Goal: Transaction & Acquisition: Purchase product/service

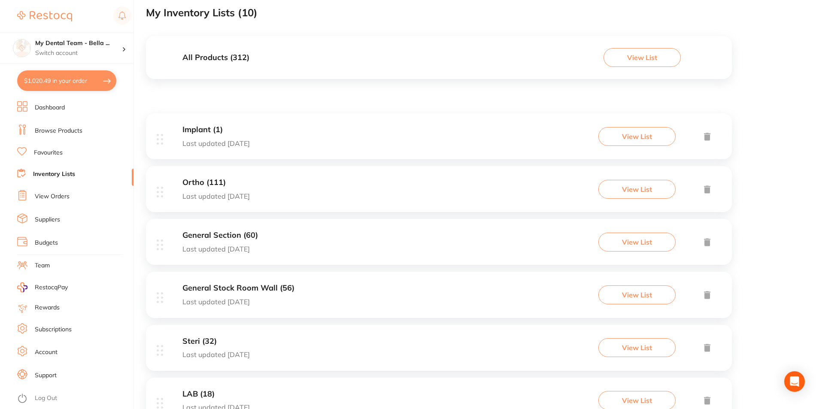
scroll to position [172, 0]
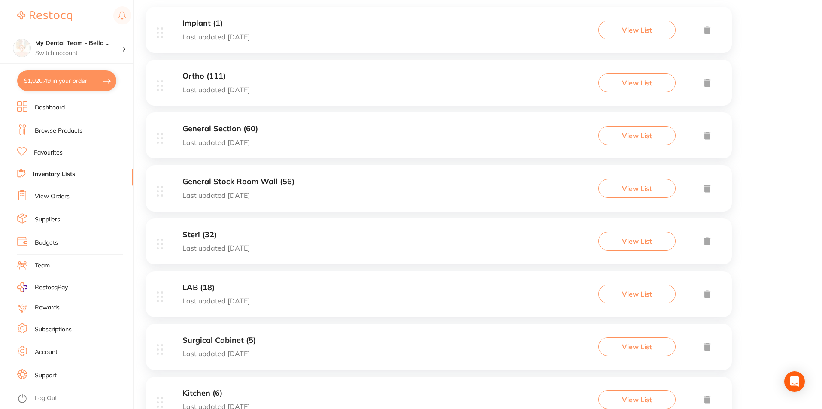
click at [297, 139] on div "General Section (60) Last updated [DATE] View List" at bounding box center [439, 135] width 586 height 46
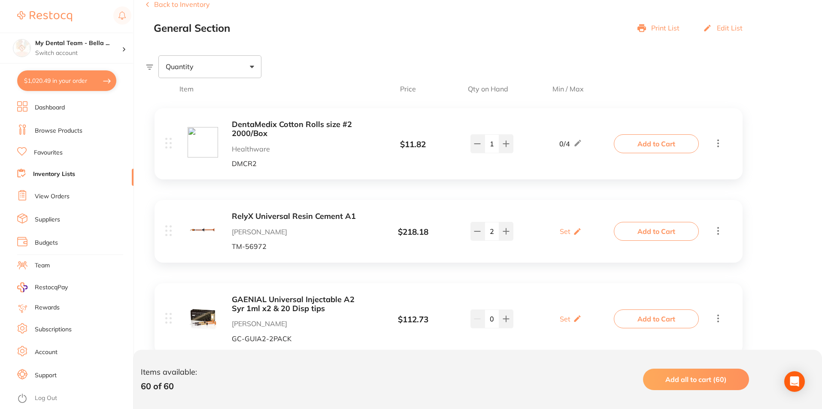
scroll to position [129, 0]
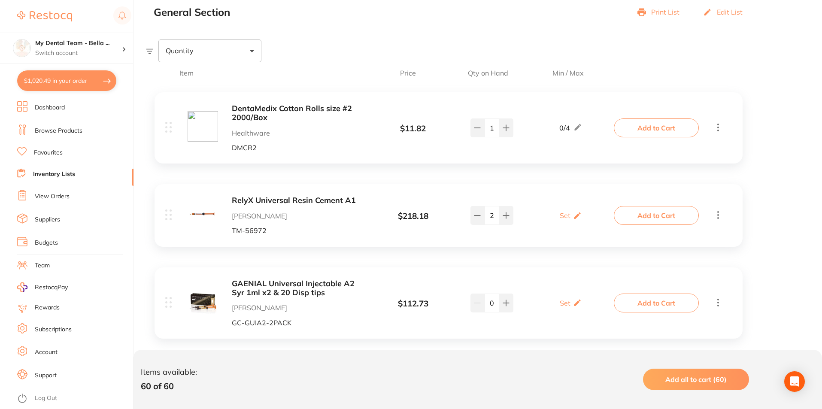
click at [638, 128] on button "Add to Cart" at bounding box center [656, 127] width 85 height 19
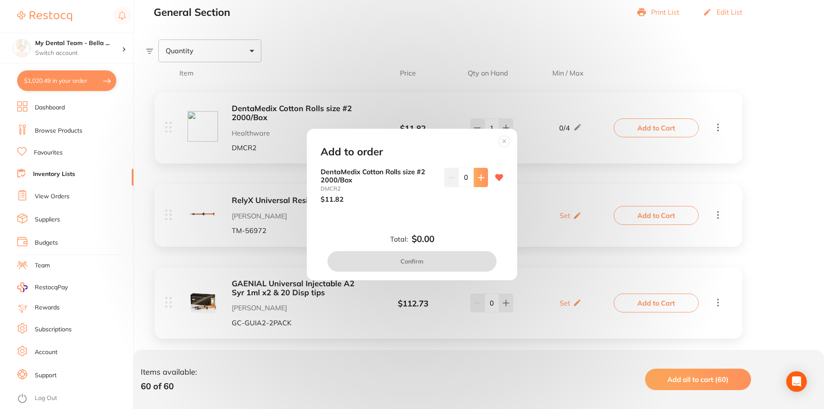
click at [483, 175] on button at bounding box center [481, 177] width 14 height 19
type input "1"
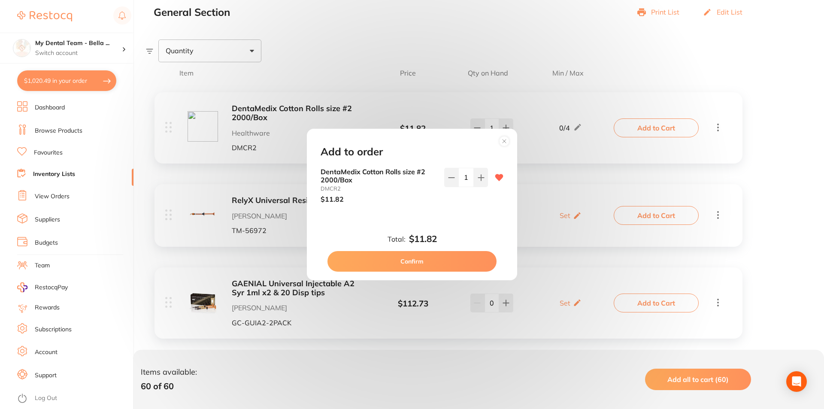
click at [469, 258] on button "Confirm" at bounding box center [412, 261] width 169 height 21
checkbox input "false"
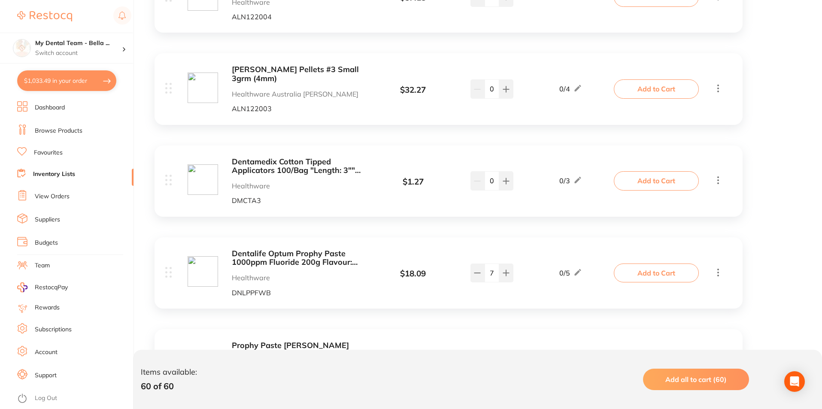
scroll to position [730, 0]
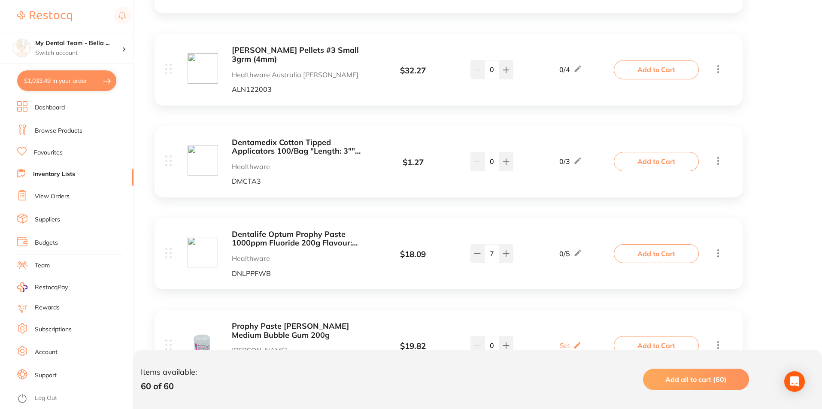
click at [647, 166] on button "Add to Cart" at bounding box center [656, 161] width 85 height 19
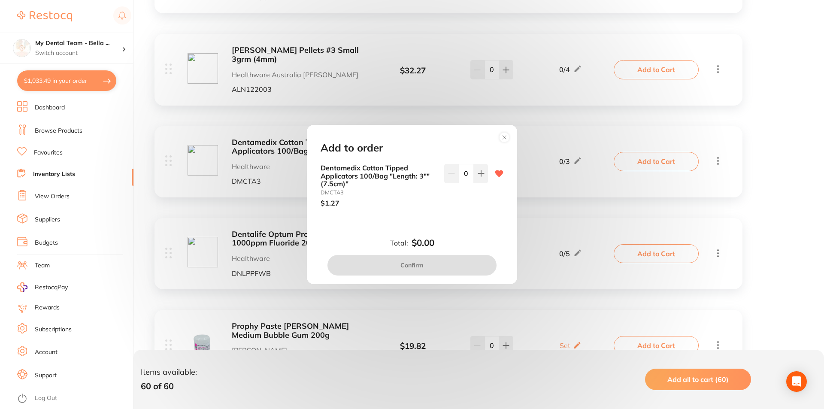
click at [486, 173] on div "Dentamedix Cotton Tipped Applicators 100/Bag "Length: 3"" (7.5cm)" DMCTA3 $1.27…" at bounding box center [412, 185] width 183 height 43
click at [480, 178] on button at bounding box center [481, 173] width 14 height 19
type input "1"
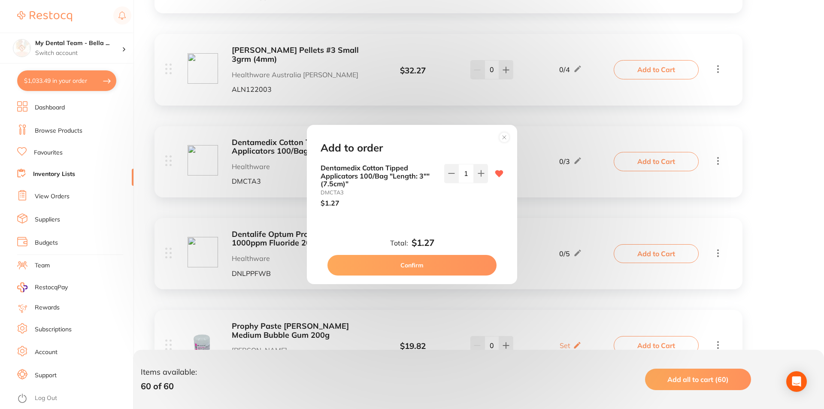
click at [479, 261] on button "Confirm" at bounding box center [412, 265] width 169 height 21
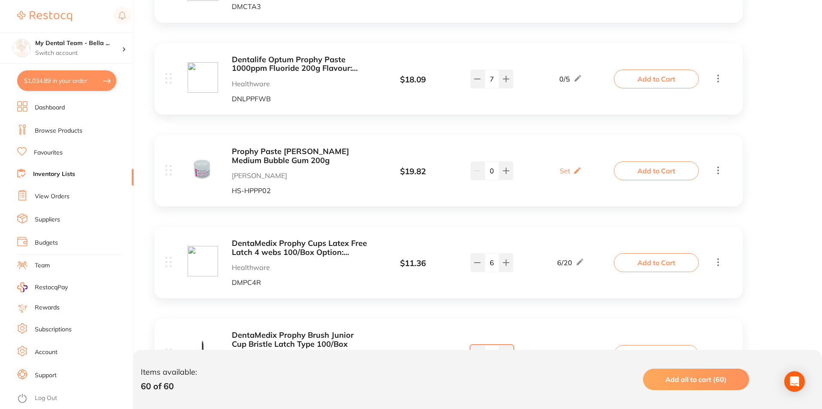
scroll to position [902, 0]
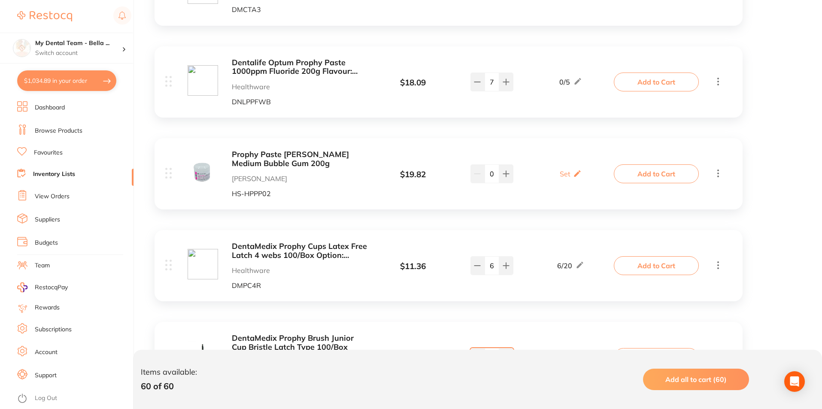
click at [657, 82] on button "Add to Cart" at bounding box center [656, 82] width 85 height 19
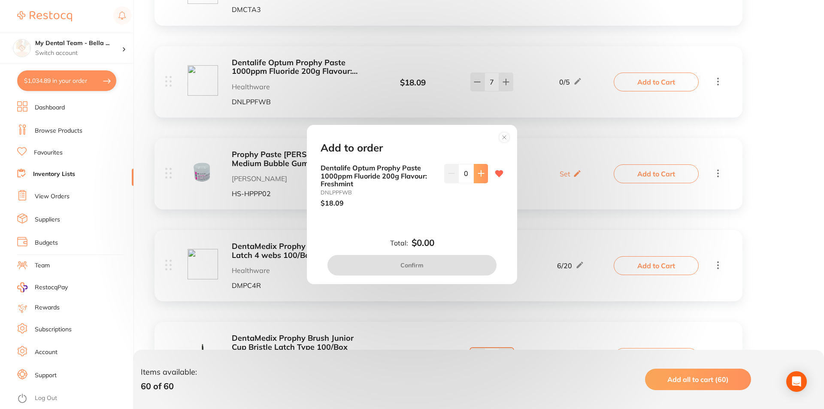
click at [475, 172] on button at bounding box center [481, 173] width 14 height 19
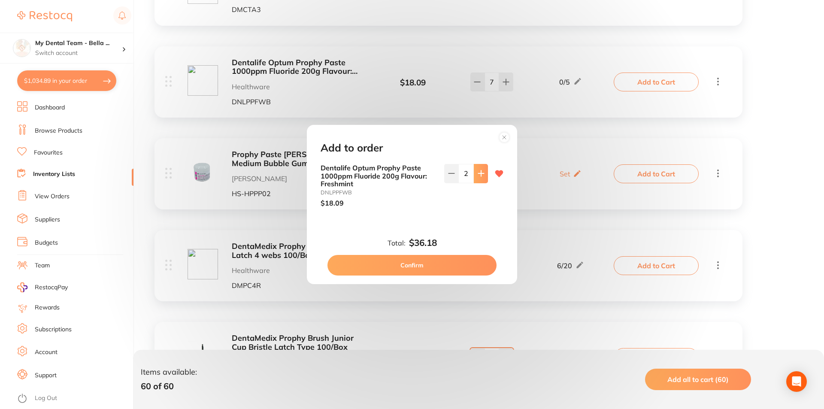
click at [475, 172] on button at bounding box center [481, 173] width 14 height 19
type input "5"
click at [448, 261] on button "Confirm" at bounding box center [412, 265] width 169 height 21
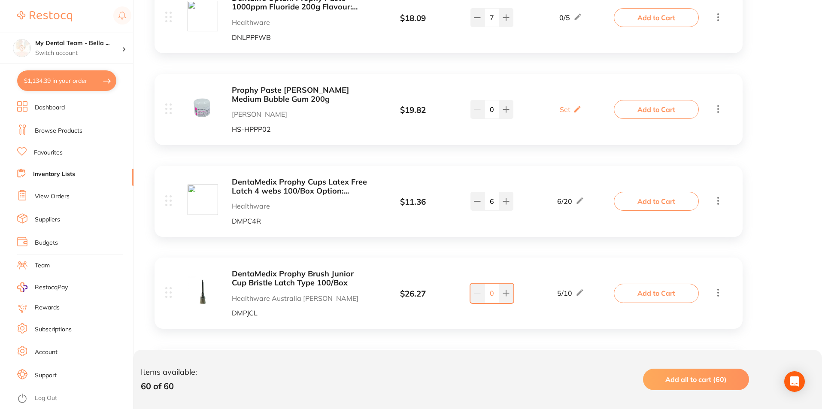
scroll to position [987, 0]
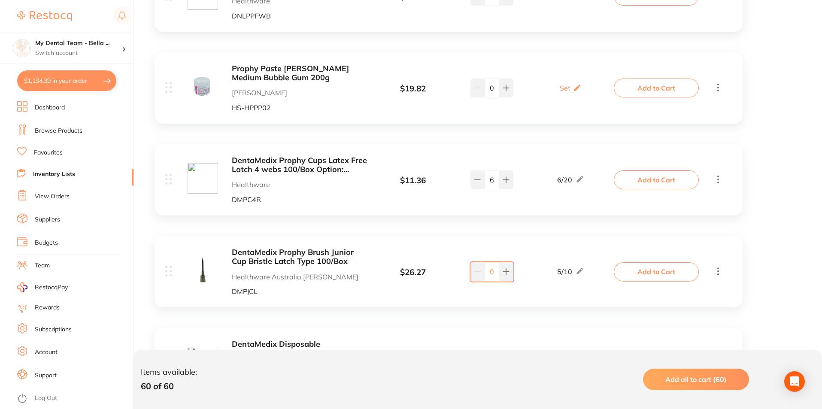
click at [648, 185] on button "Add to Cart" at bounding box center [656, 179] width 85 height 19
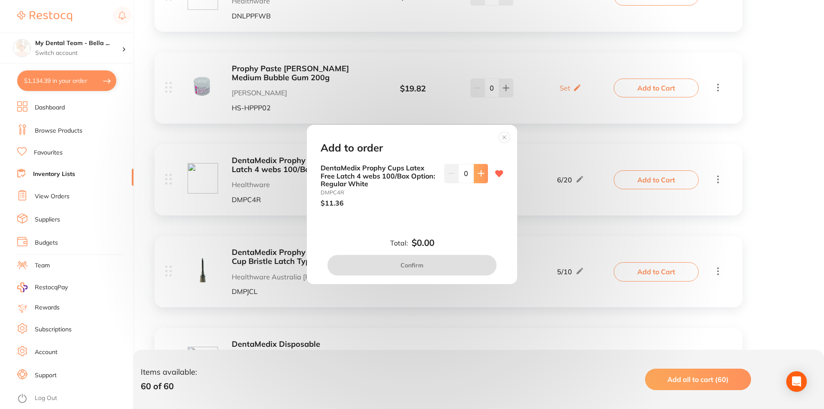
click at [481, 179] on button at bounding box center [481, 173] width 14 height 19
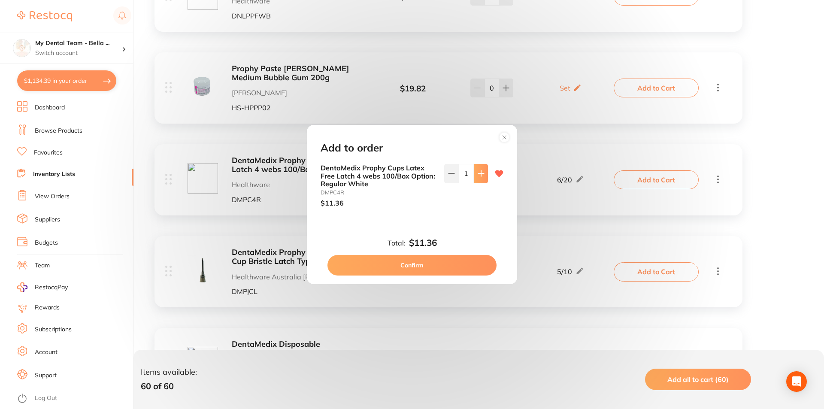
click at [481, 179] on button at bounding box center [481, 173] width 14 height 19
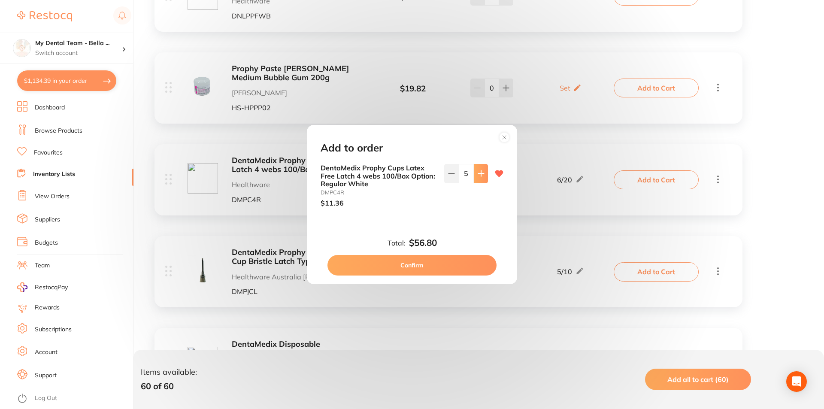
type input "6"
click at [483, 265] on button "Confirm" at bounding box center [412, 265] width 169 height 21
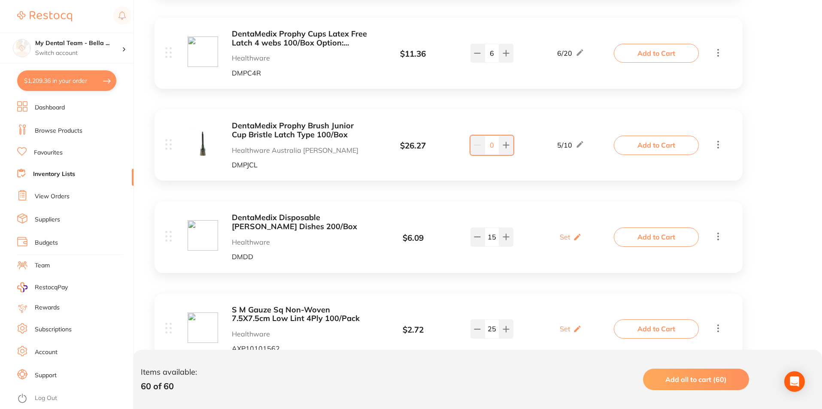
scroll to position [1116, 0]
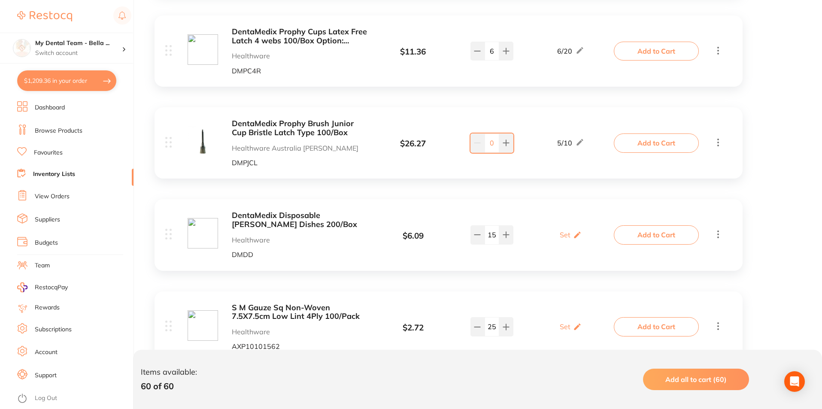
click at [660, 240] on button "Add to Cart" at bounding box center [656, 234] width 85 height 19
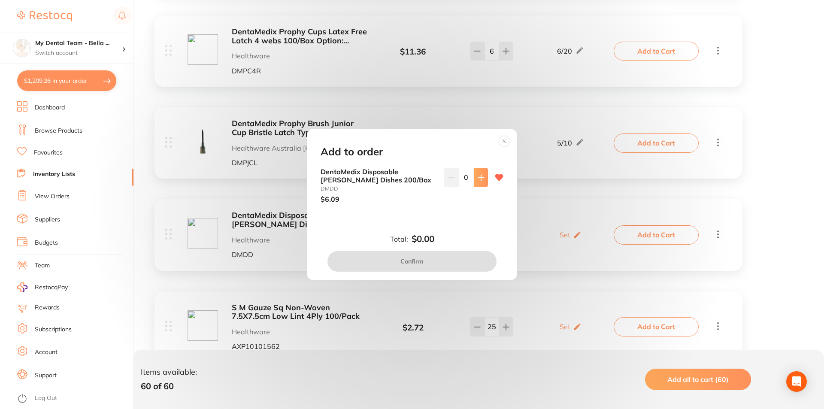
click at [475, 186] on button at bounding box center [481, 177] width 14 height 19
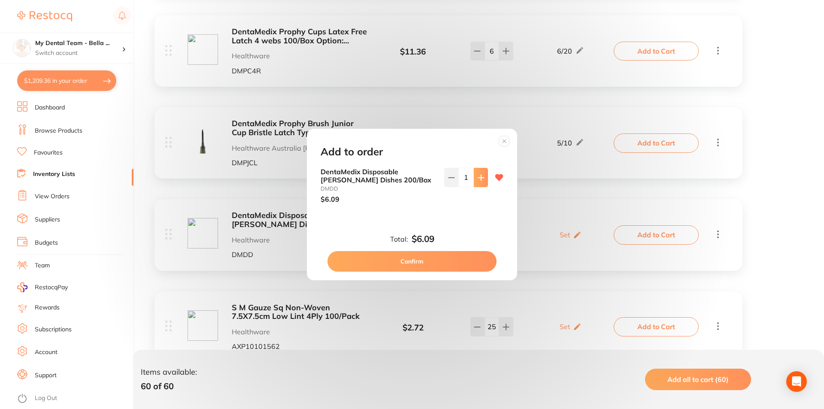
click at [475, 186] on button at bounding box center [481, 177] width 14 height 19
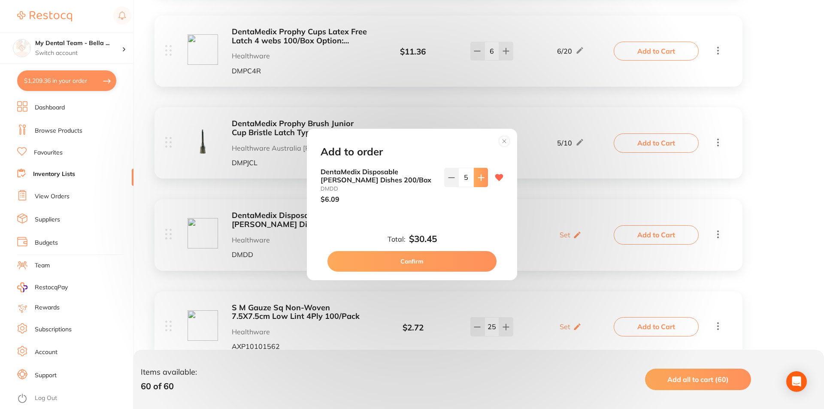
type input "6"
click at [465, 262] on button "Confirm" at bounding box center [412, 261] width 169 height 21
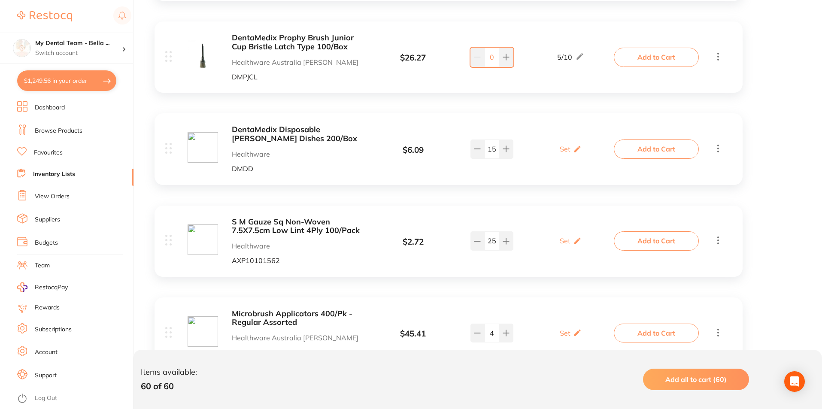
scroll to position [1245, 0]
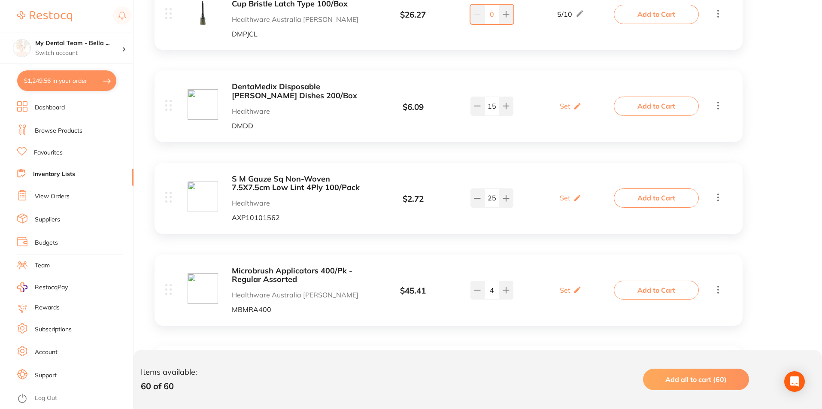
click at [634, 198] on button "Add to Cart" at bounding box center [656, 197] width 85 height 19
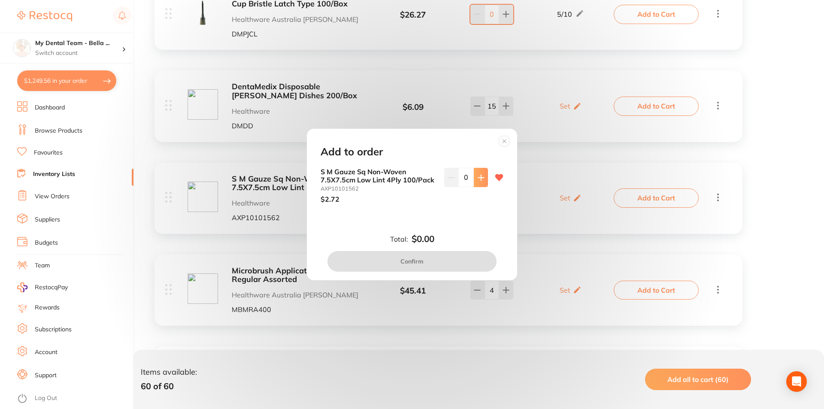
click at [479, 180] on icon at bounding box center [481, 178] width 6 height 6
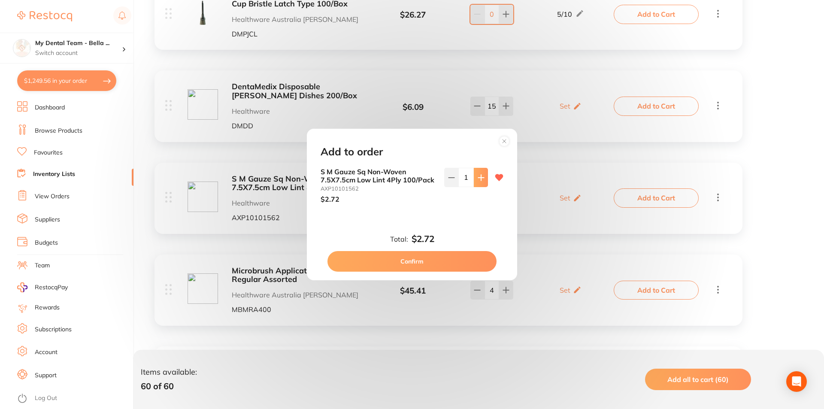
click at [479, 180] on icon at bounding box center [481, 178] width 6 height 6
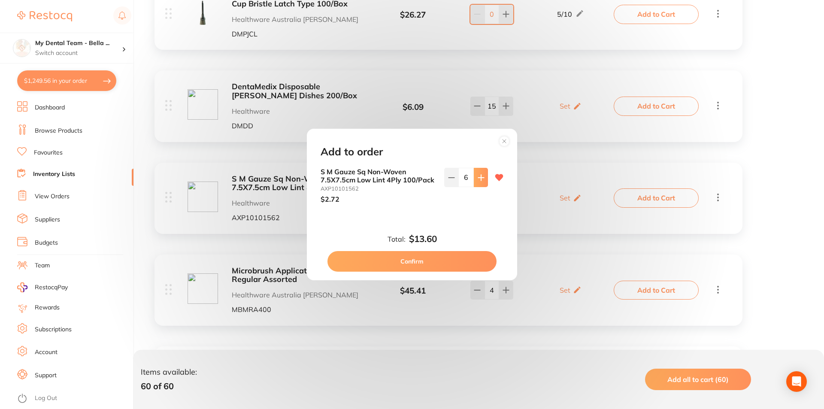
click at [479, 180] on icon at bounding box center [481, 178] width 6 height 6
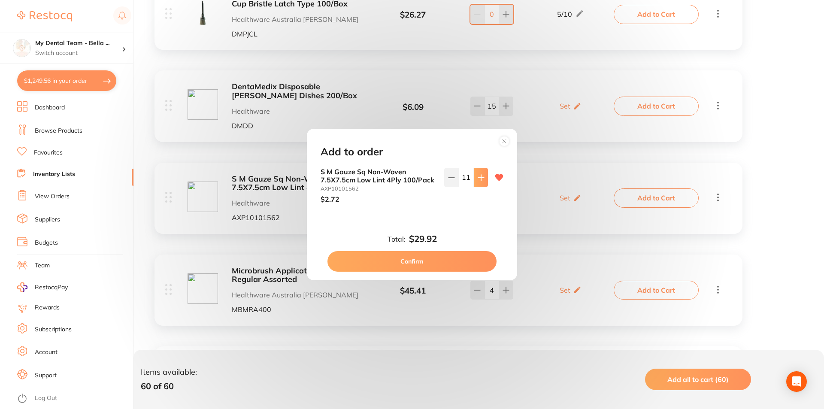
click at [479, 180] on icon at bounding box center [481, 178] width 6 height 6
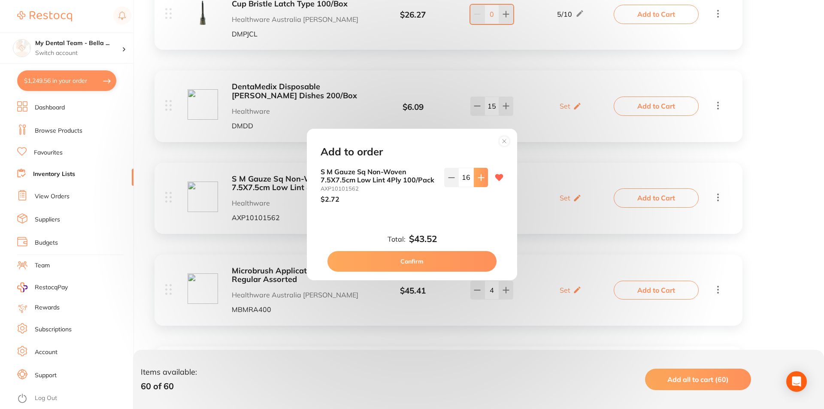
click at [479, 180] on icon at bounding box center [481, 178] width 6 height 6
type input "20"
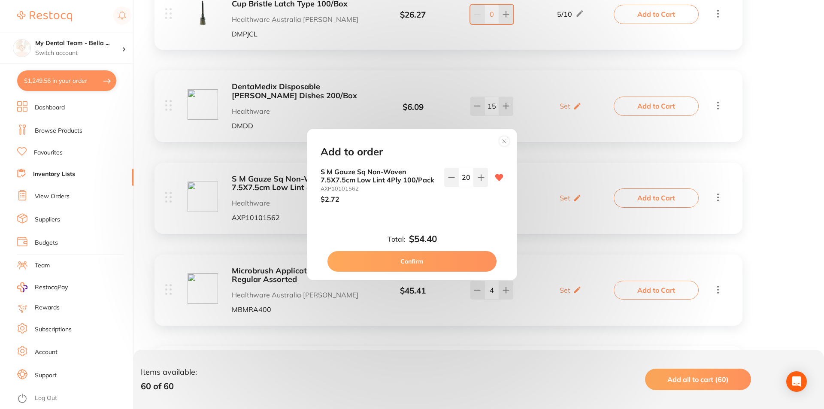
click at [459, 262] on button "Confirm" at bounding box center [412, 261] width 169 height 21
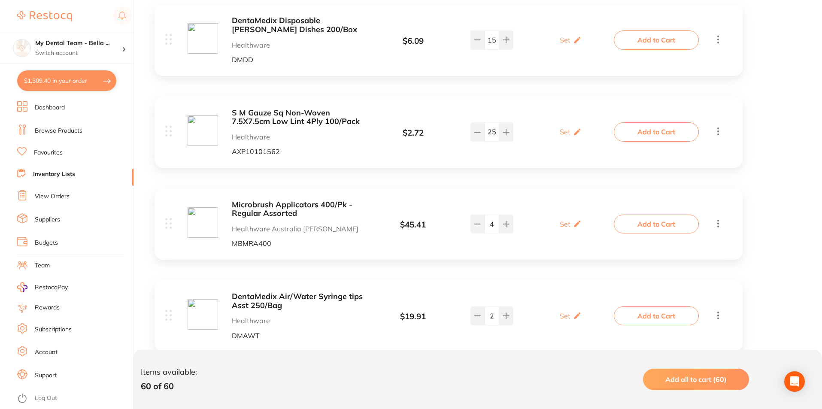
scroll to position [1331, 0]
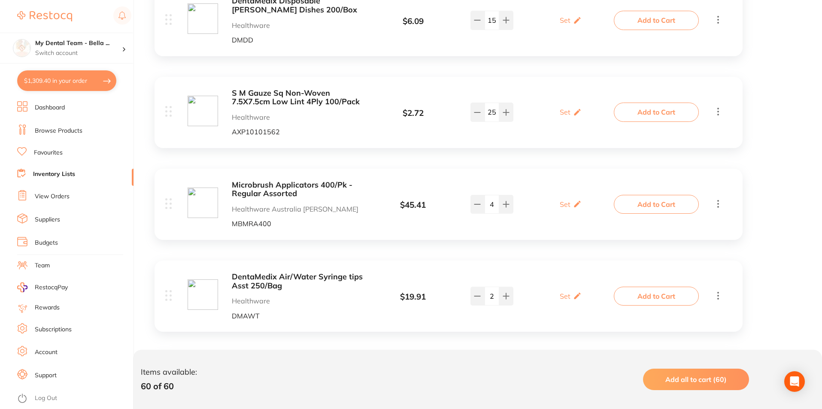
click at [640, 205] on button "Add to Cart" at bounding box center [656, 204] width 85 height 19
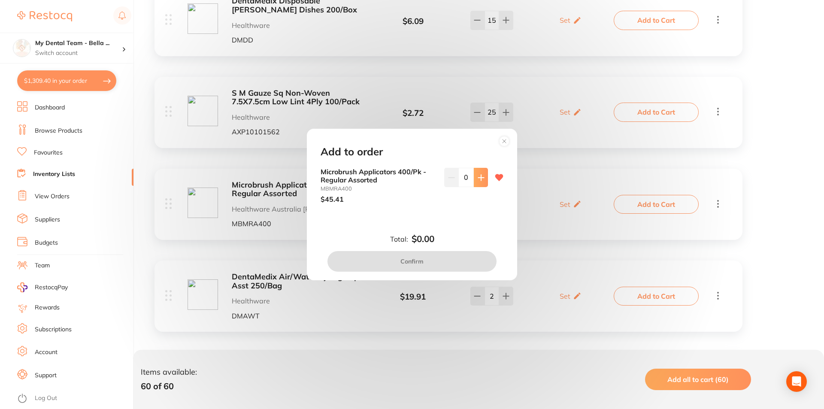
click at [479, 180] on icon at bounding box center [481, 178] width 6 height 6
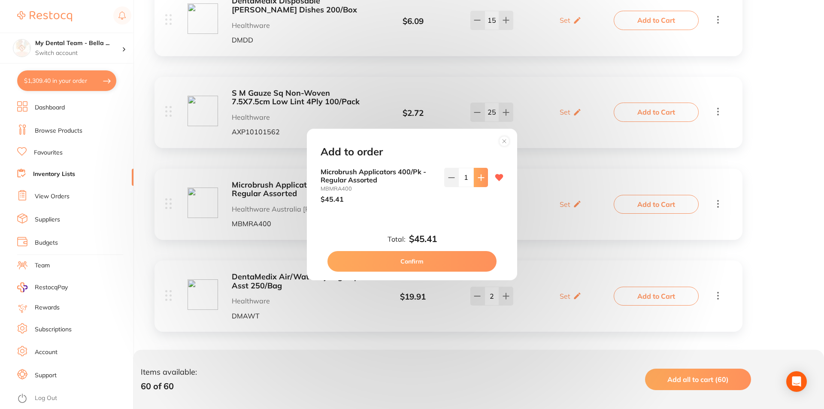
click at [479, 180] on icon at bounding box center [481, 178] width 6 height 6
type input "2"
click at [463, 262] on button "Confirm" at bounding box center [412, 261] width 169 height 21
checkbox input "false"
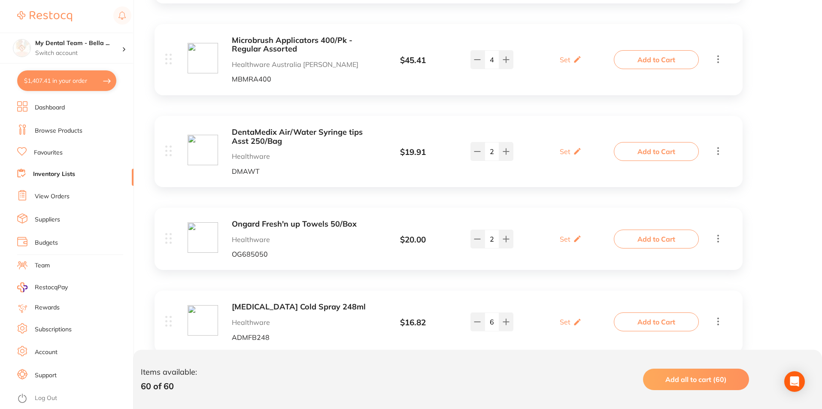
scroll to position [1503, 0]
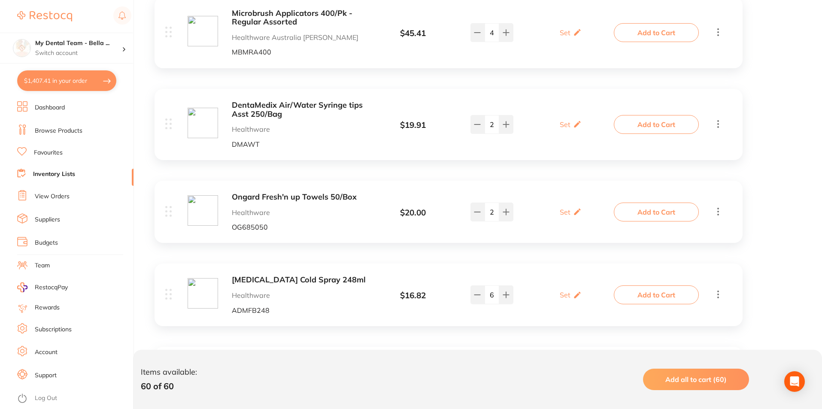
drag, startPoint x: 673, startPoint y: 208, endPoint x: 617, endPoint y: 229, distance: 59.6
click at [672, 208] on button "Add to Cart" at bounding box center [656, 212] width 85 height 19
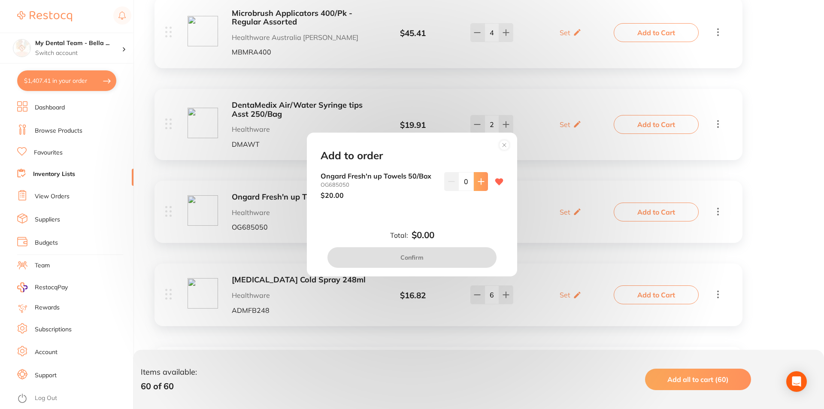
click at [480, 180] on icon at bounding box center [481, 181] width 7 height 7
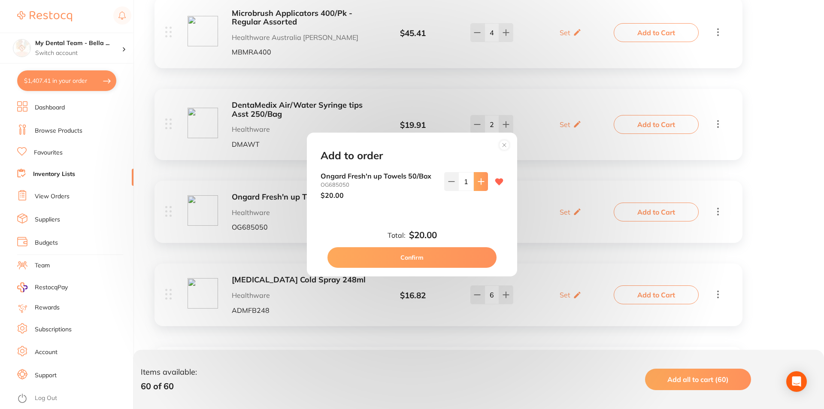
click at [480, 180] on icon at bounding box center [481, 181] width 7 height 7
click at [478, 182] on icon at bounding box center [481, 181] width 7 height 7
type input "3"
click at [460, 252] on button "Confirm" at bounding box center [412, 257] width 169 height 21
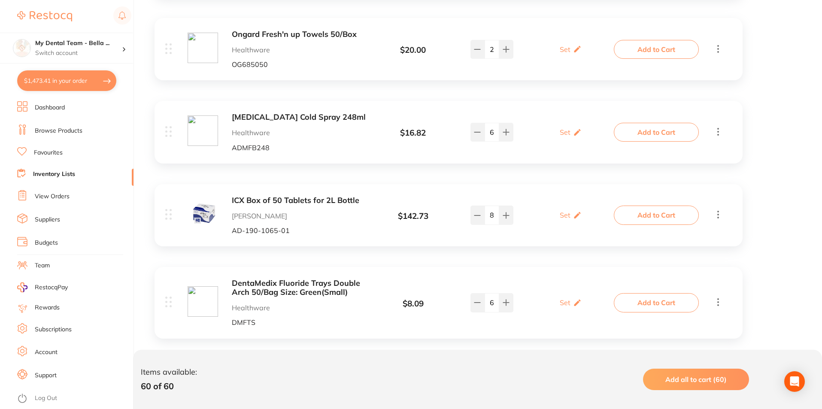
scroll to position [1674, 0]
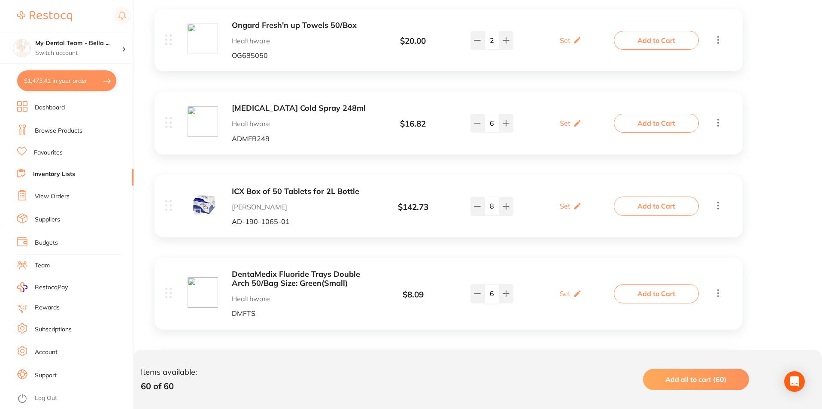
click at [645, 119] on button "Add to Cart" at bounding box center [656, 123] width 85 height 19
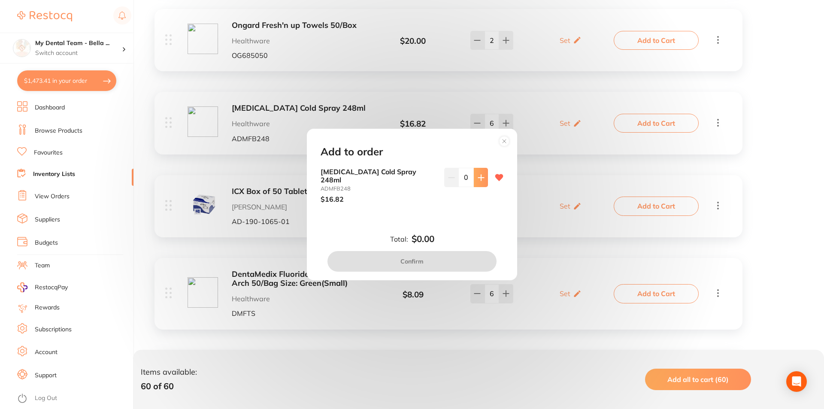
click at [482, 185] on button at bounding box center [481, 177] width 14 height 19
type input "1"
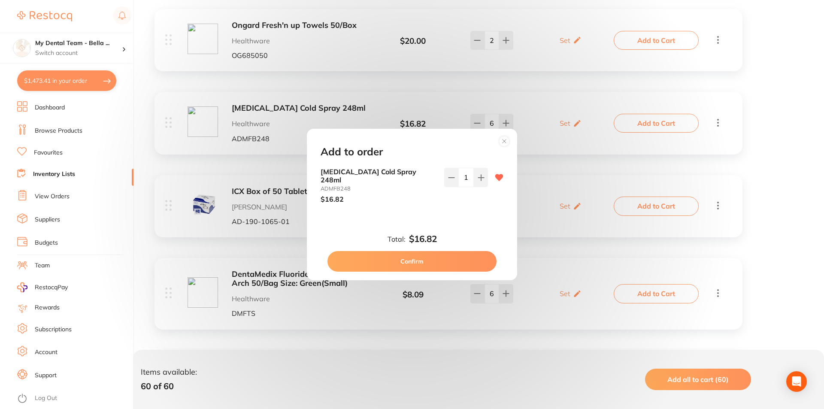
click at [443, 257] on button "Confirm" at bounding box center [412, 261] width 169 height 21
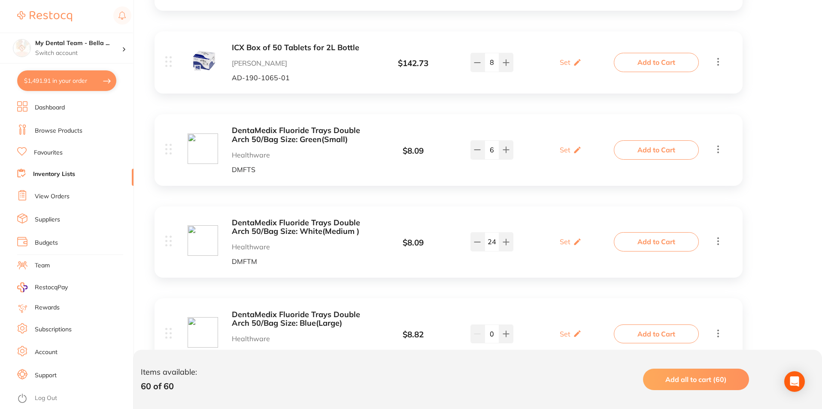
scroll to position [1846, 0]
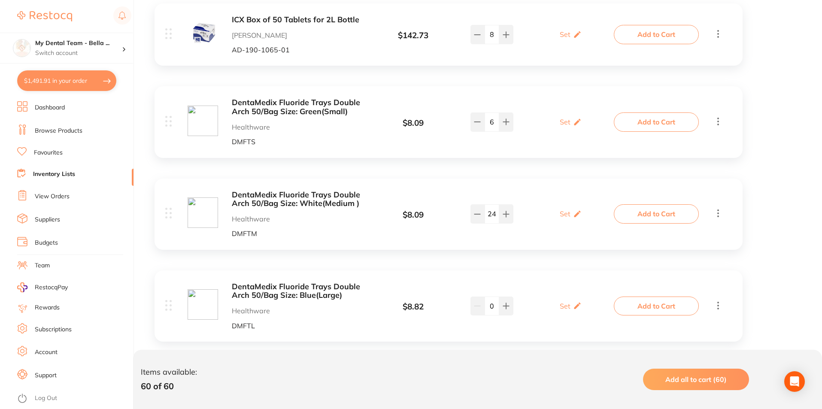
click at [636, 212] on button "Add to Cart" at bounding box center [656, 213] width 85 height 19
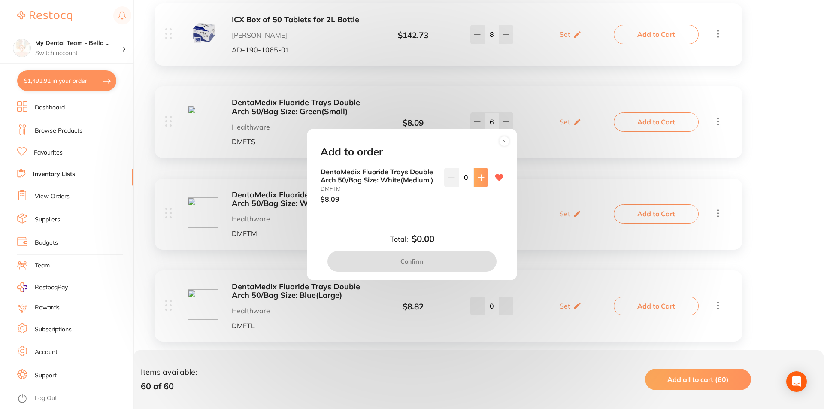
click at [474, 176] on button at bounding box center [481, 177] width 14 height 19
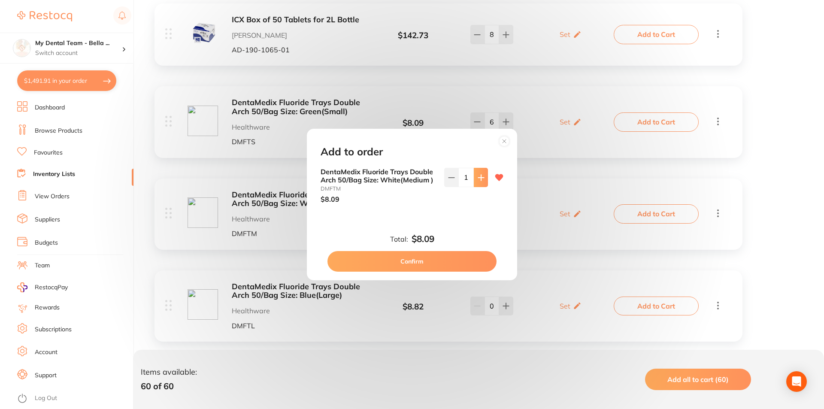
click at [474, 176] on button at bounding box center [481, 177] width 14 height 19
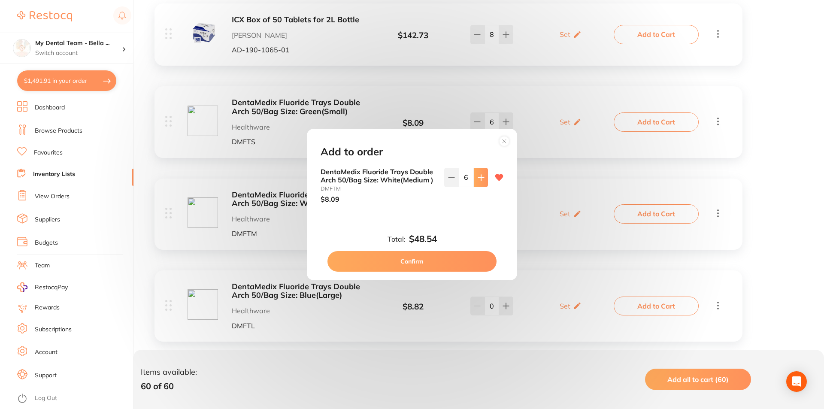
click at [474, 176] on button at bounding box center [481, 177] width 14 height 19
type input "10"
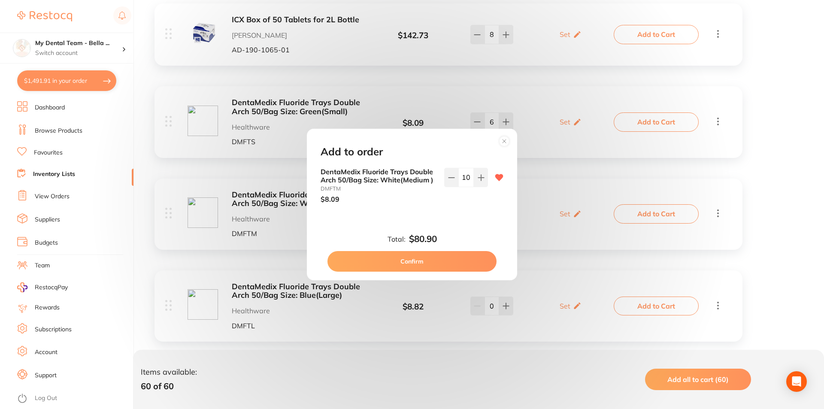
click at [468, 261] on button "Confirm" at bounding box center [412, 261] width 169 height 21
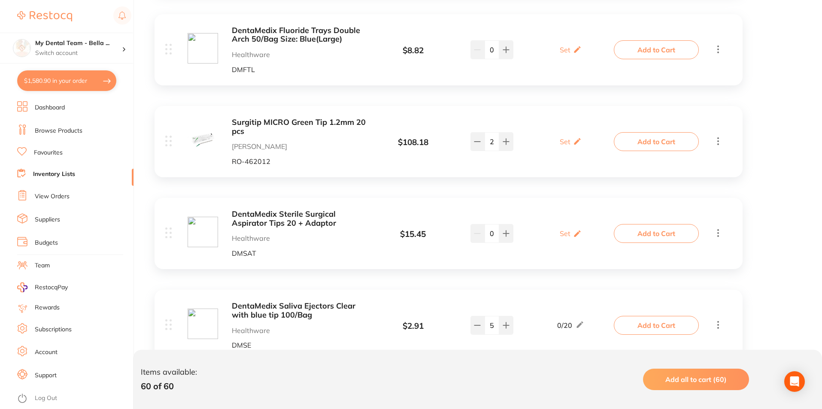
scroll to position [2104, 0]
click at [655, 238] on button "Add to Cart" at bounding box center [656, 232] width 85 height 19
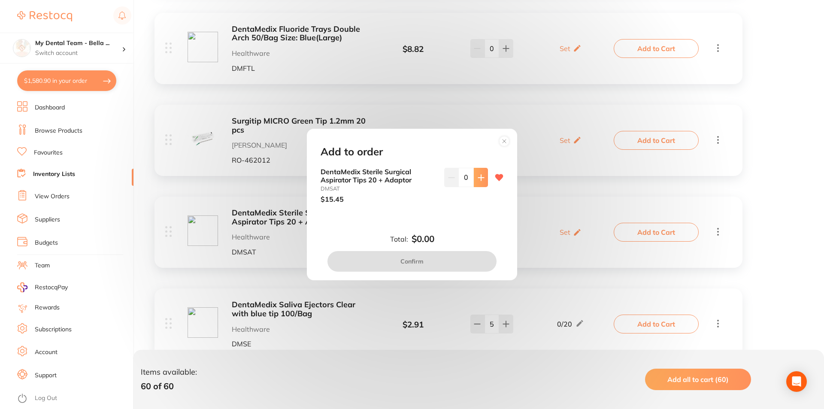
click at [480, 183] on button at bounding box center [481, 177] width 14 height 19
type input "1"
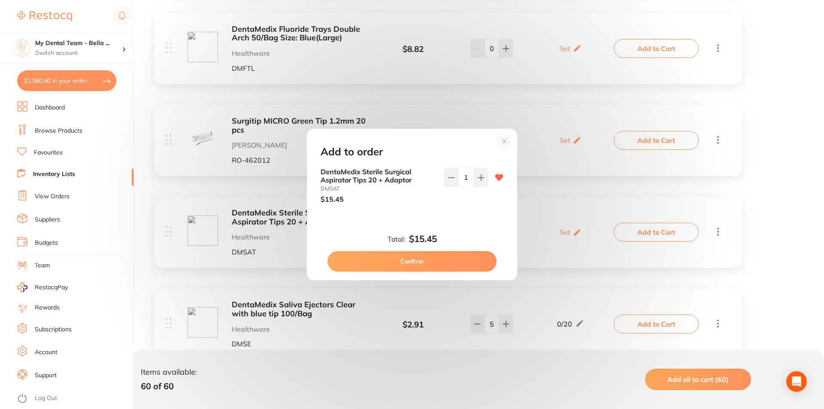
click at [474, 257] on button "Confirm" at bounding box center [412, 261] width 169 height 21
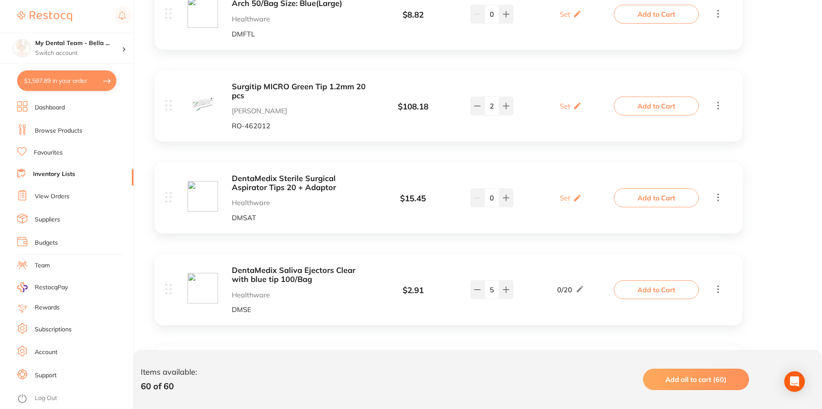
scroll to position [2189, 0]
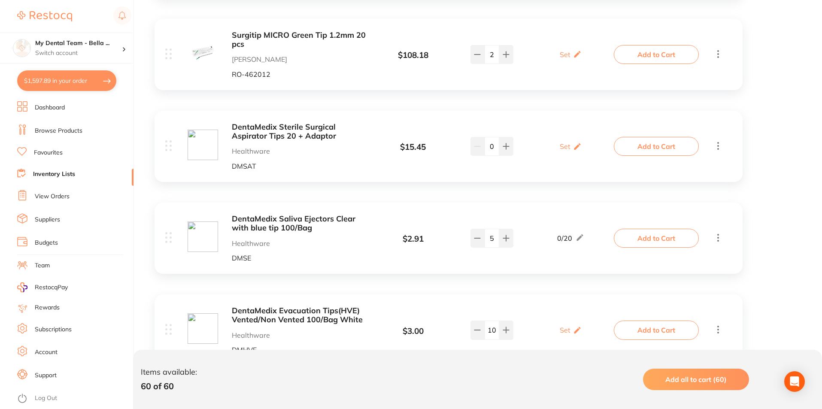
click at [661, 240] on button "Add to Cart" at bounding box center [656, 238] width 85 height 19
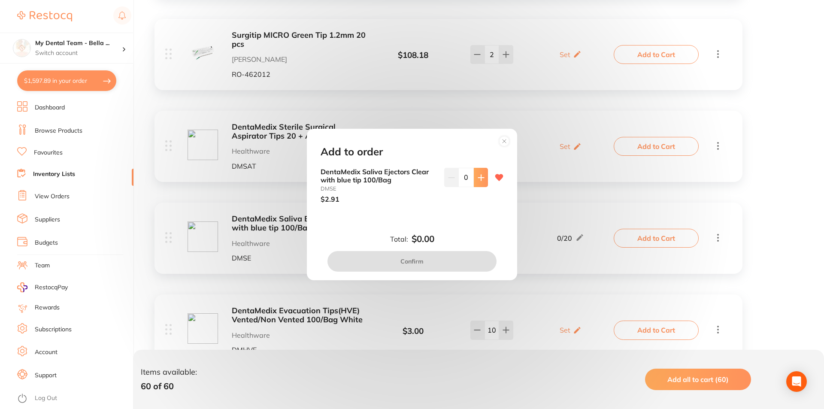
click at [481, 179] on icon at bounding box center [481, 177] width 7 height 7
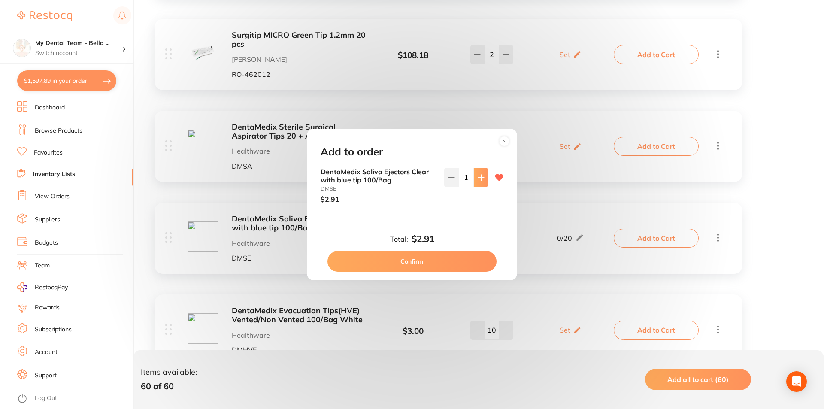
click at [481, 179] on icon at bounding box center [481, 177] width 7 height 7
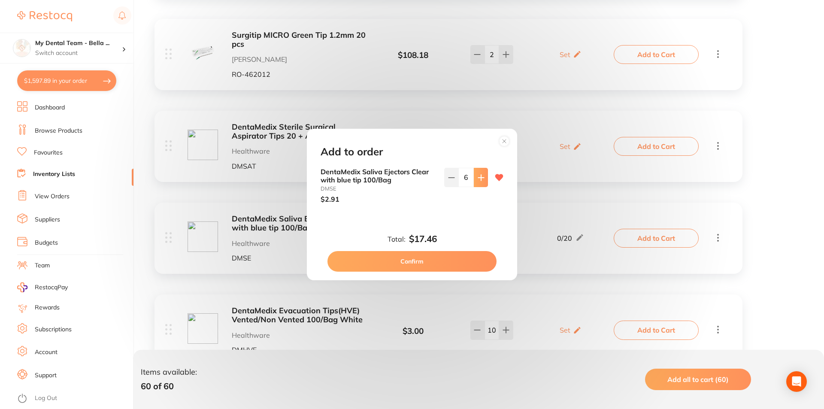
click at [481, 179] on icon at bounding box center [481, 177] width 7 height 7
type input "10"
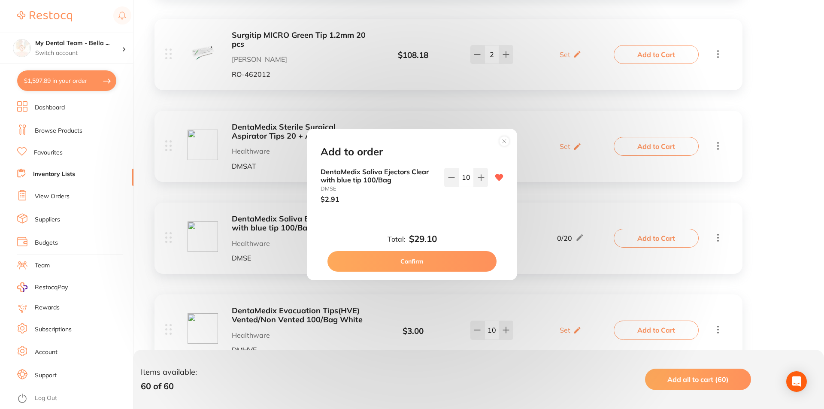
click at [467, 262] on button "Confirm" at bounding box center [412, 261] width 169 height 21
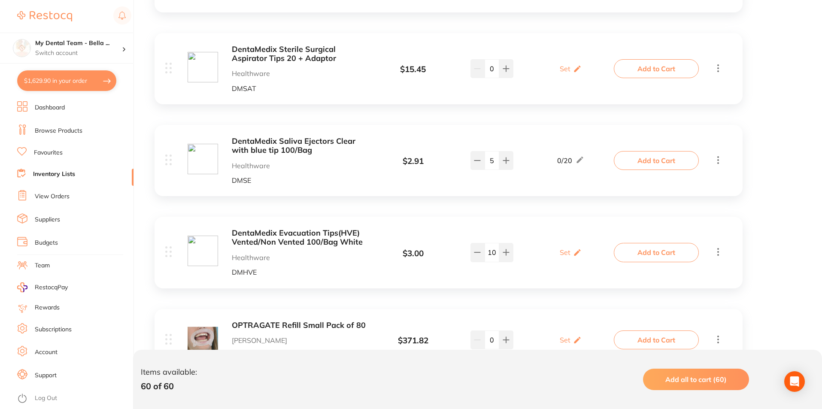
scroll to position [2275, 0]
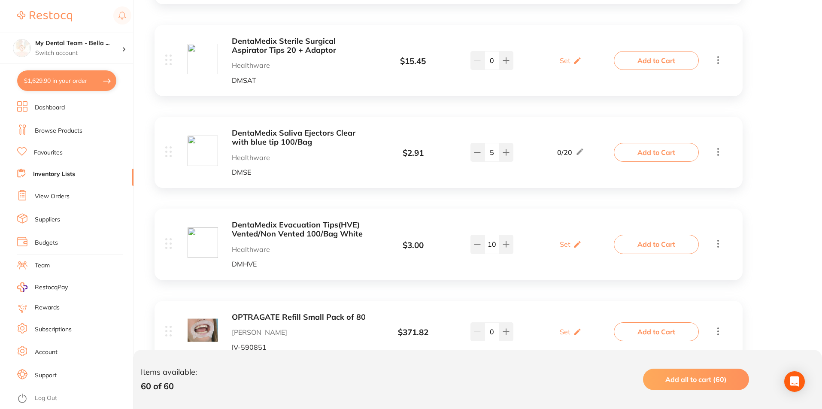
click at [651, 252] on button "Add to Cart" at bounding box center [656, 244] width 85 height 19
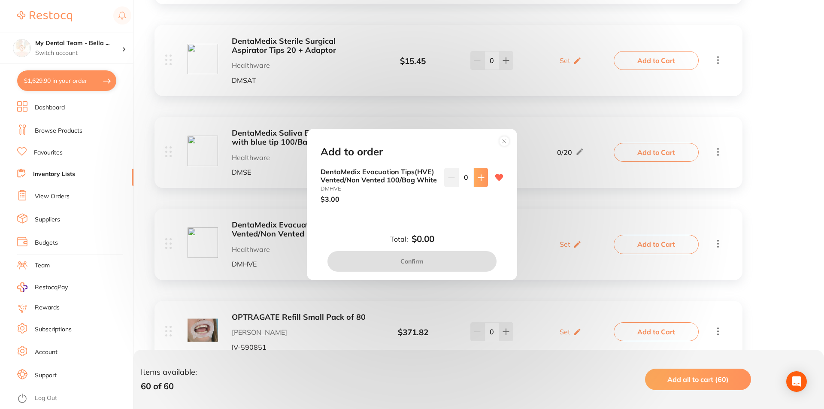
click at [480, 182] on button at bounding box center [481, 177] width 14 height 19
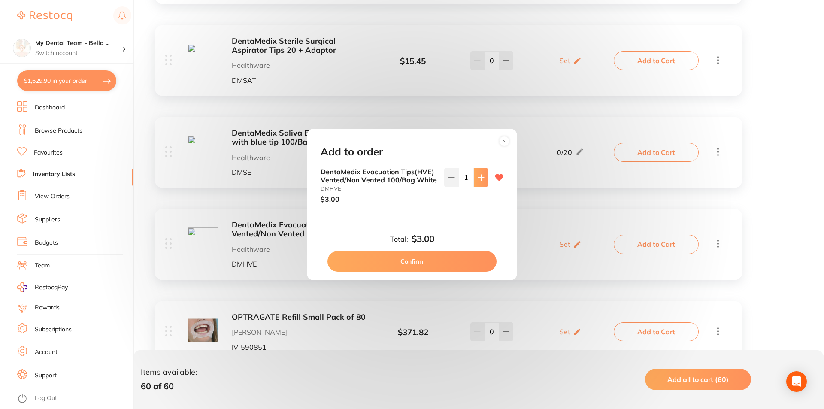
click at [480, 182] on button at bounding box center [481, 177] width 14 height 19
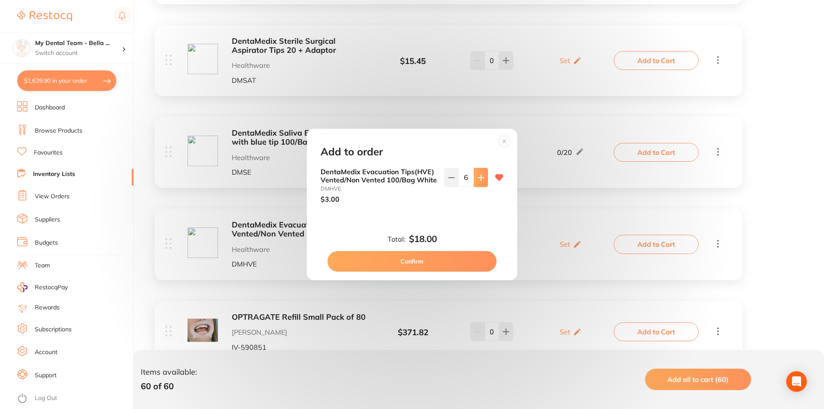
click at [480, 182] on button at bounding box center [481, 177] width 14 height 19
type input "10"
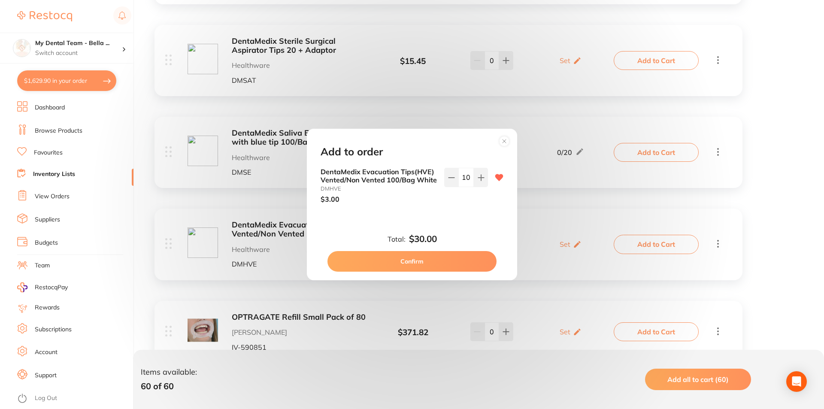
click at [469, 257] on button "Confirm" at bounding box center [412, 261] width 169 height 21
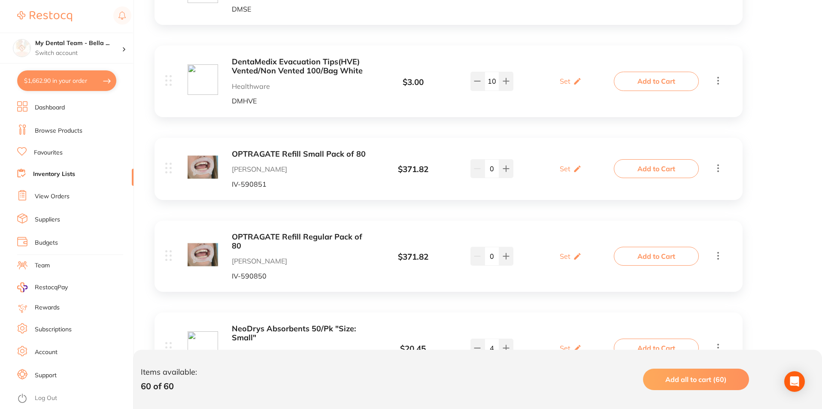
scroll to position [2447, 0]
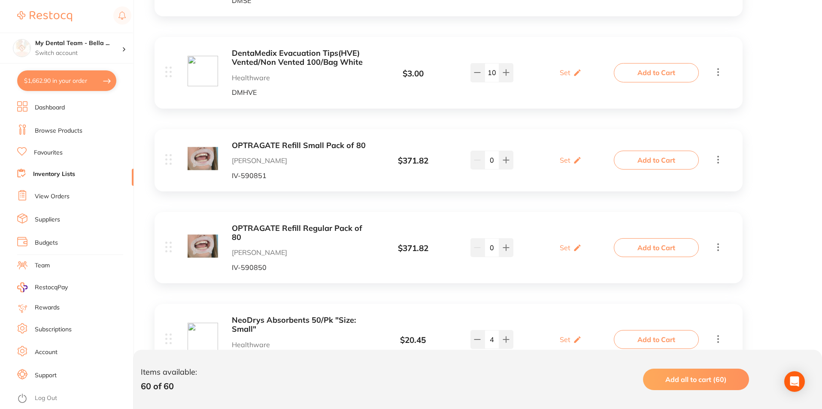
click at [653, 163] on button "Add to Cart" at bounding box center [656, 160] width 85 height 19
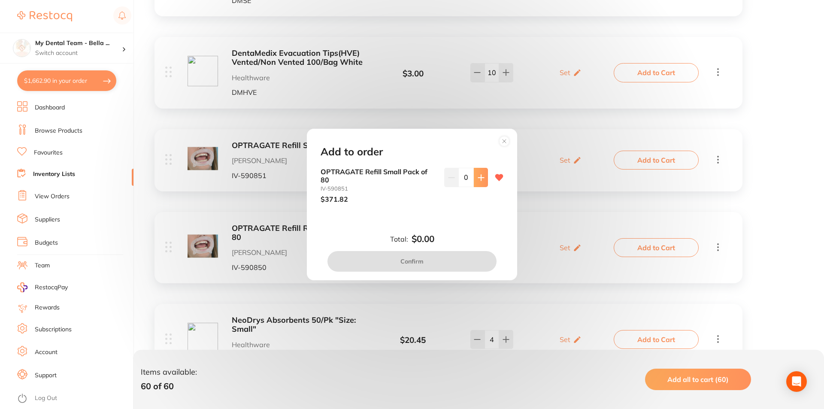
click at [480, 174] on button at bounding box center [481, 177] width 14 height 19
type input "1"
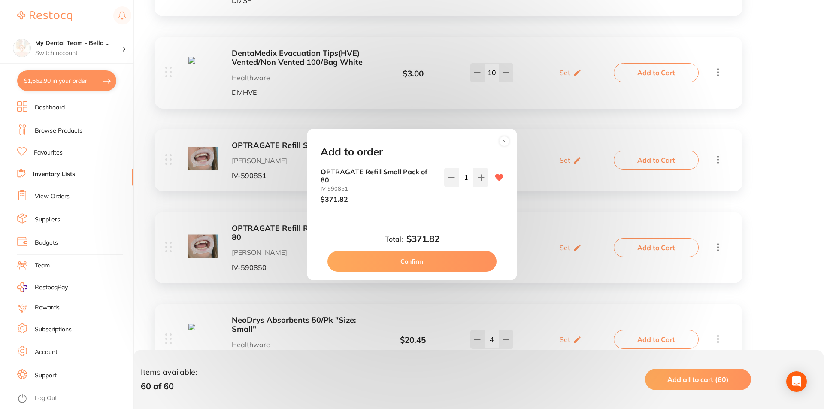
click at [468, 259] on button "Confirm" at bounding box center [412, 261] width 169 height 21
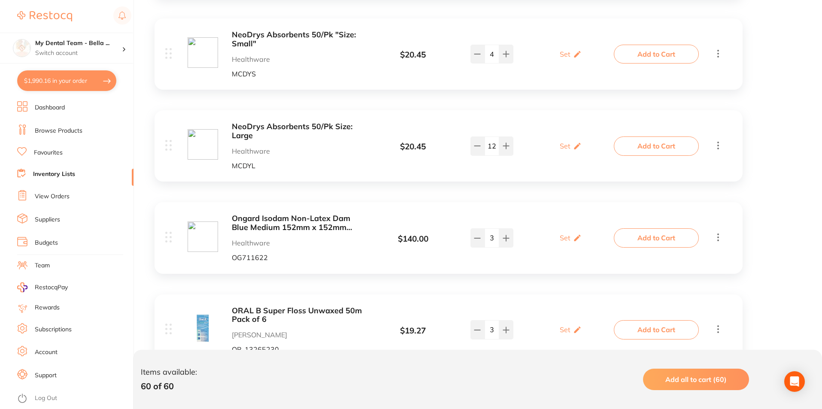
scroll to position [2747, 0]
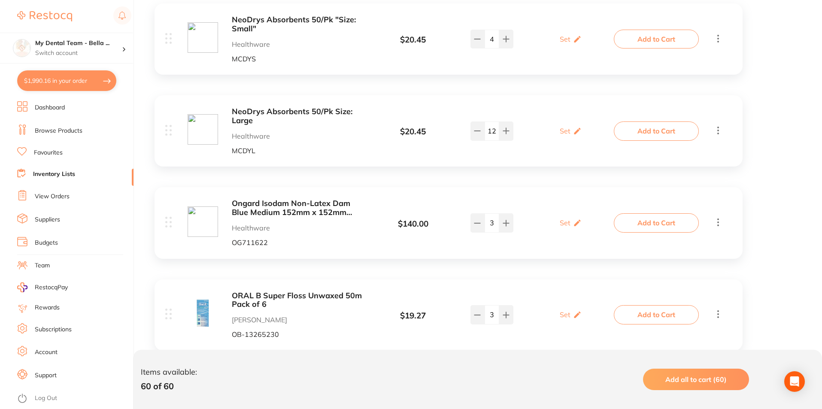
click at [647, 223] on button "Add to Cart" at bounding box center [656, 222] width 85 height 19
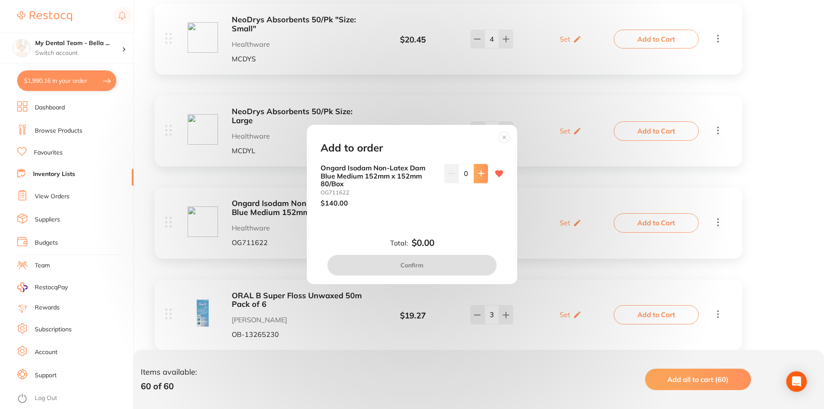
click at [477, 177] on button at bounding box center [481, 173] width 14 height 19
type input "1"
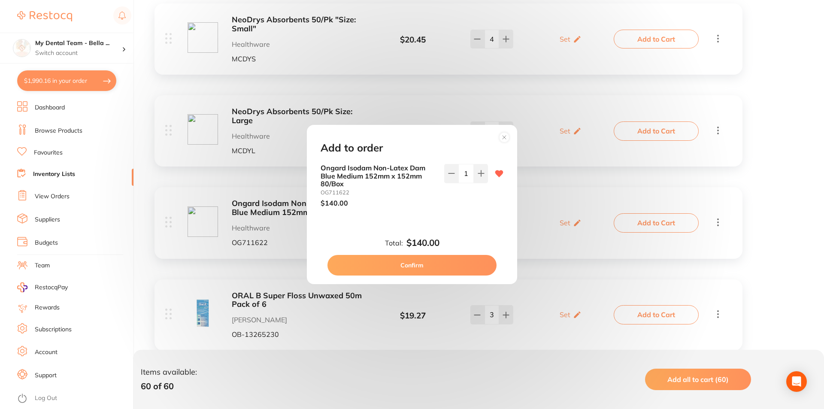
click at [474, 267] on button "Confirm" at bounding box center [412, 265] width 169 height 21
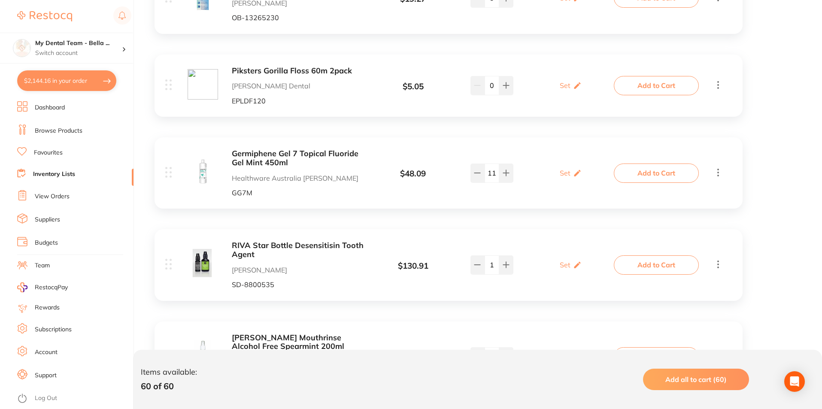
scroll to position [3091, 0]
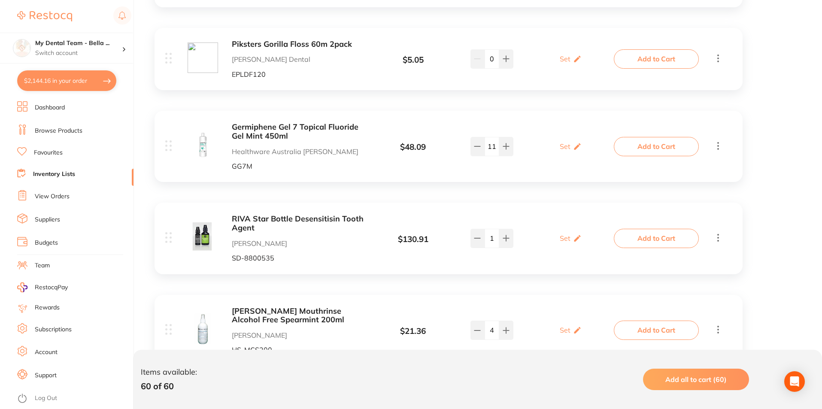
click at [665, 155] on button "Add to Cart" at bounding box center [656, 146] width 85 height 19
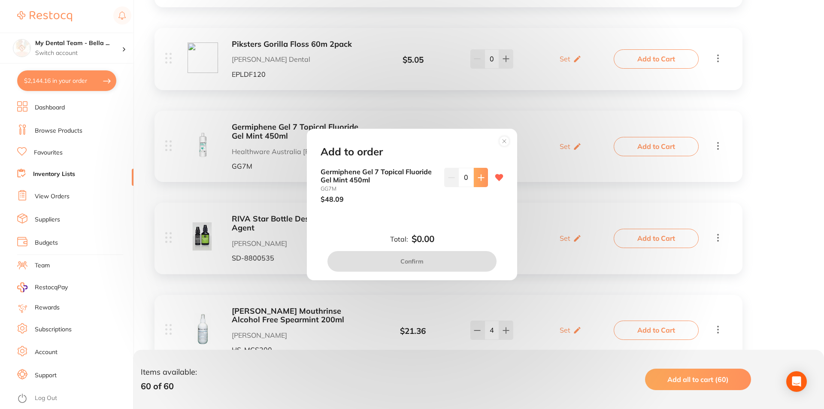
click at [481, 182] on button at bounding box center [481, 177] width 14 height 19
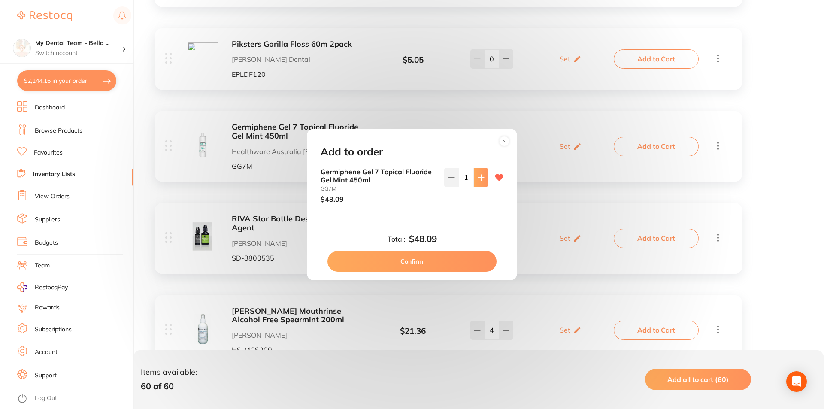
click at [481, 182] on button at bounding box center [481, 177] width 14 height 19
type input "4"
click at [467, 259] on button "Confirm" at bounding box center [412, 261] width 169 height 21
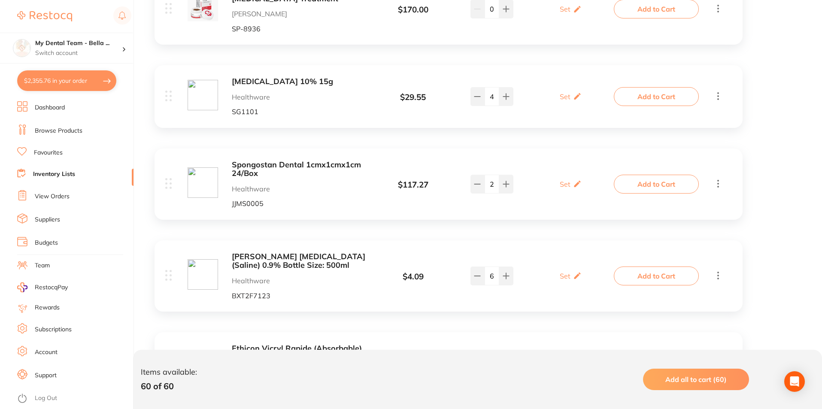
scroll to position [3692, 0]
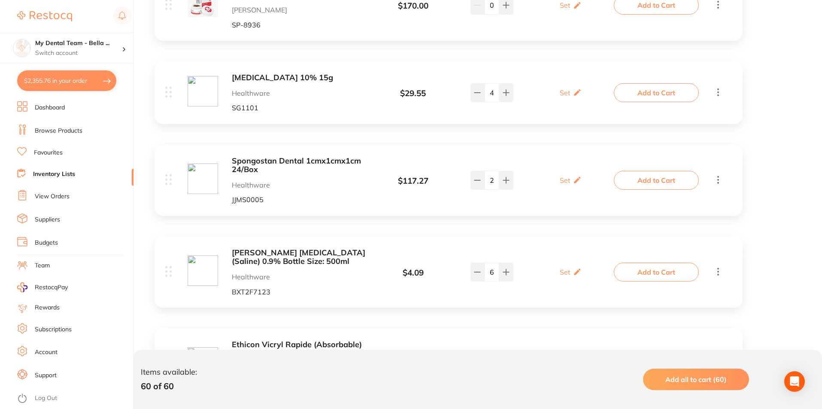
click at [658, 270] on button "Add to Cart" at bounding box center [656, 272] width 85 height 19
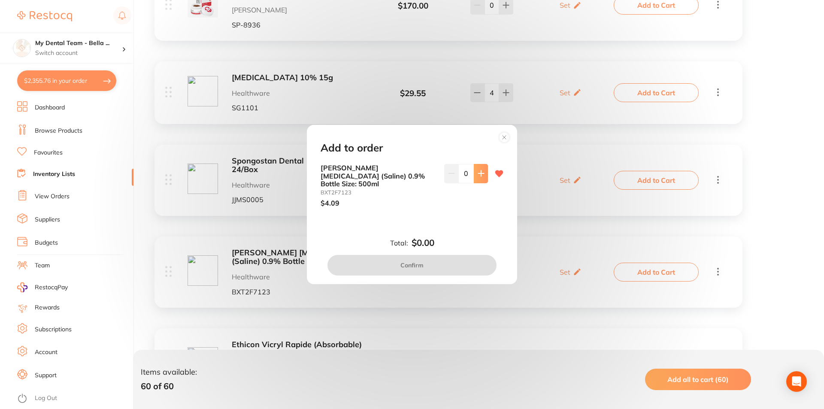
click at [485, 181] on button at bounding box center [481, 173] width 14 height 19
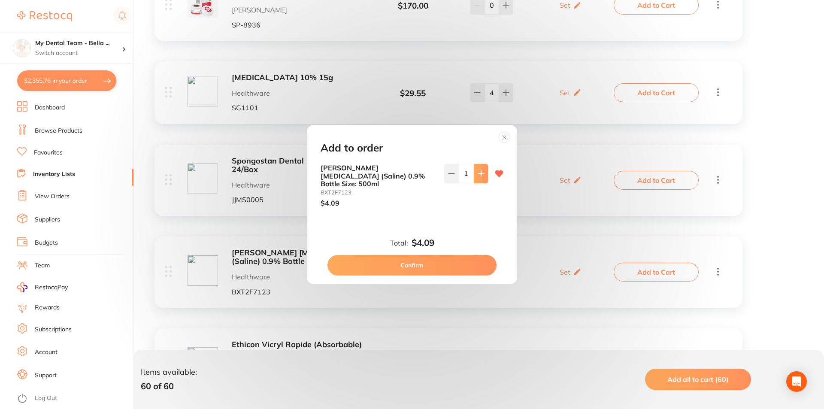
click at [485, 181] on button at bounding box center [481, 173] width 14 height 19
click at [451, 182] on button at bounding box center [451, 173] width 14 height 19
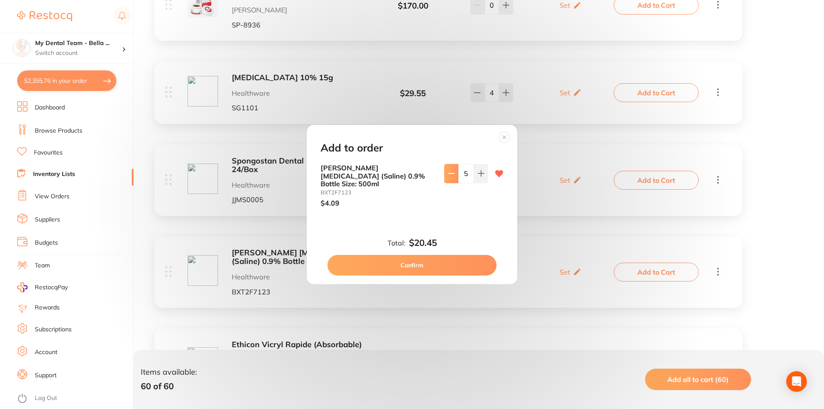
type input "4"
click at [477, 257] on button "Confirm" at bounding box center [412, 265] width 169 height 21
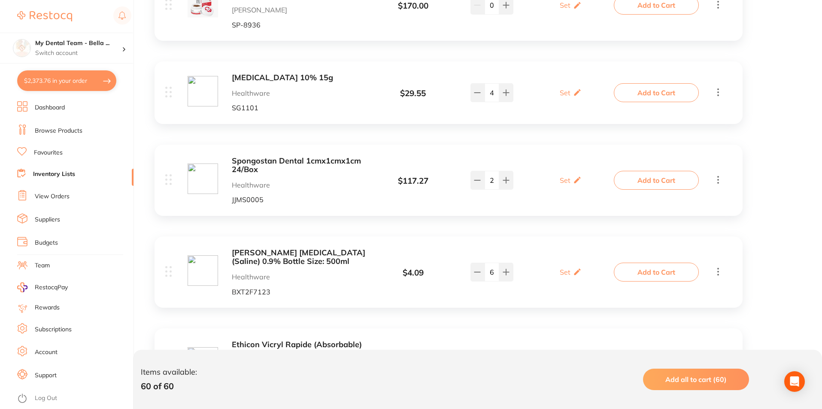
click at [657, 93] on button "Add to Cart" at bounding box center [656, 92] width 85 height 19
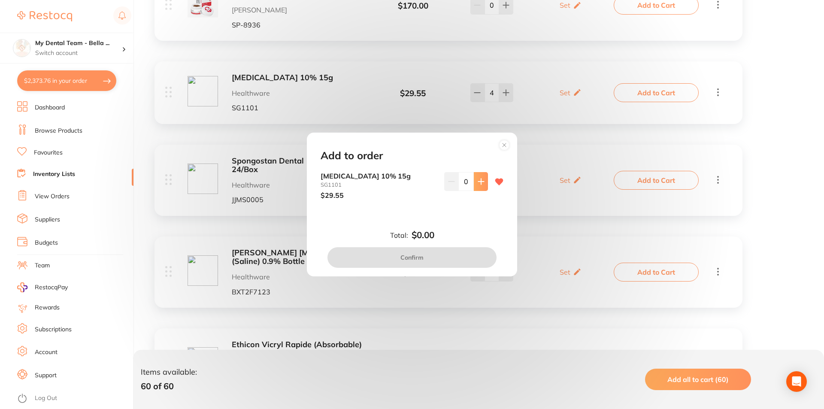
click at [480, 187] on button at bounding box center [481, 181] width 14 height 19
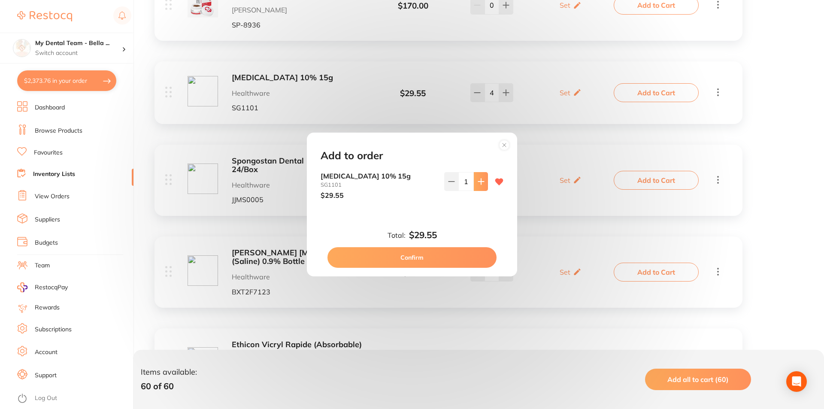
click at [480, 187] on button at bounding box center [481, 181] width 14 height 19
type input "2"
click at [481, 254] on button "Confirm" at bounding box center [412, 257] width 169 height 21
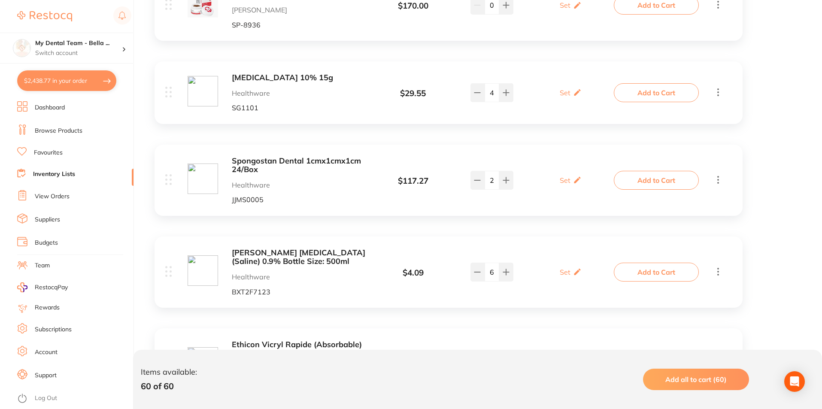
click at [656, 177] on button "Add to Cart" at bounding box center [656, 180] width 85 height 19
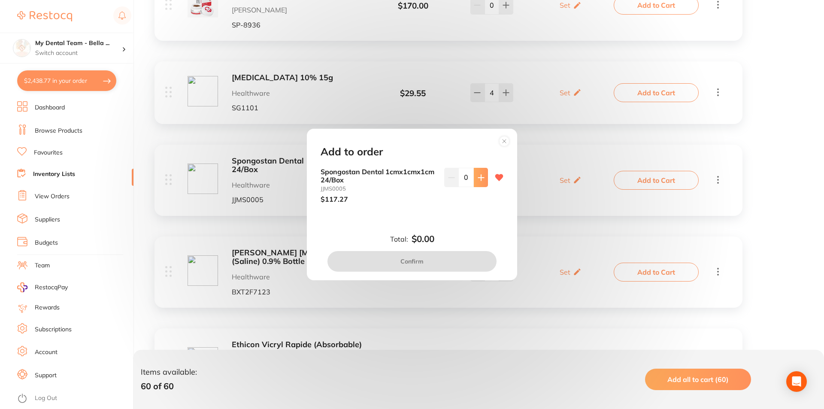
click at [480, 181] on button at bounding box center [481, 177] width 14 height 19
type input "1"
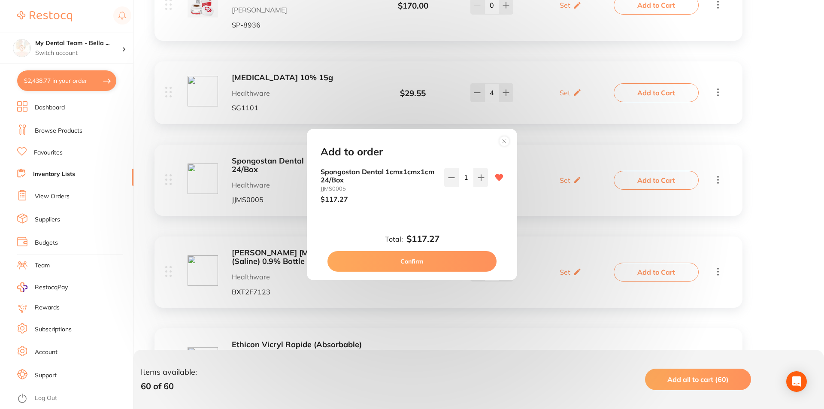
click at [470, 258] on button "Confirm" at bounding box center [412, 261] width 169 height 21
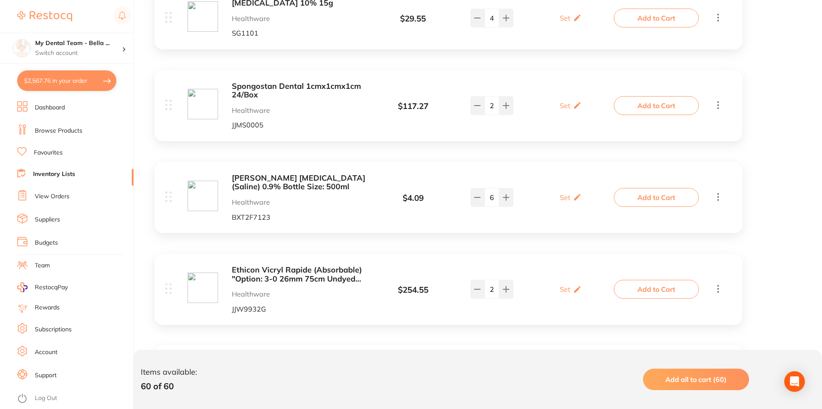
scroll to position [3778, 0]
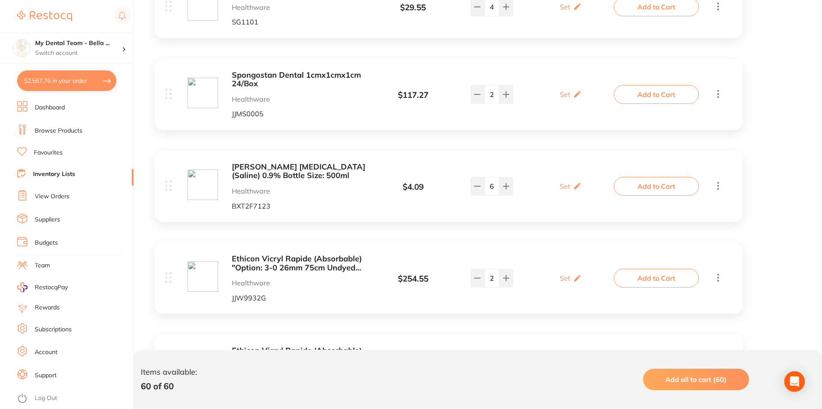
click at [637, 187] on button "Add to Cart" at bounding box center [656, 186] width 85 height 19
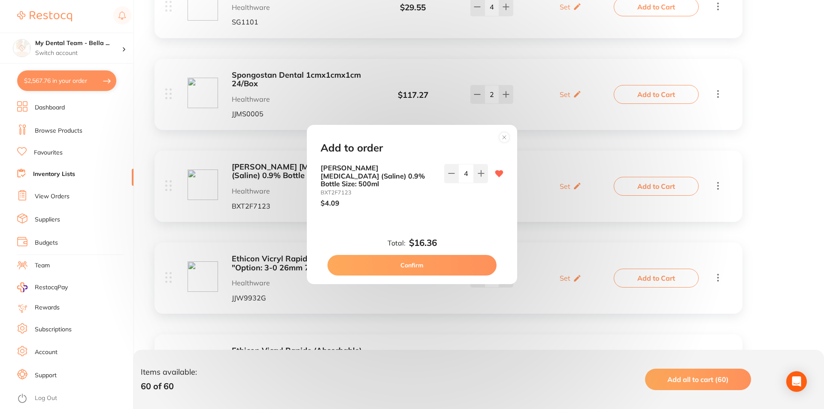
click at [468, 265] on button "Confirm" at bounding box center [412, 265] width 169 height 21
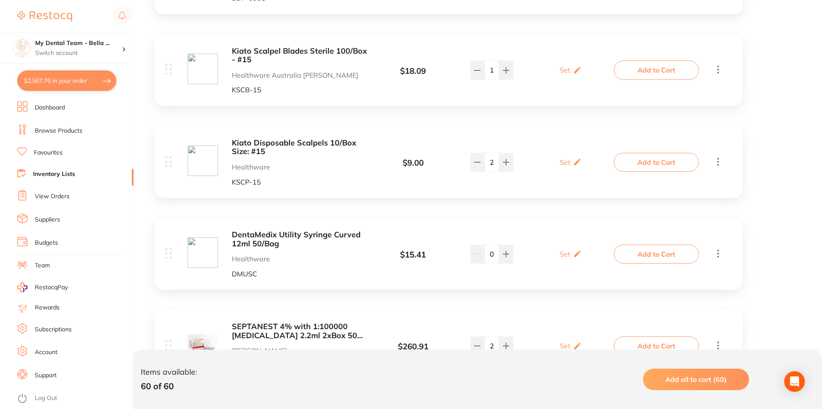
scroll to position [4379, 0]
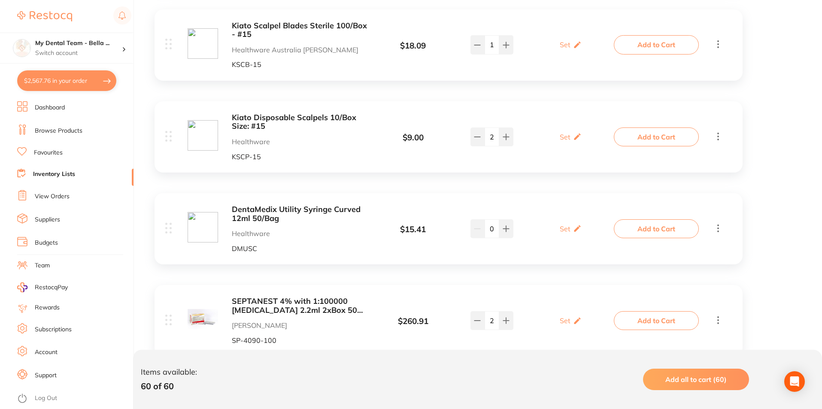
click at [671, 230] on button "Add to Cart" at bounding box center [656, 228] width 85 height 19
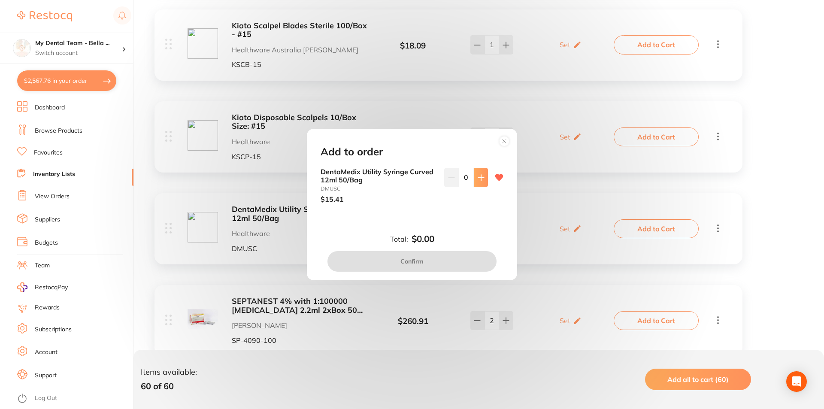
click at [476, 183] on button at bounding box center [481, 177] width 14 height 19
type input "1"
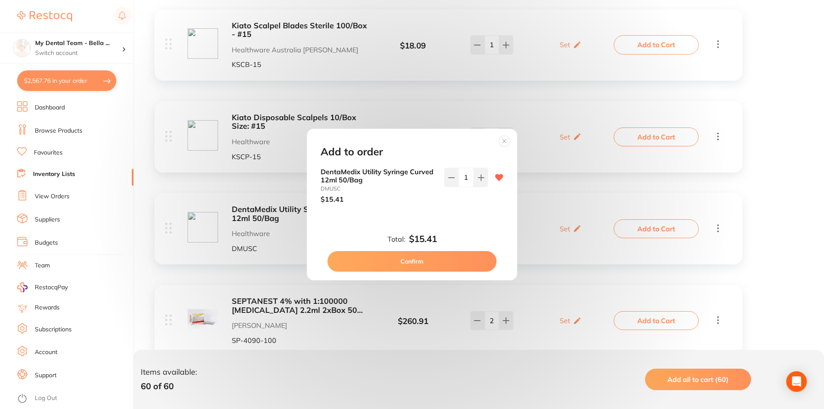
click at [475, 258] on button "Confirm" at bounding box center [412, 261] width 169 height 21
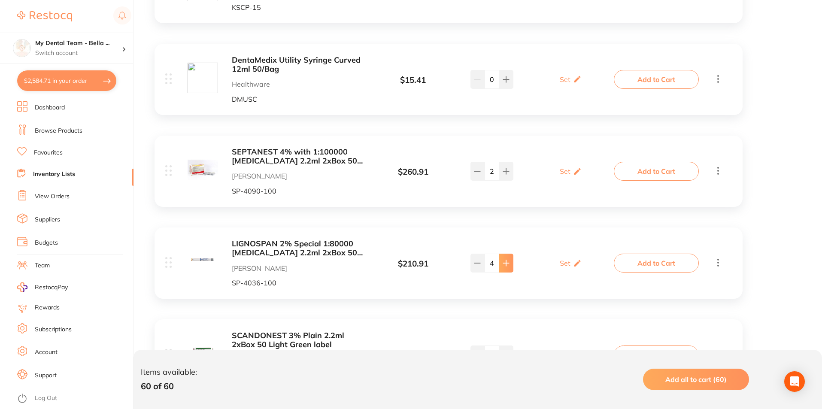
scroll to position [4551, 0]
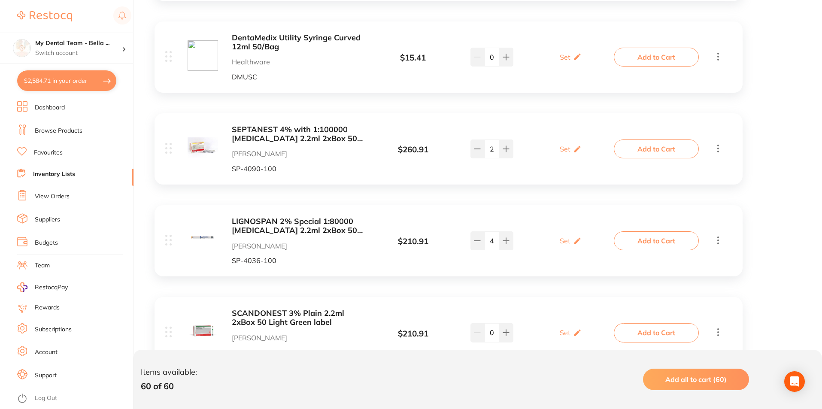
click at [662, 149] on button "Add to Cart" at bounding box center [656, 149] width 85 height 19
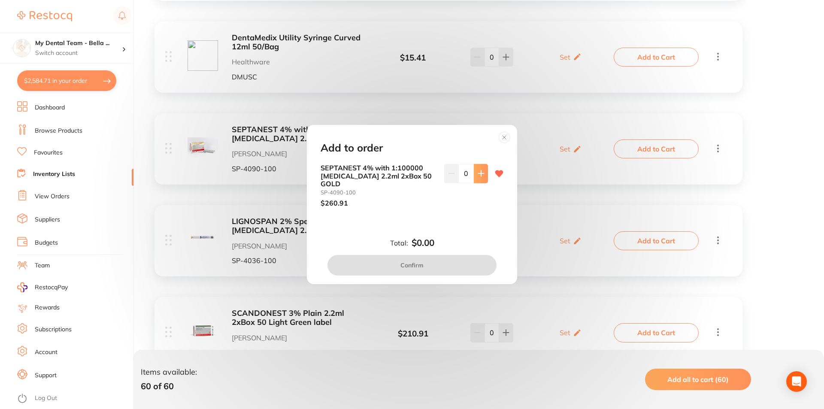
click at [479, 176] on icon at bounding box center [481, 174] width 6 height 6
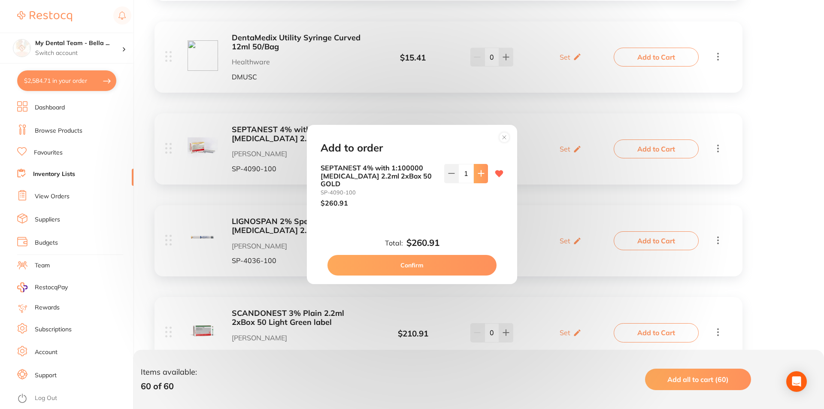
click at [479, 176] on icon at bounding box center [481, 174] width 6 height 6
type input "2"
click at [477, 261] on button "Confirm" at bounding box center [412, 265] width 169 height 21
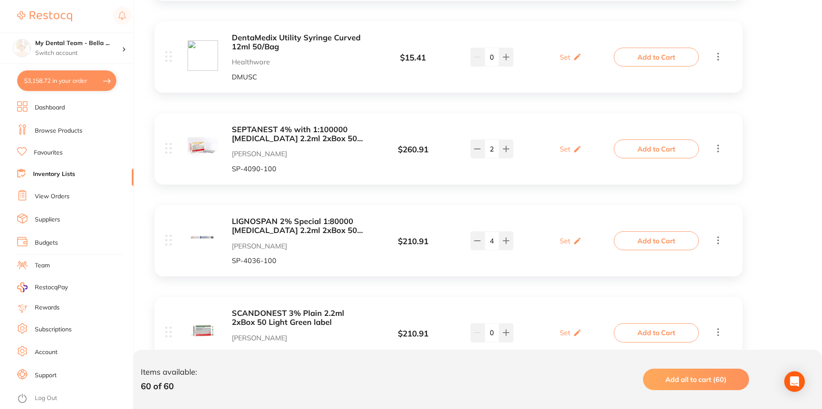
click at [657, 244] on button "Add to Cart" at bounding box center [656, 240] width 85 height 19
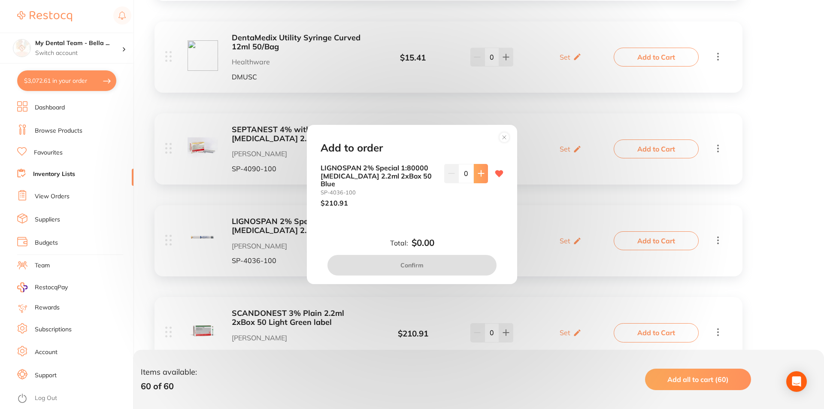
click at [481, 182] on button at bounding box center [481, 173] width 14 height 19
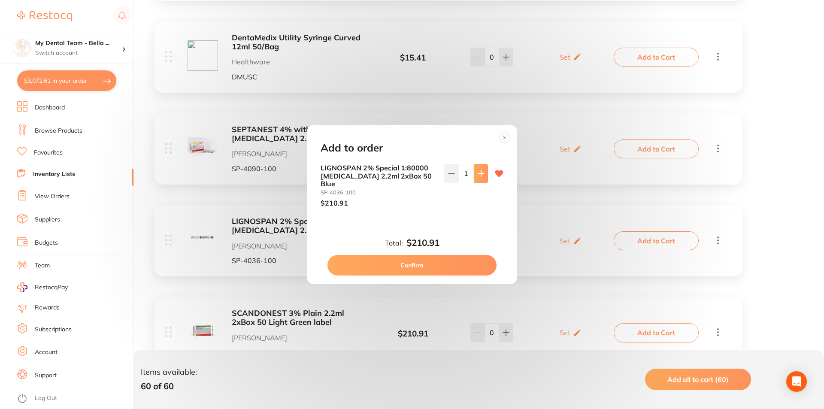
click at [481, 182] on button at bounding box center [481, 173] width 14 height 19
type input "2"
click at [477, 258] on button "Confirm" at bounding box center [412, 265] width 169 height 21
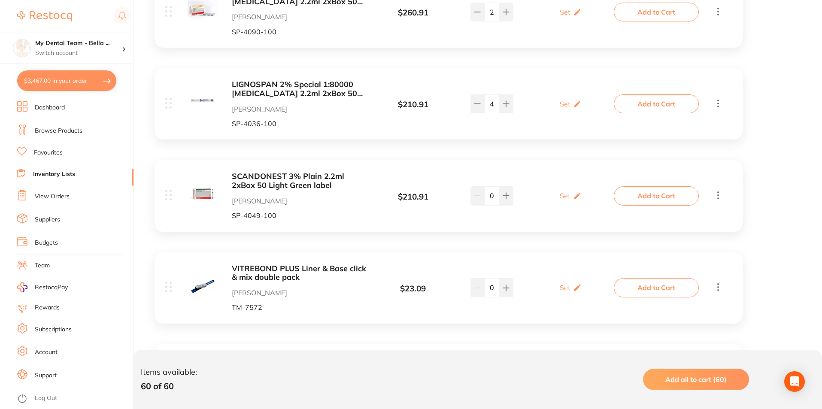
scroll to position [4722, 0]
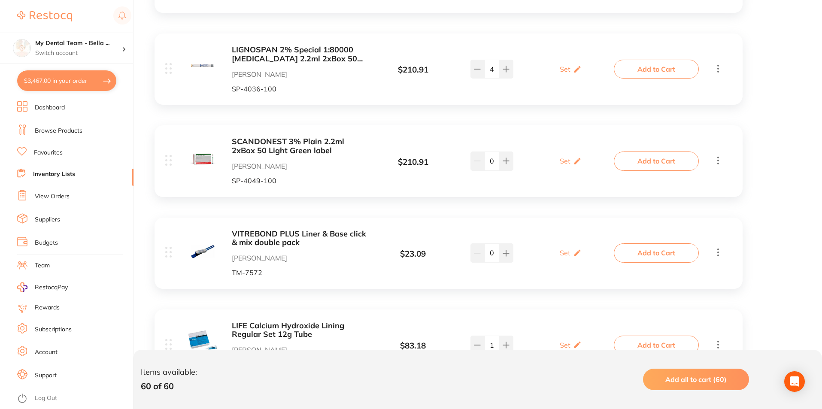
click at [642, 167] on button "Add to Cart" at bounding box center [656, 161] width 85 height 19
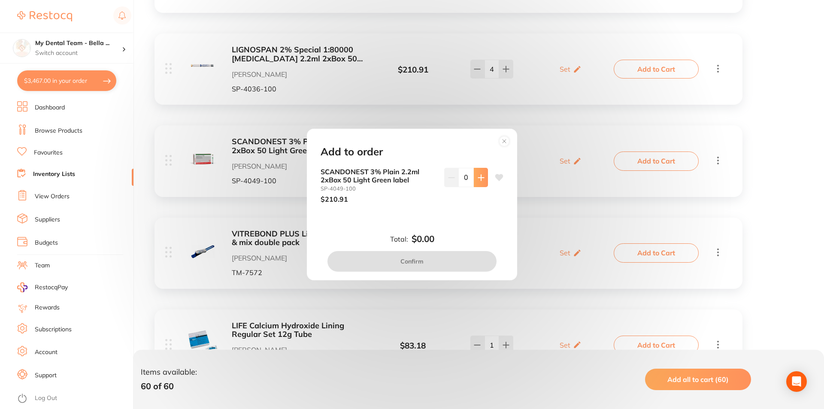
click at [480, 177] on icon at bounding box center [481, 177] width 7 height 7
type input "1"
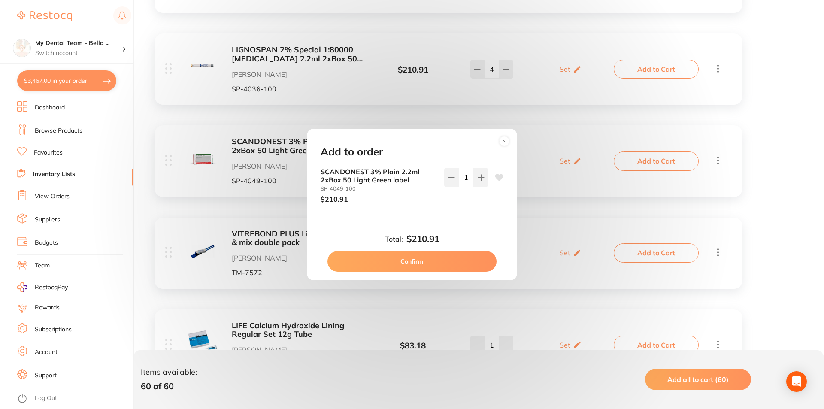
click at [465, 257] on button "Confirm" at bounding box center [412, 261] width 169 height 21
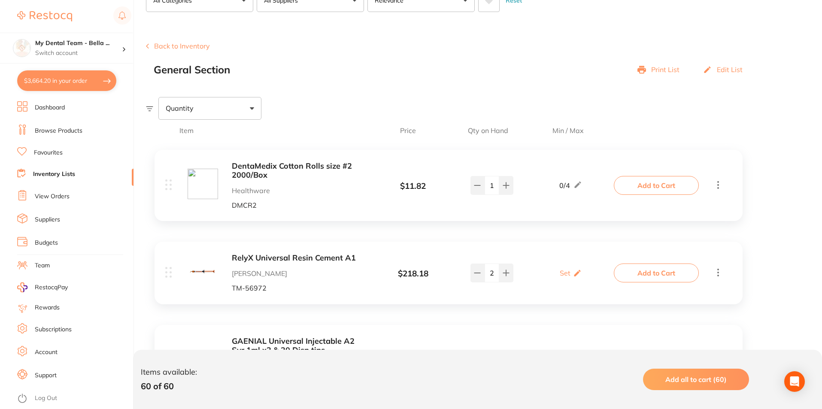
scroll to position [0, 0]
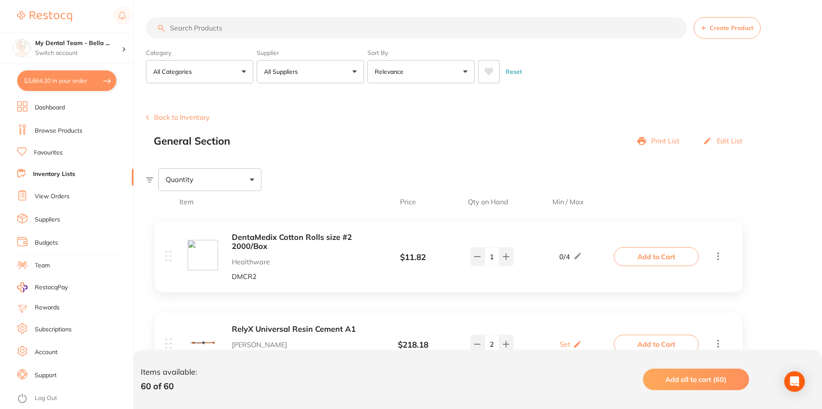
click at [155, 120] on button "Back to Inventory" at bounding box center [178, 117] width 64 height 8
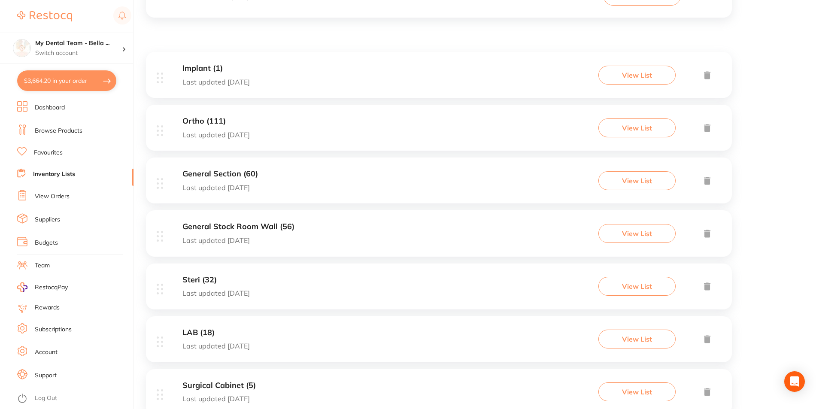
scroll to position [129, 0]
click at [319, 232] on div "General Stock Room Wall (56) Last updated 90 days ago View List" at bounding box center [439, 231] width 586 height 46
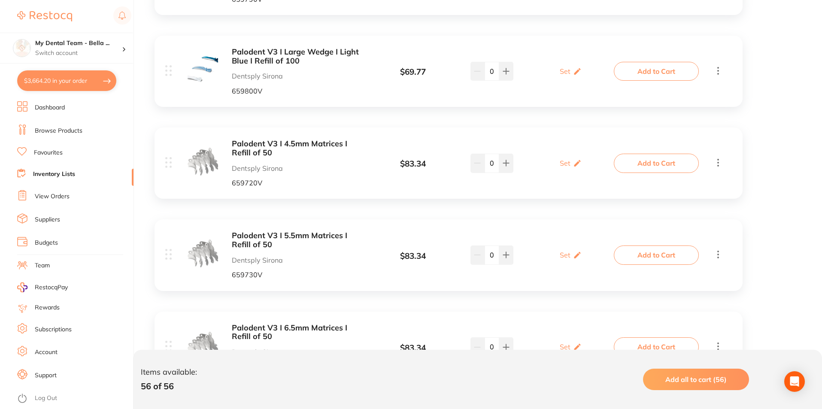
scroll to position [773, 0]
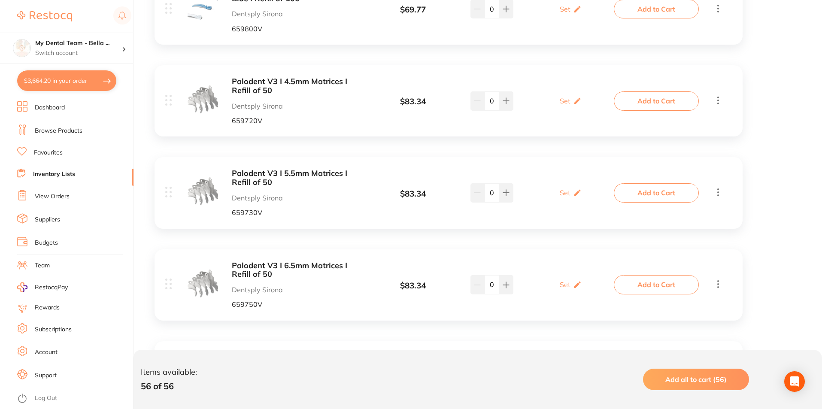
click at [644, 96] on button "Add to Cart" at bounding box center [656, 100] width 85 height 19
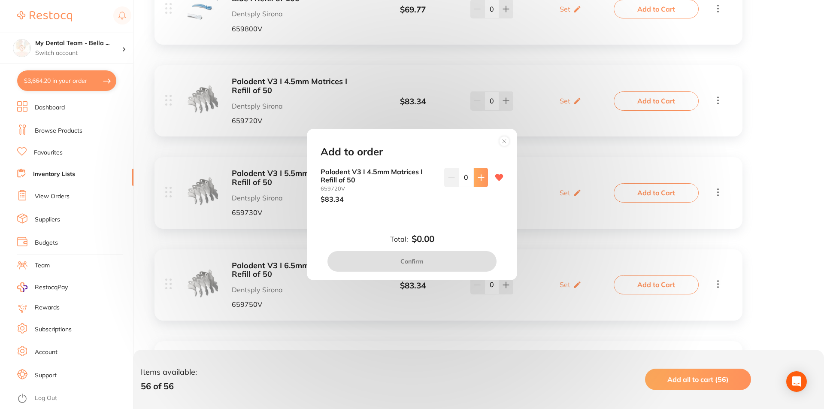
click at [478, 177] on icon at bounding box center [481, 177] width 7 height 7
type input "1"
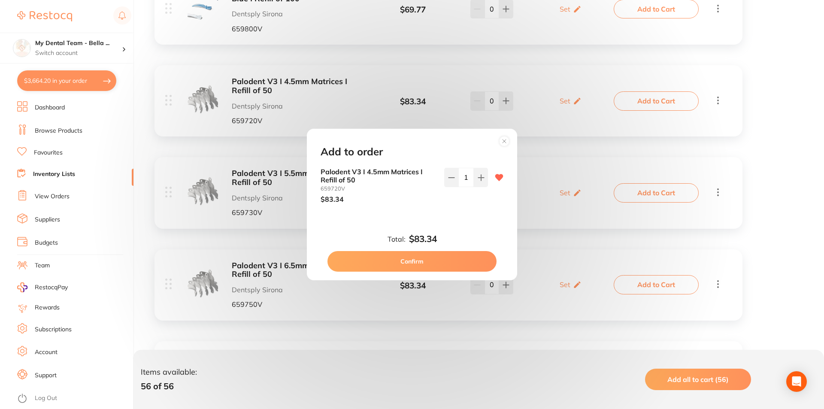
click at [460, 256] on button "Confirm" at bounding box center [412, 261] width 169 height 21
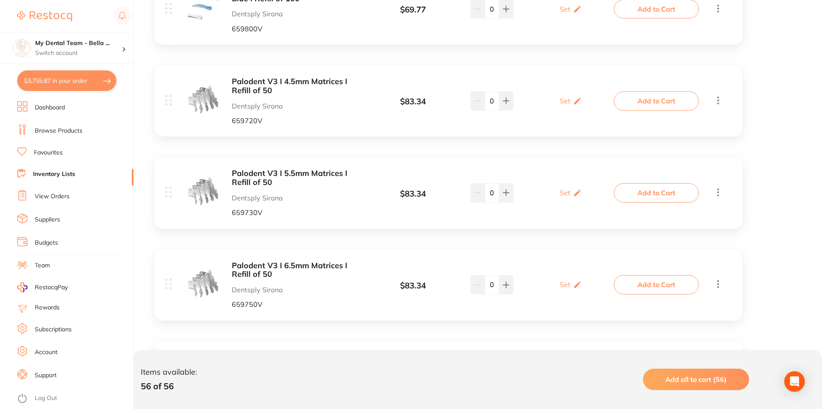
click at [670, 188] on button "Add to Cart" at bounding box center [656, 192] width 85 height 19
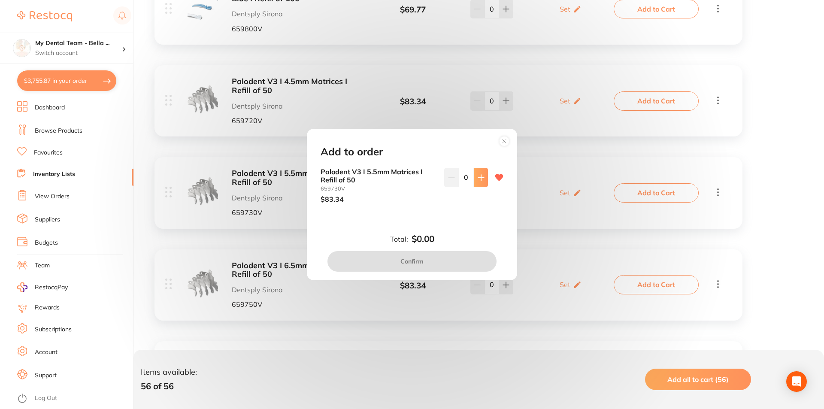
click at [480, 178] on icon at bounding box center [481, 178] width 6 height 6
type input "1"
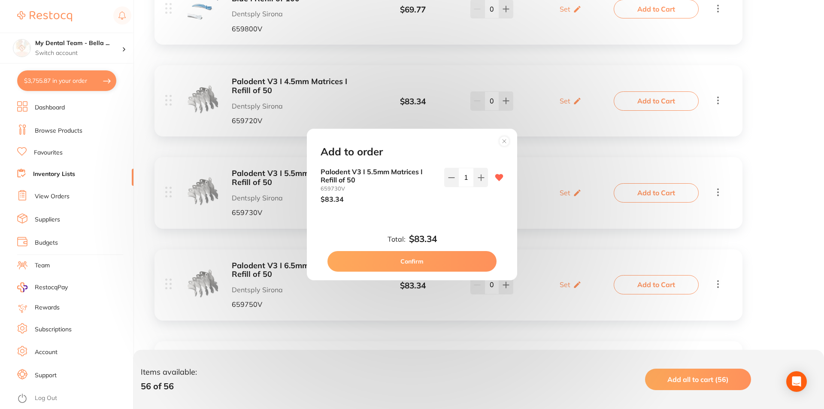
click at [467, 263] on button "Confirm" at bounding box center [412, 261] width 169 height 21
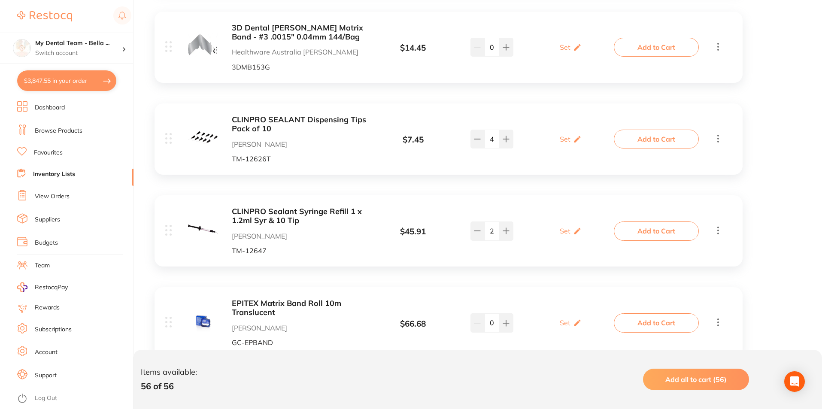
scroll to position [1288, 0]
click at [680, 233] on button "Add to Cart" at bounding box center [656, 229] width 85 height 19
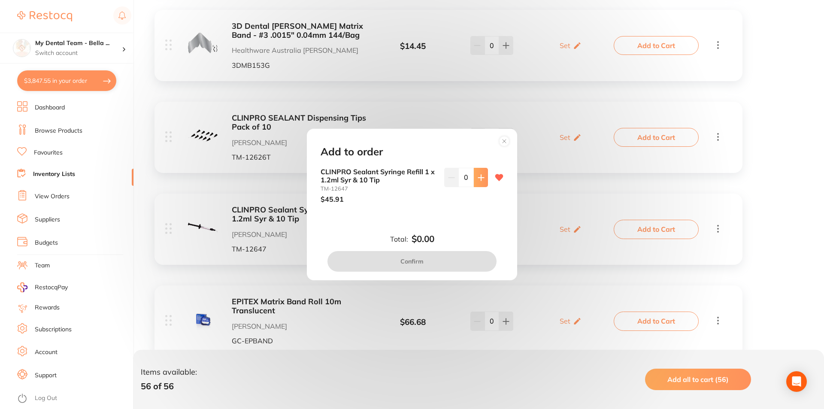
click at [482, 182] on button at bounding box center [481, 177] width 14 height 19
type input "1"
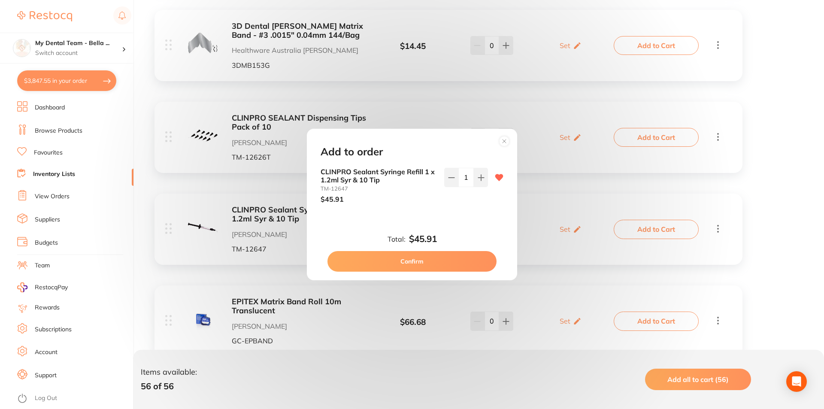
click at [465, 268] on button "Confirm" at bounding box center [412, 261] width 169 height 21
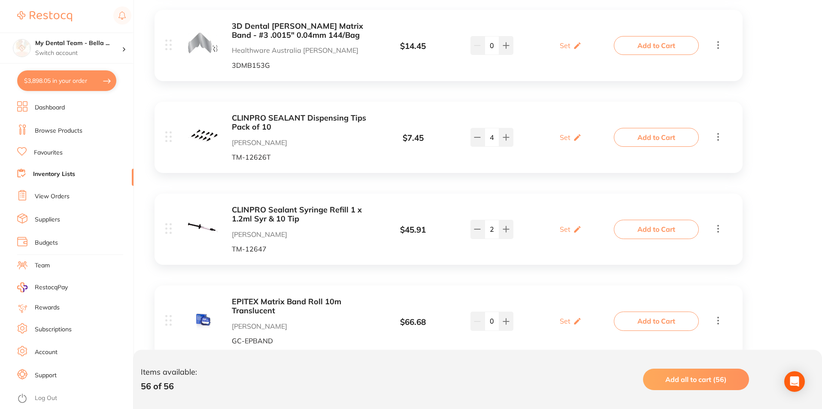
click at [657, 141] on button "Add to Cart" at bounding box center [656, 137] width 85 height 19
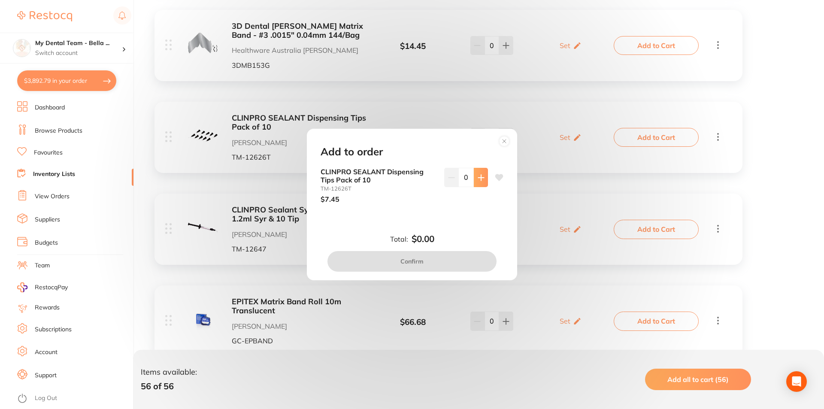
click at [479, 182] on button at bounding box center [481, 177] width 14 height 19
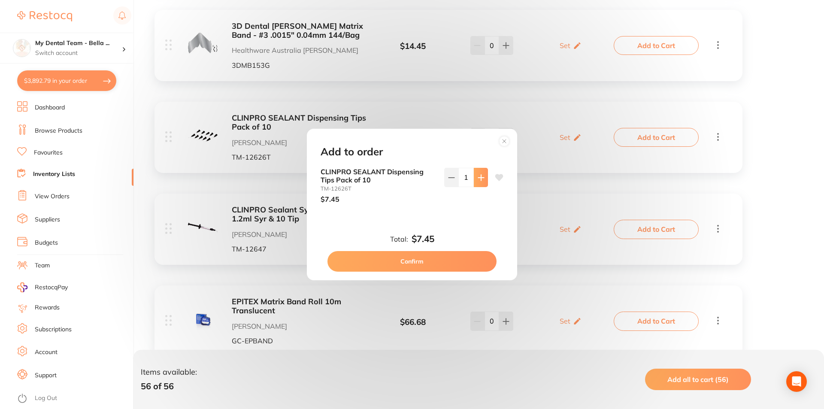
click at [479, 182] on button at bounding box center [481, 177] width 14 height 19
type input "2"
click at [471, 266] on button "Confirm" at bounding box center [412, 261] width 169 height 21
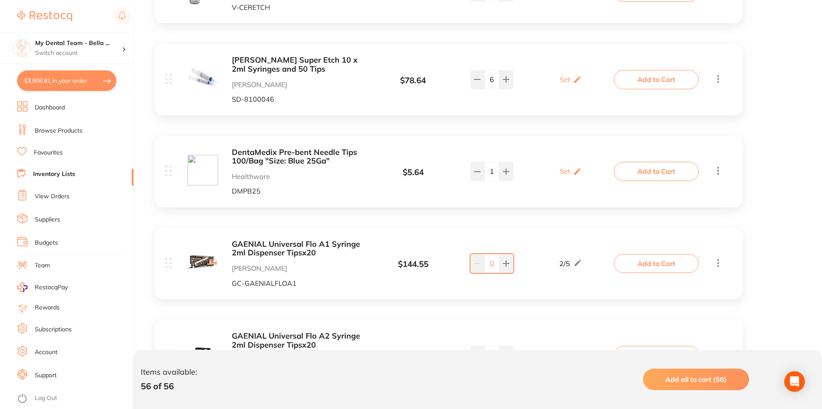
scroll to position [1889, 0]
click at [634, 70] on button "Add to Cart" at bounding box center [656, 79] width 85 height 19
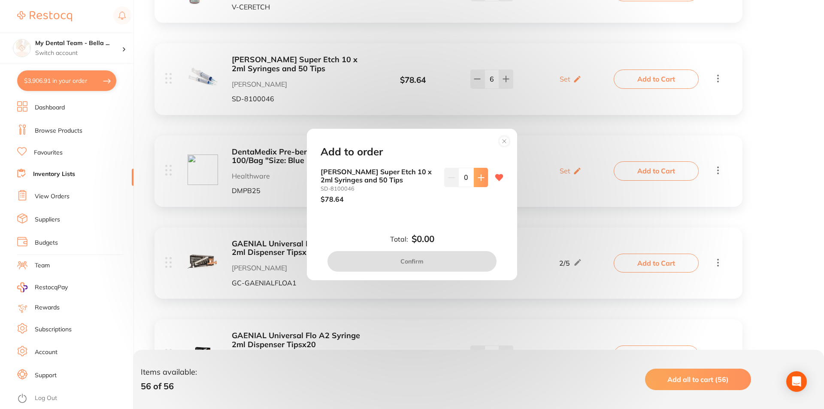
click at [480, 180] on icon at bounding box center [481, 177] width 7 height 7
type input "1"
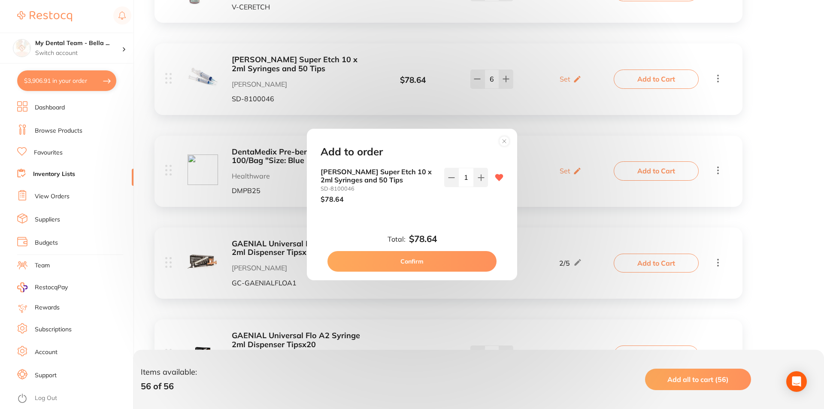
click at [471, 265] on button "Confirm" at bounding box center [412, 261] width 169 height 21
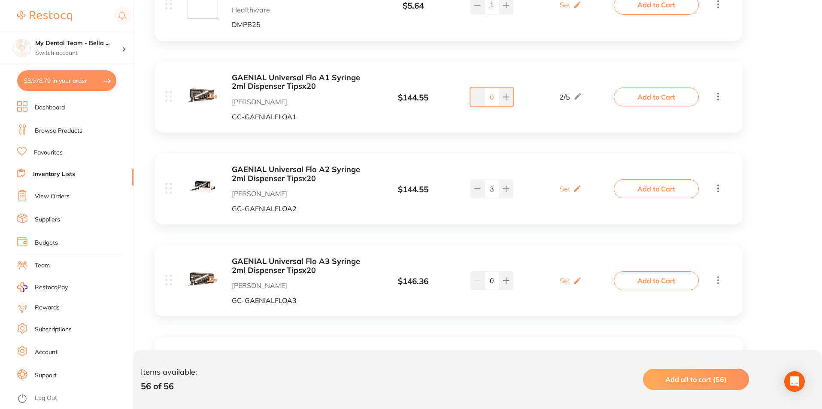
scroll to position [2061, 0]
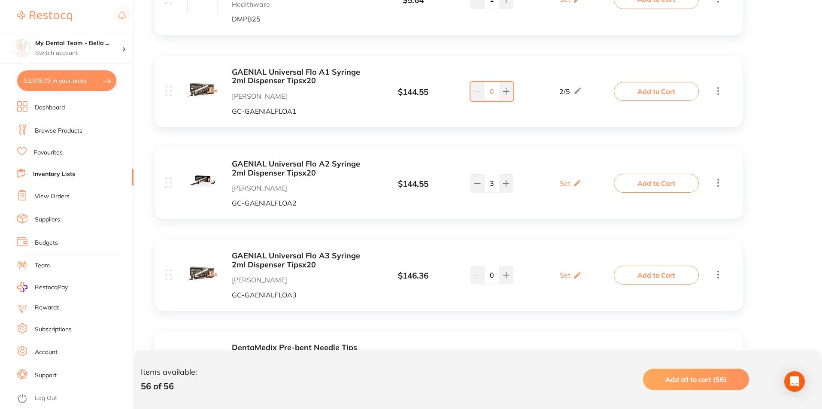
click at [637, 176] on button "Add to Cart" at bounding box center [656, 183] width 85 height 19
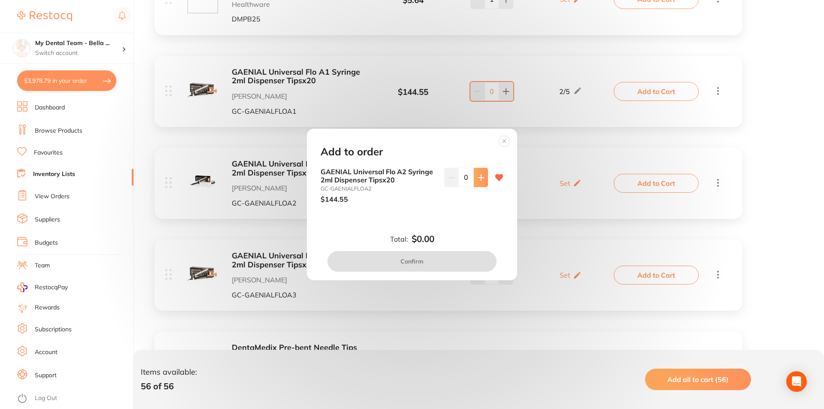
click at [483, 175] on button at bounding box center [481, 177] width 14 height 19
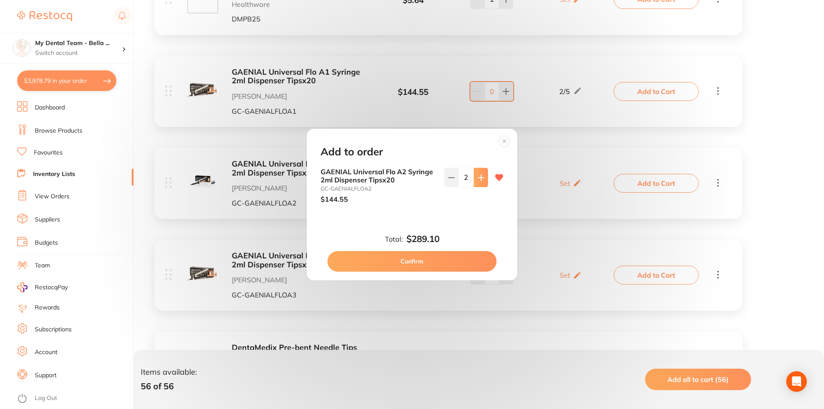
click at [483, 175] on button at bounding box center [481, 177] width 14 height 19
type input "4"
click at [463, 259] on button "Confirm" at bounding box center [412, 261] width 169 height 21
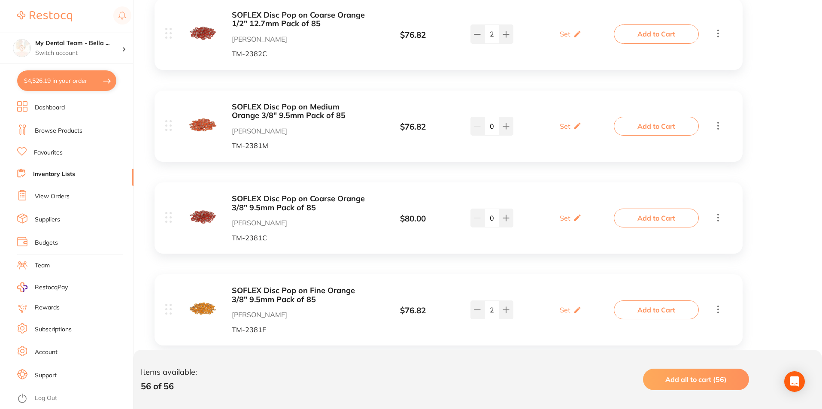
scroll to position [3778, 0]
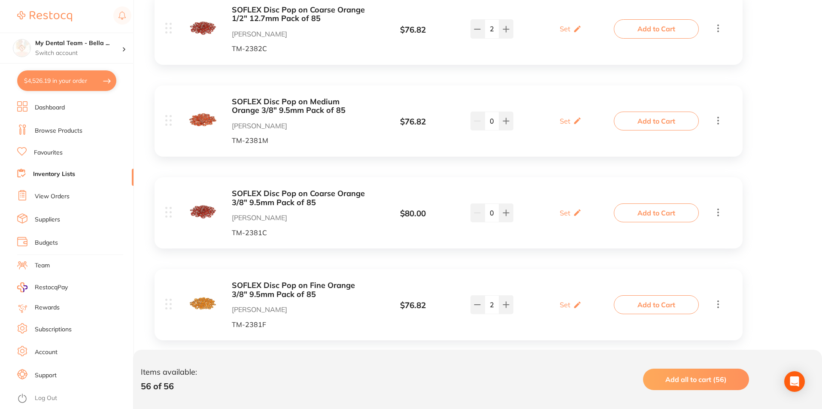
click at [651, 204] on button "Add to Cart" at bounding box center [656, 212] width 85 height 19
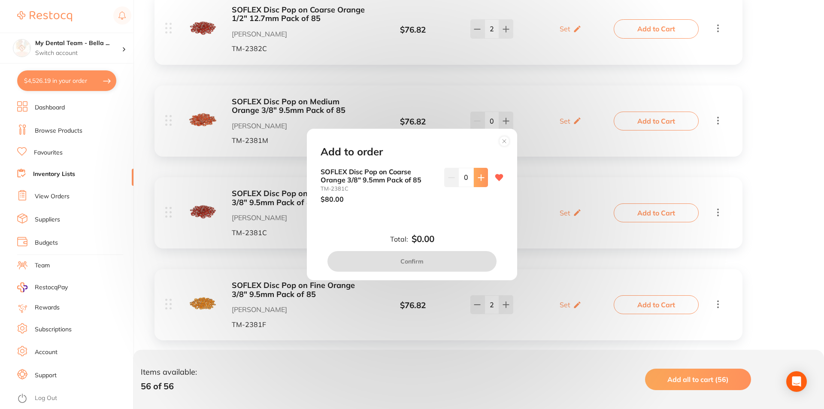
click at [482, 176] on icon at bounding box center [481, 177] width 7 height 7
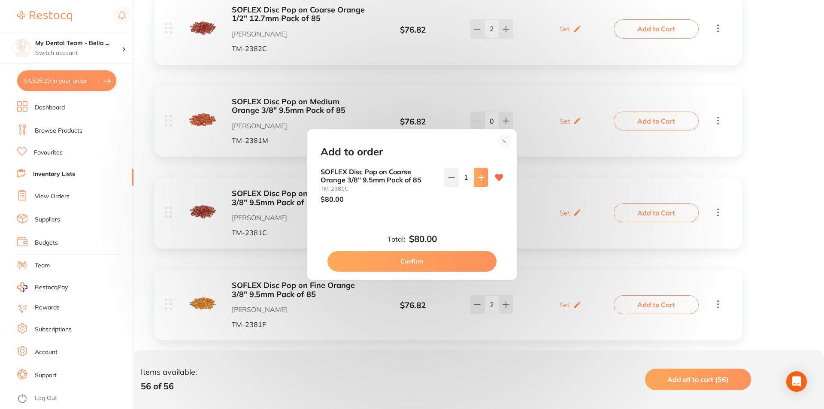
click at [482, 176] on icon at bounding box center [481, 177] width 7 height 7
type input "4"
click at [474, 258] on button "Confirm" at bounding box center [412, 261] width 169 height 21
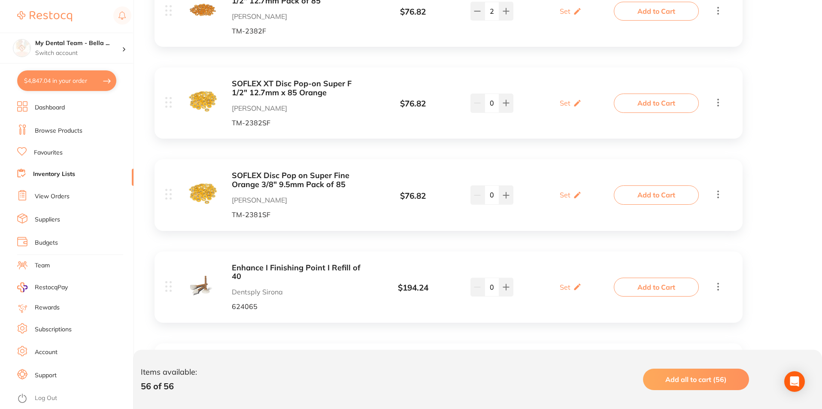
scroll to position [4164, 0]
click at [650, 185] on button "Add to Cart" at bounding box center [656, 194] width 85 height 19
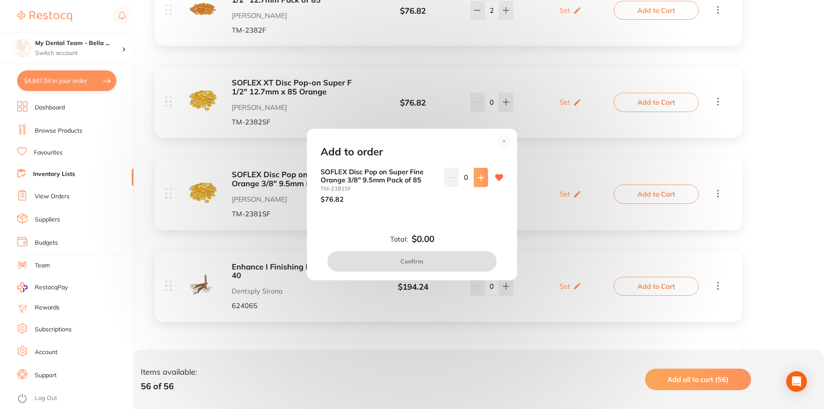
click at [484, 183] on button at bounding box center [481, 177] width 14 height 19
type input "2"
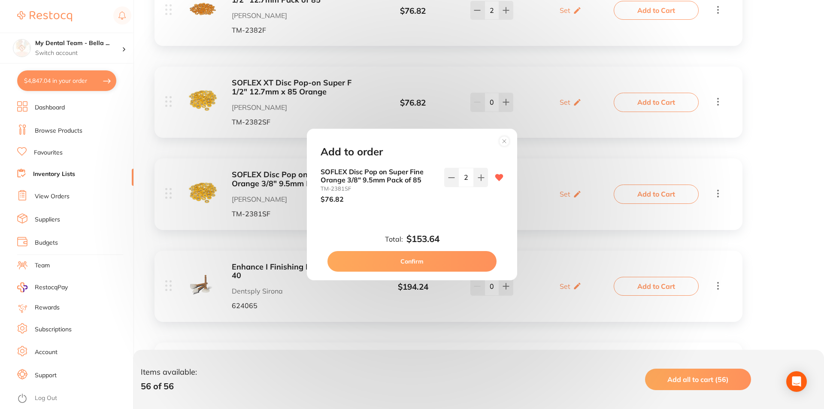
click at [477, 259] on button "Confirm" at bounding box center [412, 261] width 169 height 21
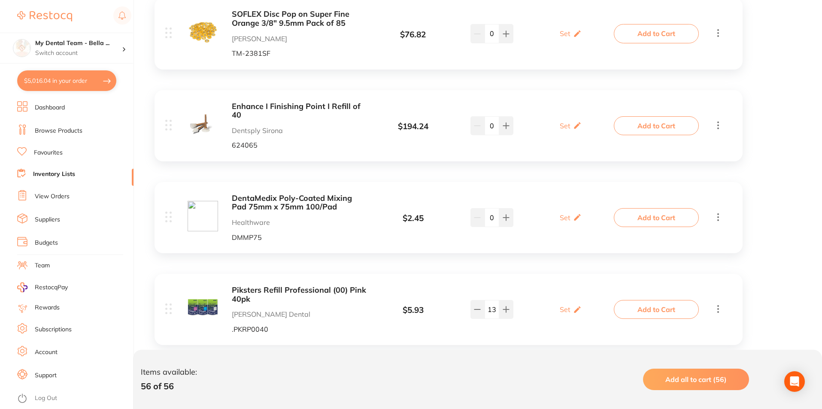
scroll to position [4336, 0]
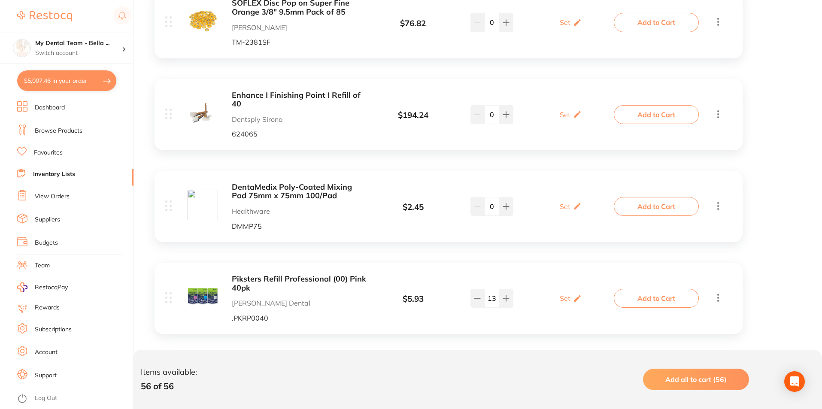
click at [638, 197] on button "Add to Cart" at bounding box center [656, 206] width 85 height 19
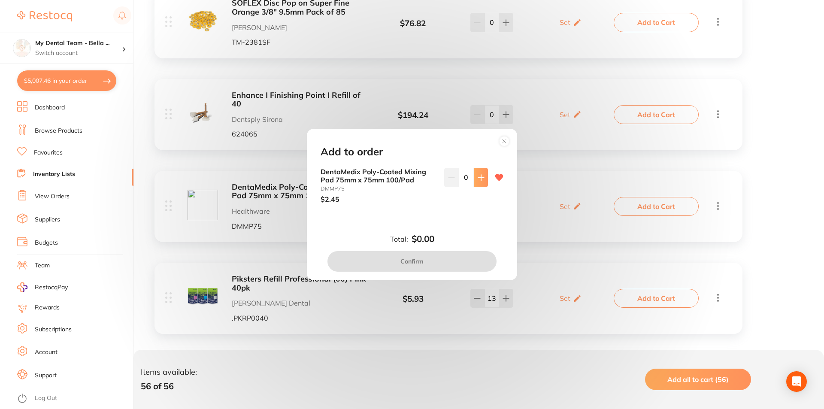
click at [477, 182] on button at bounding box center [481, 177] width 14 height 19
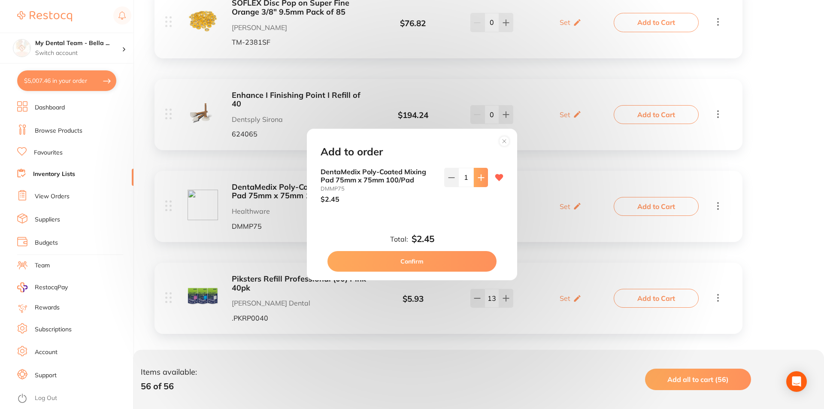
click at [477, 182] on button at bounding box center [481, 177] width 14 height 19
click at [448, 175] on icon at bounding box center [451, 177] width 7 height 7
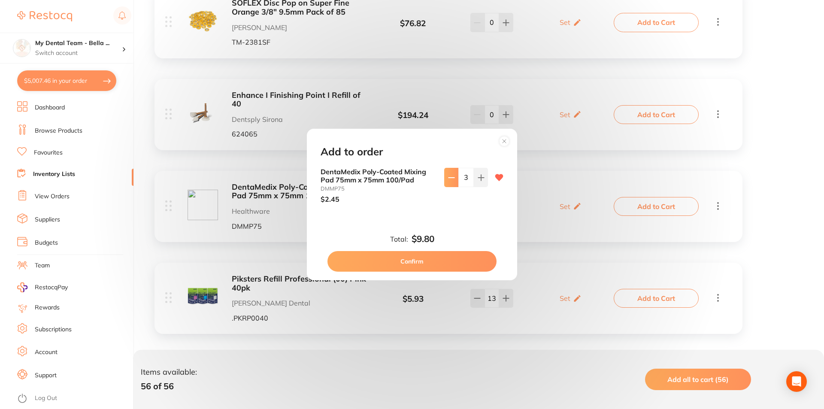
type input "2"
click at [443, 261] on button "Confirm" at bounding box center [412, 261] width 169 height 21
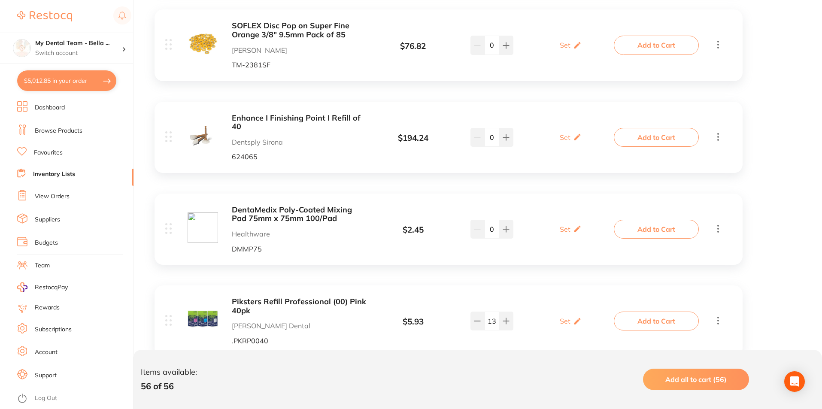
scroll to position [4164, 0]
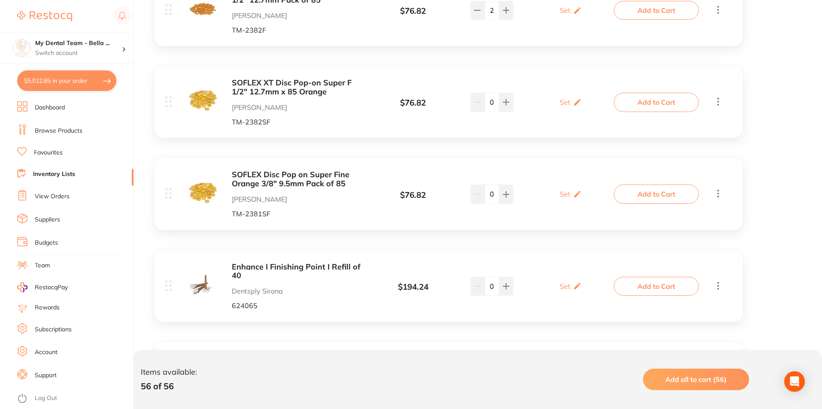
click at [657, 281] on button "Add to Cart" at bounding box center [656, 286] width 85 height 19
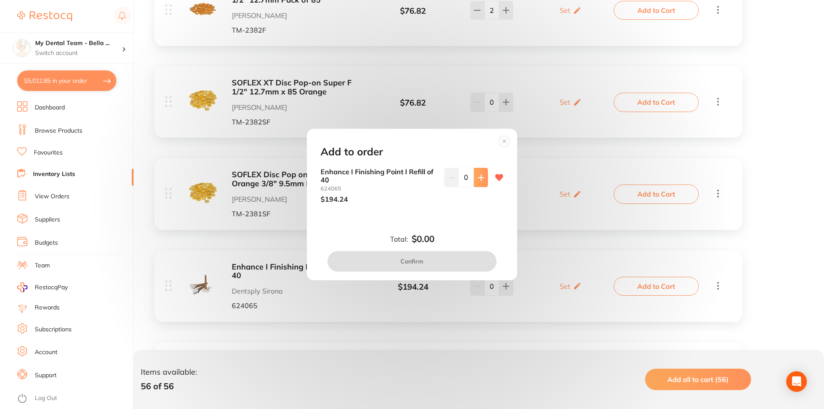
click at [475, 179] on button at bounding box center [481, 177] width 14 height 19
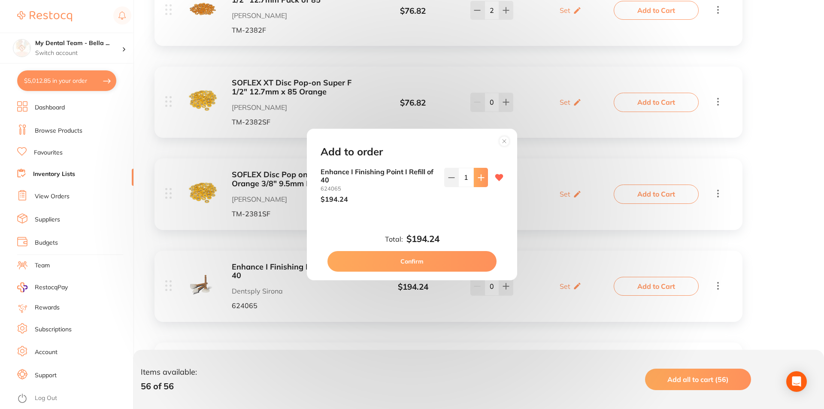
click at [475, 179] on button at bounding box center [481, 177] width 14 height 19
type input "2"
click at [457, 259] on button "Confirm" at bounding box center [412, 261] width 169 height 21
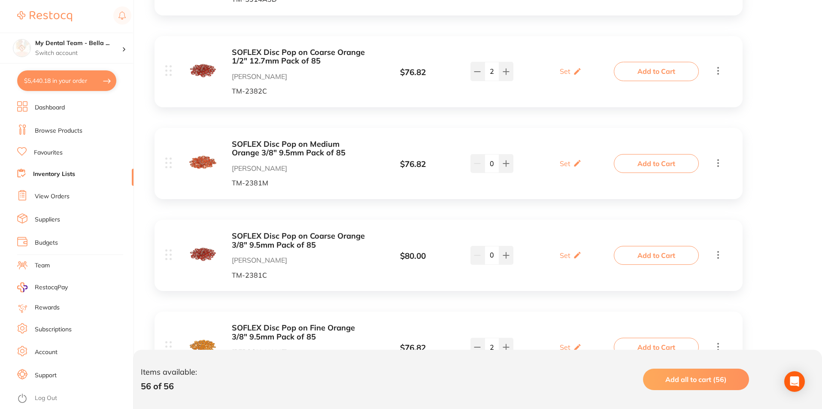
scroll to position [3735, 0]
click at [650, 158] on button "Add to Cart" at bounding box center [656, 164] width 85 height 19
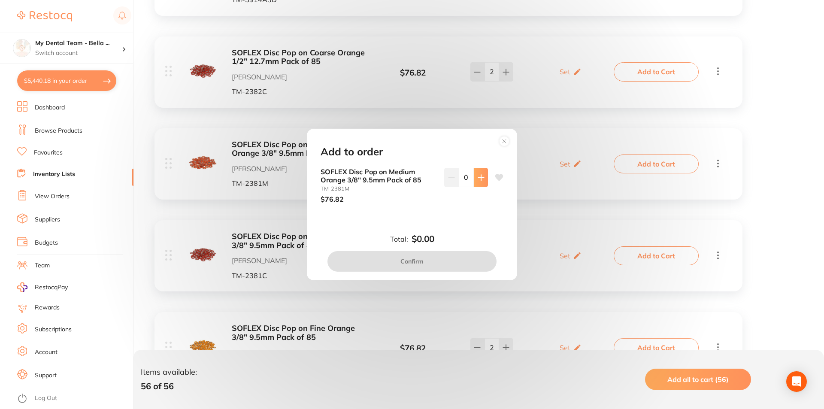
click at [478, 180] on icon at bounding box center [481, 177] width 7 height 7
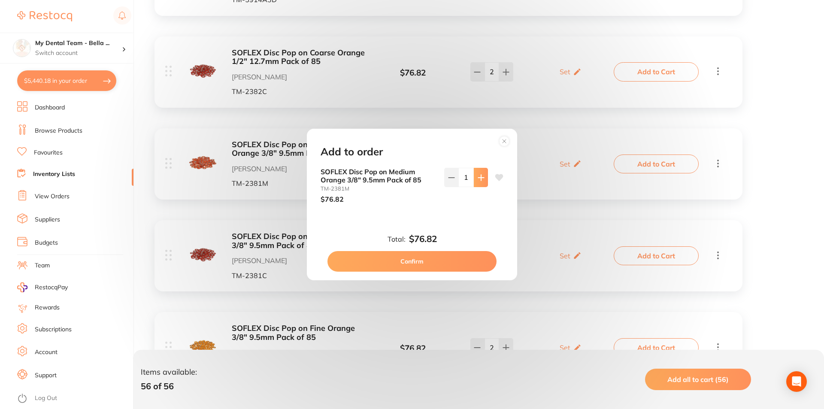
click at [478, 180] on icon at bounding box center [481, 177] width 7 height 7
type input "4"
click at [467, 271] on button "Confirm" at bounding box center [412, 261] width 169 height 21
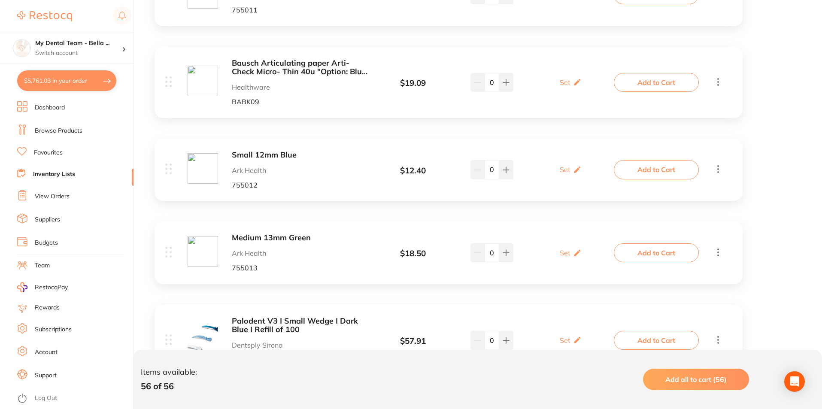
scroll to position [0, 0]
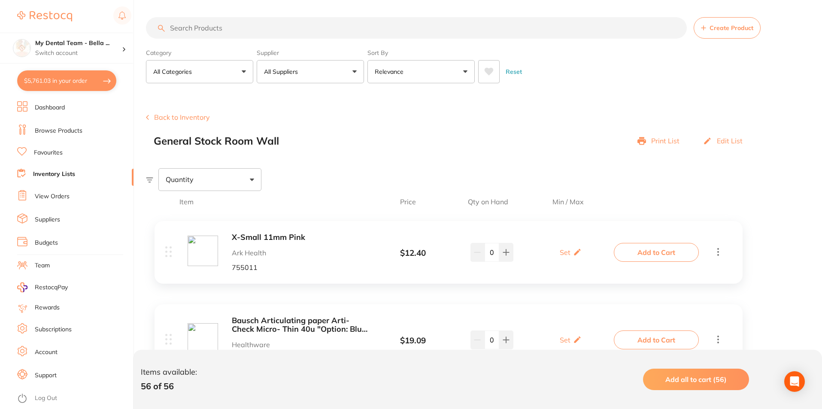
click at [174, 120] on button "Back to Inventory" at bounding box center [178, 117] width 64 height 8
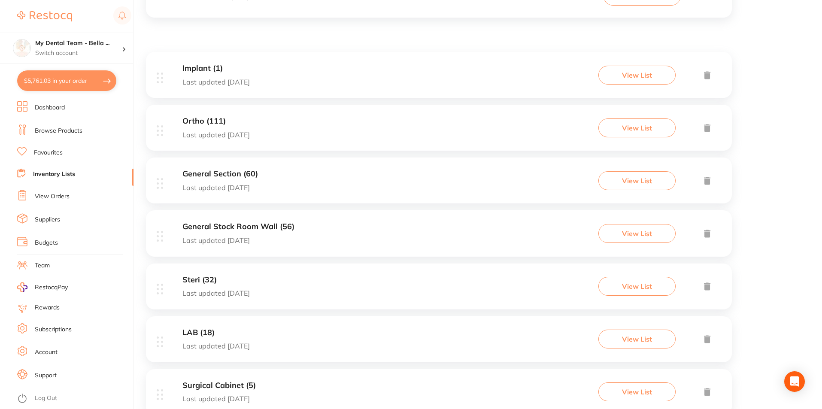
scroll to position [172, 0]
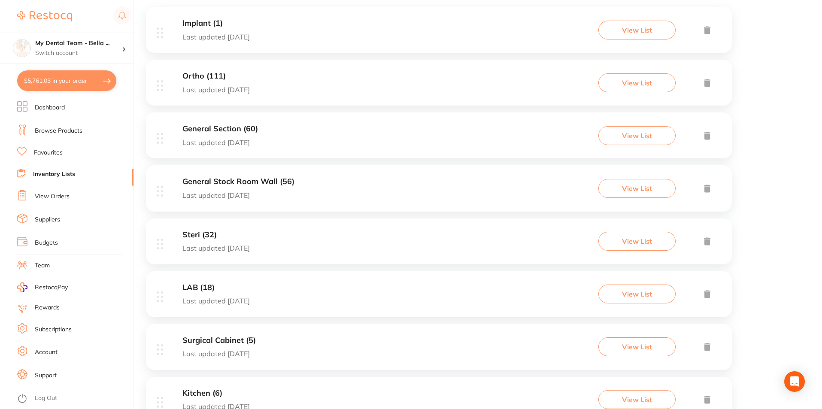
click at [437, 237] on div "Steri (32) Last updated 90 days ago View List" at bounding box center [439, 242] width 586 height 46
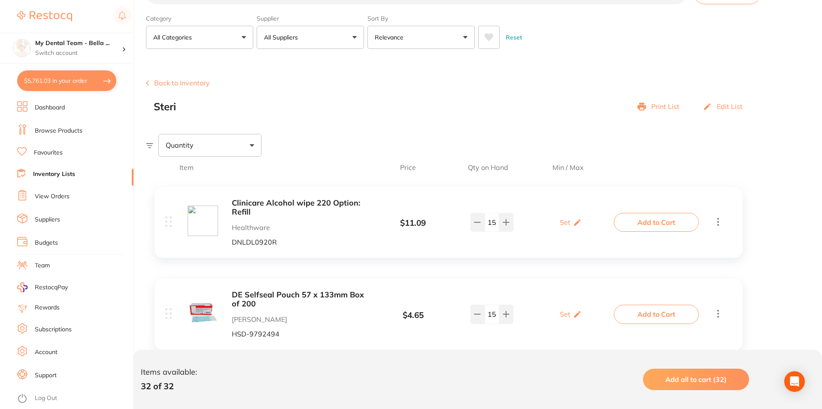
scroll to position [172, 0]
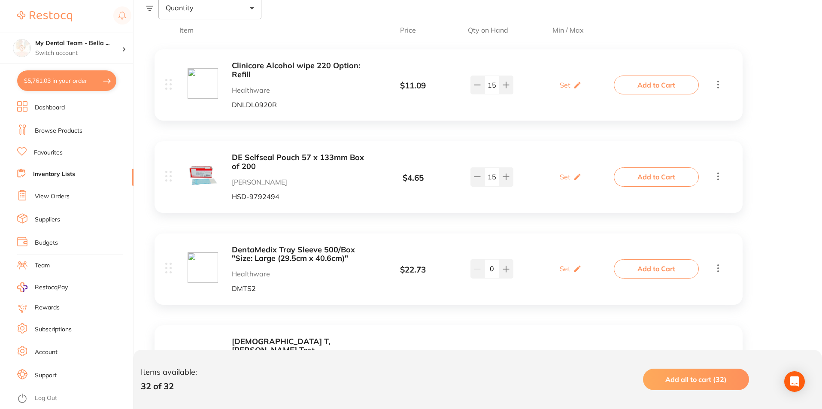
click at [633, 88] on button "Add to Cart" at bounding box center [656, 85] width 85 height 19
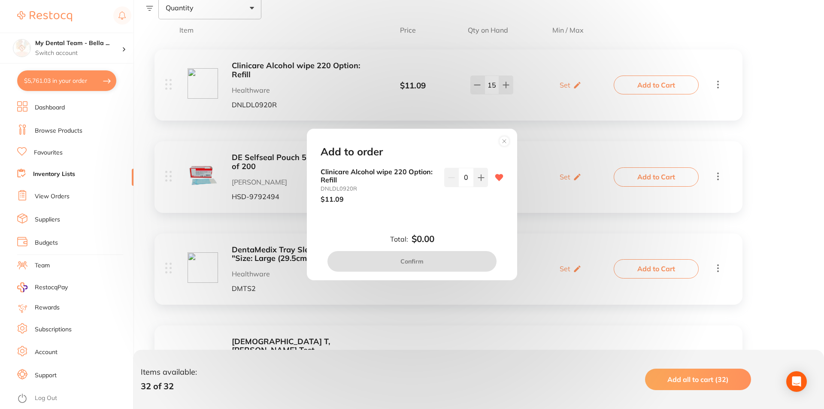
click at [486, 179] on div "Clinicare Alcohol wipe 220 Option: Refill DNLDL0920R $11.09 0" at bounding box center [412, 185] width 183 height 35
click at [484, 181] on button at bounding box center [481, 177] width 14 height 19
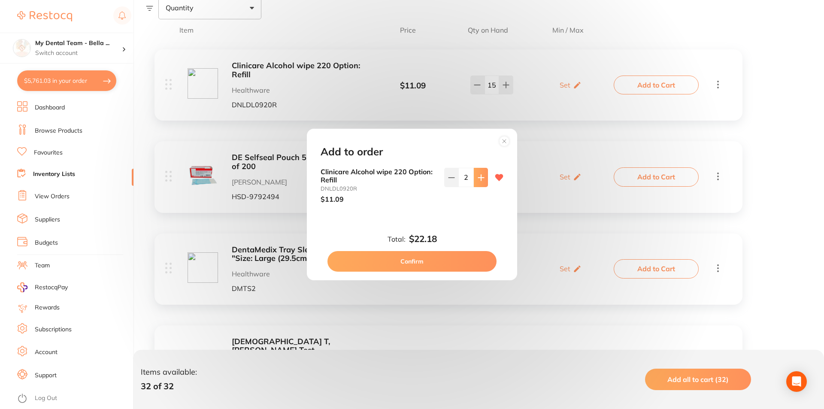
click at [484, 181] on button at bounding box center [481, 177] width 14 height 19
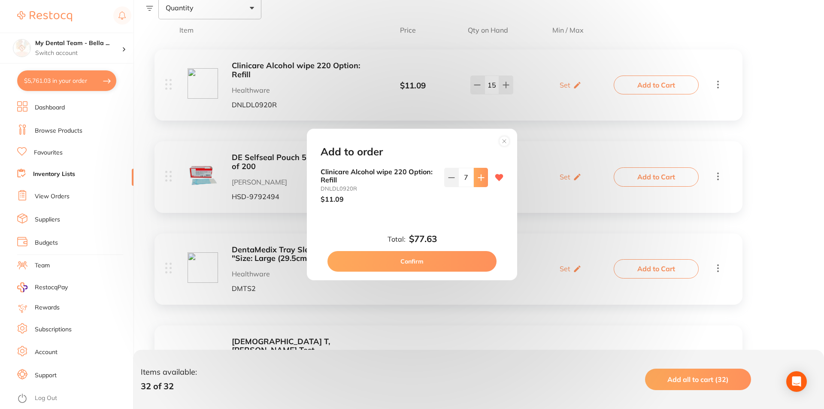
click at [484, 181] on button at bounding box center [481, 177] width 14 height 19
click at [471, 176] on input "11" at bounding box center [465, 177] width 15 height 19
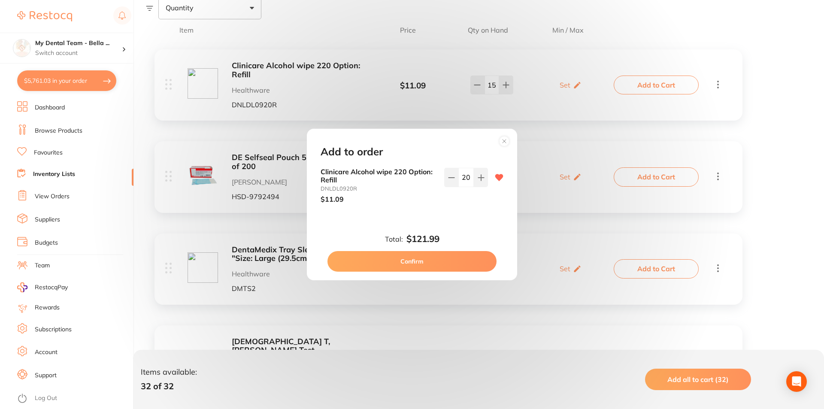
type input "20"
click at [456, 262] on button "Confirm" at bounding box center [412, 261] width 169 height 21
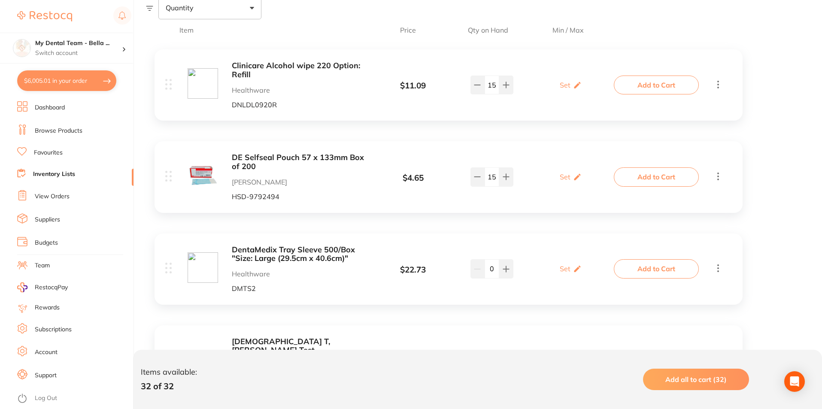
click at [634, 273] on button "Add to Cart" at bounding box center [656, 268] width 85 height 19
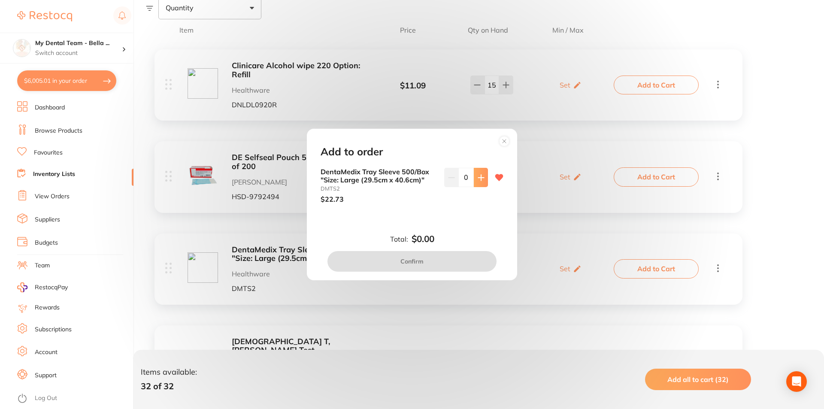
click at [481, 177] on icon at bounding box center [481, 177] width 7 height 7
type input "1"
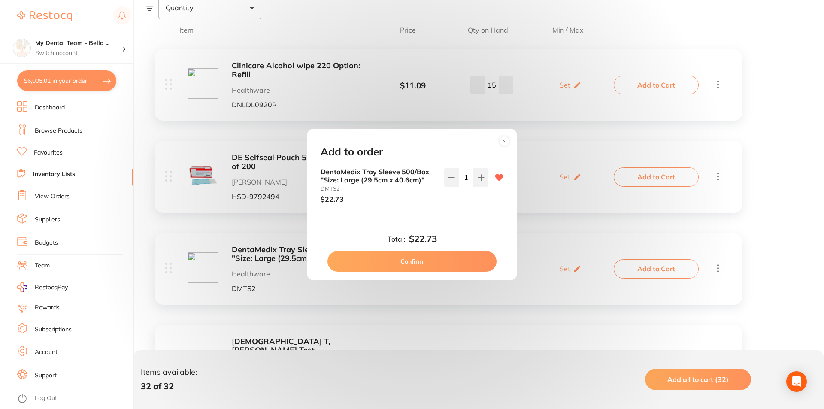
click at [455, 260] on button "Confirm" at bounding box center [412, 261] width 169 height 21
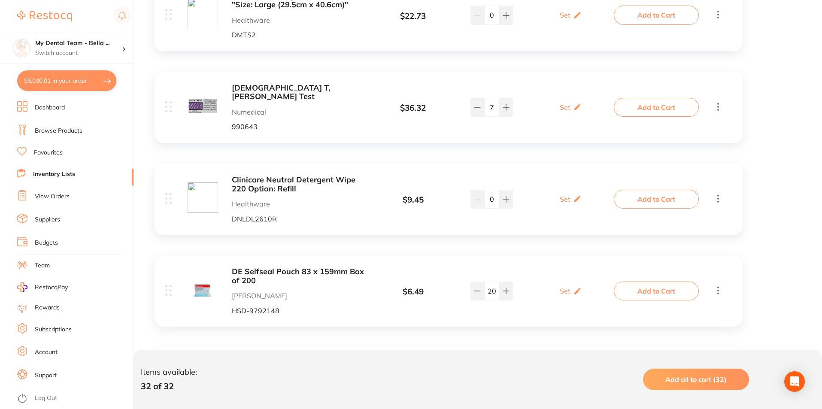
scroll to position [429, 0]
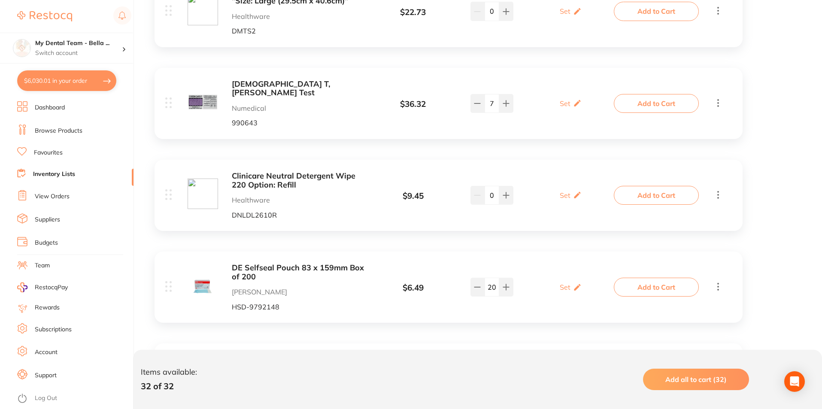
click at [643, 186] on button "Add to Cart" at bounding box center [656, 195] width 85 height 19
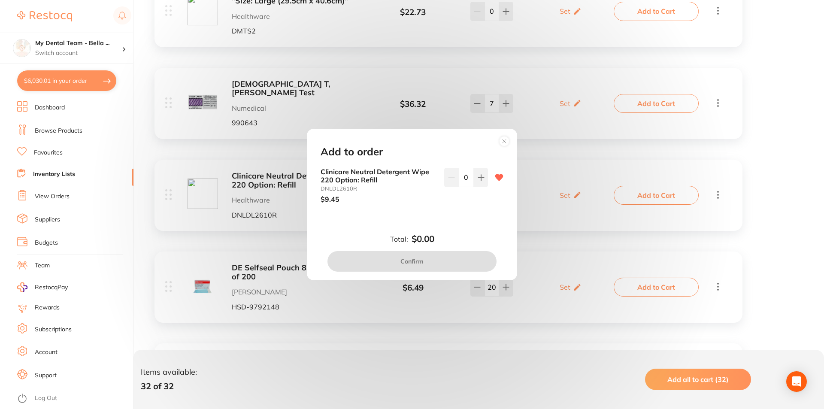
click at [470, 177] on input "0" at bounding box center [465, 177] width 15 height 19
type input "40"
click at [446, 234] on div "Add to order Clinicare Neutral Detergent Wipe 220 Option: Refill DNLDL2610R $9.…" at bounding box center [412, 205] width 210 height 152
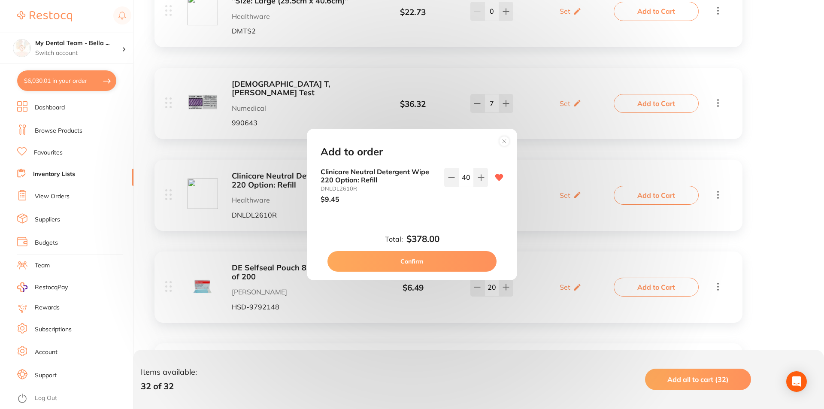
click at [450, 255] on button "Confirm" at bounding box center [412, 261] width 169 height 21
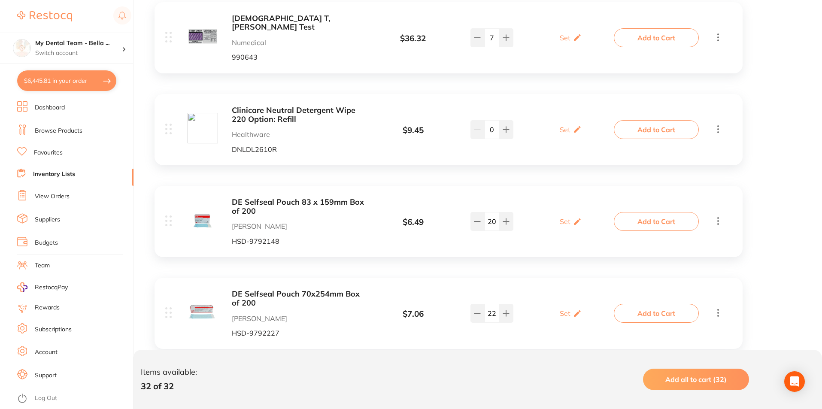
scroll to position [515, 0]
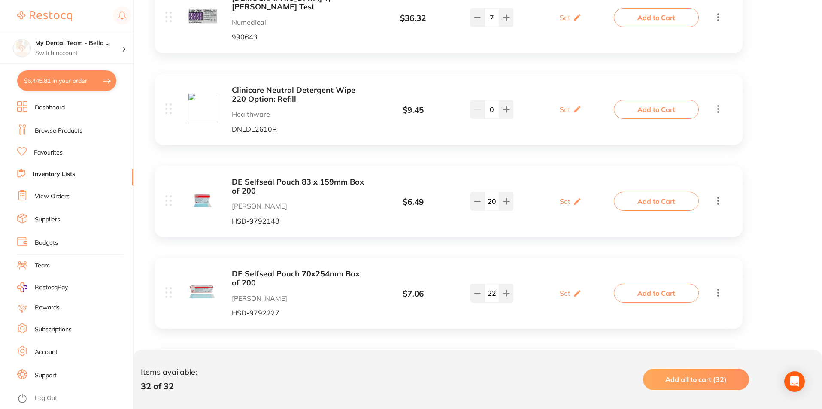
click at [664, 192] on button "Add to Cart" at bounding box center [656, 201] width 85 height 19
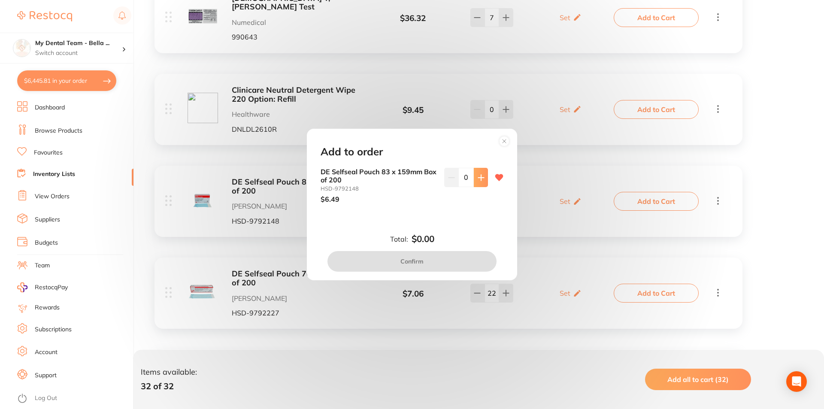
click at [479, 180] on icon at bounding box center [481, 178] width 6 height 6
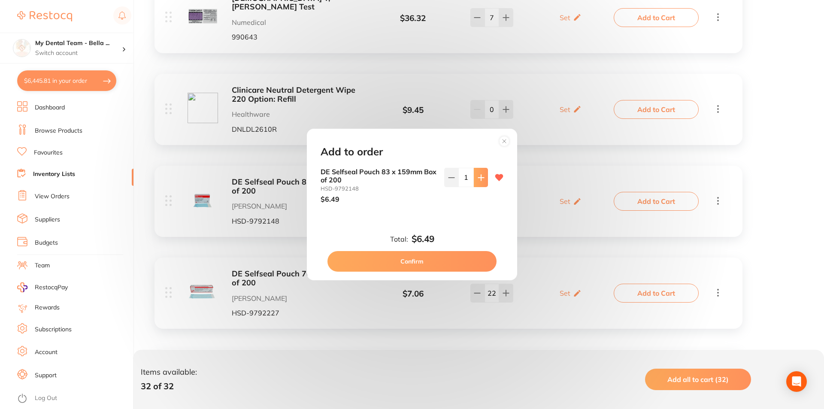
click at [479, 180] on icon at bounding box center [481, 178] width 6 height 6
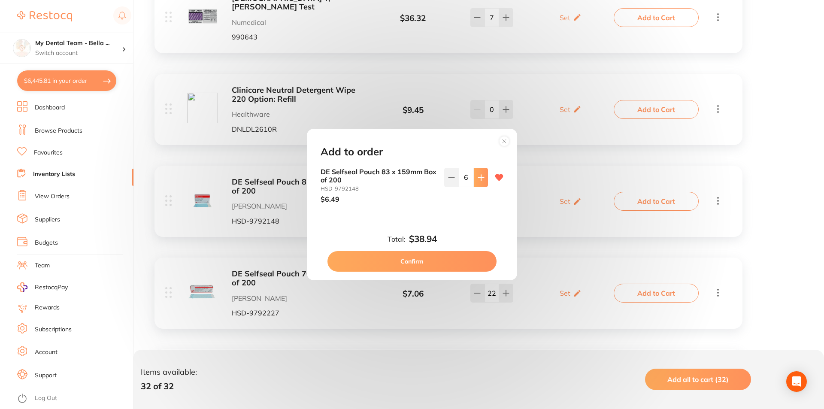
click at [479, 180] on icon at bounding box center [481, 178] width 6 height 6
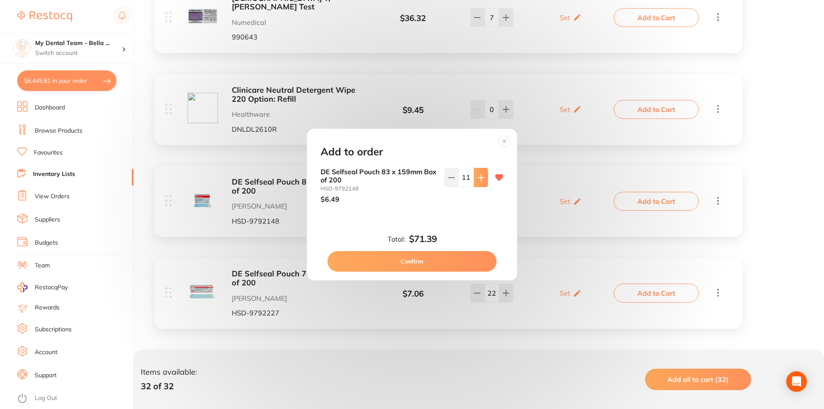
click at [479, 180] on icon at bounding box center [481, 178] width 6 height 6
type input "15"
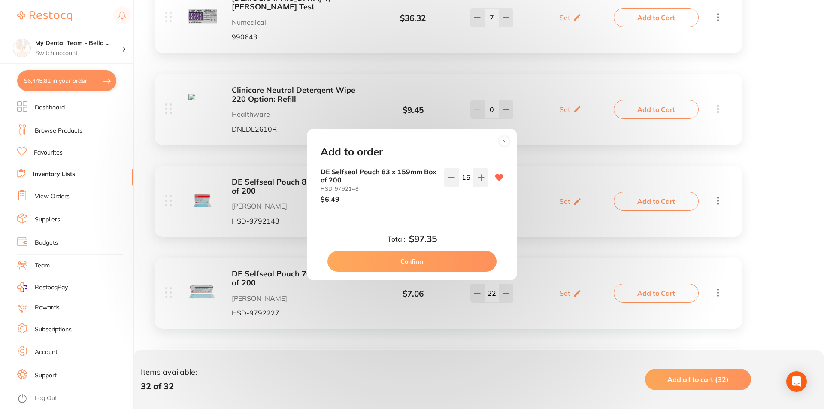
click at [471, 257] on button "Confirm" at bounding box center [412, 261] width 169 height 21
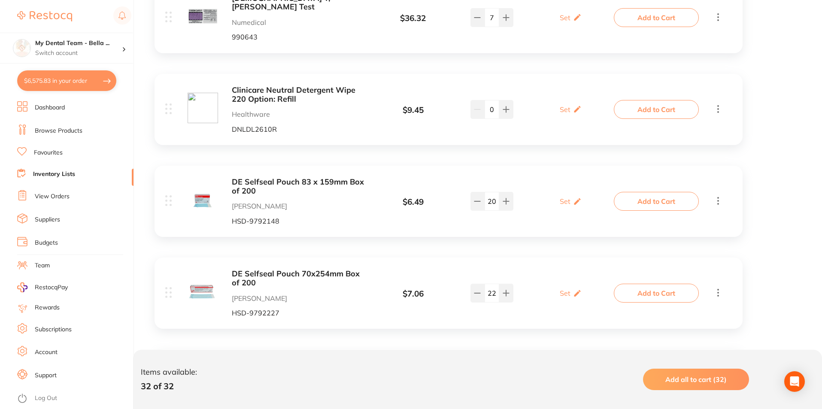
click at [634, 284] on button "Add to Cart" at bounding box center [656, 293] width 85 height 19
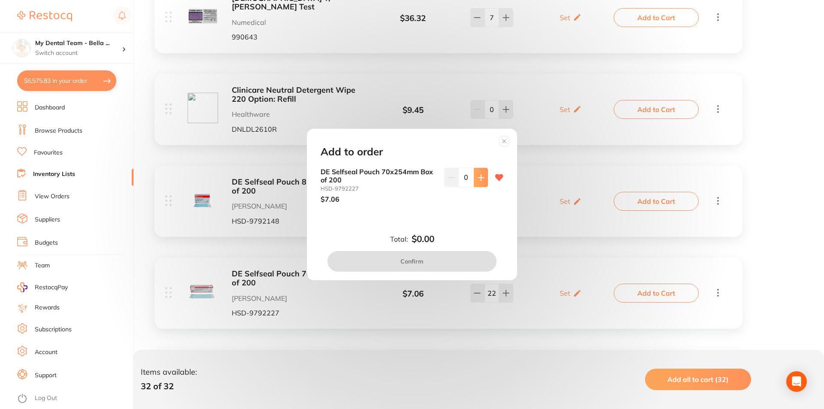
click at [474, 182] on button at bounding box center [481, 177] width 14 height 19
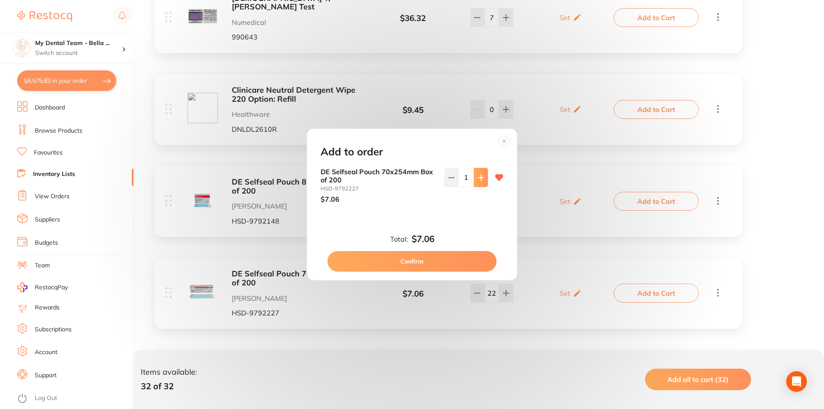
click at [474, 182] on button at bounding box center [481, 177] width 14 height 19
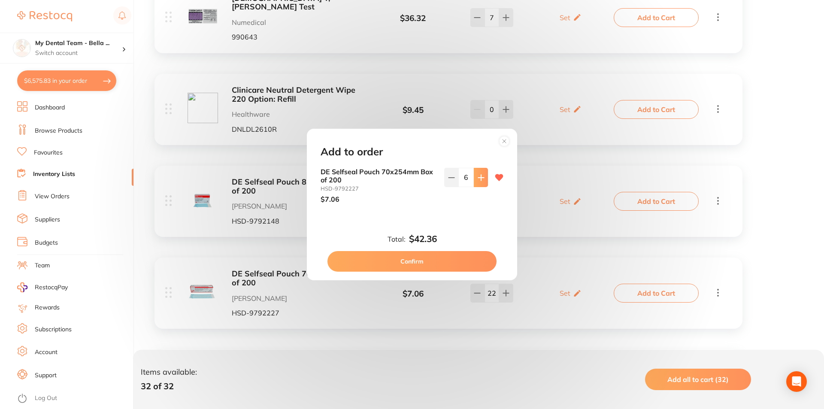
click at [474, 182] on button at bounding box center [481, 177] width 14 height 19
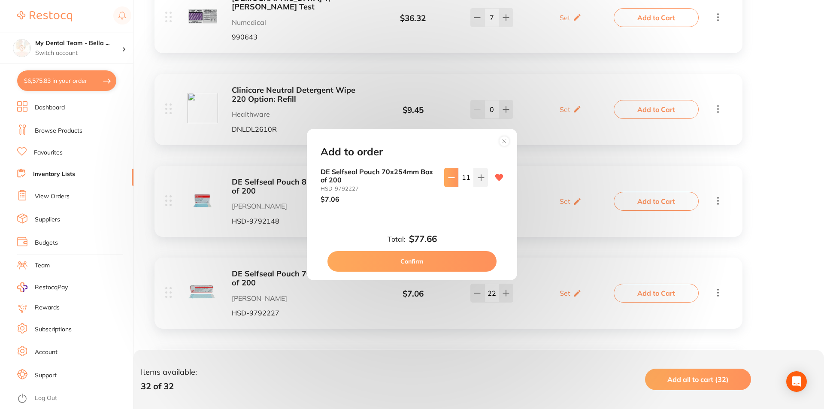
click at [448, 180] on icon at bounding box center [451, 177] width 7 height 7
type input "10"
click at [471, 260] on button "Confirm" at bounding box center [412, 261] width 169 height 21
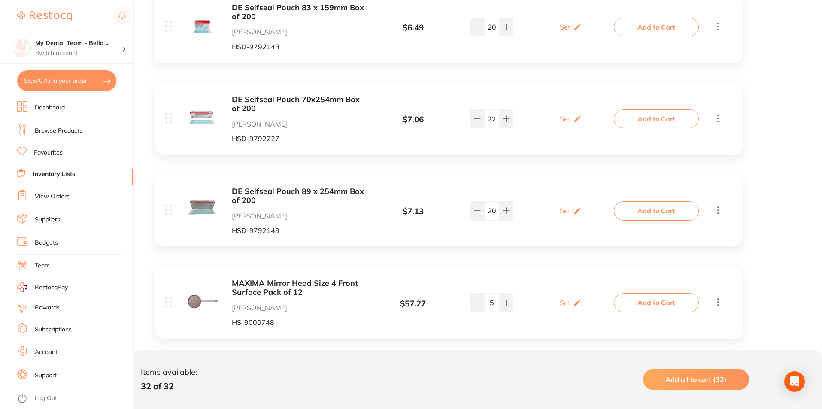
scroll to position [730, 0]
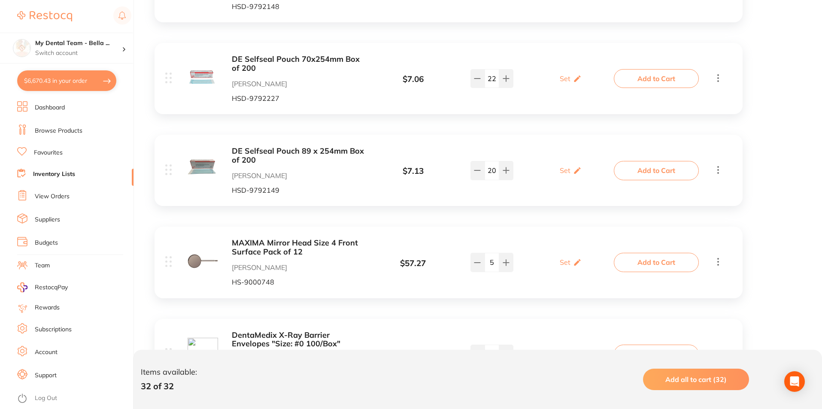
click at [634, 161] on button "Add to Cart" at bounding box center [656, 170] width 85 height 19
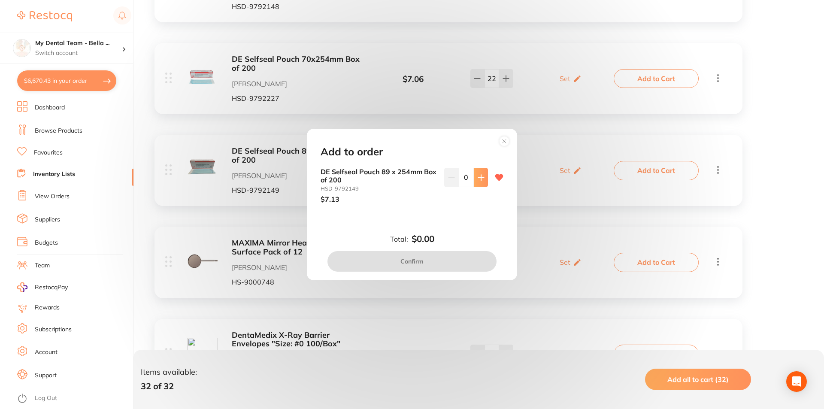
click at [480, 182] on button at bounding box center [481, 177] width 14 height 19
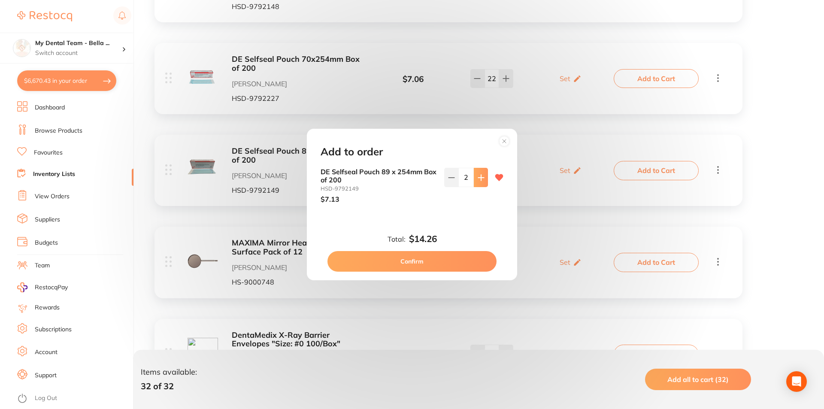
click at [480, 182] on button at bounding box center [481, 177] width 14 height 19
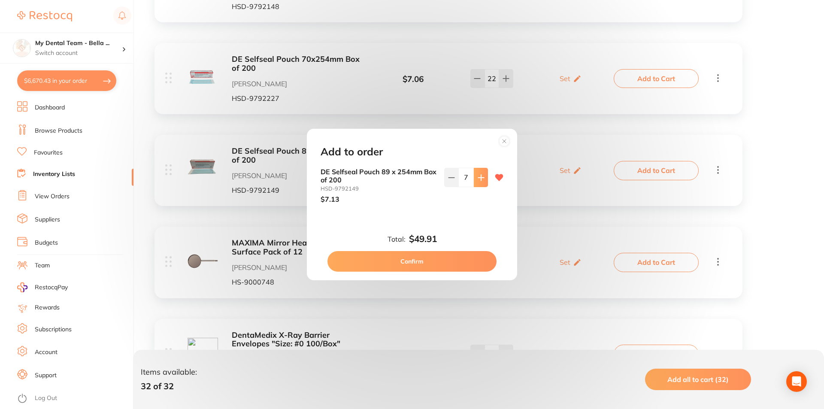
click at [480, 182] on button at bounding box center [481, 177] width 14 height 19
click at [481, 182] on button at bounding box center [481, 177] width 14 height 19
type input "10"
click at [458, 264] on button "Confirm" at bounding box center [412, 261] width 169 height 21
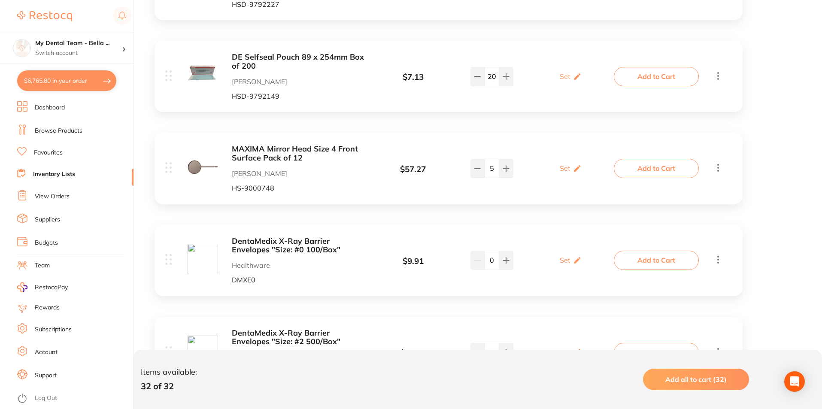
scroll to position [902, 0]
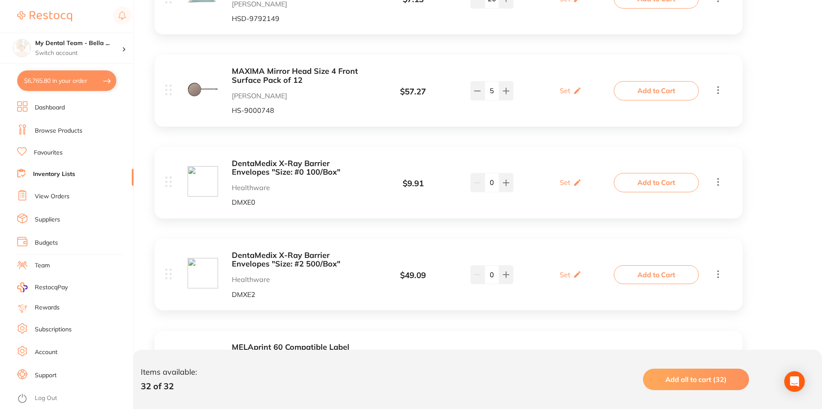
click at [642, 173] on button "Add to Cart" at bounding box center [656, 182] width 85 height 19
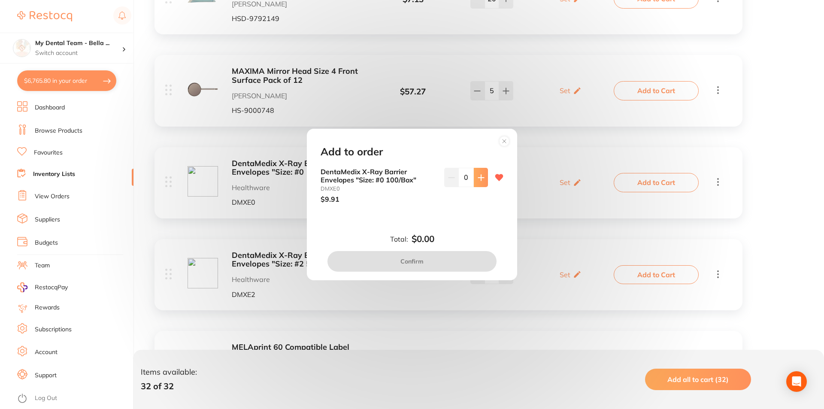
click at [479, 184] on button at bounding box center [481, 177] width 14 height 19
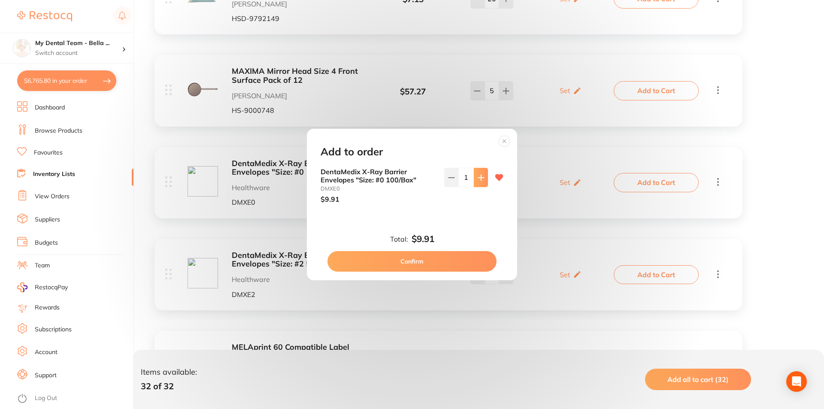
click at [479, 184] on button at bounding box center [481, 177] width 14 height 19
type input "4"
click at [483, 267] on button "Confirm" at bounding box center [412, 261] width 169 height 21
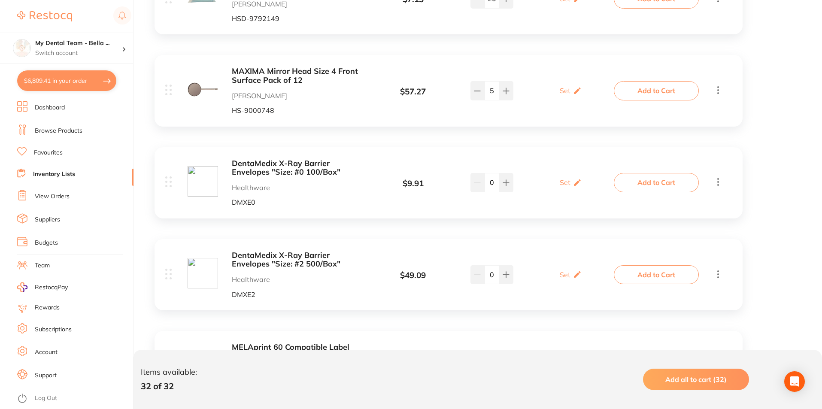
click at [656, 267] on button "Add to Cart" at bounding box center [656, 274] width 85 height 19
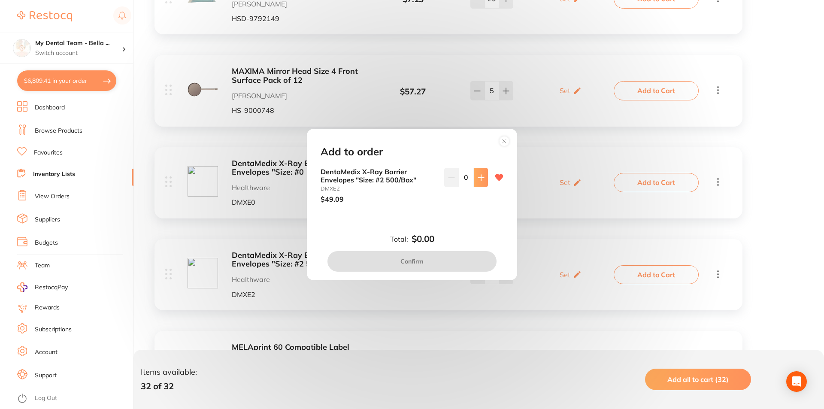
click at [478, 179] on icon at bounding box center [481, 177] width 7 height 7
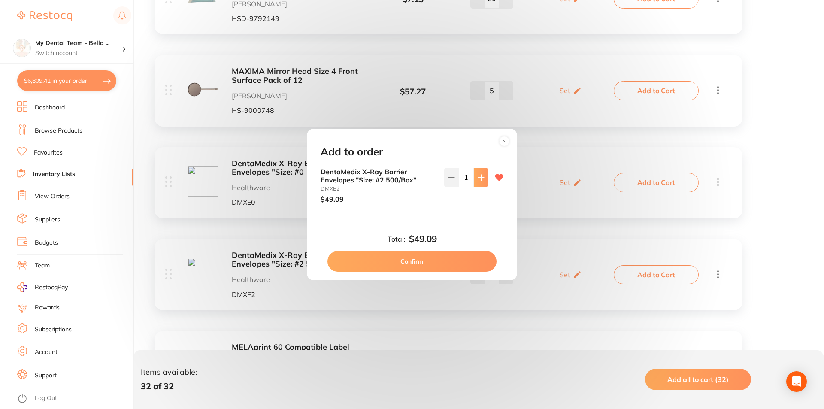
click at [478, 179] on icon at bounding box center [481, 177] width 7 height 7
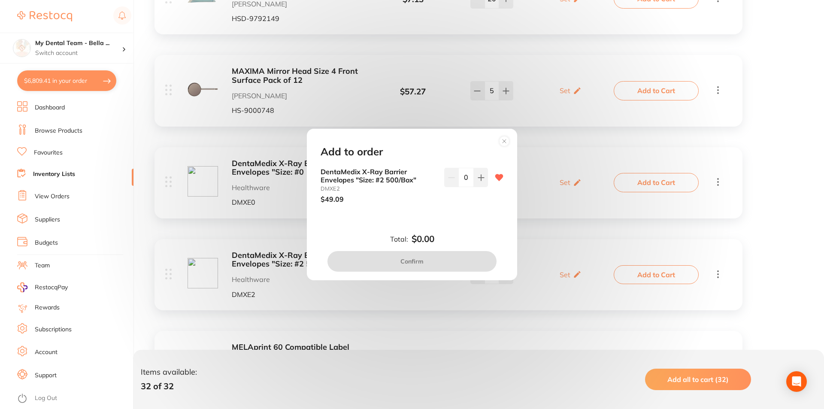
click at [466, 177] on input "0" at bounding box center [465, 177] width 15 height 19
type input "5"
click at [440, 213] on div "DentaMedix X-Ray Barrier Envelopes "Size: #2 500/Box" DMXE2 $49.09 5" at bounding box center [411, 192] width 203 height 49
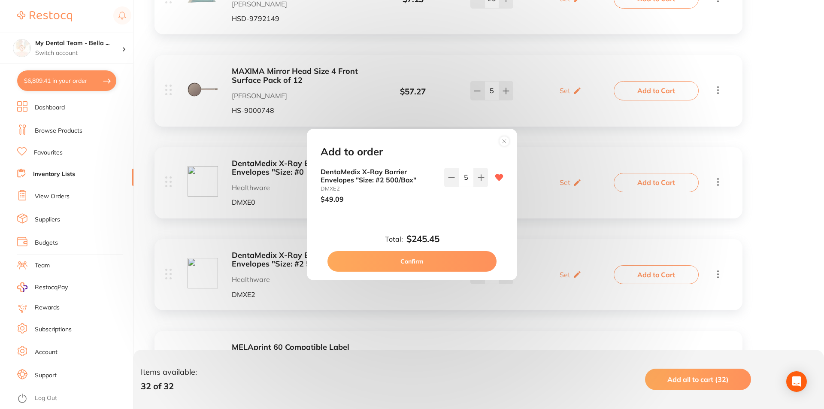
click at [436, 256] on button "Confirm" at bounding box center [412, 261] width 169 height 21
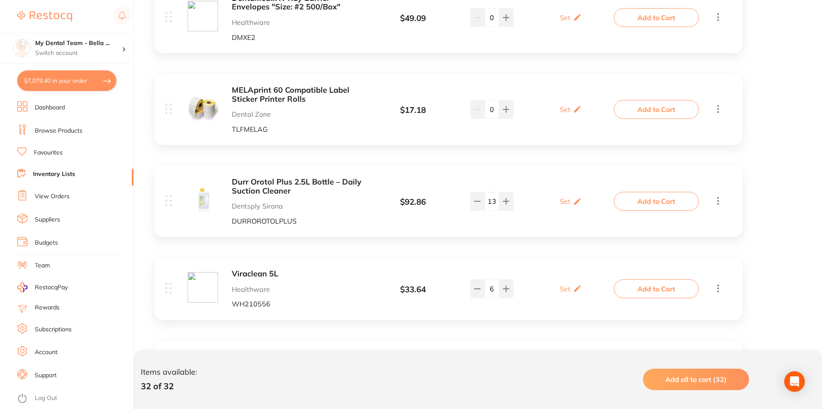
scroll to position [1159, 0]
click at [653, 199] on button "Add to Cart" at bounding box center [656, 200] width 85 height 19
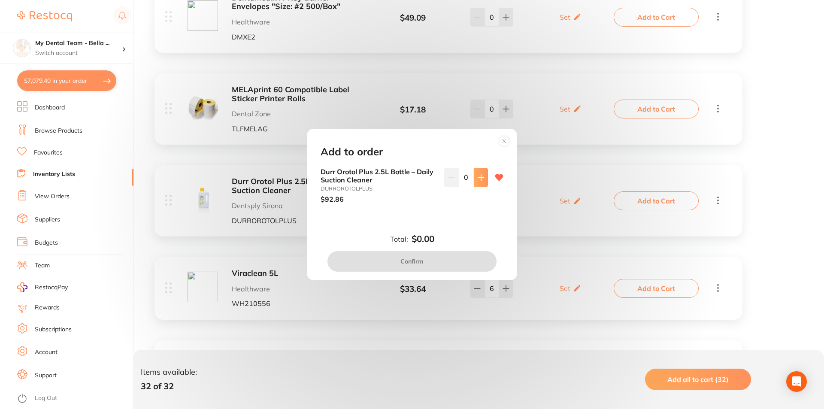
click at [478, 180] on icon at bounding box center [481, 177] width 7 height 7
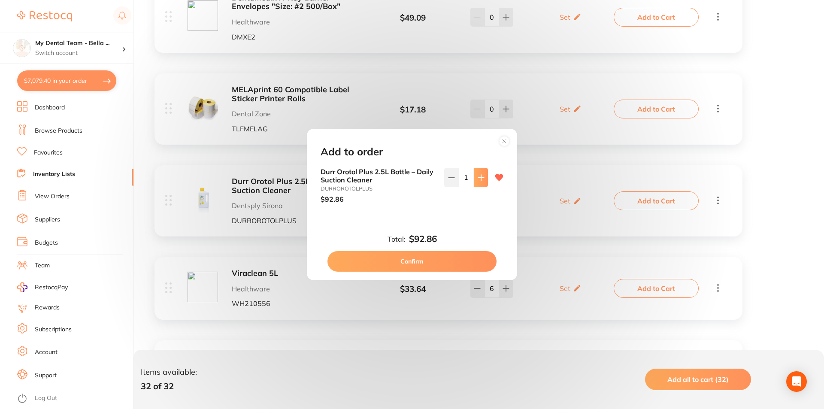
click at [478, 180] on icon at bounding box center [481, 177] width 7 height 7
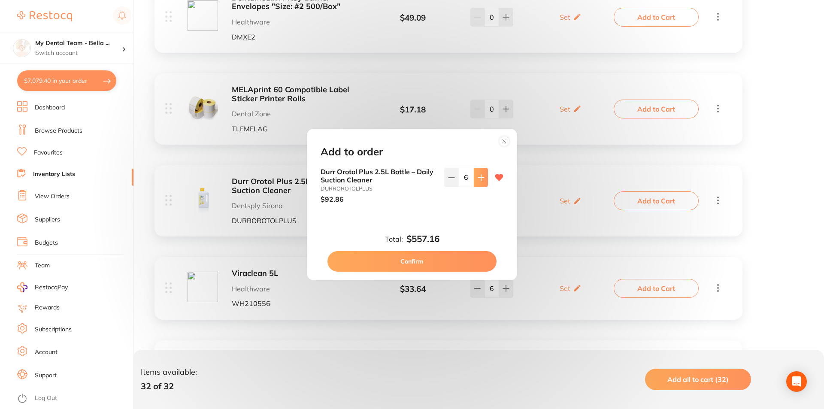
click at [478, 180] on icon at bounding box center [481, 177] width 7 height 7
type input "8"
click at [465, 260] on button "Confirm" at bounding box center [412, 261] width 169 height 21
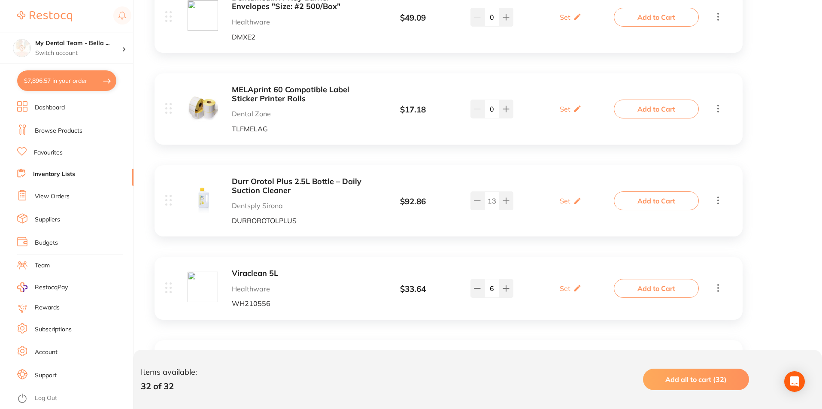
click at [632, 280] on button "Add to Cart" at bounding box center [656, 288] width 85 height 19
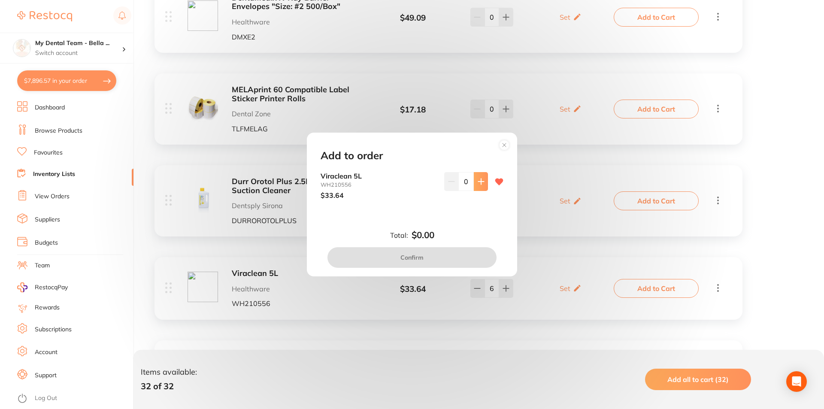
click at [480, 186] on button at bounding box center [481, 181] width 14 height 19
click at [481, 186] on button at bounding box center [481, 181] width 14 height 19
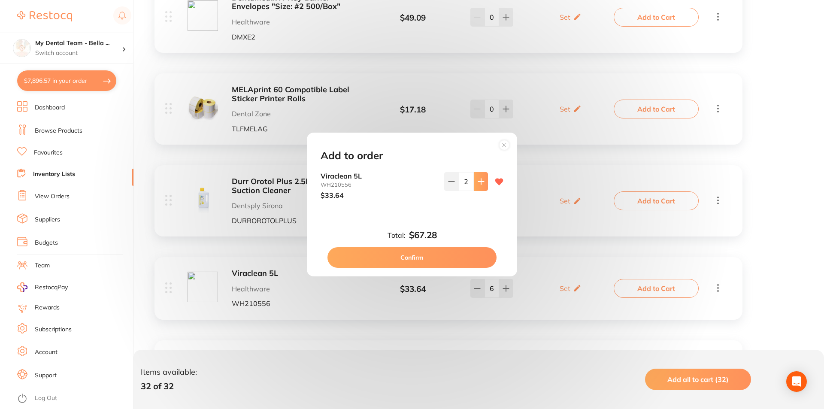
click at [481, 186] on button at bounding box center [481, 181] width 14 height 19
click at [477, 186] on button at bounding box center [481, 181] width 14 height 19
type input "6"
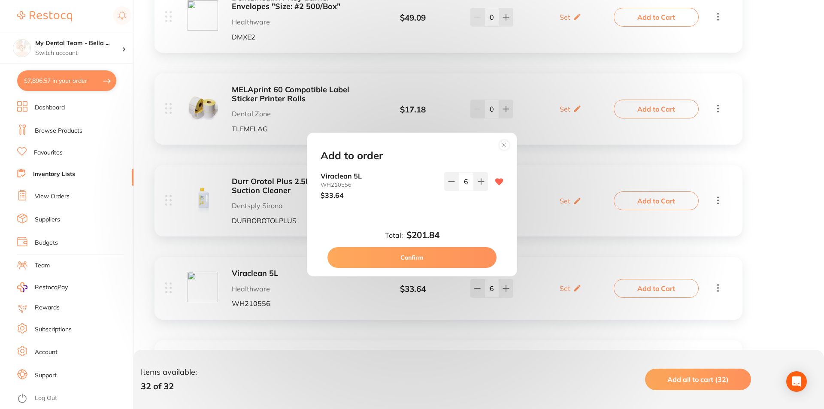
click at [480, 255] on button "Confirm" at bounding box center [412, 257] width 169 height 21
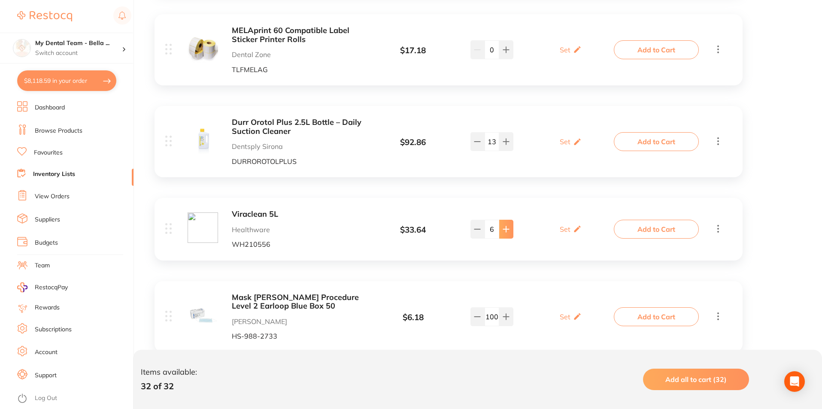
scroll to position [1288, 0]
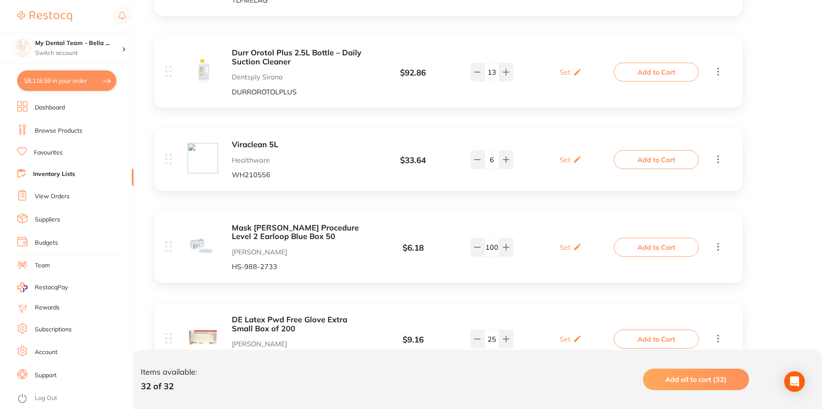
click at [675, 241] on button "Add to Cart" at bounding box center [656, 247] width 85 height 19
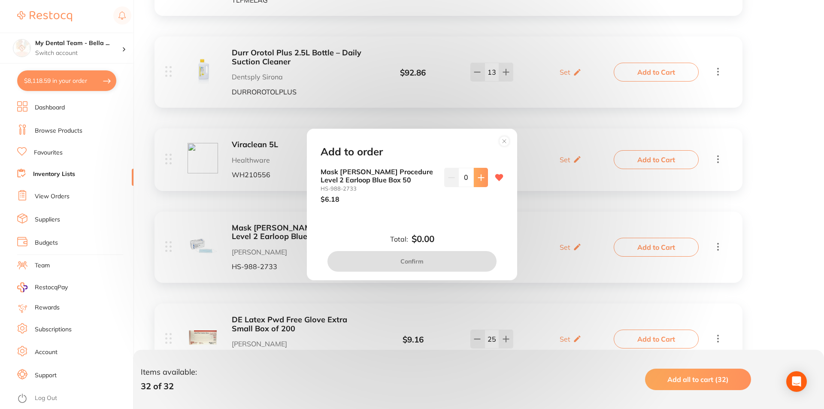
click at [479, 180] on icon at bounding box center [481, 178] width 6 height 6
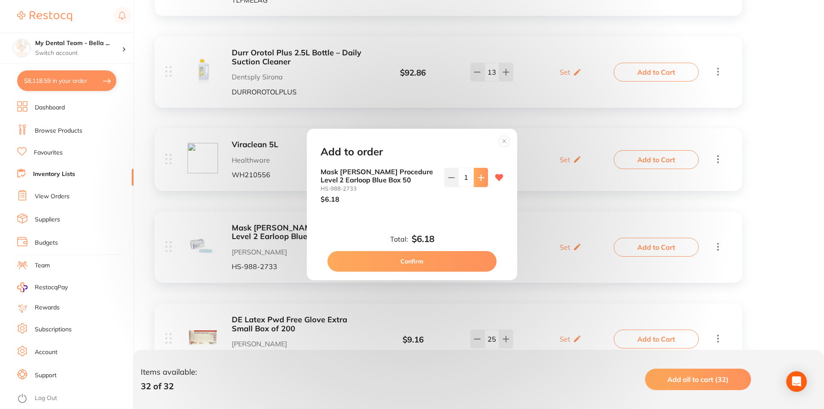
click at [479, 180] on icon at bounding box center [481, 178] width 6 height 6
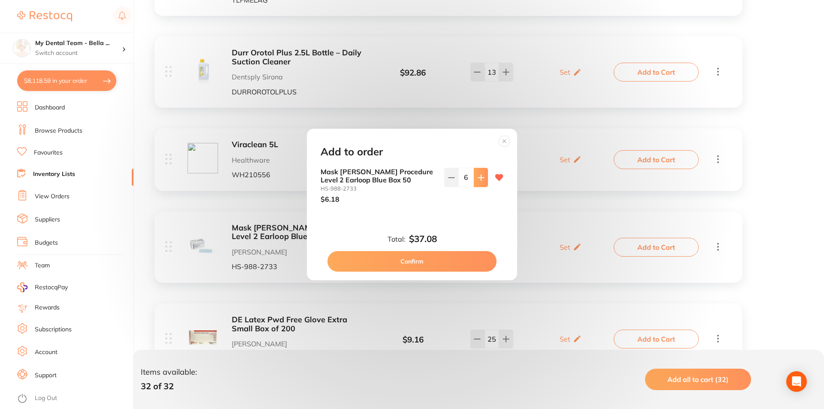
click at [479, 180] on icon at bounding box center [481, 178] width 6 height 6
click at [471, 178] on input "7" at bounding box center [465, 177] width 15 height 19
type input "50"
click at [459, 258] on button "Confirm" at bounding box center [412, 261] width 169 height 21
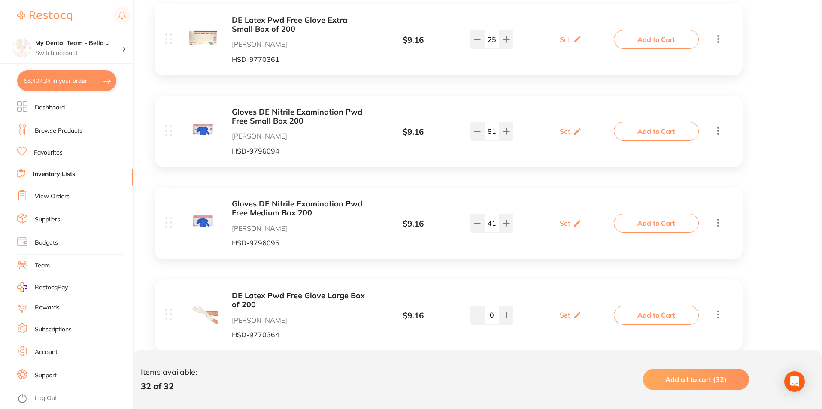
scroll to position [1588, 0]
click at [647, 125] on button "Add to Cart" at bounding box center [656, 130] width 85 height 19
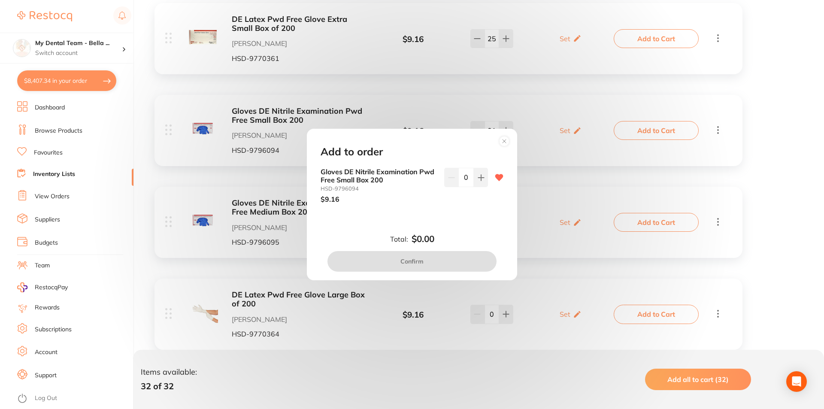
click at [470, 175] on input "0" at bounding box center [465, 177] width 15 height 19
type input "60"
click at [449, 226] on div "Add to order Gloves DE Nitrile Examination Pwd Free Small Box 200 HSD-9796094 $…" at bounding box center [412, 205] width 210 height 152
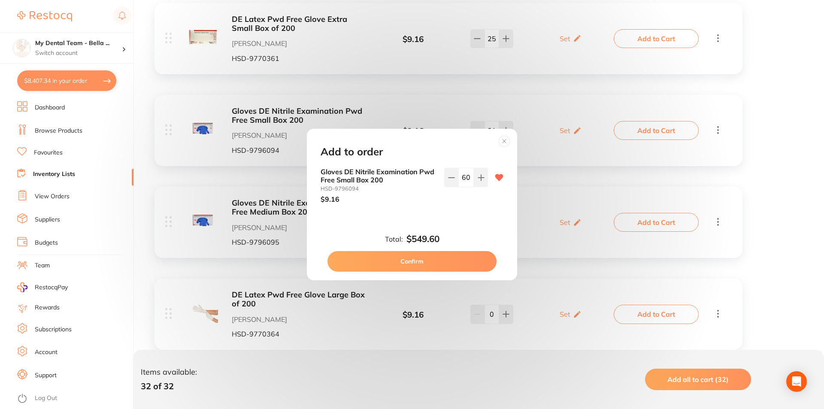
click at [450, 260] on button "Confirm" at bounding box center [412, 261] width 169 height 21
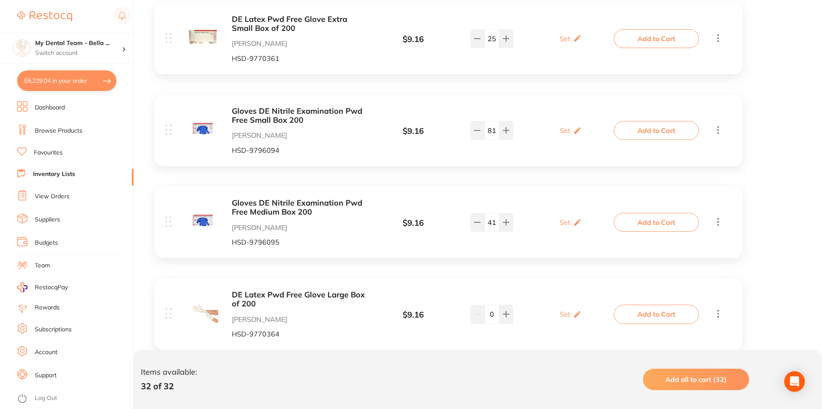
click at [47, 84] on button "$9,229.04 in your order" at bounding box center [66, 80] width 99 height 21
checkbox input "true"
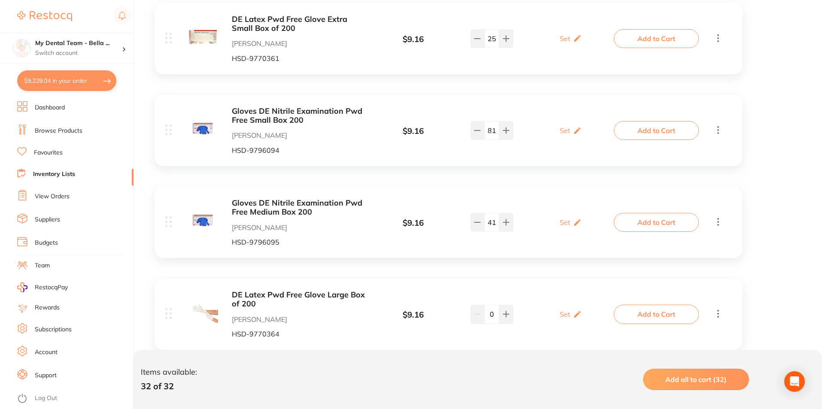
checkbox input "true"
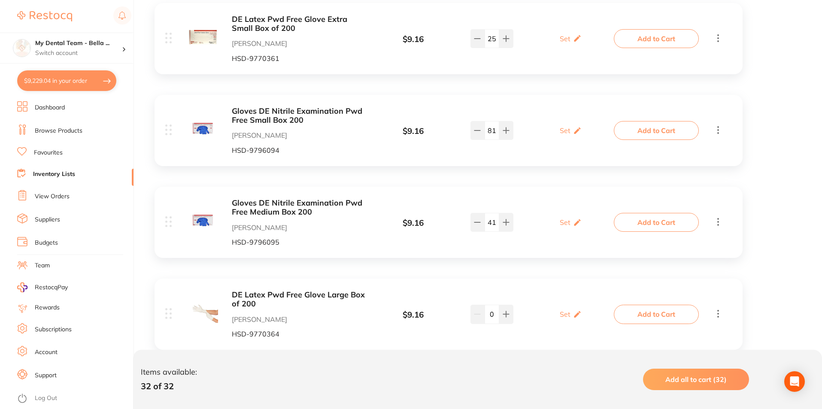
checkbox input "true"
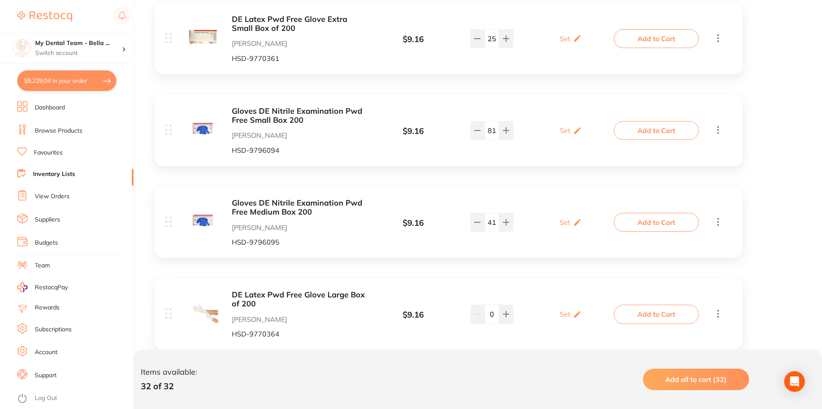
checkbox input "true"
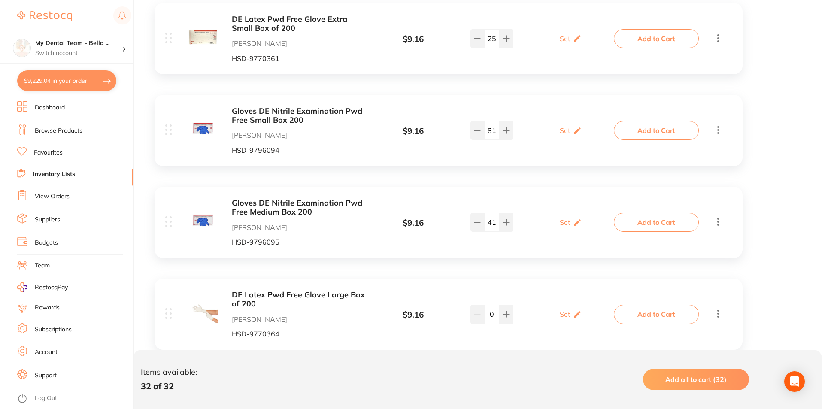
checkbox input "true"
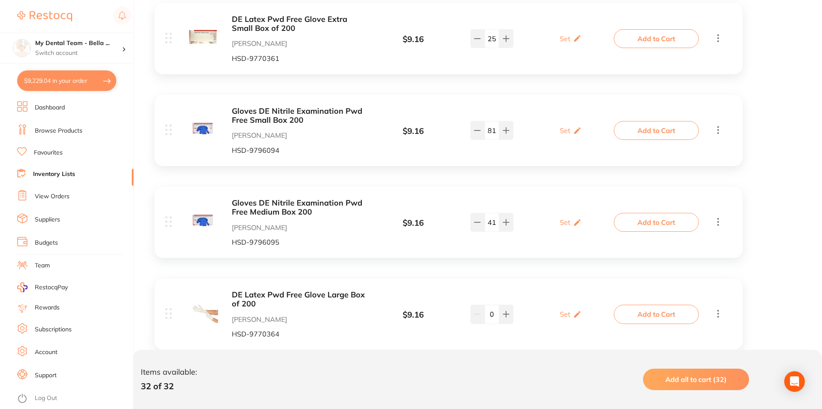
checkbox input "true"
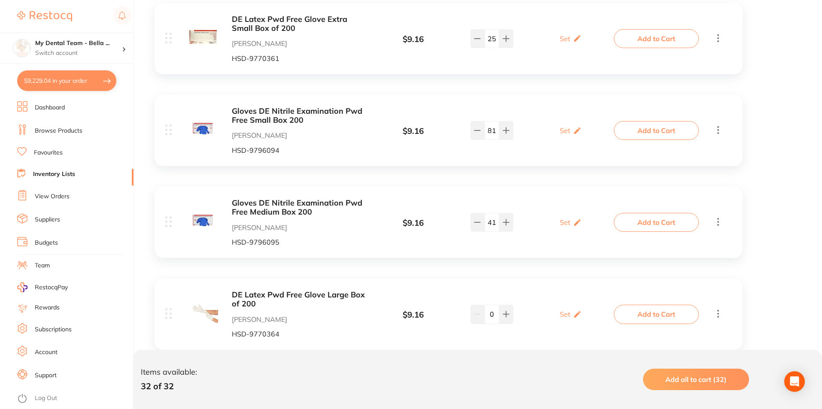
checkbox input "true"
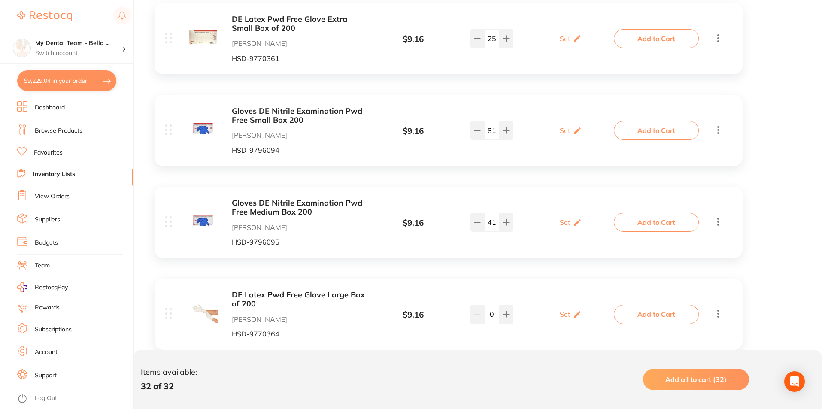
checkbox input "true"
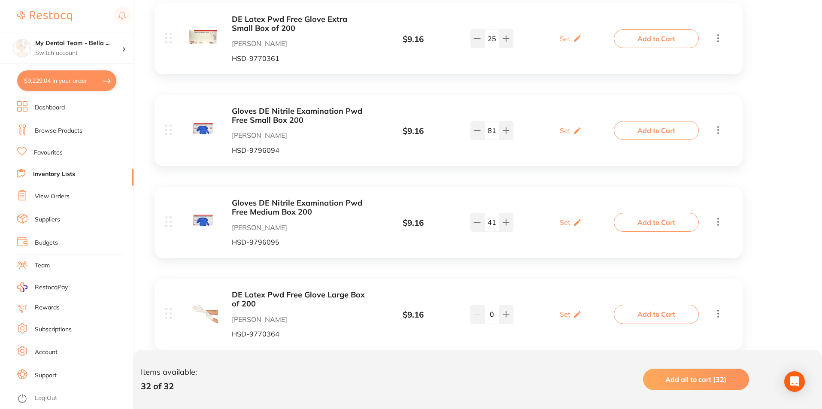
checkbox input "true"
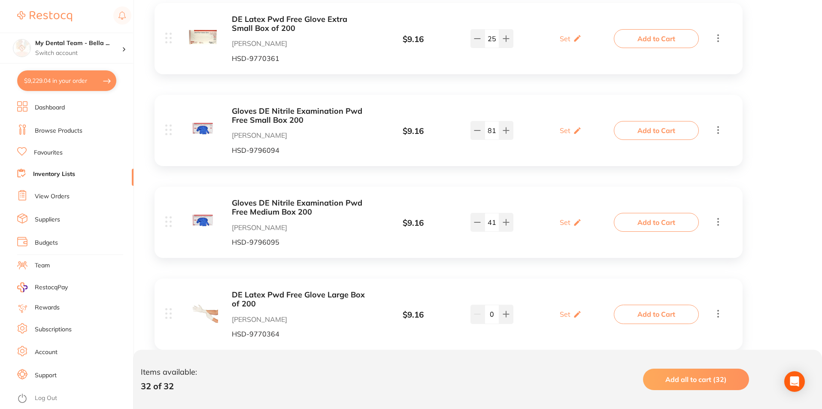
checkbox input "true"
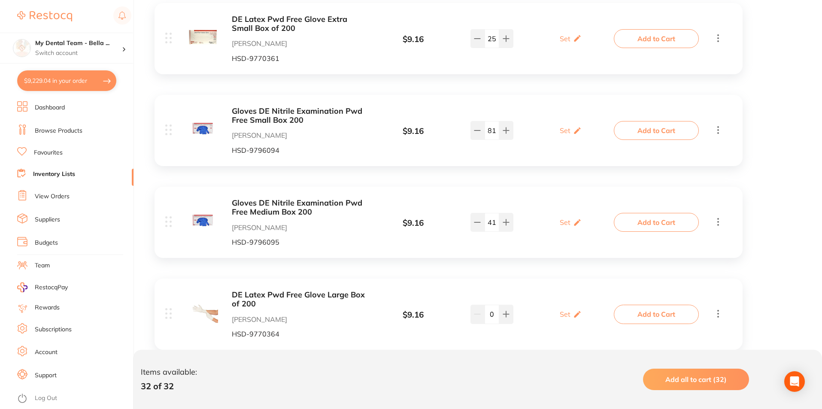
checkbox input "true"
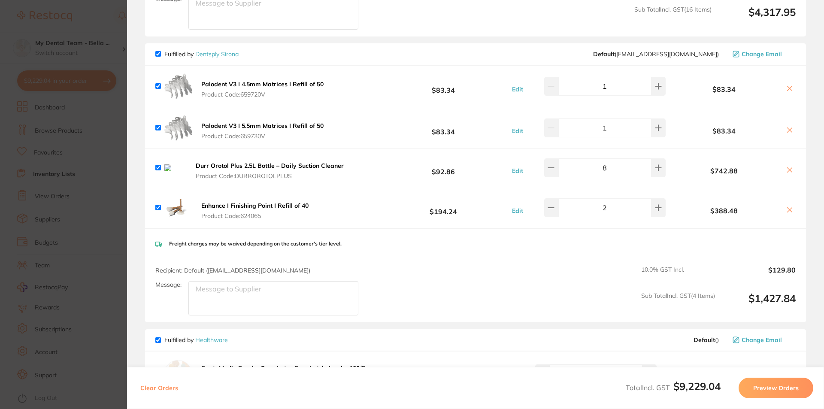
scroll to position [1264, 0]
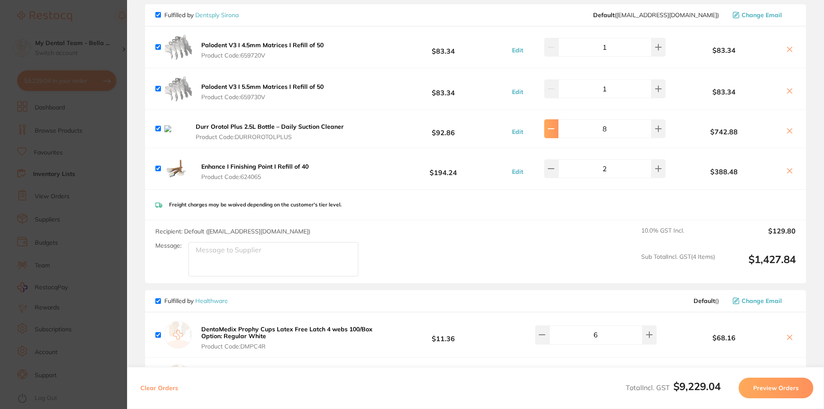
click at [552, 129] on icon at bounding box center [552, 129] width 6 height 0
type input "5"
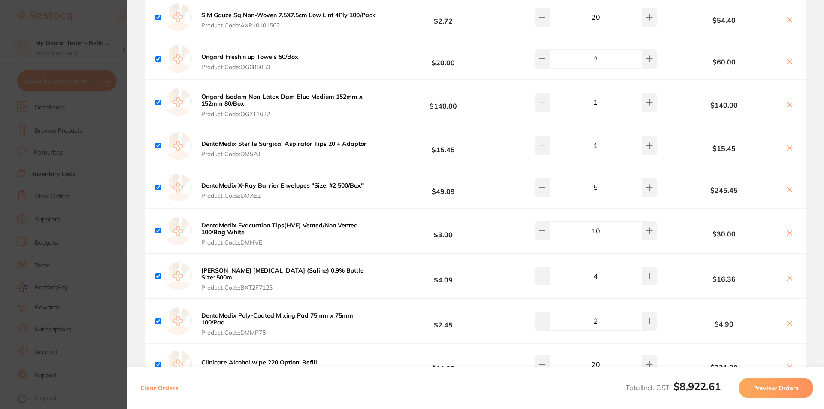
scroll to position [1962, 0]
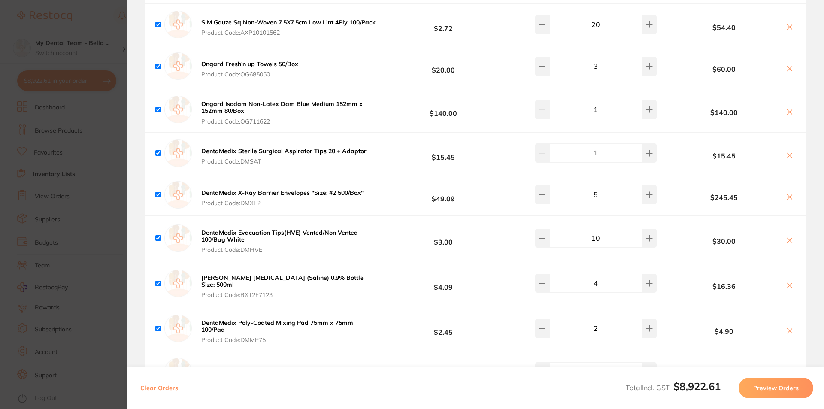
click at [91, 263] on section "Update RRP Set your pre negotiated price for this item. Item Agreed RRP (excl. …" at bounding box center [412, 204] width 824 height 409
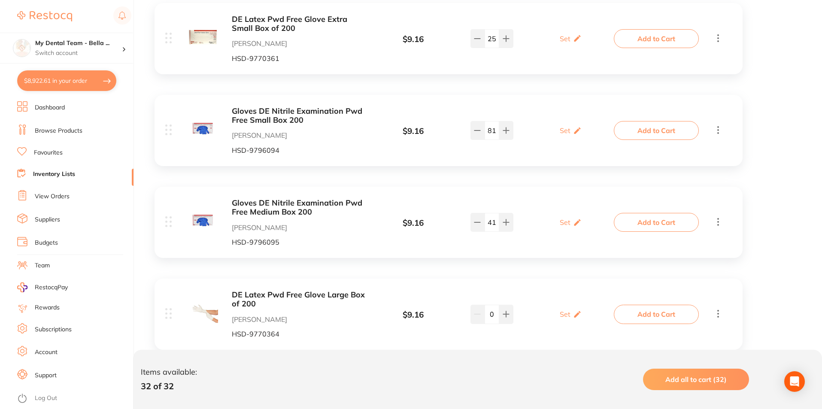
click at [638, 217] on button "Add to Cart" at bounding box center [656, 222] width 85 height 19
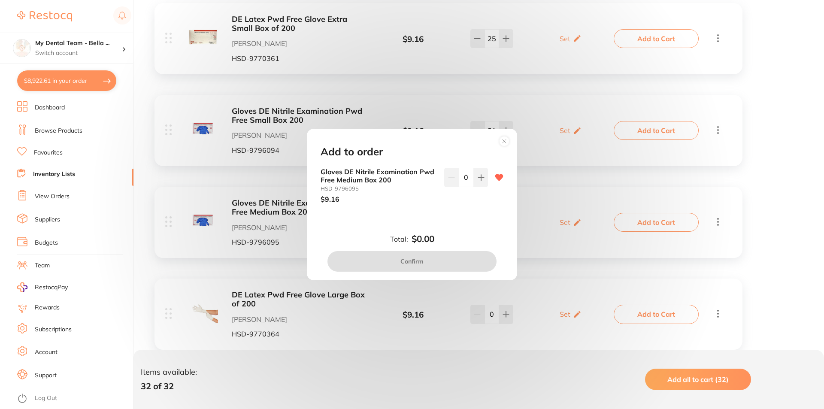
click at [468, 179] on input "0" at bounding box center [465, 177] width 15 height 19
type input "20"
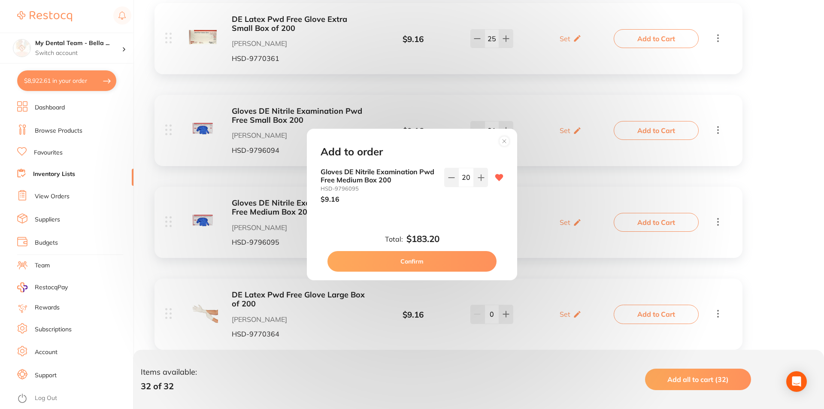
click at [414, 214] on div "Gloves DE Nitrile Examination Pwd Free Medium Box 200 HSD-9796095 $9.16 20" at bounding box center [411, 192] width 203 height 49
click at [434, 261] on button "Confirm" at bounding box center [412, 261] width 169 height 21
checkbox input "false"
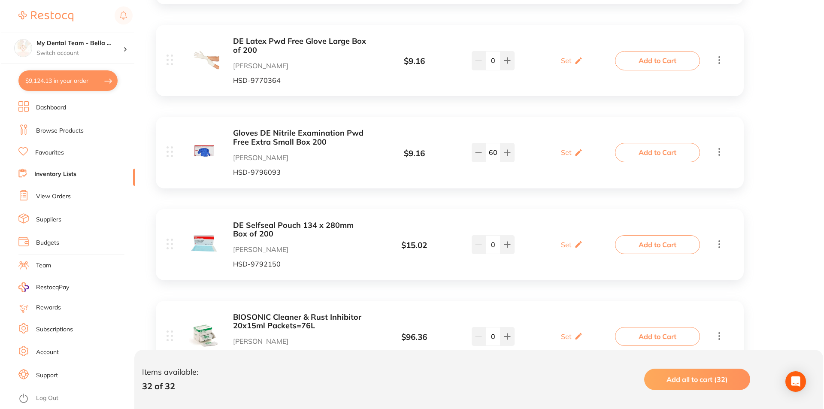
scroll to position [1846, 0]
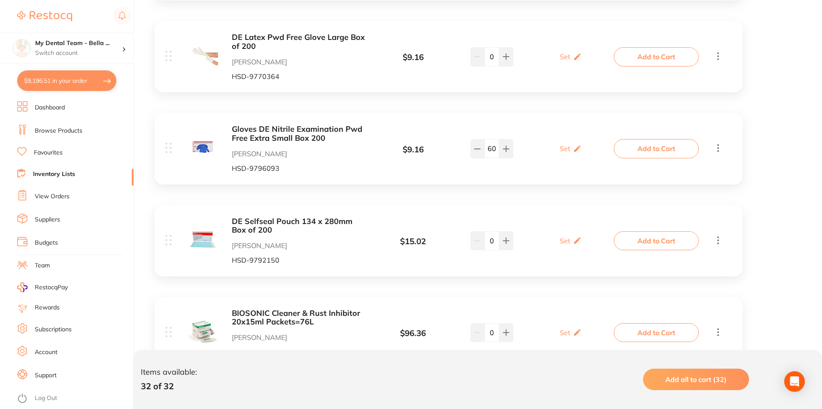
click at [627, 139] on button "Add to Cart" at bounding box center [656, 148] width 85 height 19
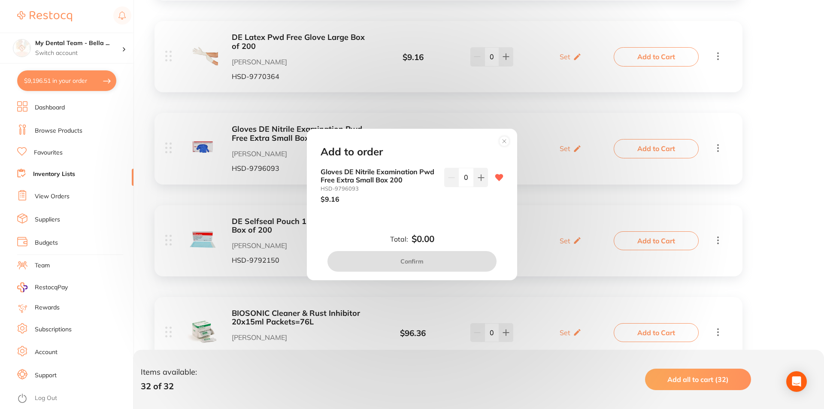
click at [471, 179] on input "0" at bounding box center [465, 177] width 15 height 19
type input "20"
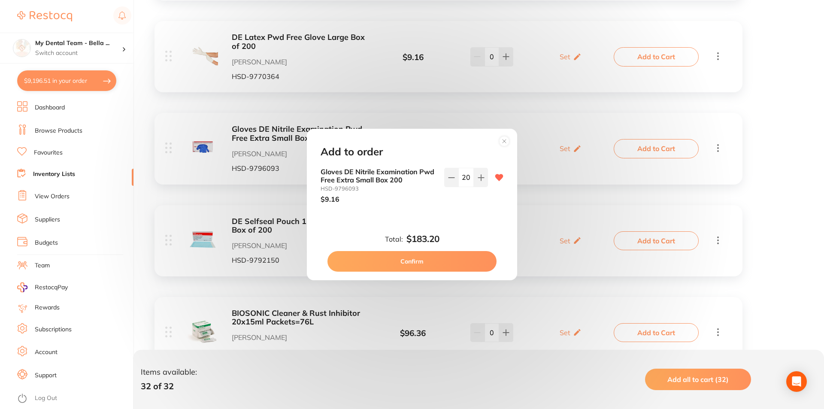
click at [429, 242] on b "$183.20" at bounding box center [423, 239] width 33 height 10
click at [434, 257] on button "Confirm" at bounding box center [412, 261] width 169 height 21
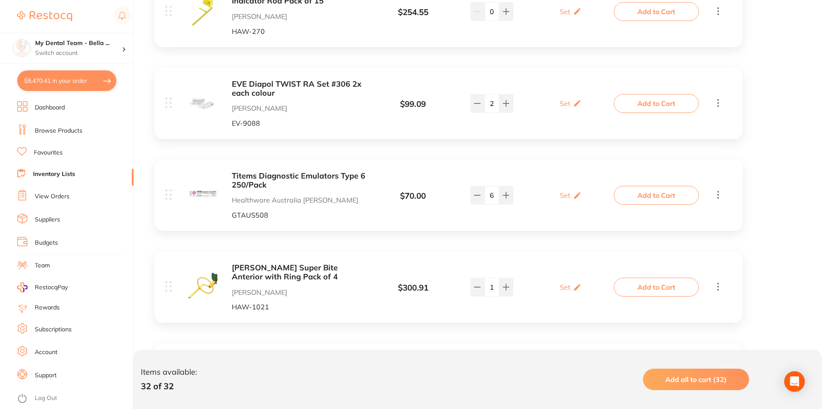
scroll to position [2533, 0]
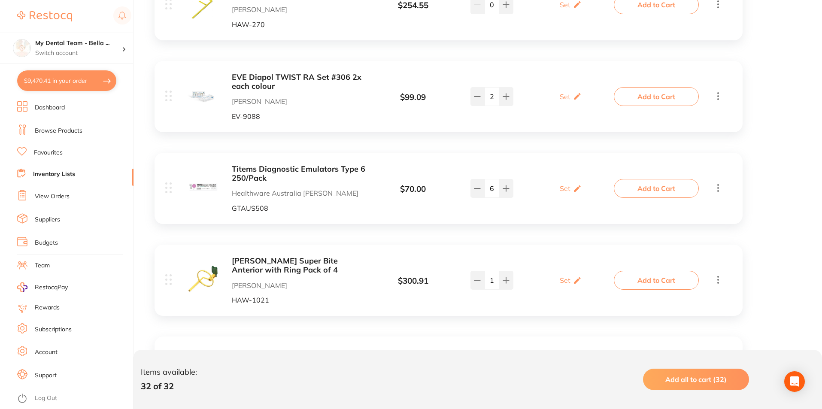
click at [677, 88] on button "Add to Cart" at bounding box center [656, 96] width 85 height 19
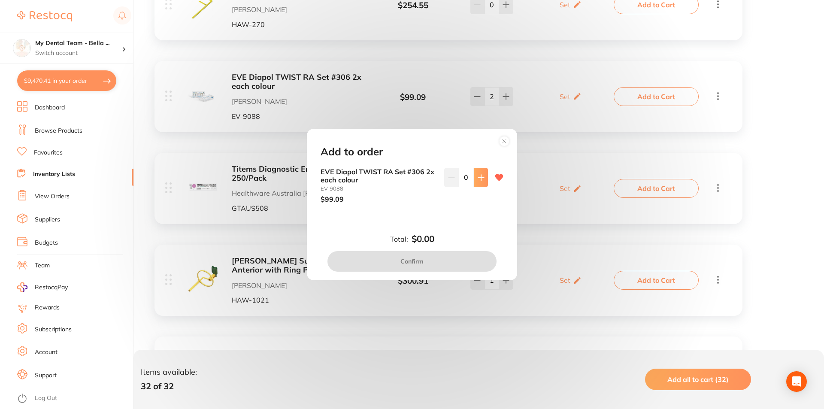
click at [482, 177] on icon at bounding box center [481, 177] width 7 height 7
type input "1"
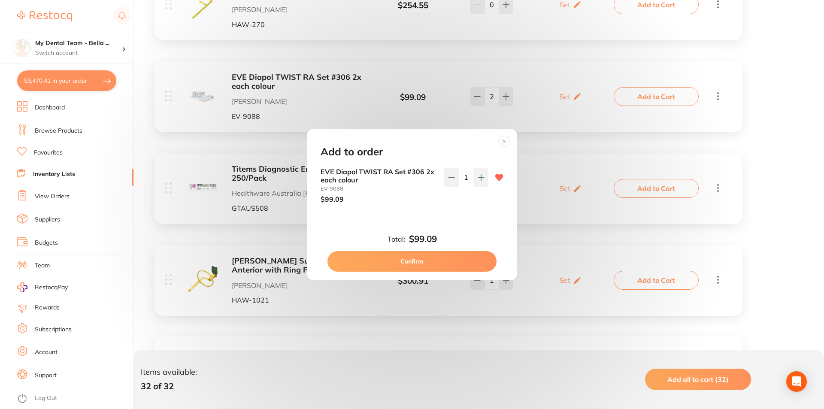
click at [463, 260] on button "Confirm" at bounding box center [412, 261] width 169 height 21
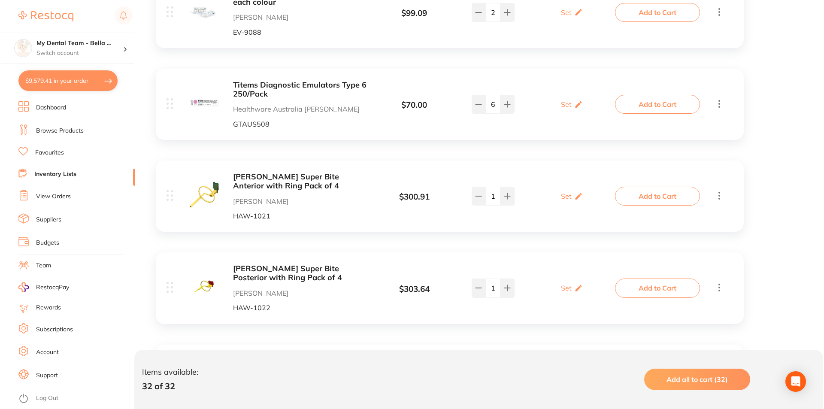
scroll to position [2619, 0]
click at [647, 93] on button "Add to Cart" at bounding box center [656, 102] width 85 height 19
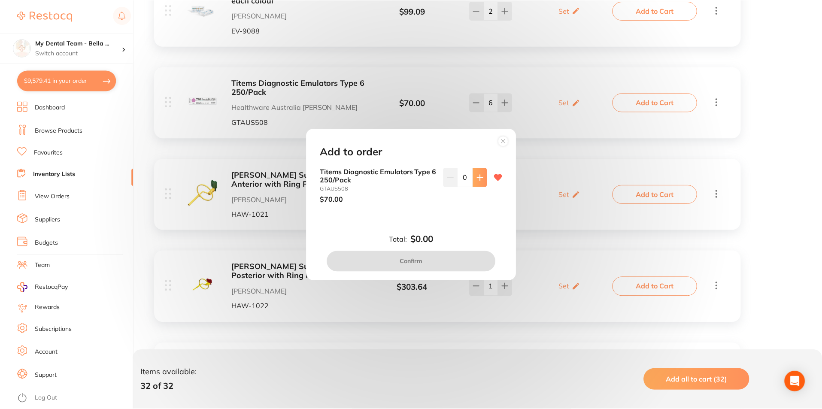
scroll to position [2087, 0]
click at [478, 182] on button at bounding box center [481, 177] width 14 height 19
type input "1"
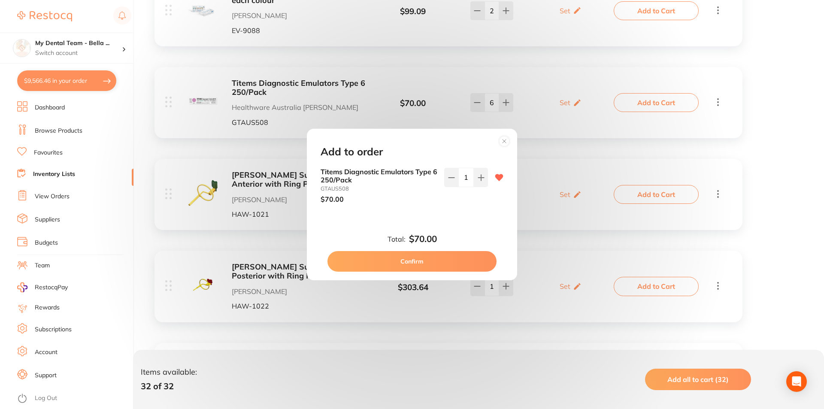
click at [466, 259] on button "Confirm" at bounding box center [412, 261] width 169 height 21
checkbox input "false"
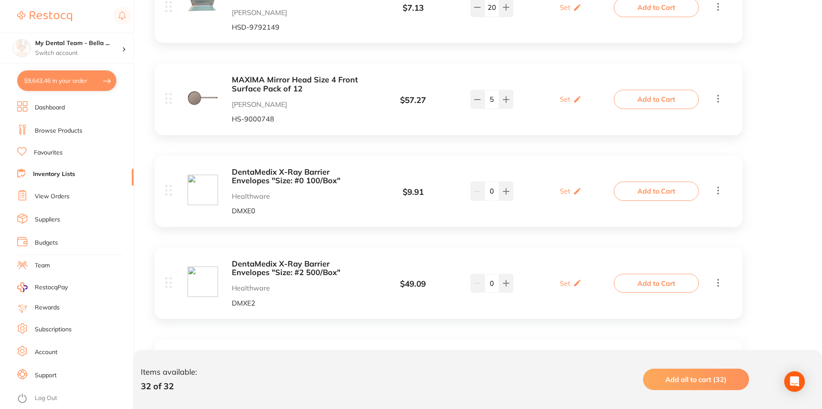
scroll to position [936, 0]
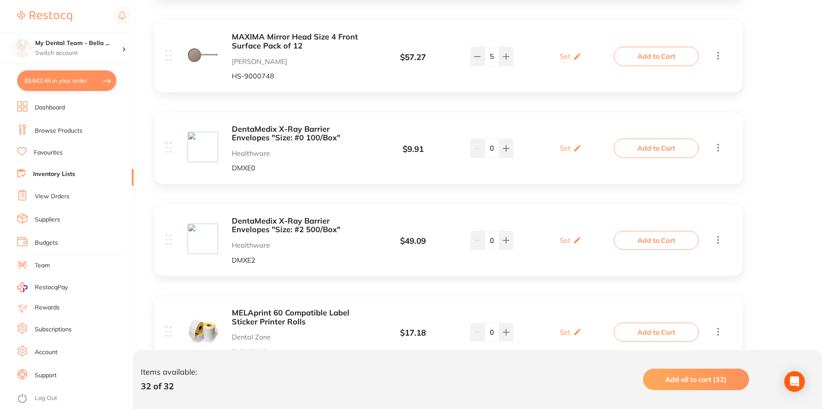
click at [653, 52] on button "Add to Cart" at bounding box center [656, 56] width 85 height 19
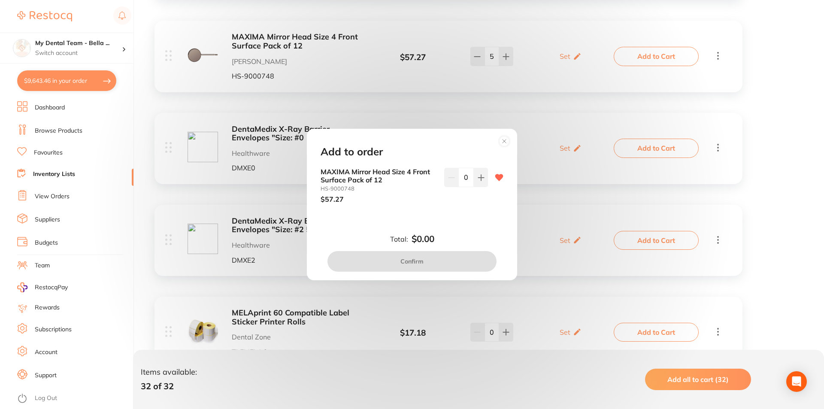
click at [504, 144] on circle at bounding box center [505, 141] width 10 height 10
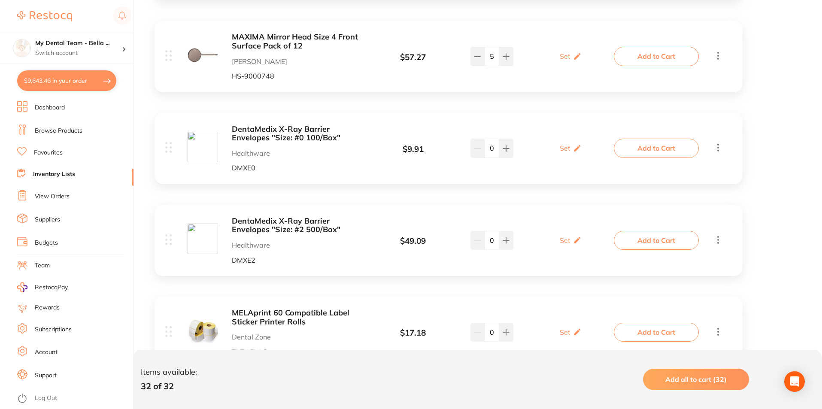
click at [649, 235] on button "Add to Cart" at bounding box center [656, 240] width 85 height 19
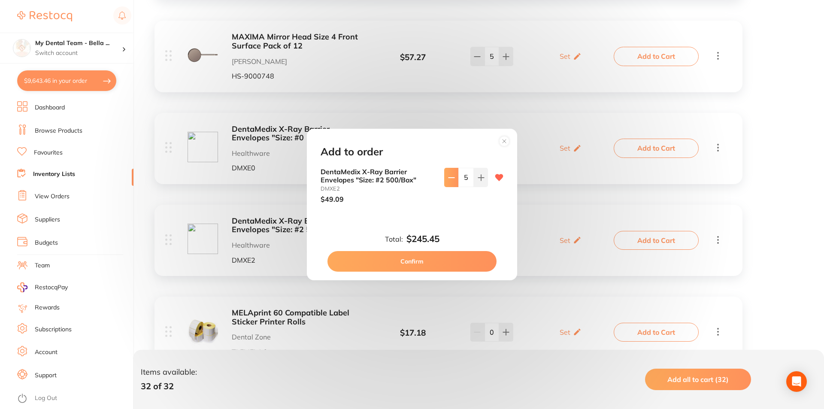
click at [453, 178] on icon at bounding box center [451, 177] width 7 height 7
type input "4"
click at [458, 260] on button "Confirm" at bounding box center [412, 261] width 169 height 21
type input "4"
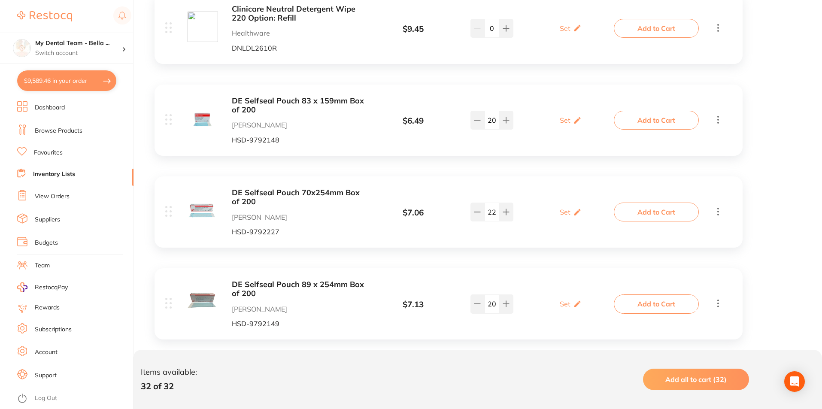
scroll to position [592, 0]
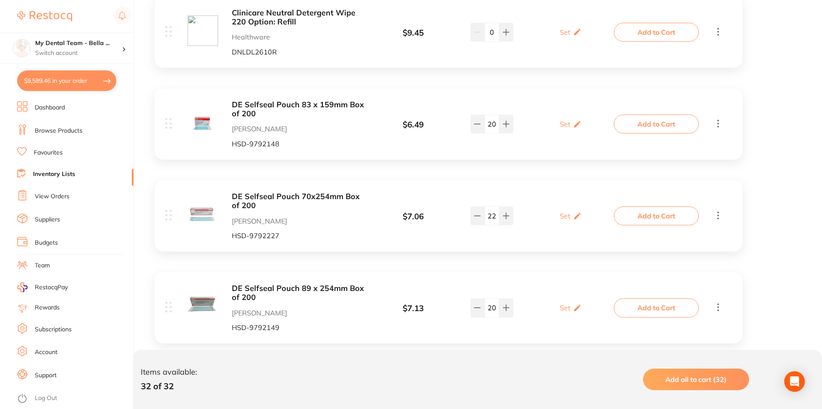
click at [71, 79] on button "$9,589.46 in your order" at bounding box center [66, 80] width 99 height 21
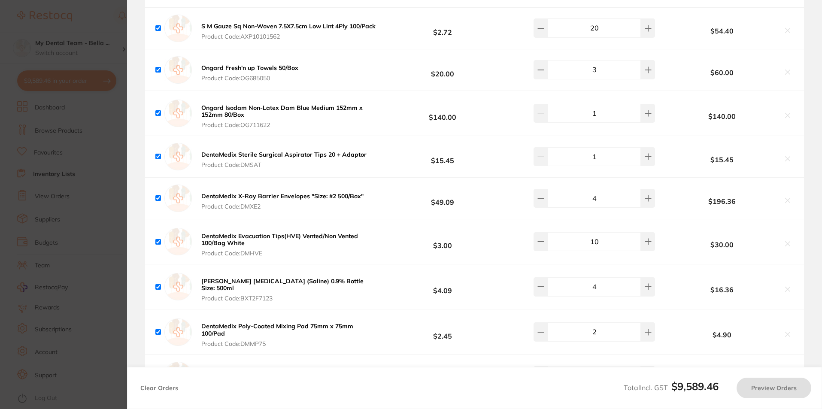
checkbox input "true"
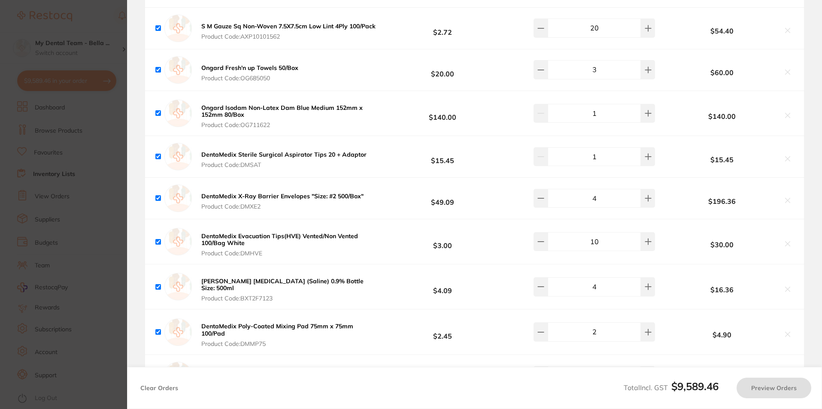
checkbox input "true"
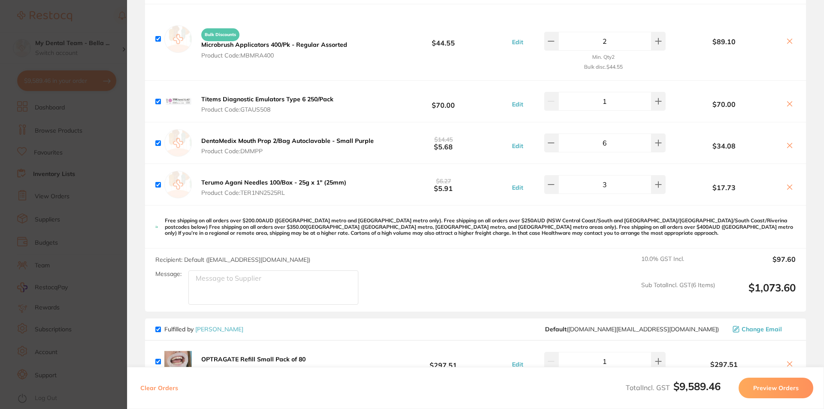
scroll to position [215, 0]
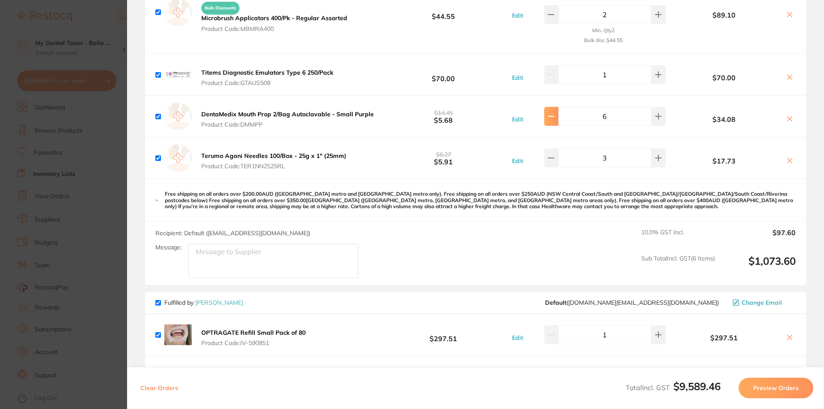
click at [558, 124] on button at bounding box center [551, 116] width 14 height 19
type input "5"
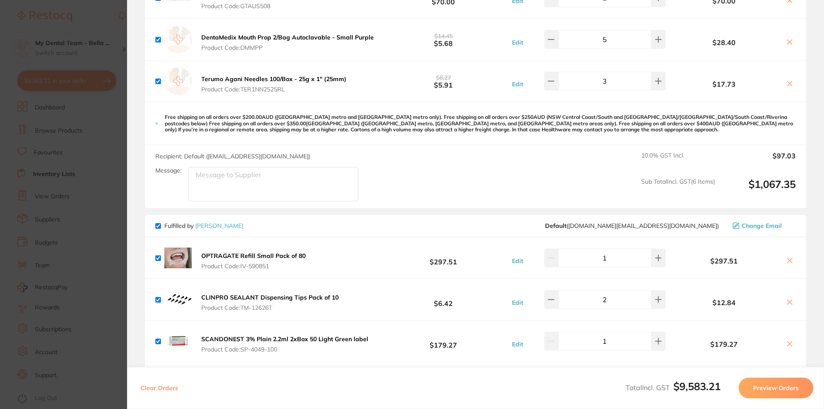
scroll to position [301, 0]
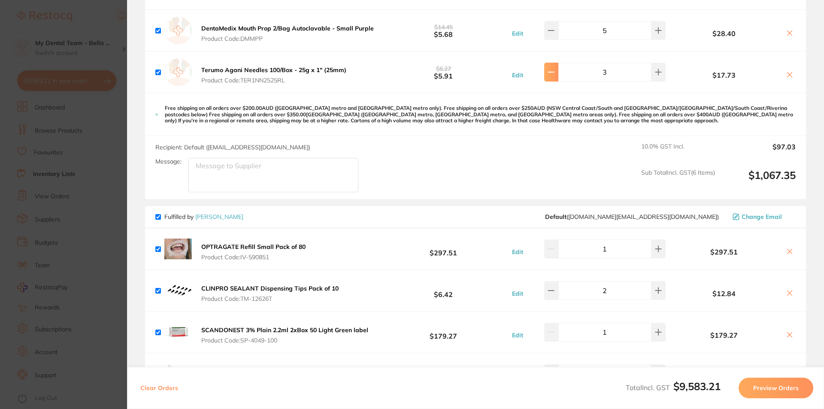
click at [554, 74] on icon at bounding box center [551, 72] width 7 height 7
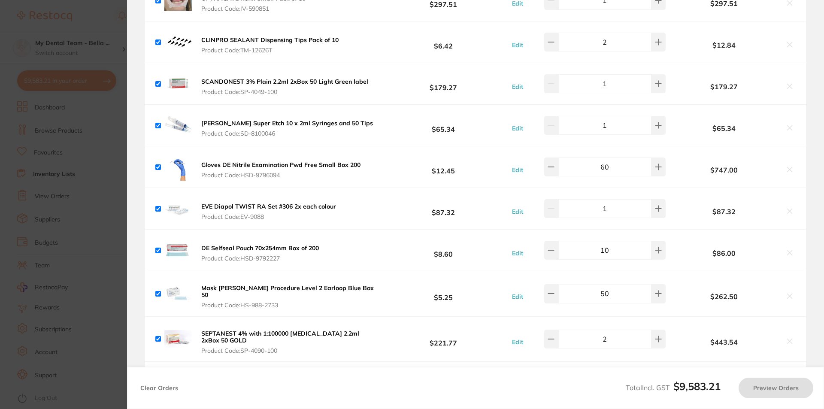
scroll to position [558, 0]
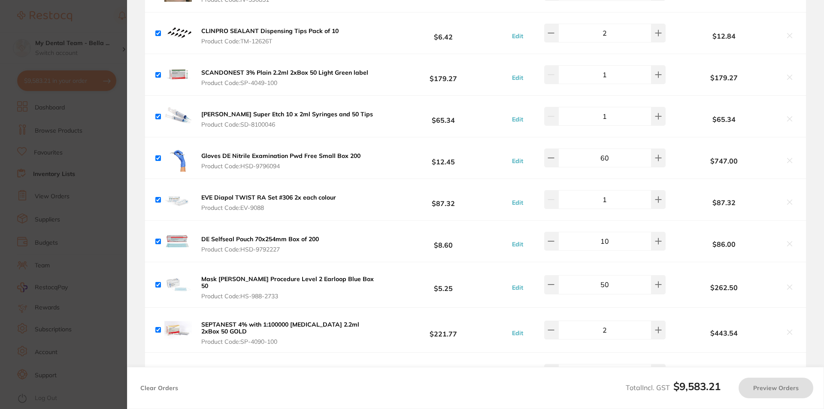
type input "2"
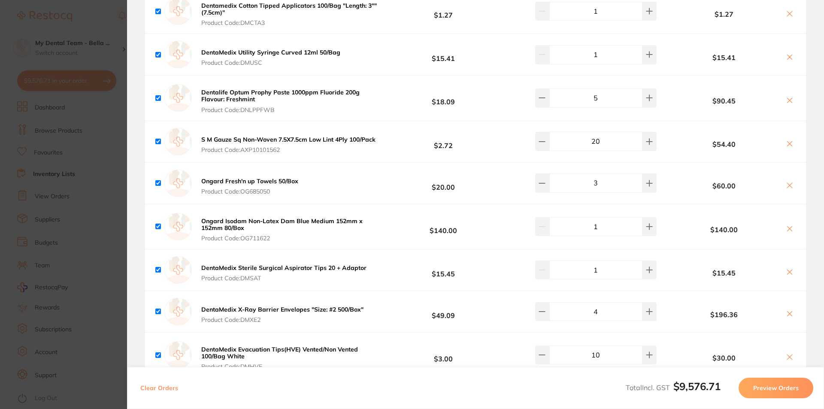
scroll to position [2018, 0]
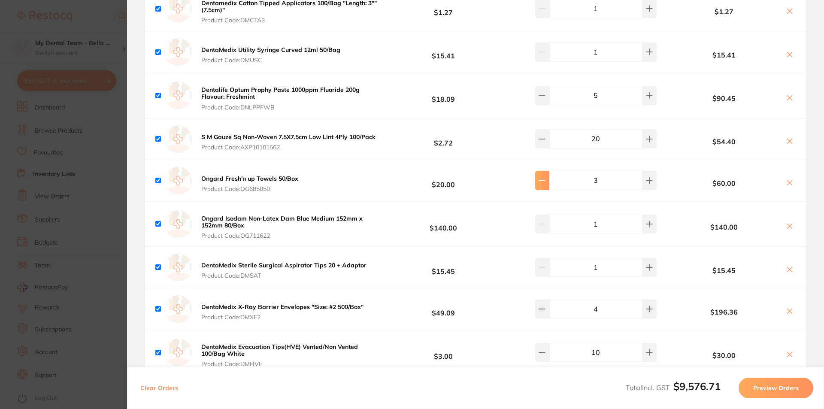
click at [542, 178] on icon at bounding box center [542, 180] width 7 height 7
type input "2"
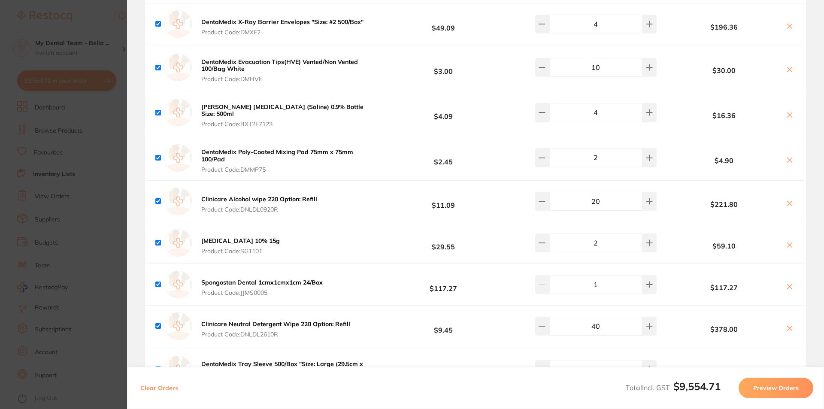
scroll to position [2318, 0]
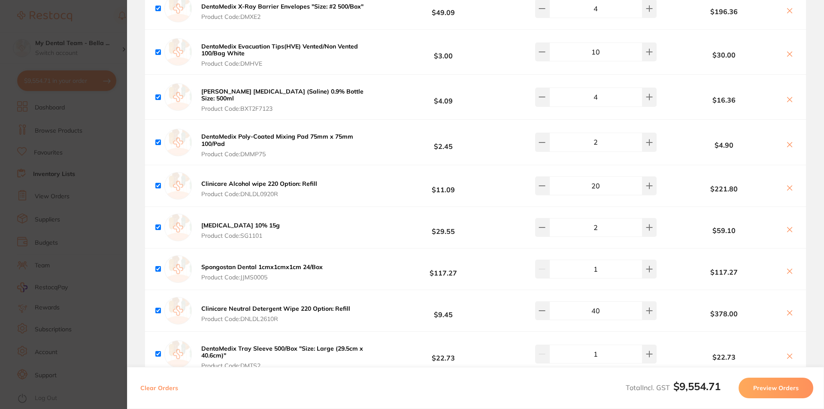
click at [613, 184] on input "20" at bounding box center [595, 185] width 93 height 19
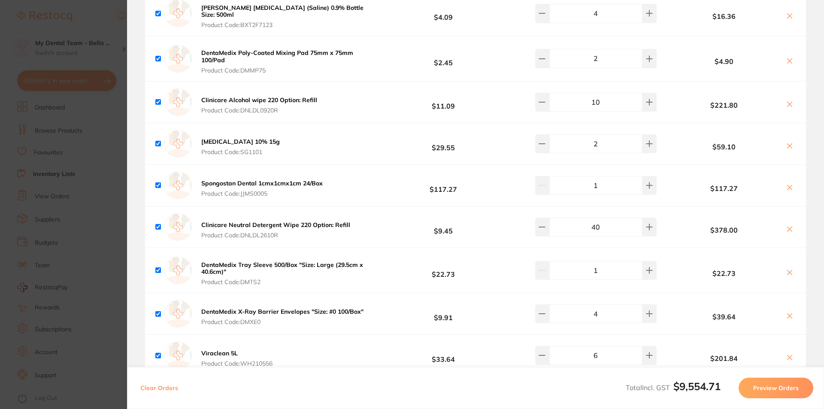
scroll to position [2404, 0]
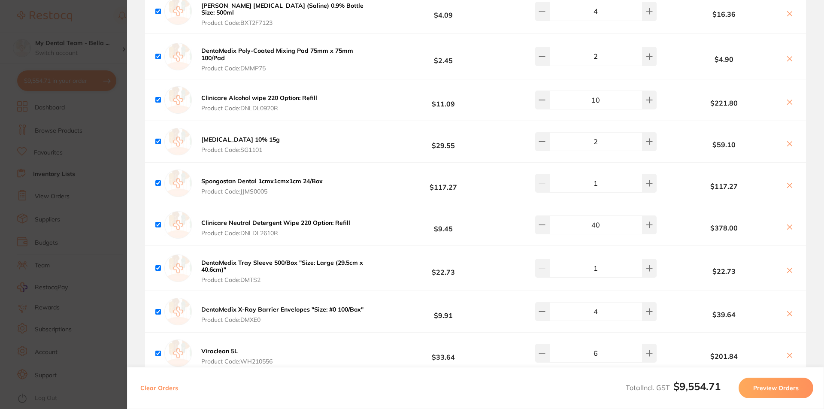
type input "10"
click at [381, 175] on b "$117.27" at bounding box center [443, 183] width 128 height 16
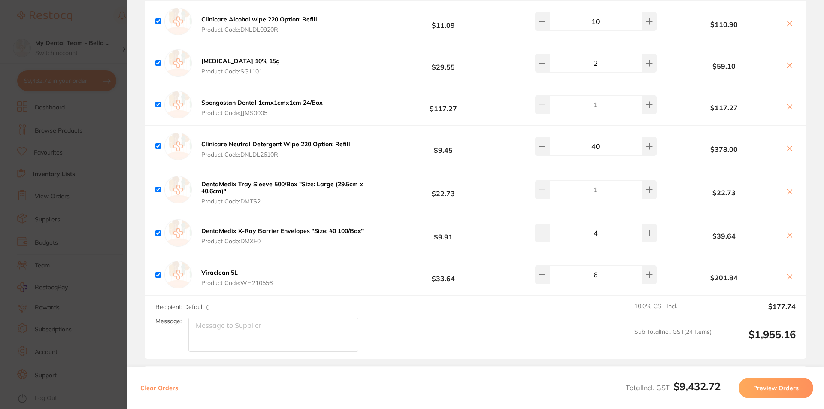
scroll to position [2490, 0]
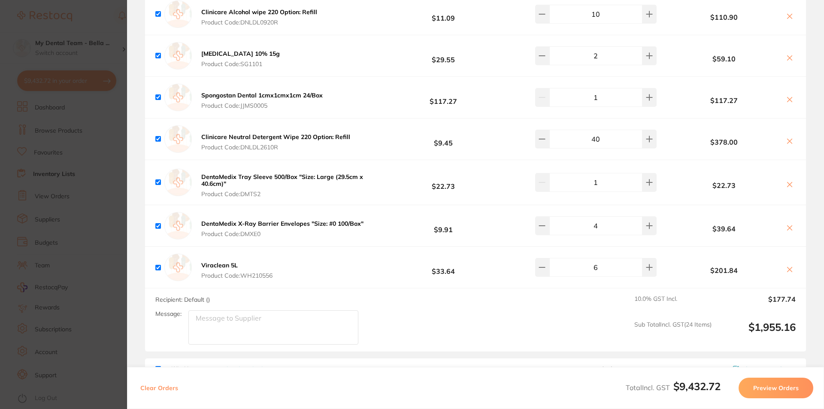
click at [616, 133] on input "40" at bounding box center [595, 139] width 93 height 19
type input "50"
click at [544, 226] on button at bounding box center [542, 225] width 14 height 19
type input "3"
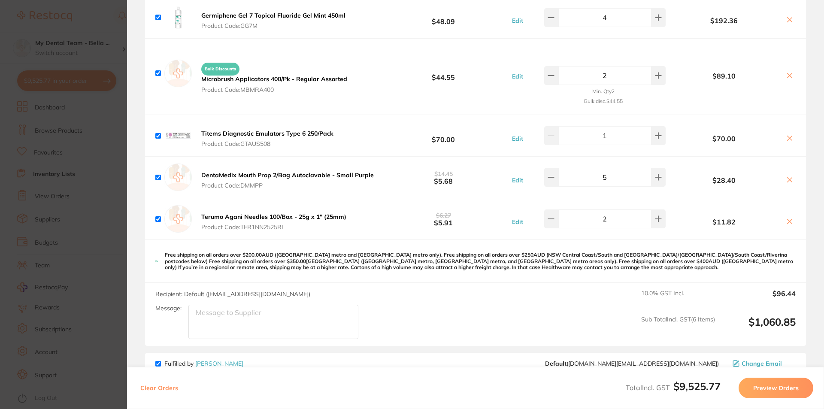
scroll to position [0, 0]
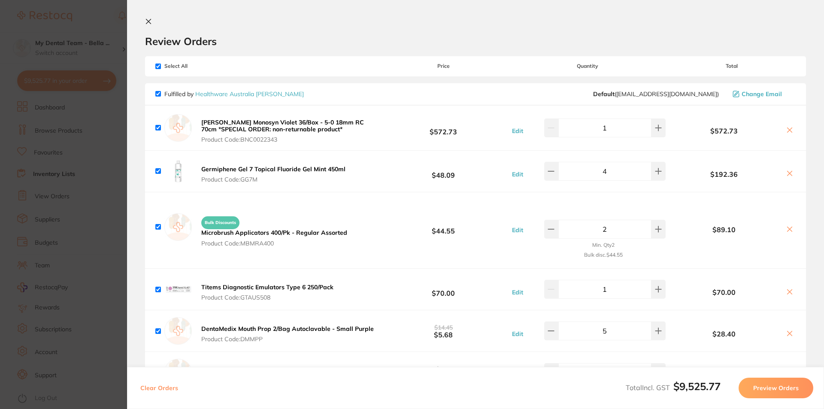
click at [297, 128] on b "Braun Monosyn Violet 36/Box - 5-0 18mm RC 70cm *SPECIAL ORDER: non-returnable p…" at bounding box center [282, 125] width 163 height 15
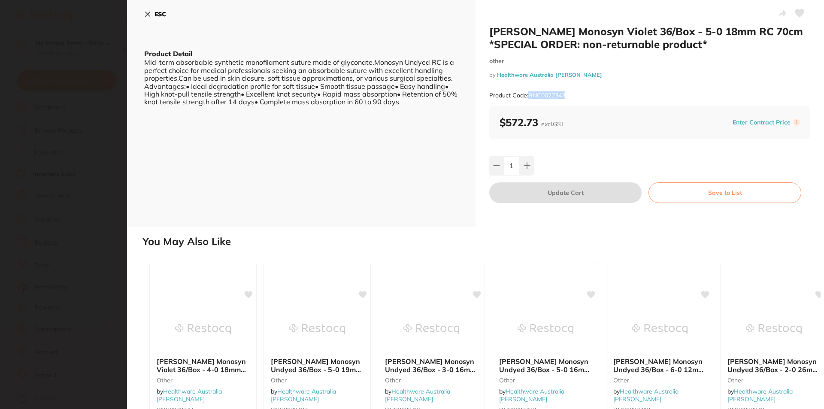
drag, startPoint x: 568, startPoint y: 92, endPoint x: 529, endPoint y: 95, distance: 38.7
click at [529, 95] on div "Product Code: BNC0022343" at bounding box center [649, 95] width 321 height 21
copy small "BNC0022343"
click at [115, 111] on section "Braun Monosyn Violet 36/Box - 5-0 18mm RC 70cm *SPECIAL ORDER: non-returnable p…" at bounding box center [412, 204] width 824 height 409
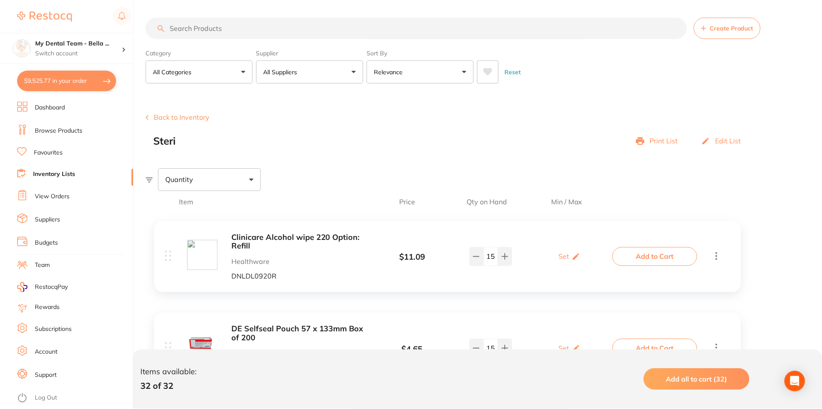
scroll to position [592, 0]
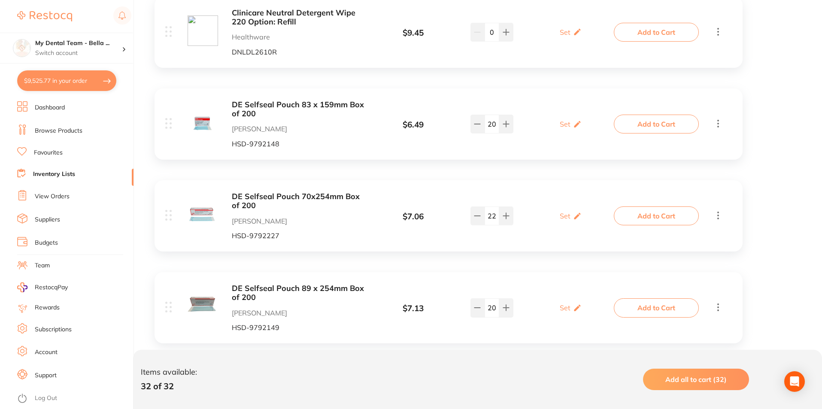
click at [67, 130] on link "Browse Products" at bounding box center [59, 131] width 48 height 9
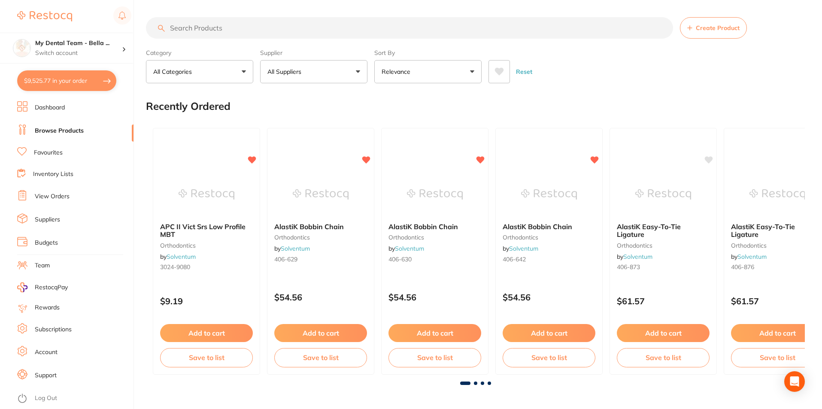
click at [354, 28] on input "search" at bounding box center [409, 27] width 527 height 21
drag, startPoint x: 354, startPoint y: 28, endPoint x: 366, endPoint y: 50, distance: 25.6
paste input "ADMEDFS"
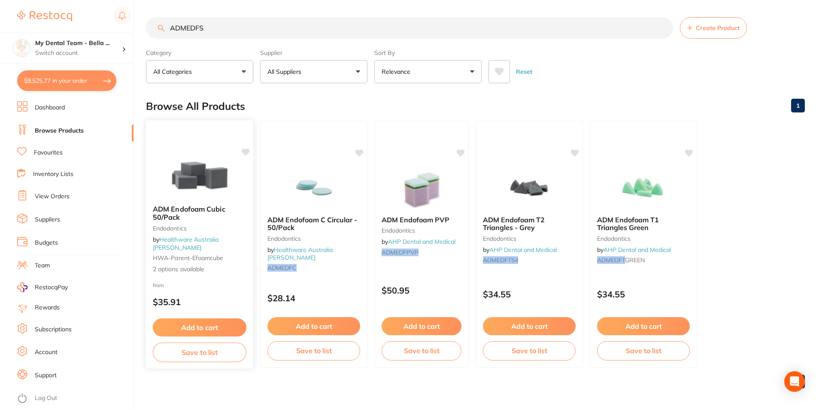
type input "ADMEDFS"
click at [221, 283] on div "from $35.91" at bounding box center [199, 295] width 107 height 31
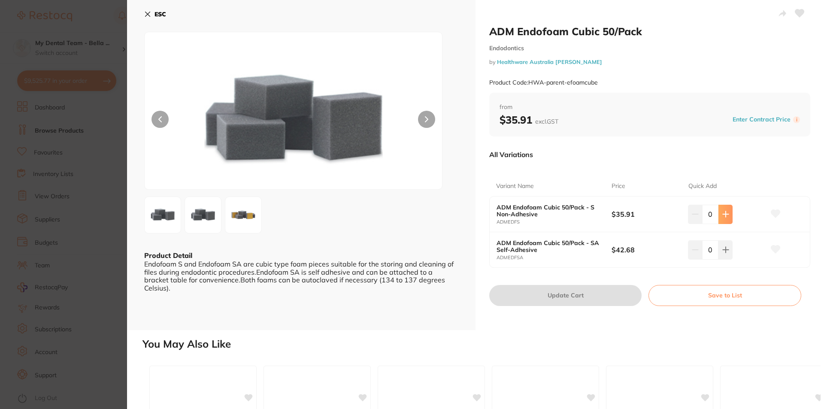
click at [725, 219] on button at bounding box center [726, 214] width 14 height 19
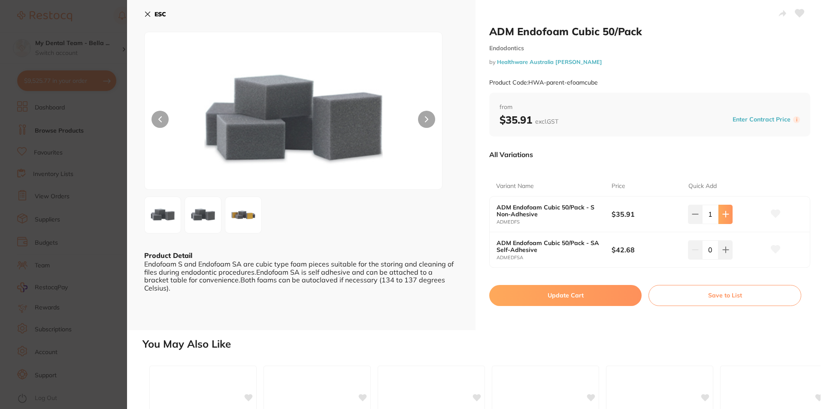
click at [727, 219] on button at bounding box center [726, 214] width 14 height 19
type input "2"
click at [583, 298] on button "Update Cart" at bounding box center [565, 295] width 152 height 21
checkbox input "false"
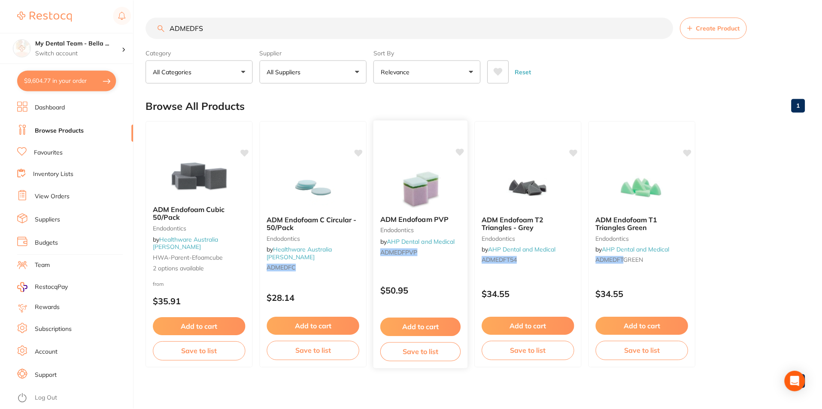
scroll to position [3, 0]
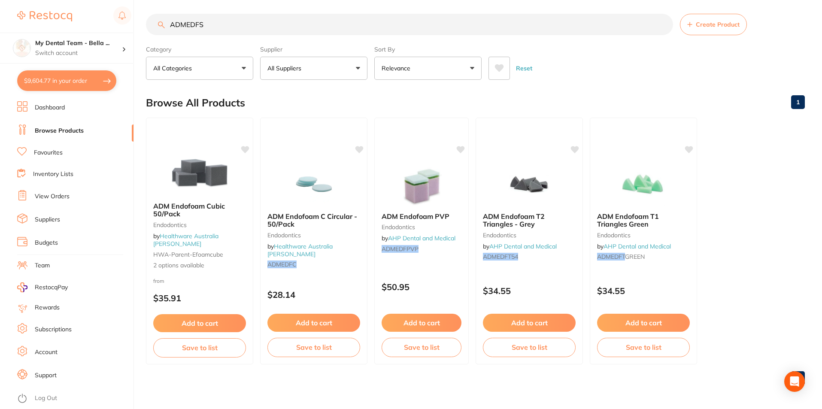
click at [76, 79] on button "$9,604.77 in your order" at bounding box center [66, 80] width 99 height 21
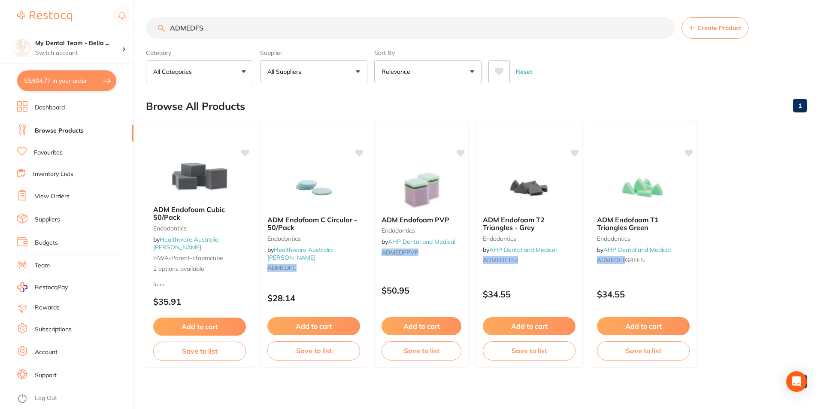
checkbox input "true"
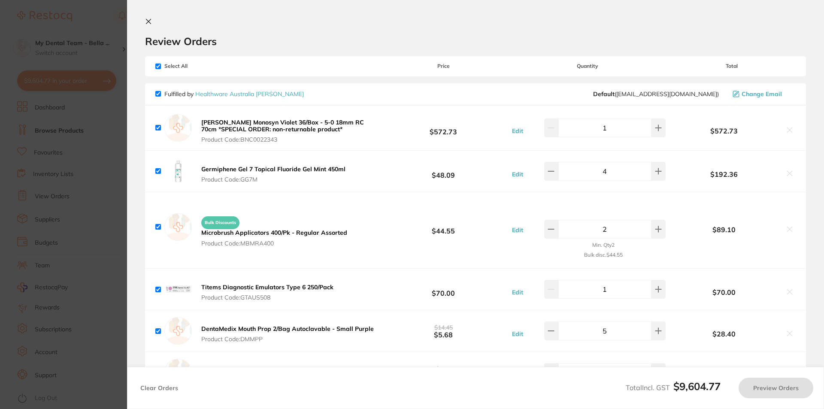
checkbox input "true"
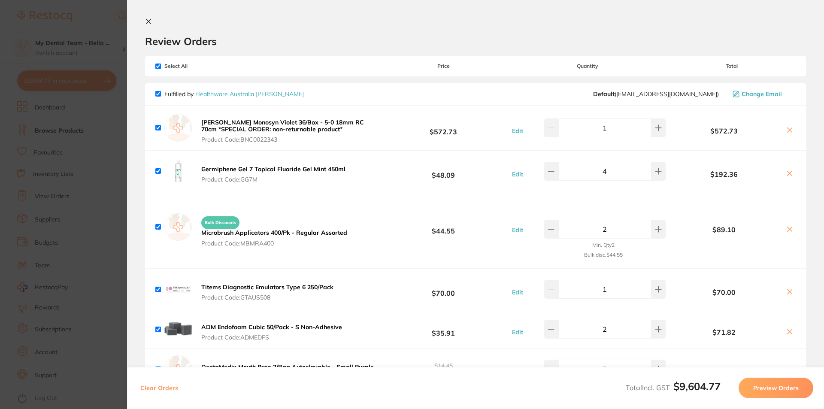
click at [83, 137] on section "Update RRP Set your pre negotiated price for this item. Item Agreed RRP (excl. …" at bounding box center [412, 204] width 824 height 409
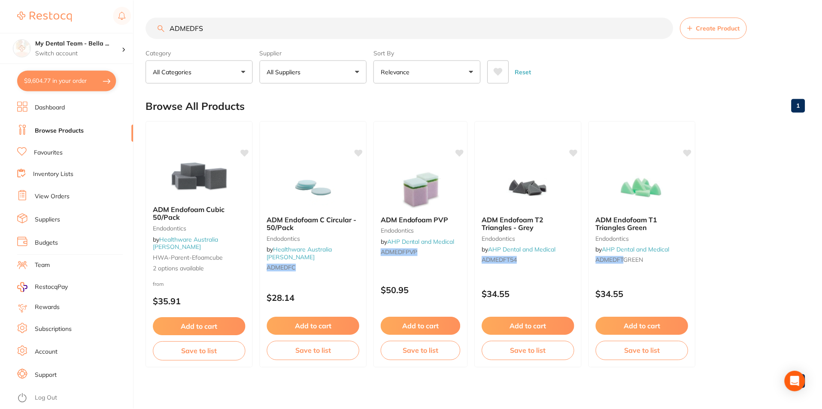
scroll to position [3, 0]
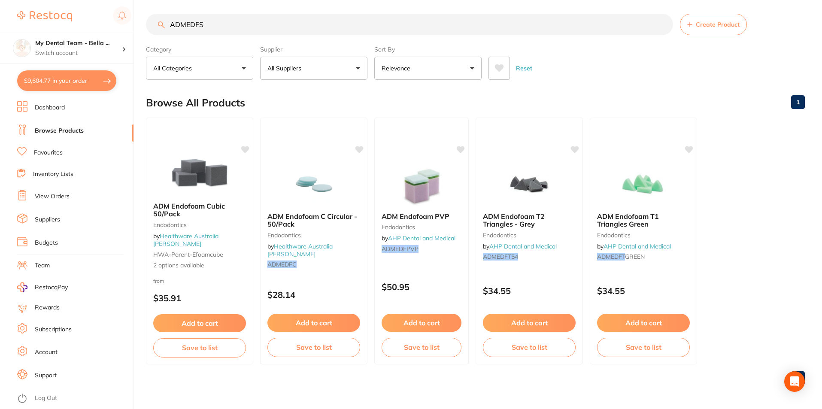
click at [661, 23] on input "ADMEDFS" at bounding box center [409, 24] width 527 height 21
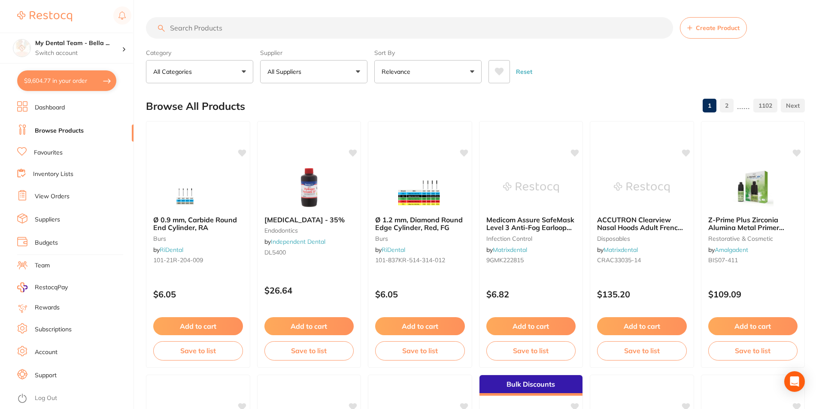
paste input "DNLDL1409"
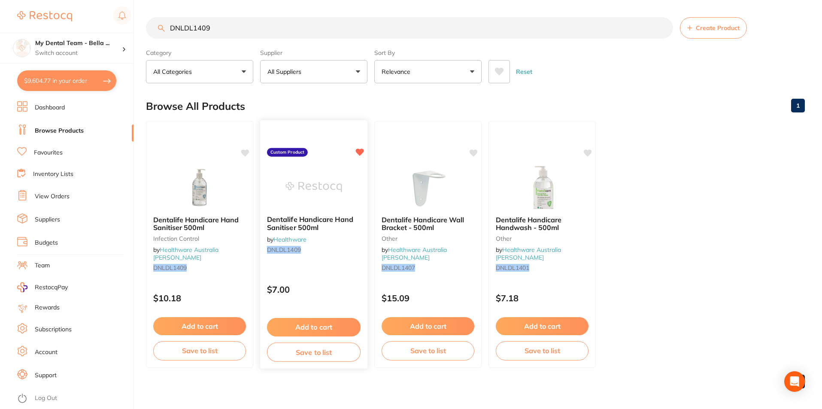
type input "DNLDL1409"
click at [333, 329] on button "Add to cart" at bounding box center [314, 327] width 94 height 18
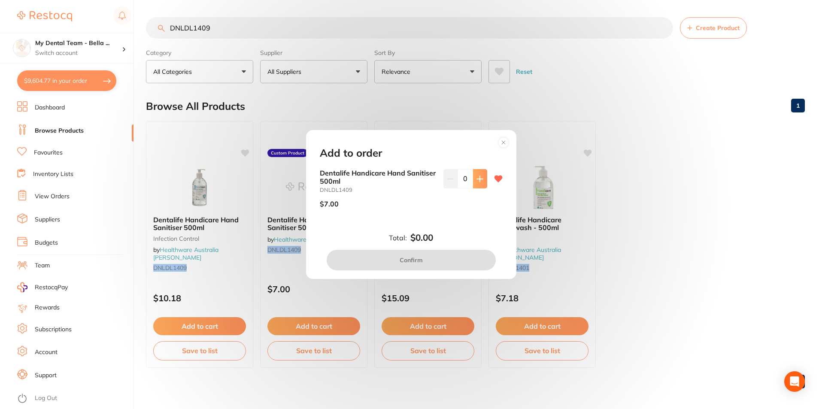
click at [480, 178] on icon at bounding box center [480, 179] width 7 height 7
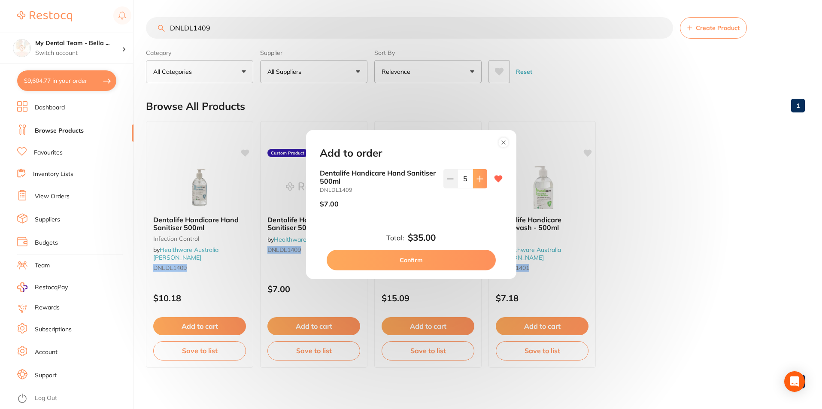
click at [480, 178] on icon at bounding box center [480, 179] width 7 height 7
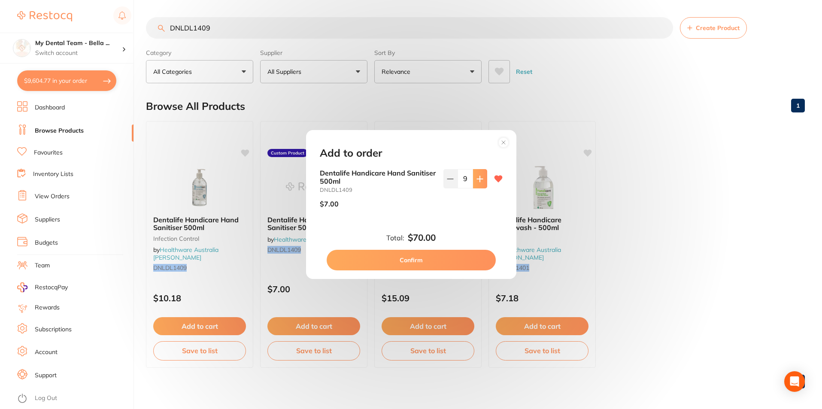
type input "10"
click at [451, 264] on button "Confirm" at bounding box center [411, 260] width 169 height 21
checkbox input "false"
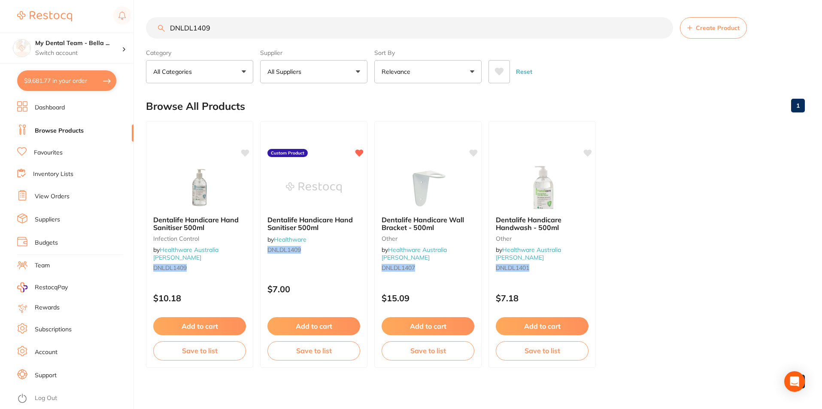
drag, startPoint x: 298, startPoint y: 31, endPoint x: 157, endPoint y: 9, distance: 142.6
click at [157, 9] on main "DNLDL1409 Create Product Category All Categories All Categories Infection Contr…" at bounding box center [484, 206] width 676 height 413
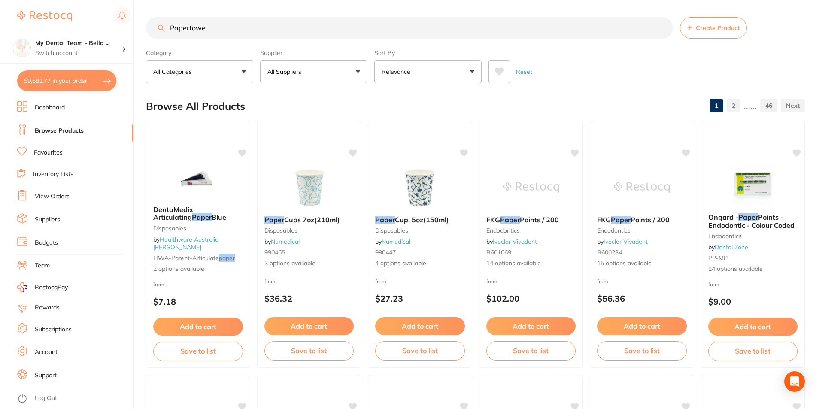
type input "Papertowel"
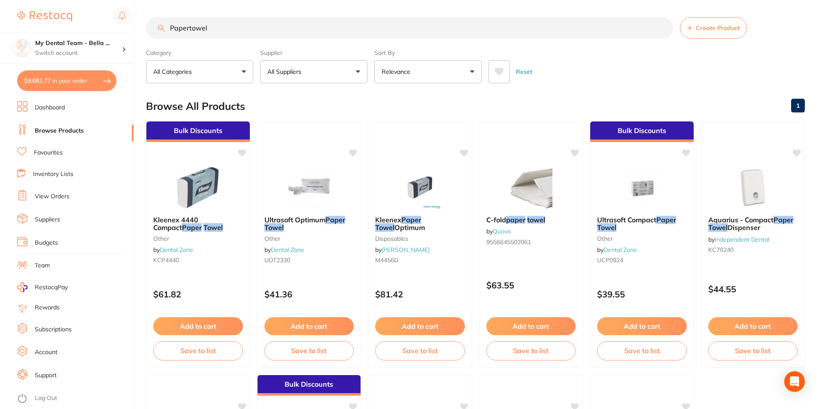
drag, startPoint x: 301, startPoint y: 30, endPoint x: 130, endPoint y: 32, distance: 171.3
click at [130, 32] on div "$9,681.77 My Dental Team - Bella ... Switch account My Dental Team - Bella Vist…" at bounding box center [411, 204] width 822 height 409
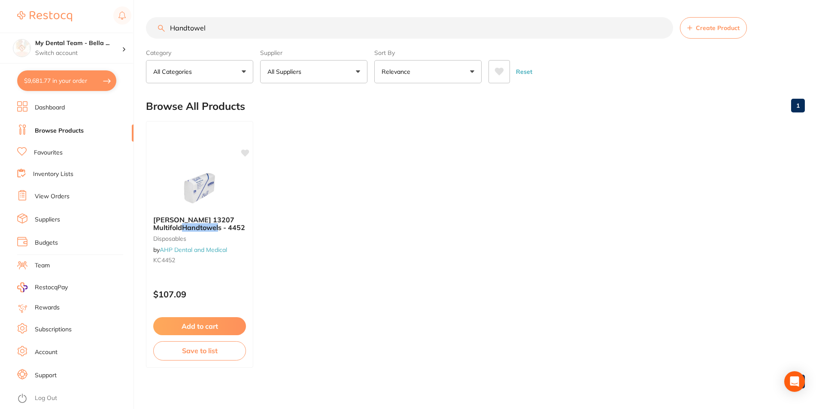
type input "Handtowel"
click at [661, 28] on input "Handtowel" at bounding box center [409, 27] width 527 height 21
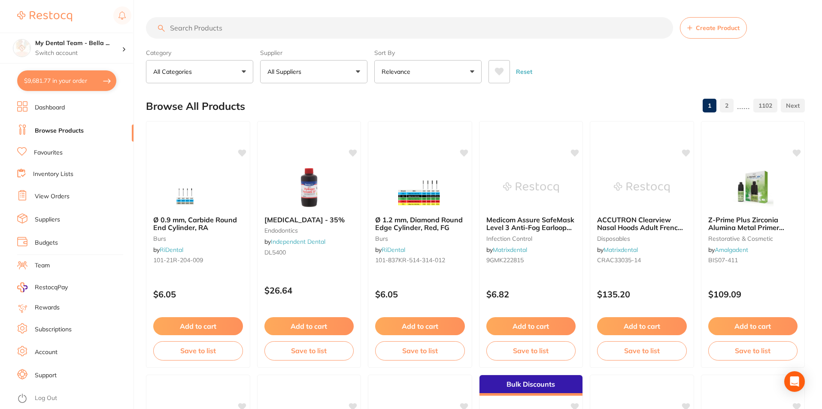
paste input "RT66080"
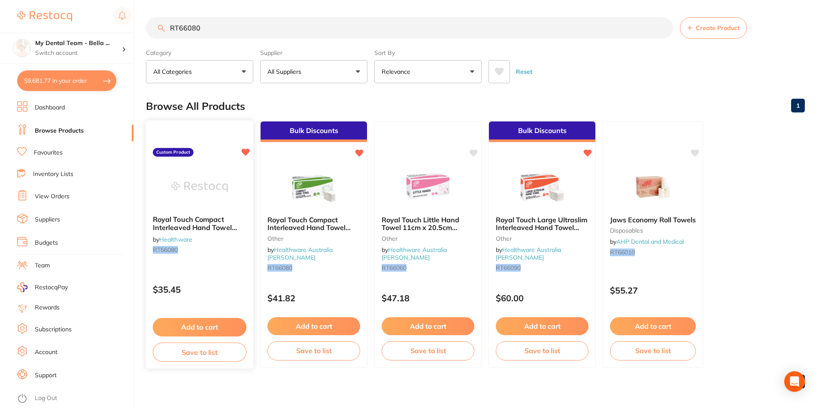
type input "RT66080"
click at [217, 324] on button "Add to cart" at bounding box center [200, 327] width 94 height 18
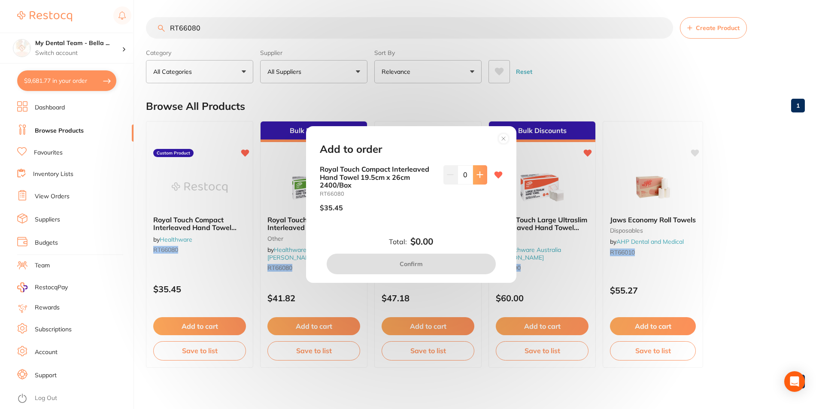
click at [474, 175] on button at bounding box center [480, 174] width 14 height 19
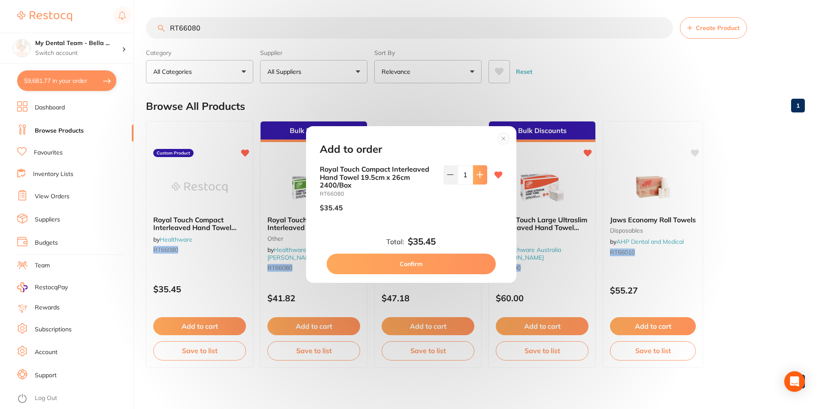
click at [474, 175] on button at bounding box center [480, 174] width 14 height 19
type input "2"
click at [477, 266] on button "Confirm" at bounding box center [411, 264] width 169 height 21
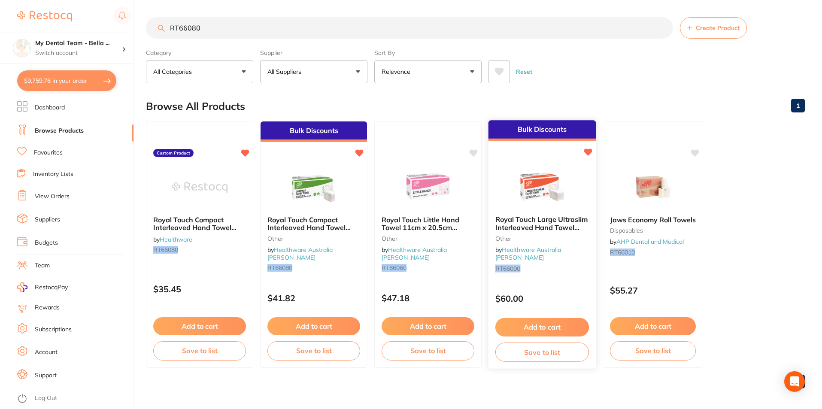
click at [564, 271] on div "Royal Touch Large Ultraslim Interleaved Hand Towel 23.5cm x 31.25cm 2400 other …" at bounding box center [542, 245] width 107 height 73
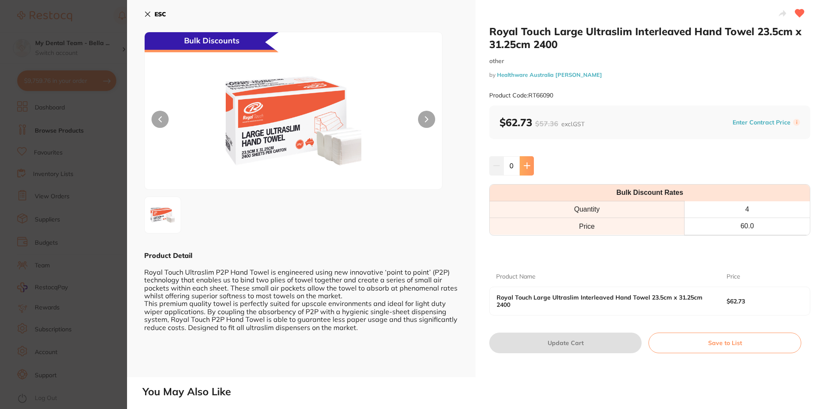
click at [525, 165] on icon at bounding box center [527, 165] width 7 height 7
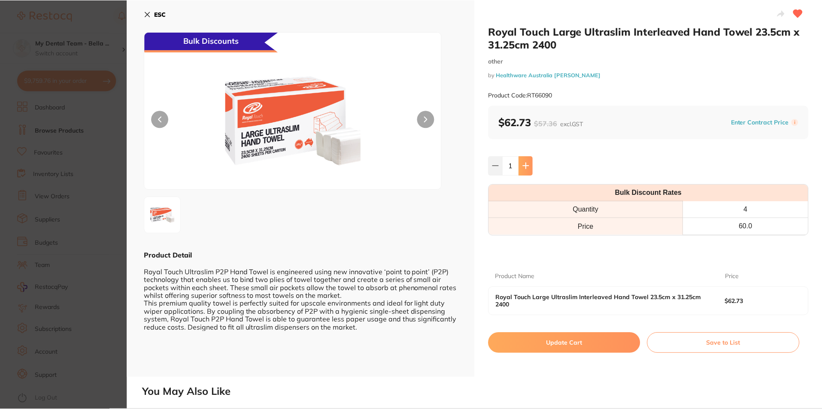
scroll to position [1, 0]
click at [525, 165] on icon at bounding box center [525, 165] width 7 height 7
type input "4"
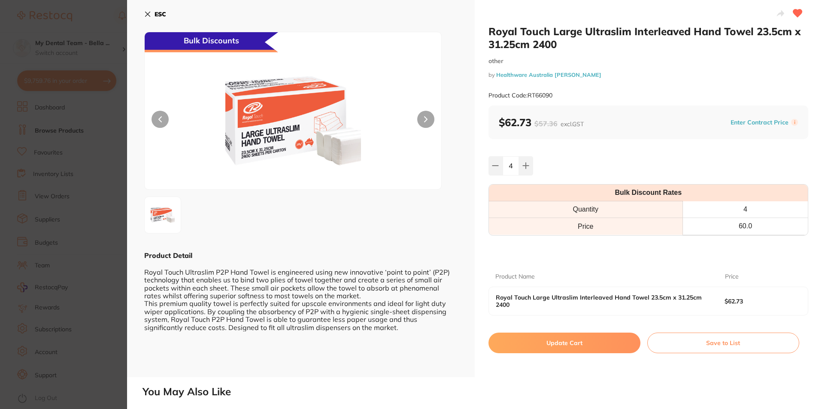
click at [612, 347] on button "Update Cart" at bounding box center [565, 343] width 152 height 21
checkbox input "false"
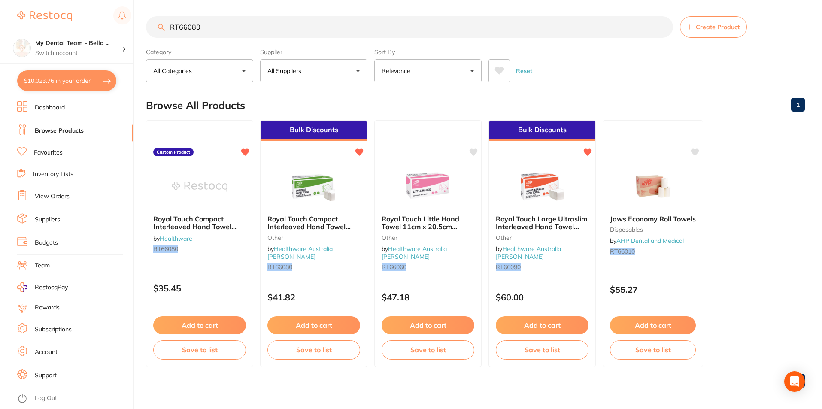
drag, startPoint x: 267, startPoint y: 24, endPoint x: 152, endPoint y: 27, distance: 115.5
click at [152, 27] on input "RT66080" at bounding box center [409, 26] width 527 height 21
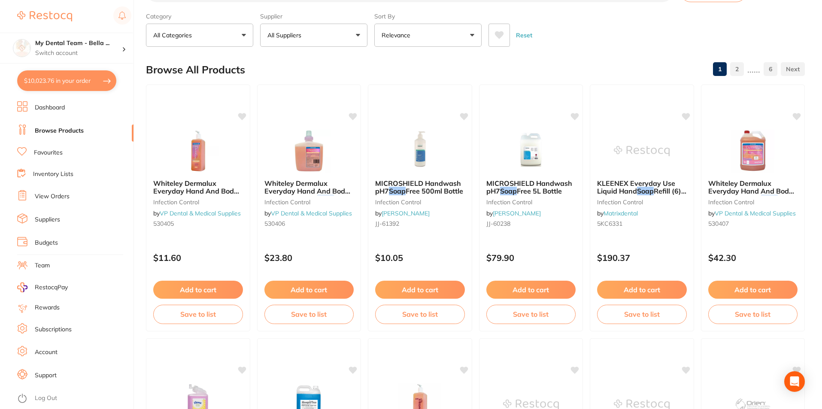
scroll to position [172, 0]
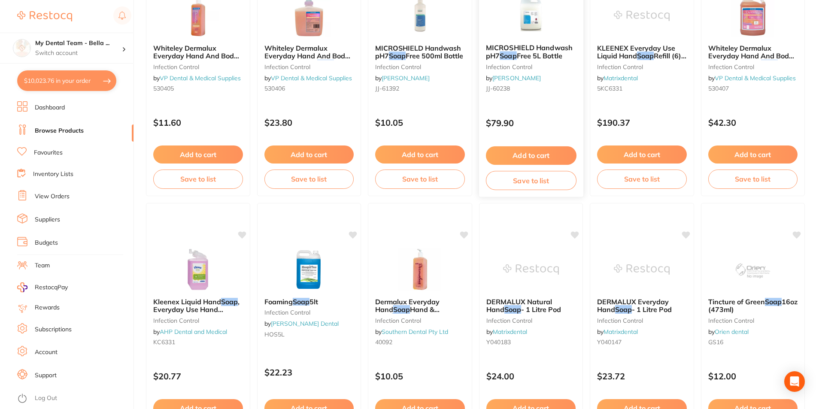
type input "Soap"
click at [540, 130] on div "$79.90" at bounding box center [531, 120] width 104 height 23
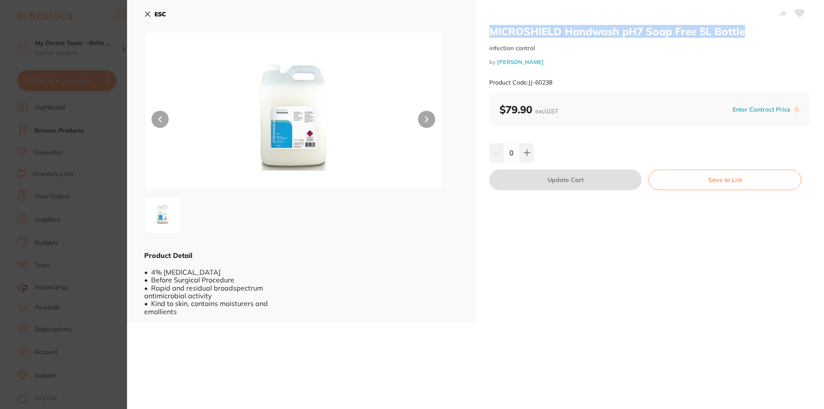
drag, startPoint x: 489, startPoint y: 28, endPoint x: 748, endPoint y: 27, distance: 259.3
click at [748, 27] on h2 "MICROSHIELD Handwash pH7 Soap Free 5L Bottle" at bounding box center [649, 31] width 321 height 13
copy h2 "MICROSHIELD Handwash pH7 Soap Free 5L Bottle"
click at [148, 13] on icon at bounding box center [148, 14] width 5 height 5
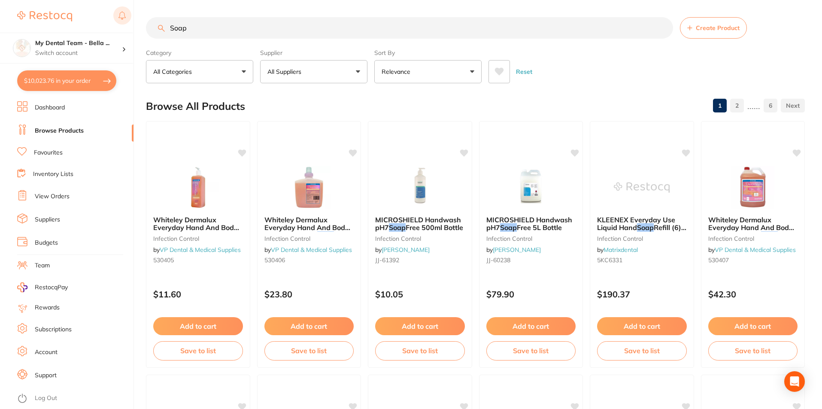
drag, startPoint x: 250, startPoint y: 30, endPoint x: 125, endPoint y: 12, distance: 125.7
click at [125, 12] on div "$10,023.76 My Dental Team - Bella ... Switch account My Dental Team - Bella Vis…" at bounding box center [411, 204] width 822 height 409
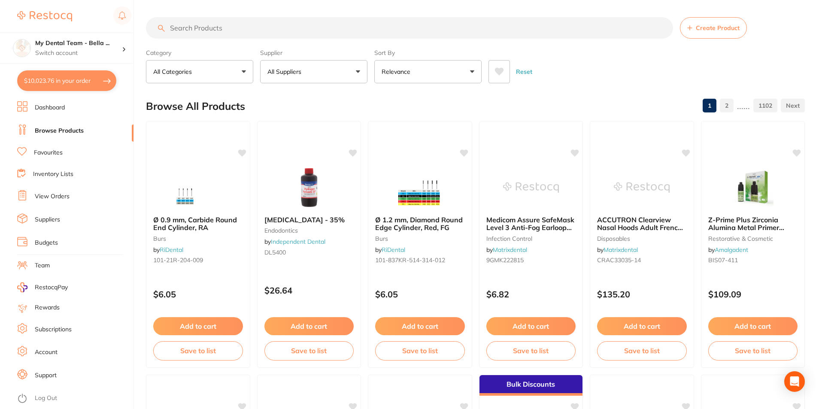
paste input "SCH0348"
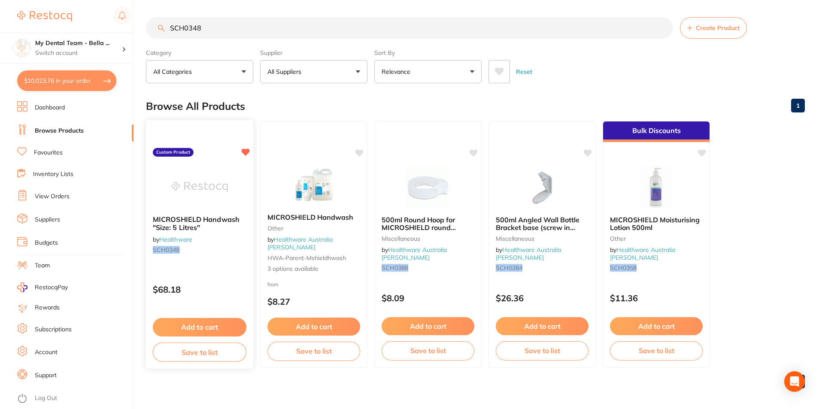
type input "SCH0348"
click at [207, 255] on div "MICROSHIELD Handwash "Size: 5 Litres" by Healthware SCH0348" at bounding box center [199, 236] width 107 height 55
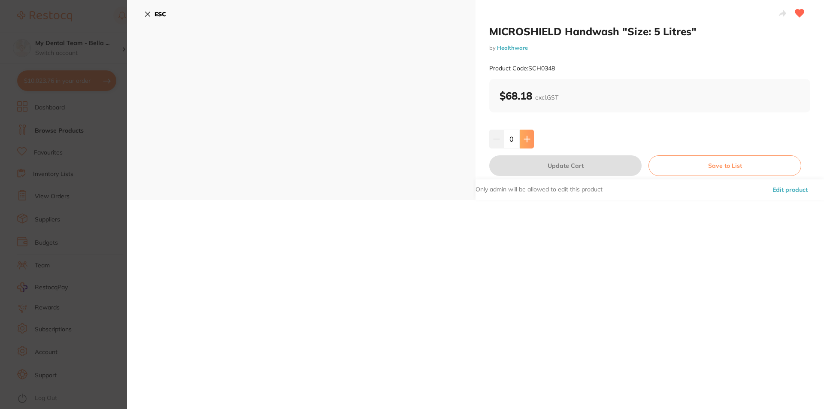
click at [528, 141] on icon at bounding box center [527, 139] width 7 height 7
type input "2"
click at [536, 161] on button "Update Cart" at bounding box center [565, 165] width 152 height 21
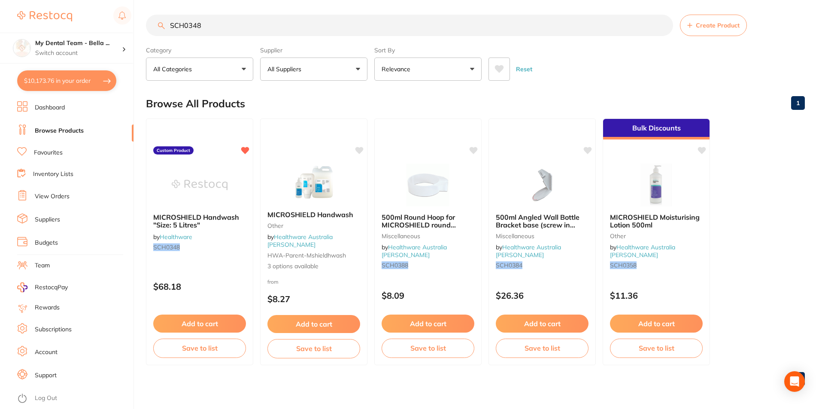
drag, startPoint x: 241, startPoint y: 26, endPoint x: 150, endPoint y: 29, distance: 90.6
click at [150, 29] on input "SCH0348" at bounding box center [409, 25] width 527 height 21
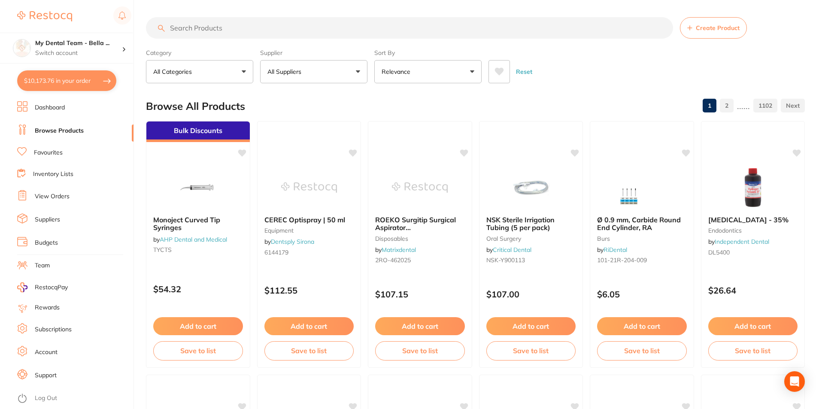
paste input "PN6PP"
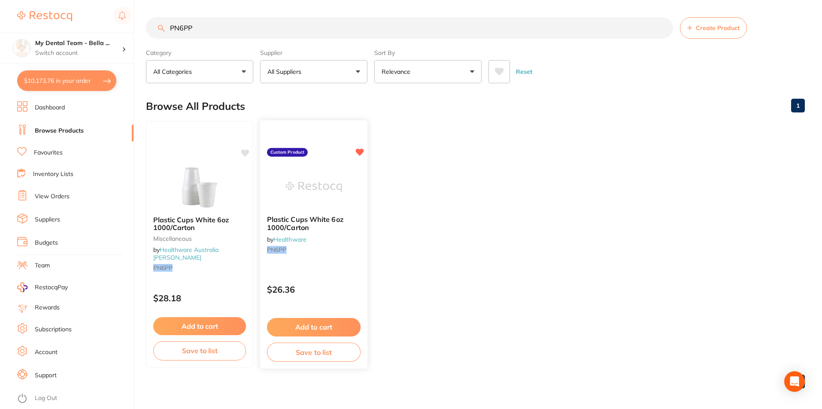
type input "PN6PP"
click at [322, 252] on small "PN6PP" at bounding box center [314, 249] width 94 height 7
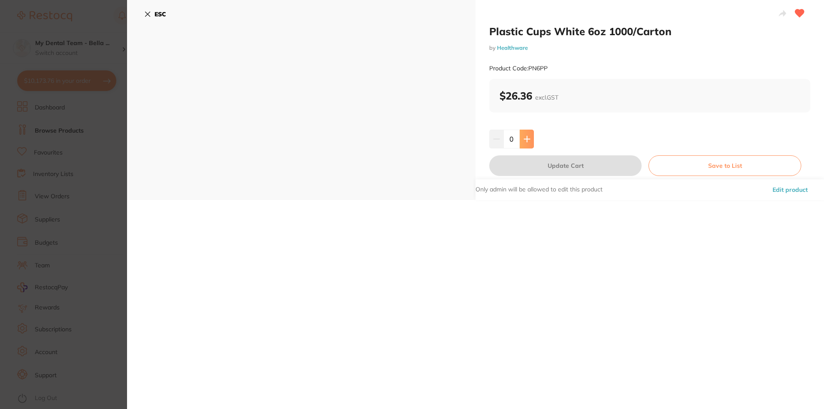
click at [528, 144] on button at bounding box center [527, 139] width 14 height 19
type input "2"
click at [536, 167] on button "Update Cart" at bounding box center [565, 165] width 152 height 21
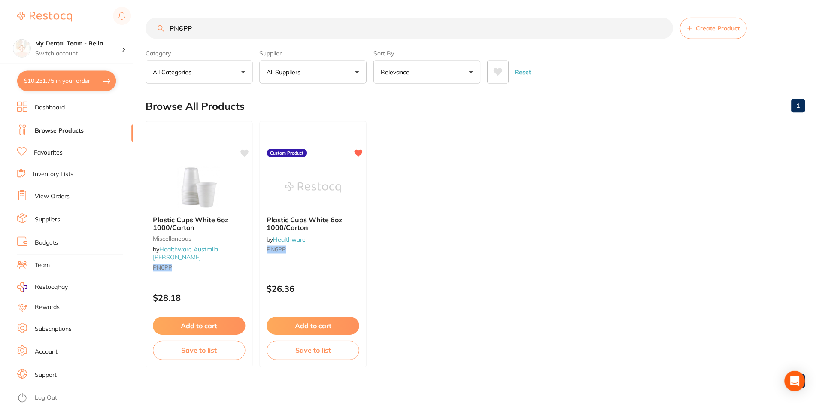
scroll to position [3, 0]
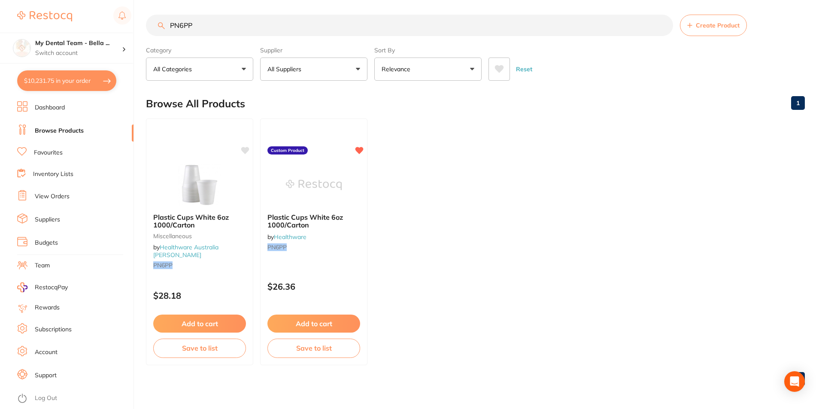
click at [63, 77] on button "$10,231.75 in your order" at bounding box center [66, 80] width 99 height 21
checkbox input "true"
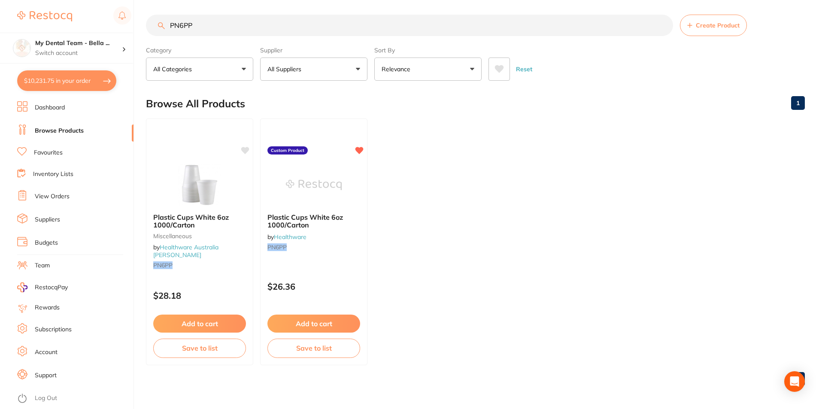
checkbox input "true"
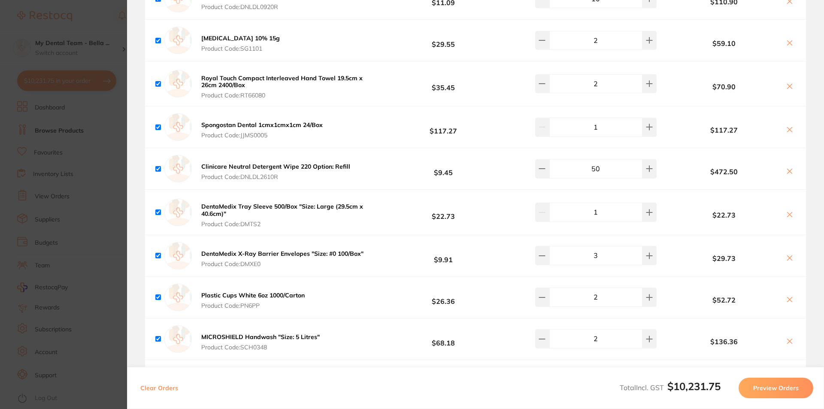
scroll to position [2619, 0]
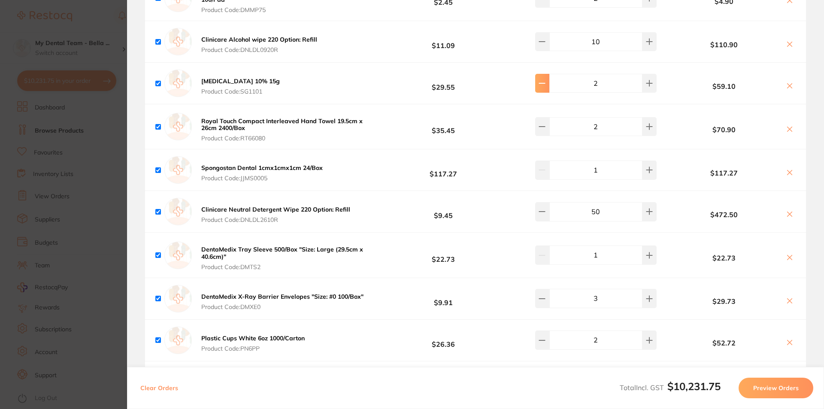
click at [540, 74] on button at bounding box center [542, 83] width 14 height 19
type input "1"
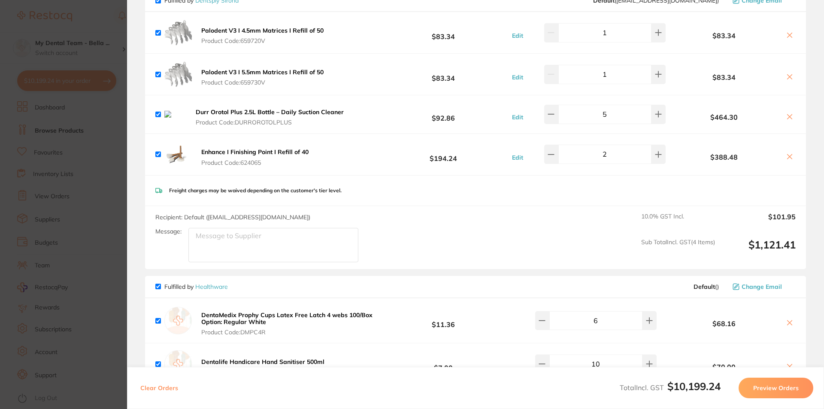
scroll to position [1545, 0]
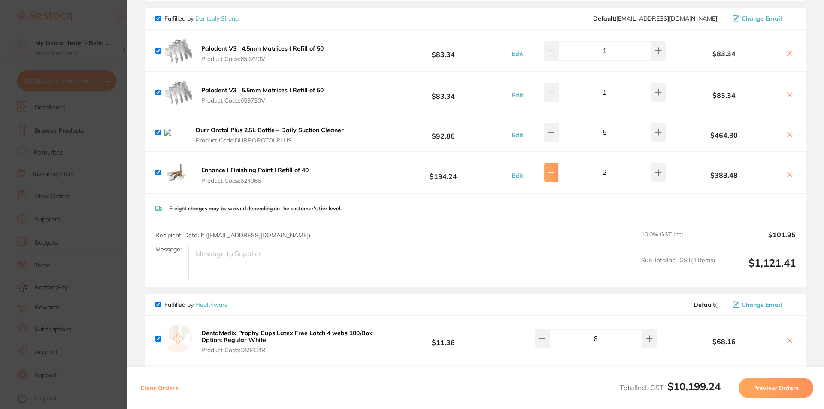
click at [555, 169] on icon at bounding box center [551, 172] width 7 height 7
type input "1"
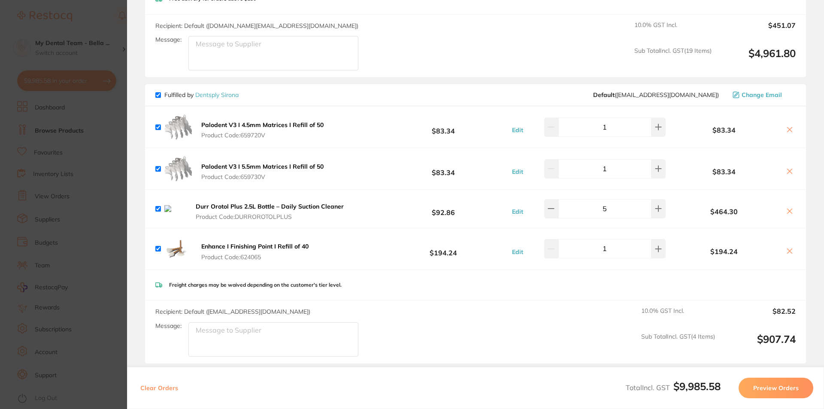
scroll to position [1426, 0]
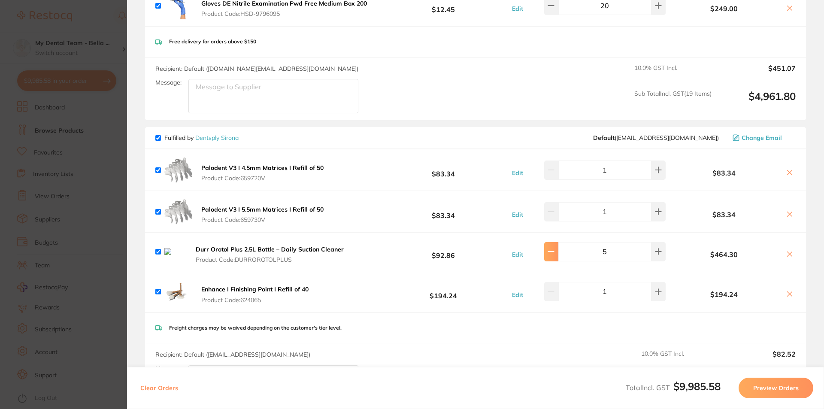
click at [558, 250] on button at bounding box center [551, 251] width 14 height 19
type input "4"
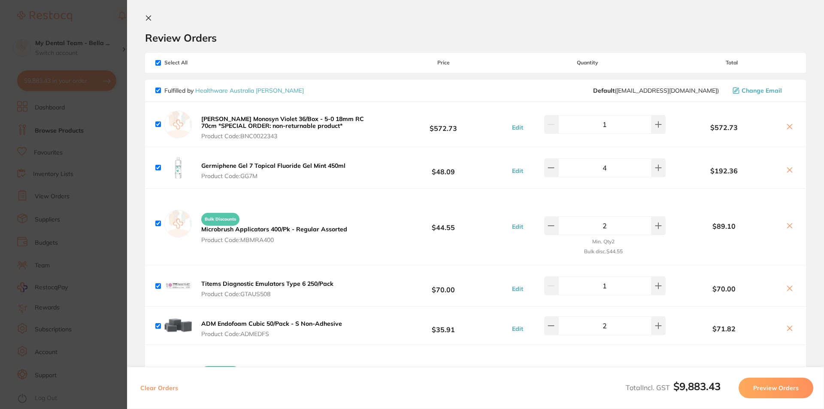
scroll to position [0, 0]
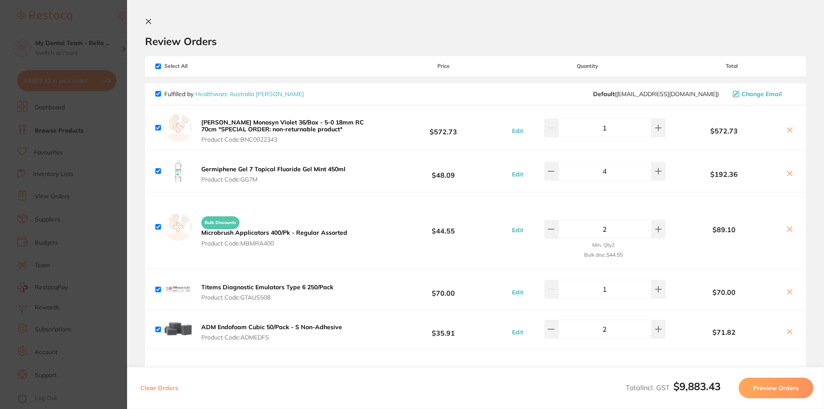
click at [87, 219] on section "Update RRP Set your pre negotiated price for this item. Item Agreed RRP (excl. …" at bounding box center [412, 204] width 824 height 409
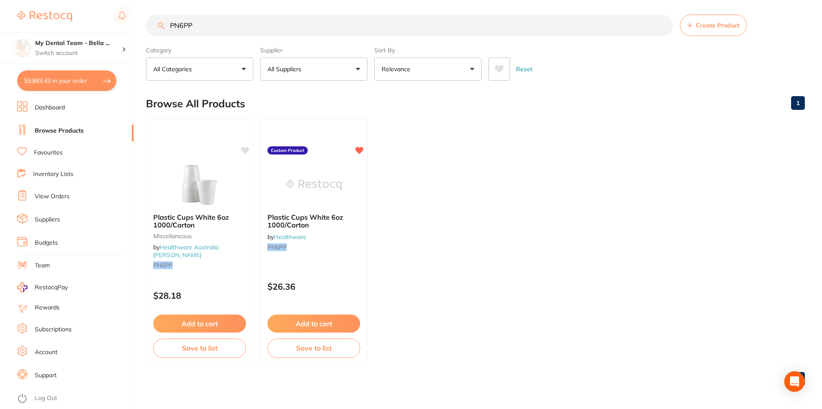
click at [77, 84] on button "$9,883.43 in your order" at bounding box center [66, 80] width 99 height 21
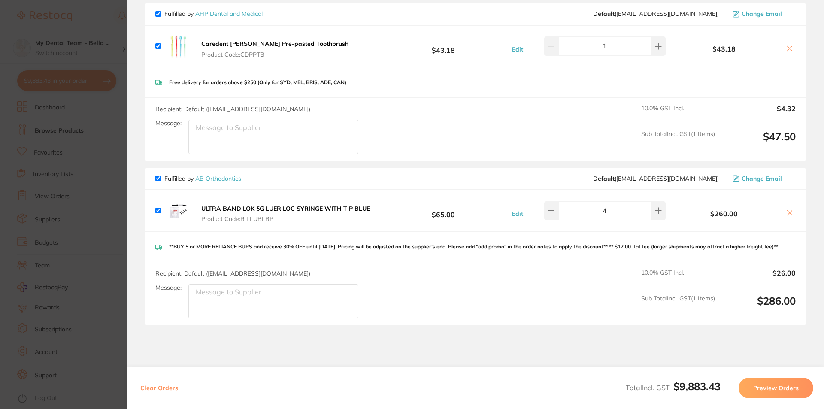
scroll to position [3134, 0]
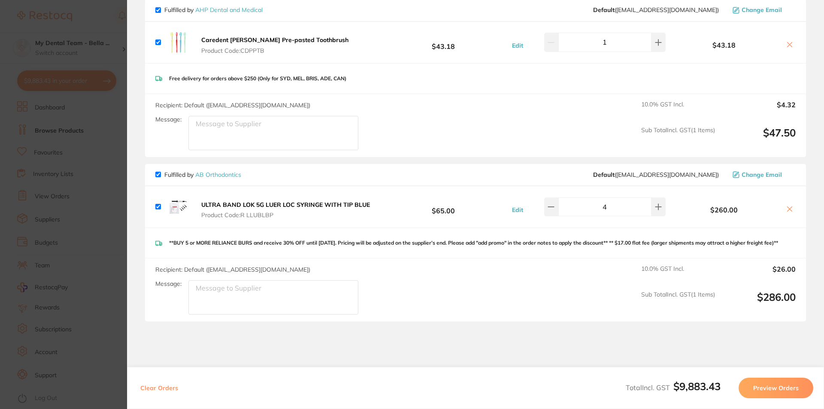
click at [76, 222] on section "Update RRP Set your pre negotiated price for this item. Item Agreed RRP (excl. …" at bounding box center [412, 204] width 824 height 409
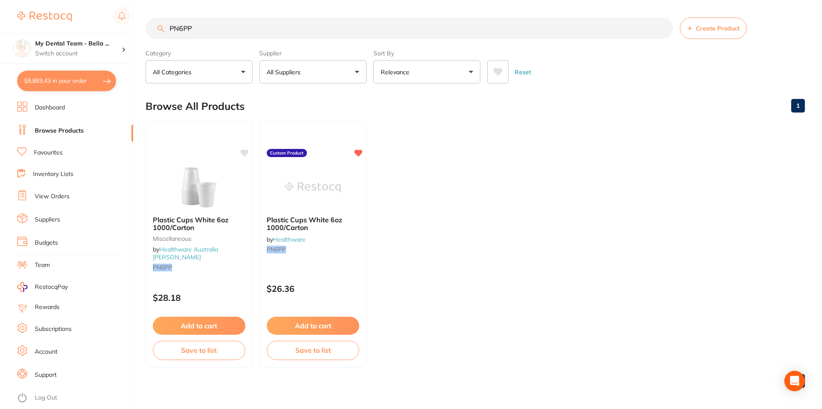
scroll to position [3, 0]
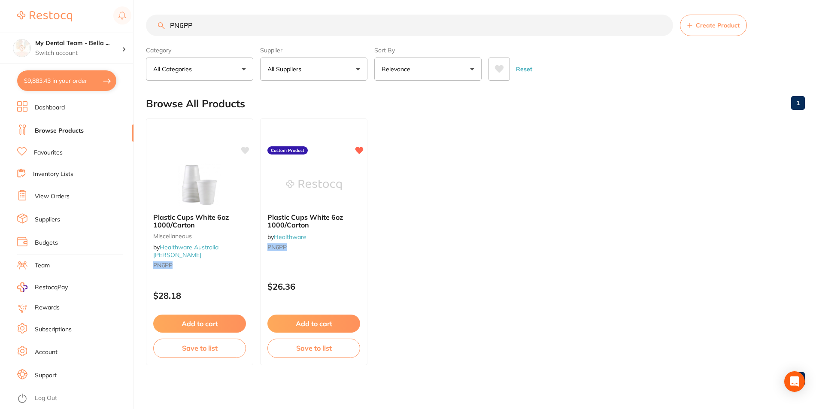
click at [66, 78] on button "$9,883.43 in your order" at bounding box center [66, 80] width 99 height 21
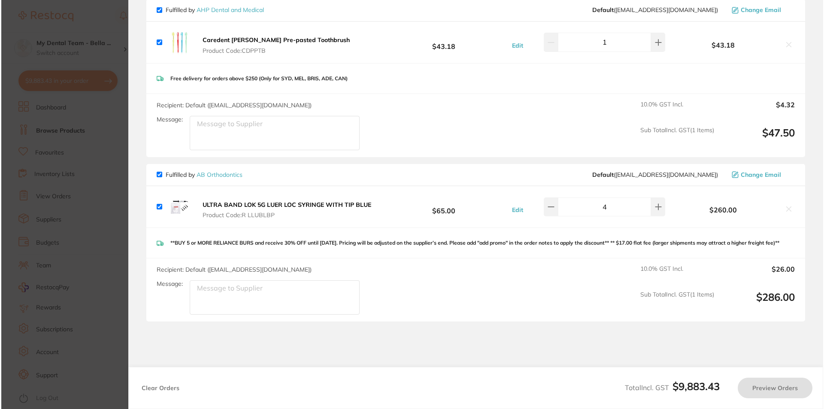
scroll to position [0, 0]
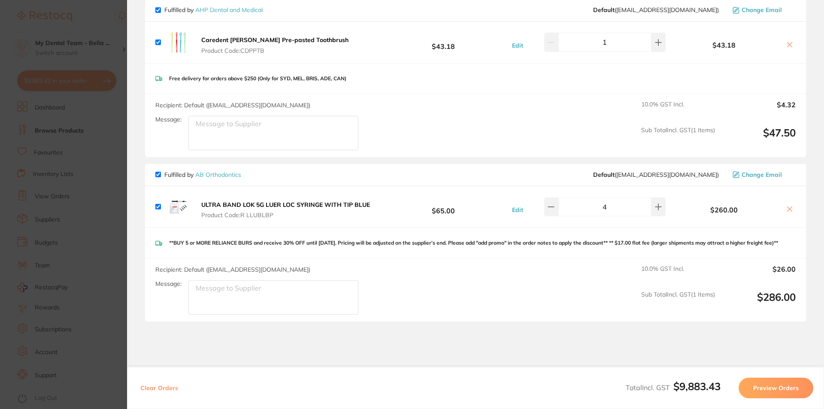
click at [89, 196] on section "Update RRP Set your pre negotiated price for this item. Item Agreed RRP (excl. …" at bounding box center [412, 204] width 824 height 409
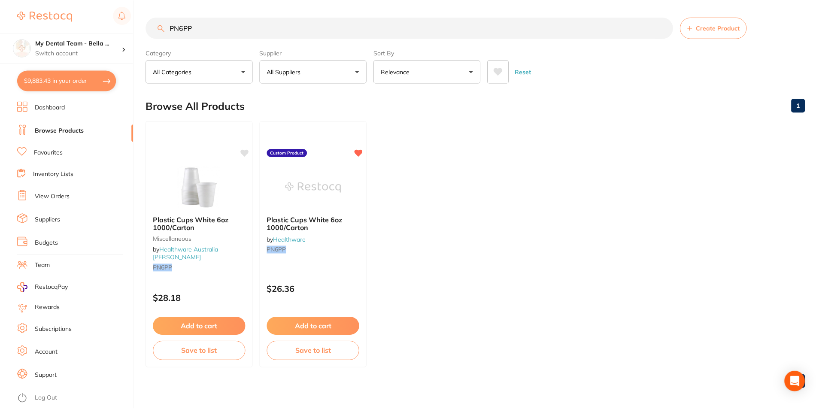
scroll to position [3, 0]
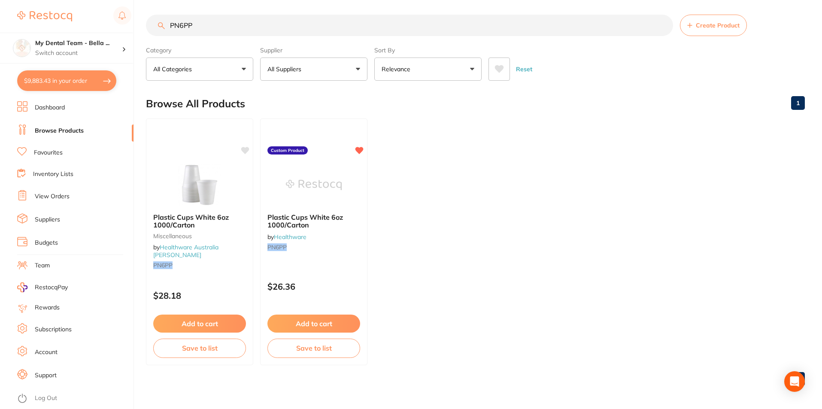
click at [260, 21] on input "PN6PP" at bounding box center [409, 25] width 527 height 21
type input "P"
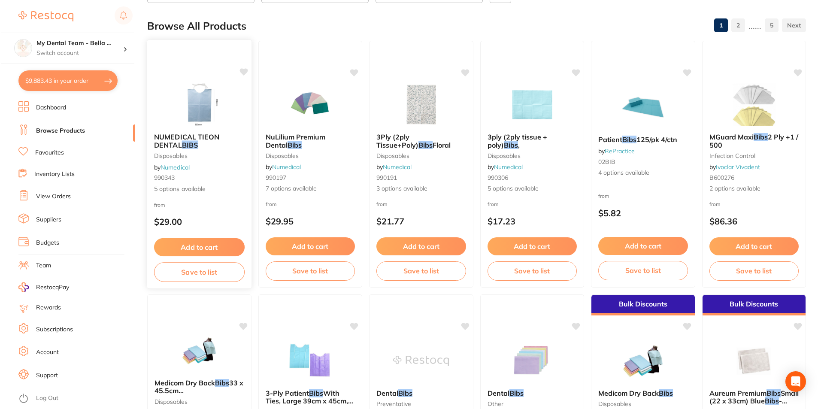
scroll to position [0, 0]
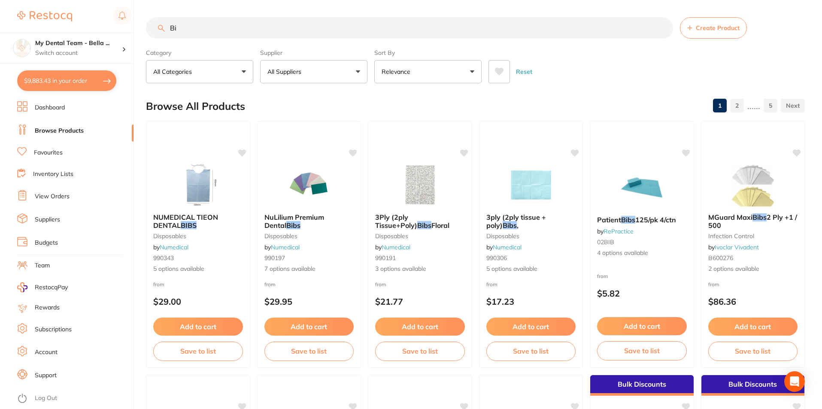
type input "B"
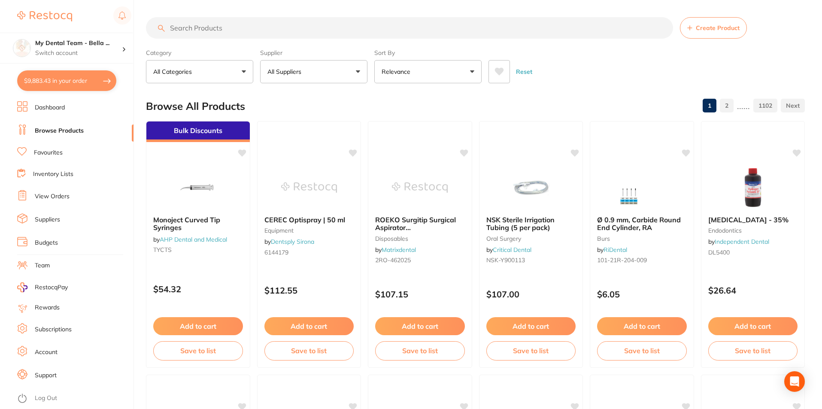
paste input "MCO8581"
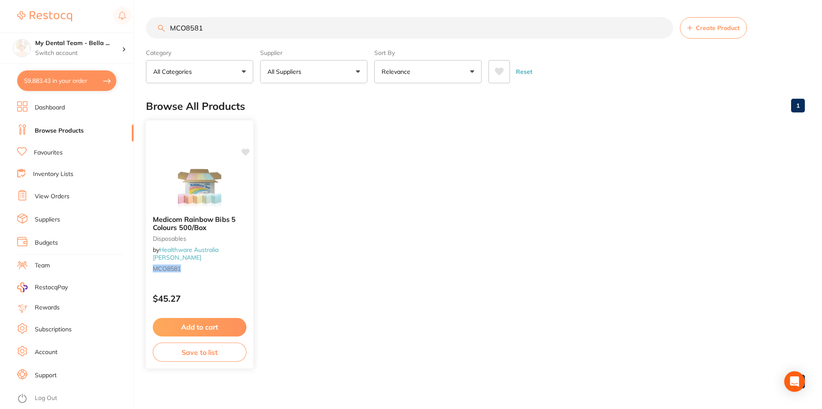
type input "MCO8581"
click at [223, 288] on div "$45.27" at bounding box center [199, 296] width 107 height 23
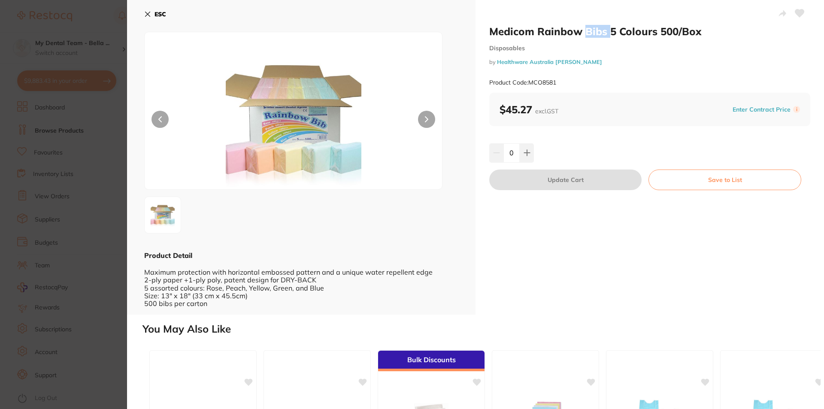
drag, startPoint x: 583, startPoint y: 32, endPoint x: 607, endPoint y: 30, distance: 24.2
click at [607, 30] on h2 "Medicom Rainbow Bibs 5 Colours 500/Box" at bounding box center [649, 31] width 321 height 13
copy h2 "Bibs"
click at [146, 13] on icon at bounding box center [148, 14] width 5 height 5
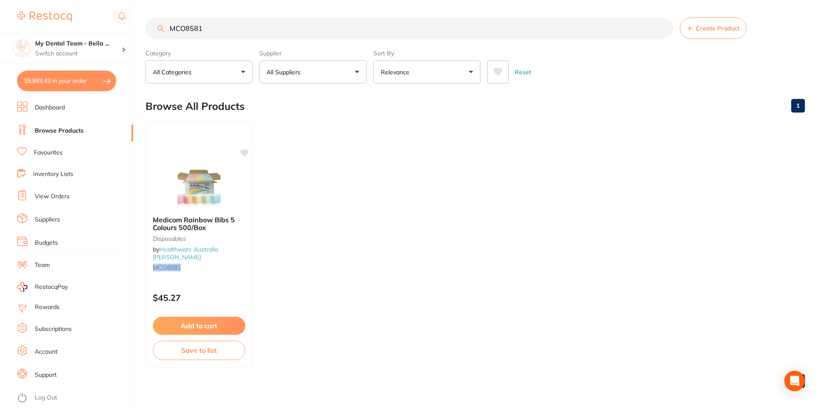
scroll to position [2, 0]
drag, startPoint x: 235, startPoint y: 29, endPoint x: 167, endPoint y: 27, distance: 67.9
click at [167, 27] on input "MCO8581" at bounding box center [409, 25] width 527 height 21
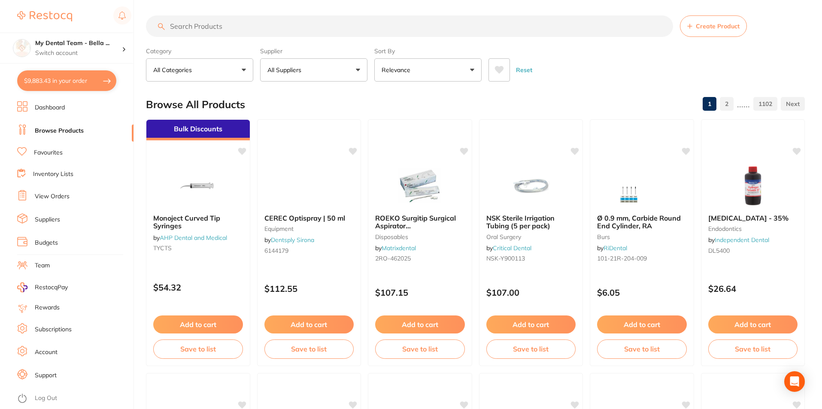
scroll to position [0, 0]
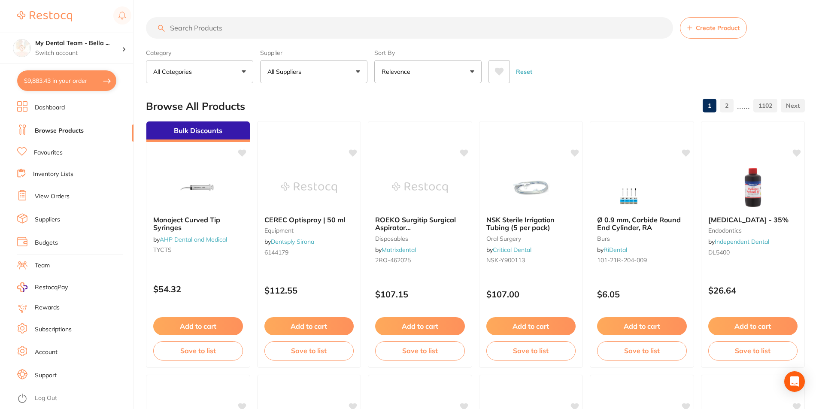
click at [50, 175] on link "Inventory Lists" at bounding box center [53, 174] width 40 height 9
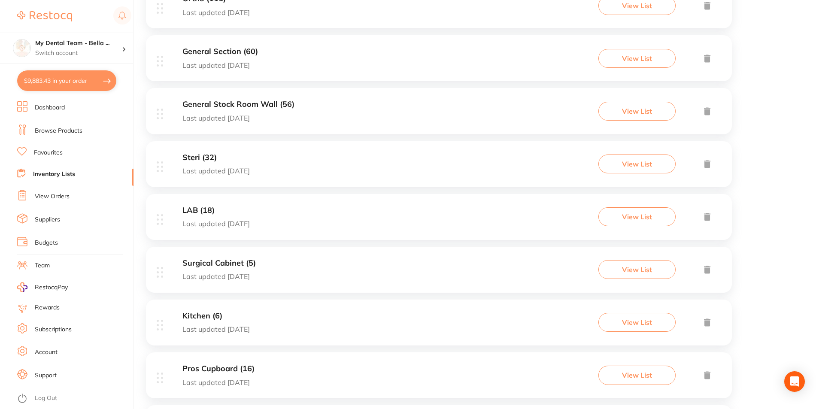
scroll to position [258, 0]
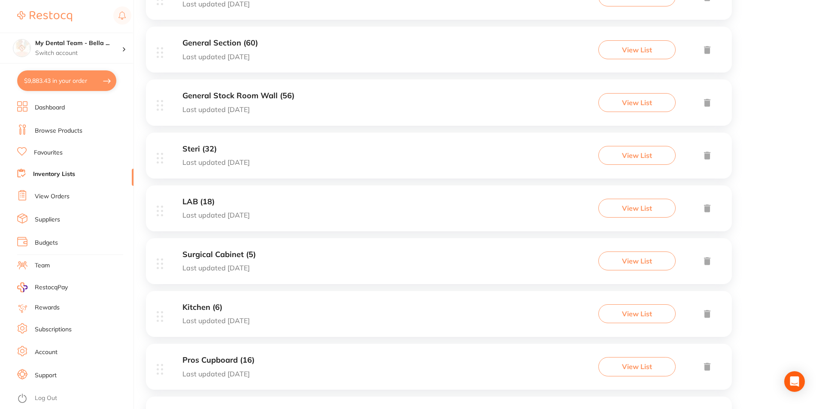
click at [250, 162] on p "Last updated 90 days ago" at bounding box center [215, 162] width 67 height 8
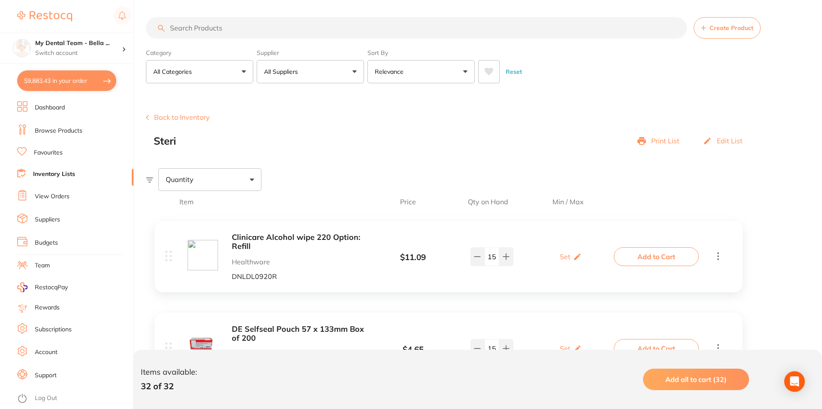
click at [174, 121] on button "Back to Inventory" at bounding box center [178, 117] width 64 height 8
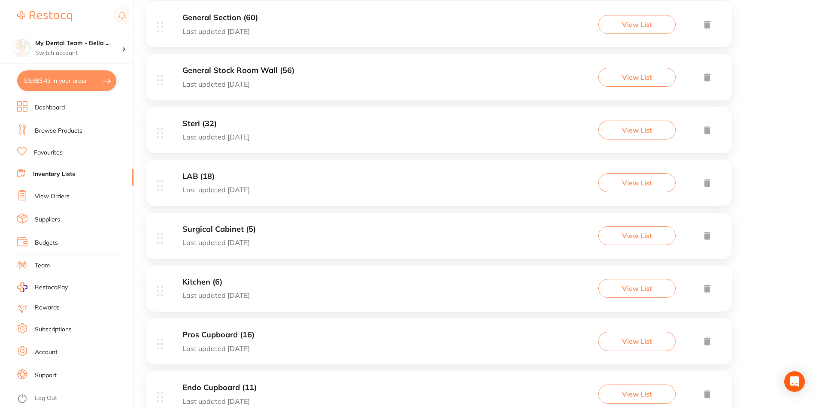
scroll to position [301, 0]
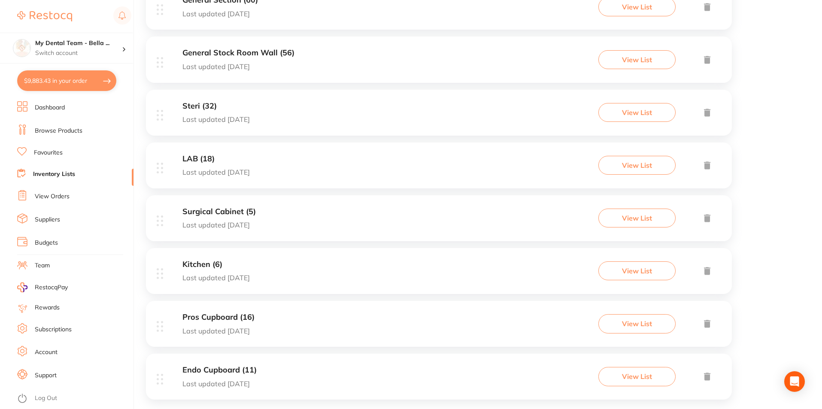
click at [315, 177] on div "LAB (18) Last updated 149 days ago View List" at bounding box center [439, 166] width 586 height 46
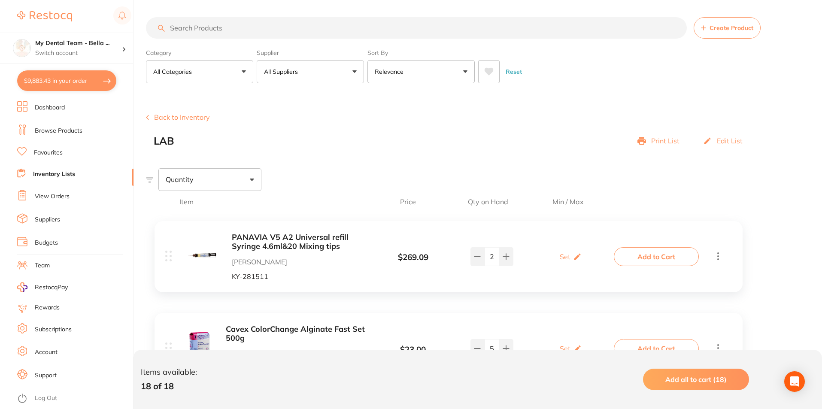
click at [163, 116] on button "Back to Inventory" at bounding box center [178, 117] width 64 height 8
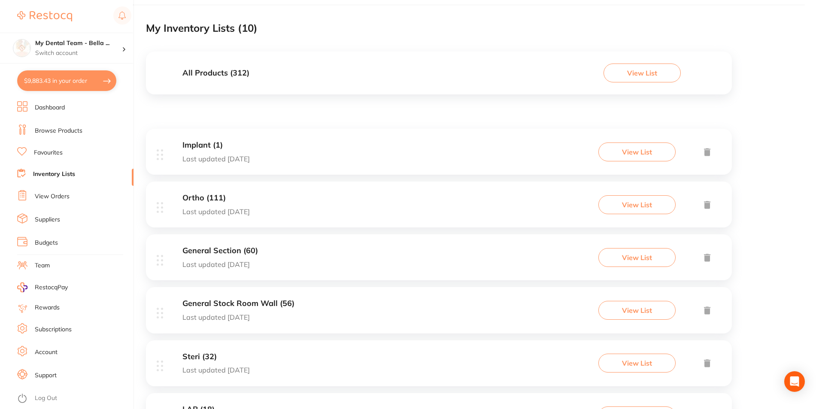
scroll to position [172, 0]
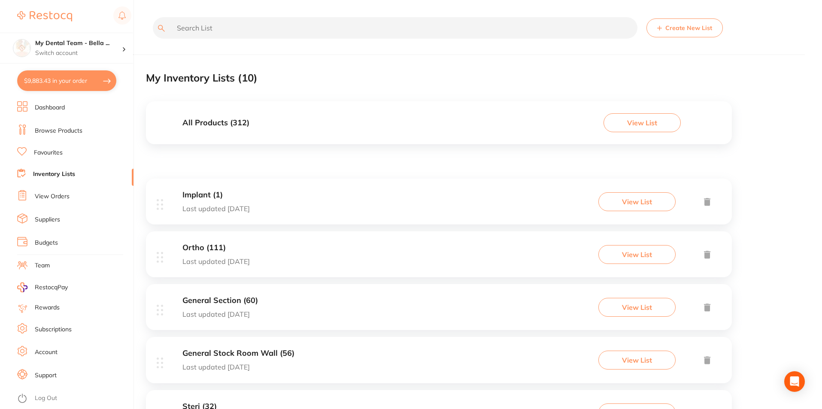
click at [53, 127] on link "Browse Products" at bounding box center [59, 131] width 48 height 9
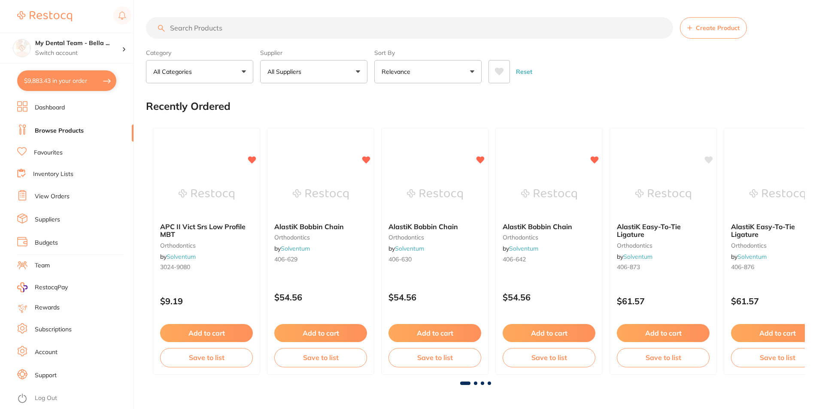
click at [255, 28] on input "search" at bounding box center [409, 27] width 527 height 21
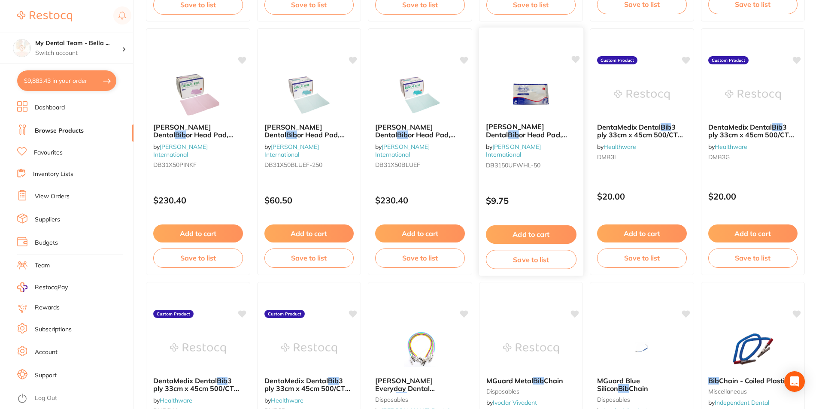
scroll to position [601, 0]
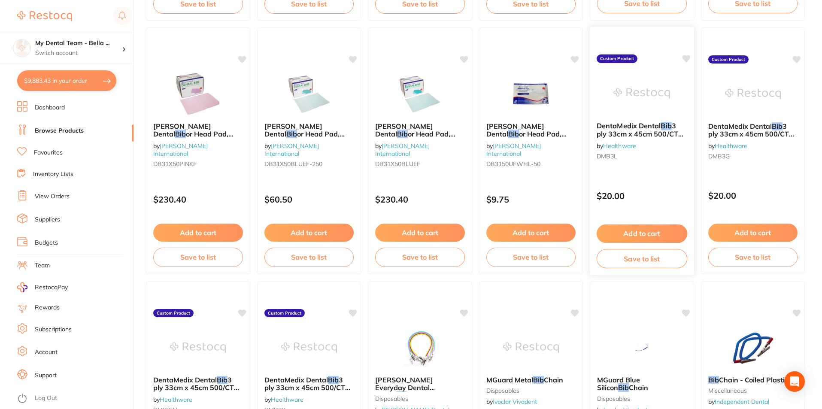
type input "Bib"
click at [642, 197] on p "$20.00" at bounding box center [642, 196] width 91 height 10
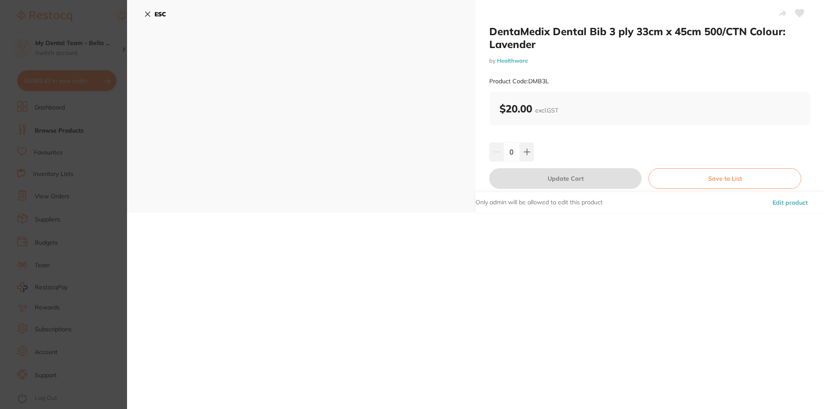
drag, startPoint x: 553, startPoint y: 79, endPoint x: 528, endPoint y: 81, distance: 25.0
click at [528, 81] on div "Product Code: DMB3L" at bounding box center [649, 81] width 321 height 21
copy small "DMB3L"
click at [148, 13] on icon at bounding box center [147, 14] width 7 height 7
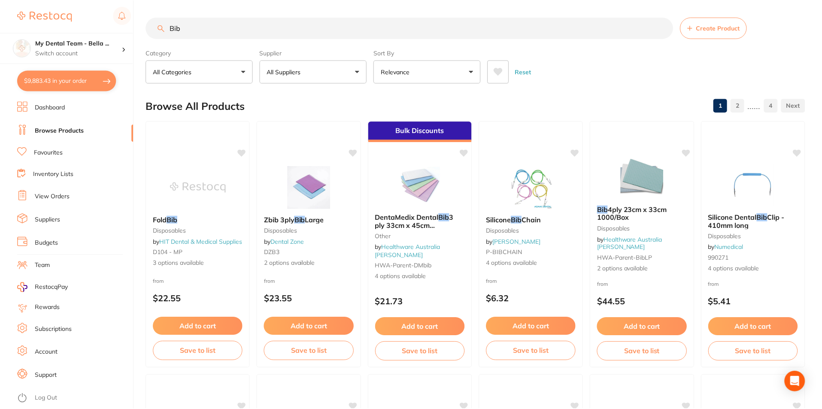
scroll to position [601, 0]
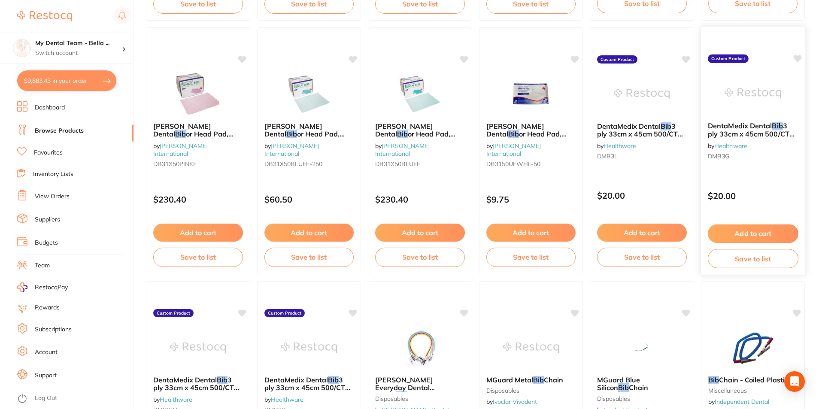
click at [750, 185] on div "$20.00" at bounding box center [753, 193] width 104 height 23
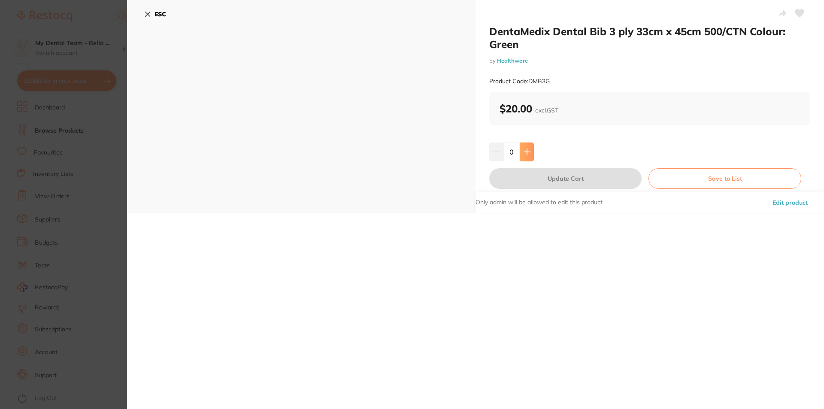
click at [528, 149] on icon at bounding box center [527, 152] width 7 height 7
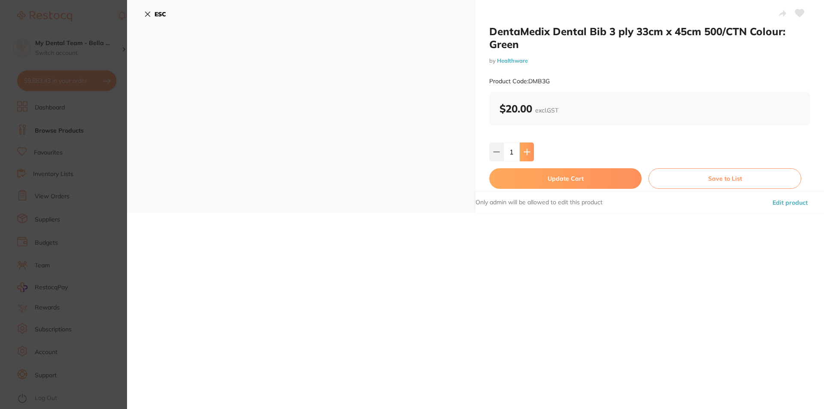
click at [528, 149] on icon at bounding box center [527, 152] width 7 height 7
type input "5"
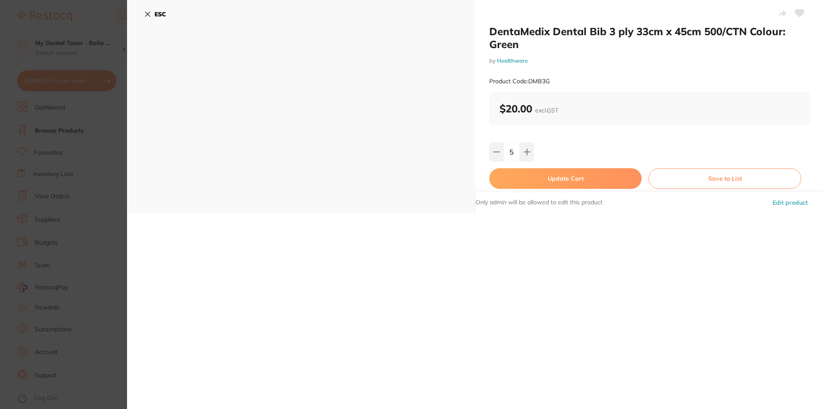
click at [535, 176] on button "Update Cart" at bounding box center [565, 178] width 152 height 21
checkbox input "false"
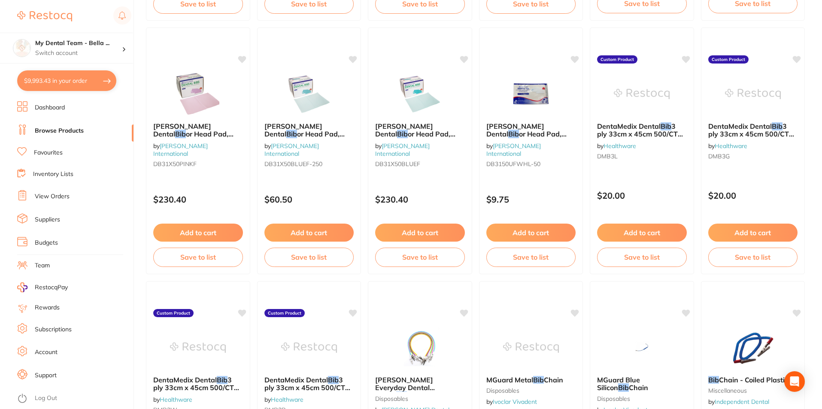
scroll to position [3179, 0]
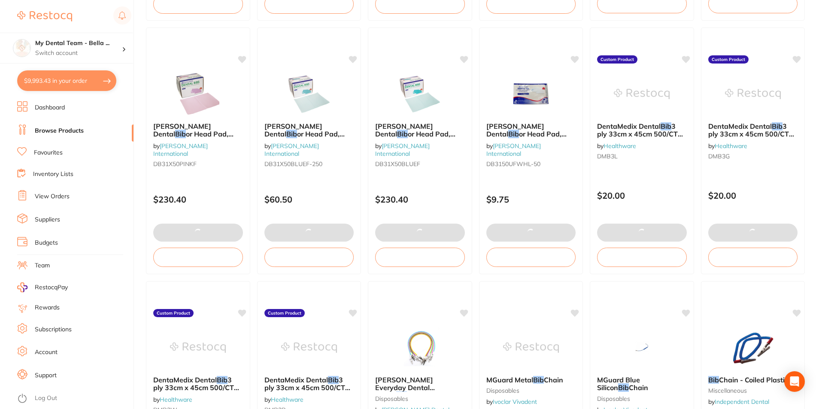
click at [55, 84] on button "$9,993.43 in your order" at bounding box center [66, 80] width 99 height 21
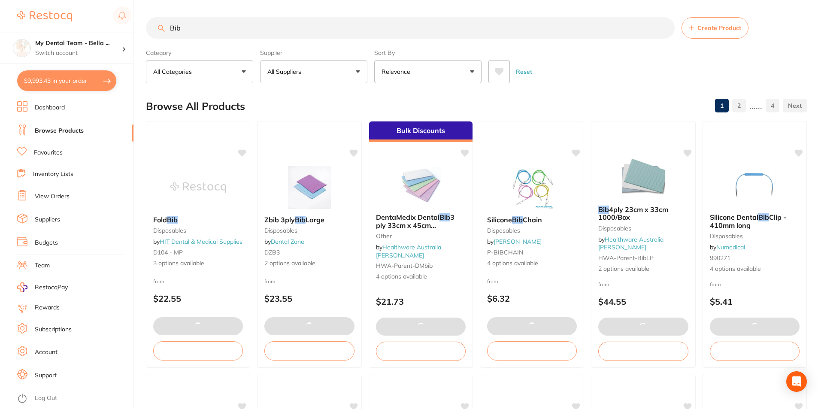
checkbox input "true"
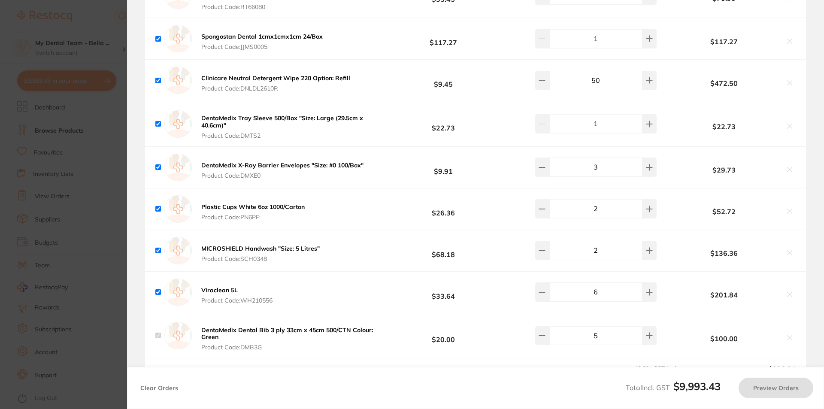
checkbox input "false"
checkbox input "true"
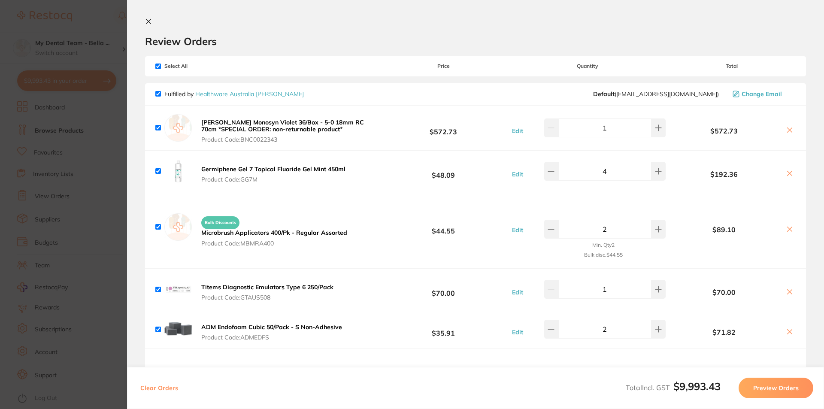
click at [100, 286] on section "Update RRP Set your pre negotiated price for this item. Item Agreed RRP (excl. …" at bounding box center [412, 204] width 824 height 409
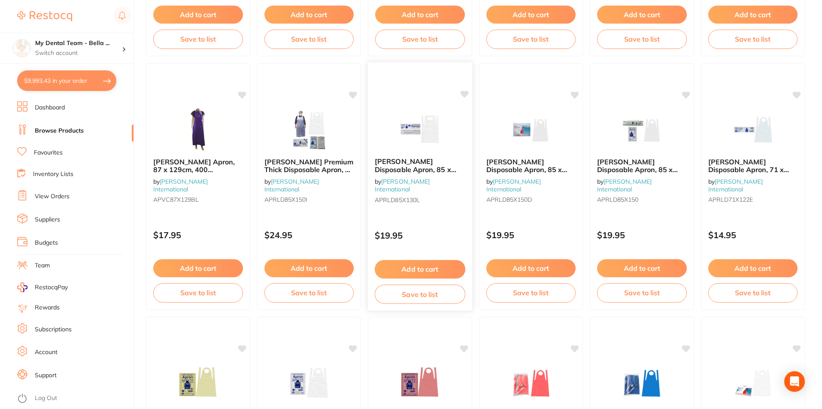
scroll to position [1588, 0]
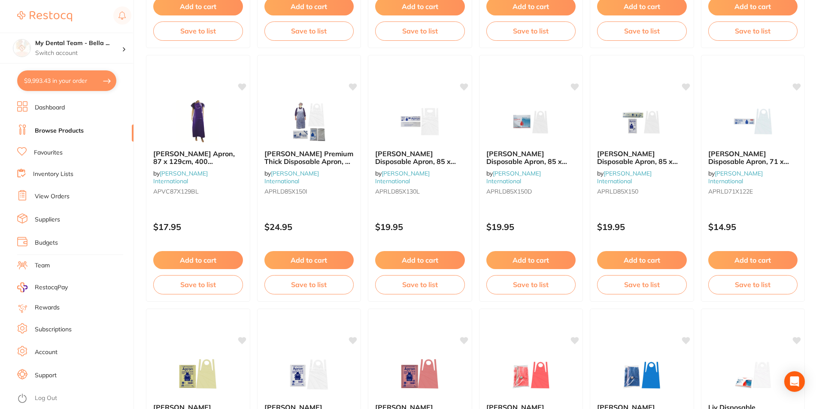
drag, startPoint x: 182, startPoint y: 157, endPoint x: 319, endPoint y: 173, distance: 137.9
click at [182, 157] on span "Livingstone Apron, 87 x 129cm, 400 Microns/0.4mm, Polyvinyl Chloride (PVC), Hea…" at bounding box center [194, 169] width 83 height 40
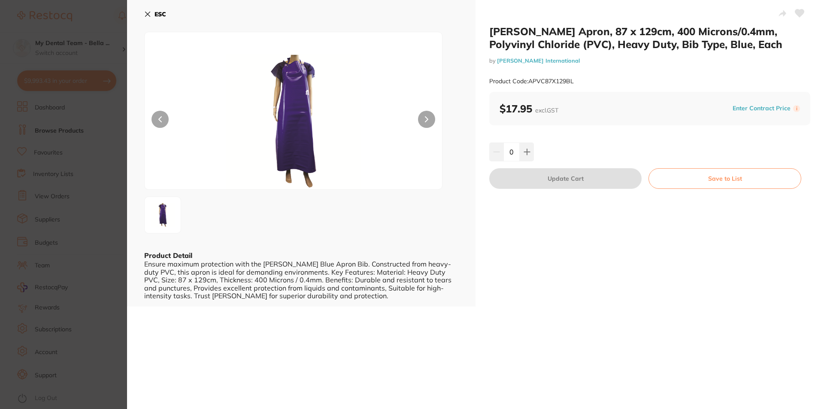
click at [148, 15] on icon at bounding box center [147, 14] width 7 height 7
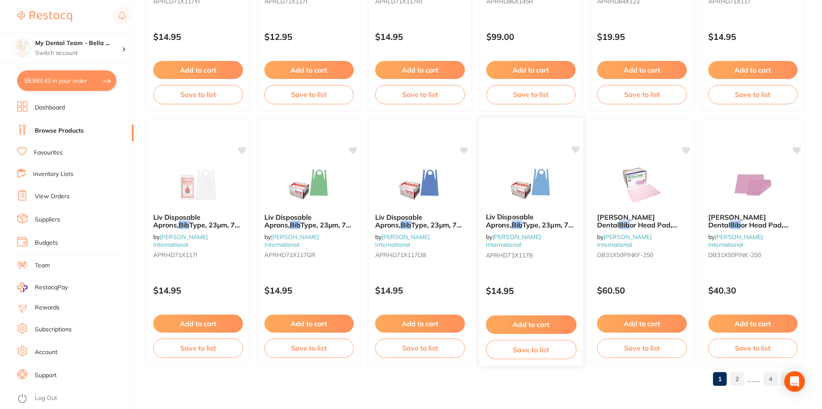
scroll to position [2033, 0]
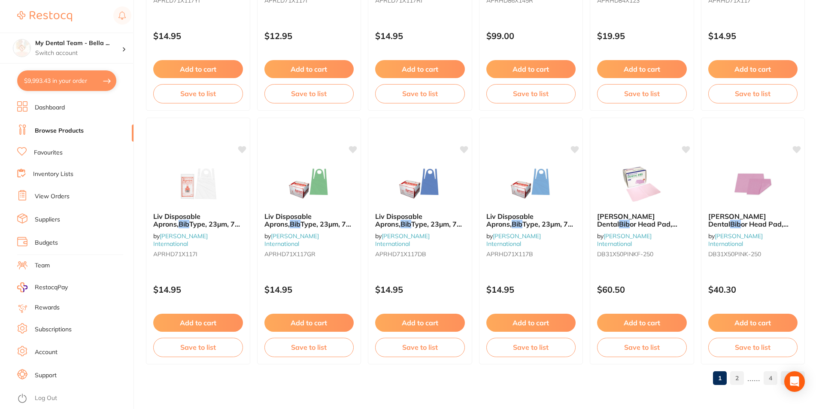
click at [60, 109] on link "Dashboard" at bounding box center [50, 107] width 30 height 9
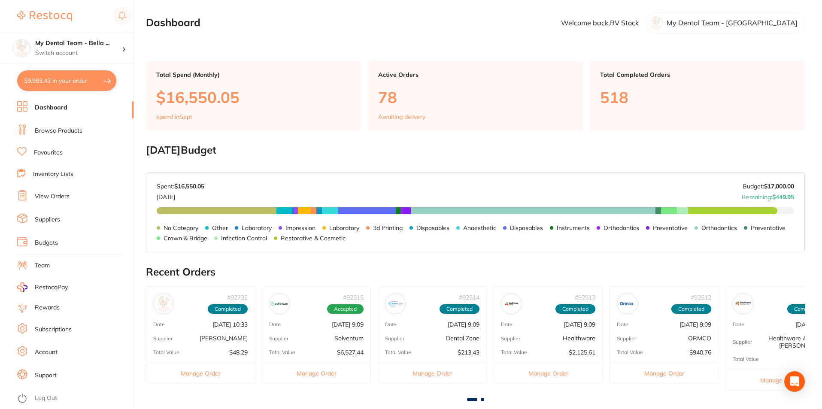
scroll to position [43, 0]
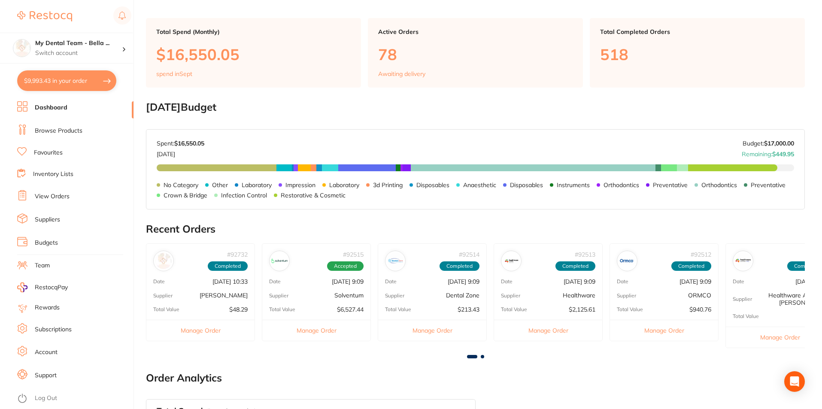
click at [73, 132] on link "Browse Products" at bounding box center [59, 131] width 48 height 9
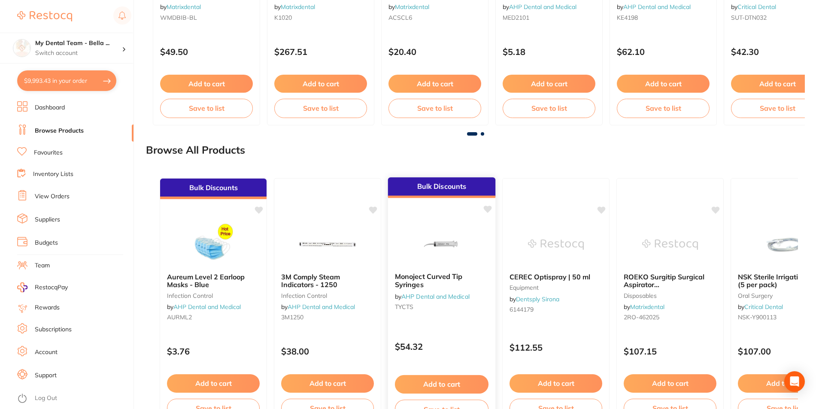
scroll to position [930, 0]
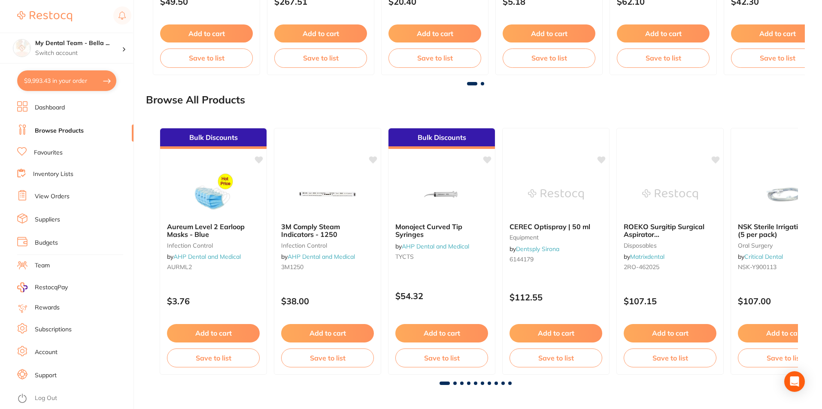
click at [453, 383] on span at bounding box center [454, 383] width 3 height 3
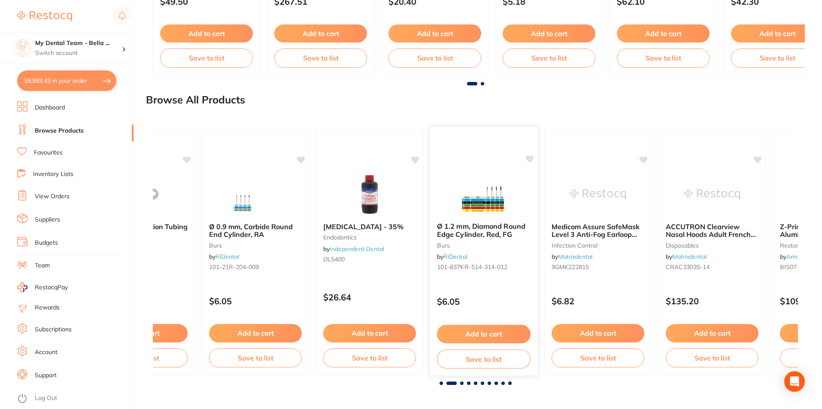
scroll to position [0, 645]
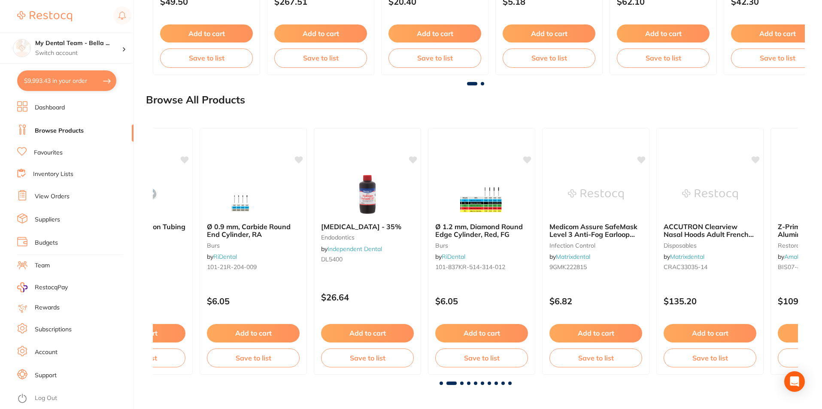
click at [463, 383] on span at bounding box center [461, 383] width 3 height 3
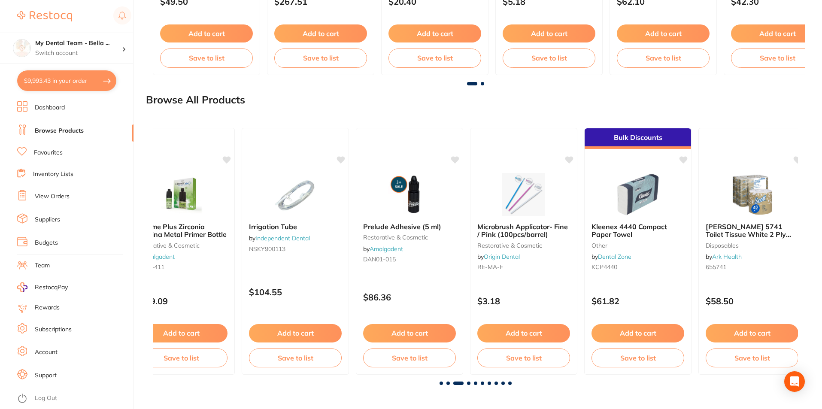
scroll to position [0, 1290]
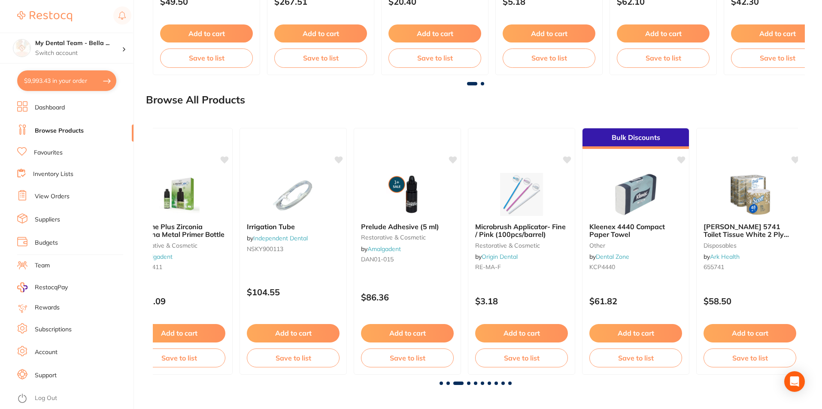
click at [468, 384] on span at bounding box center [468, 383] width 3 height 3
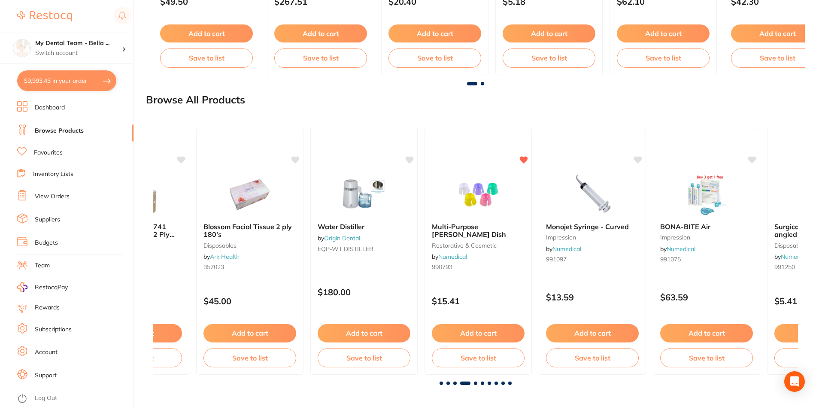
scroll to position [0, 1936]
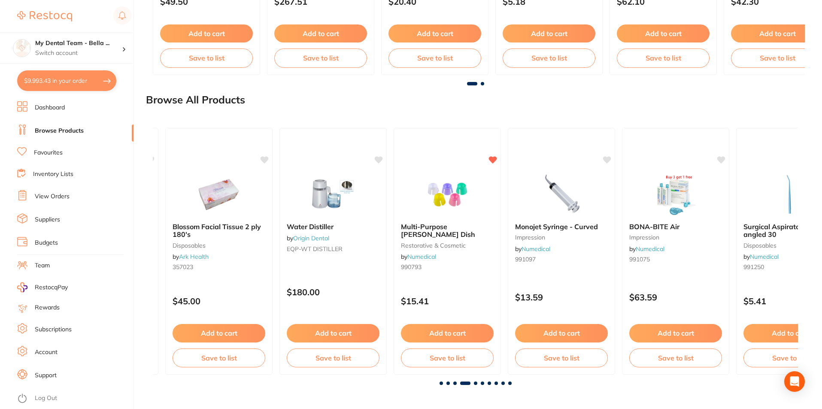
click at [476, 385] on span at bounding box center [475, 383] width 3 height 3
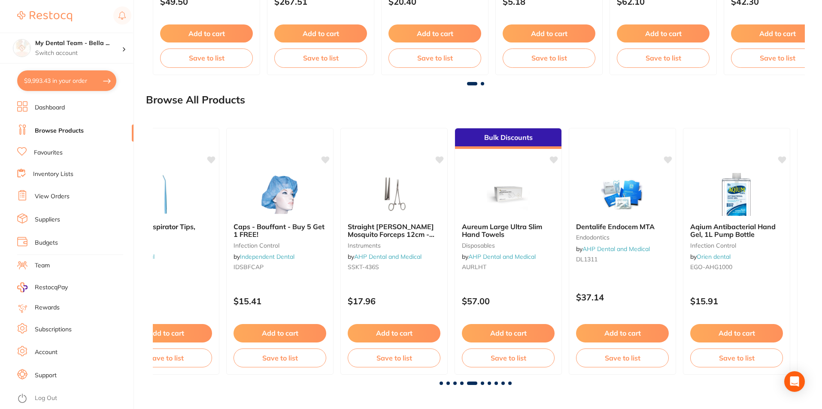
scroll to position [0, 2581]
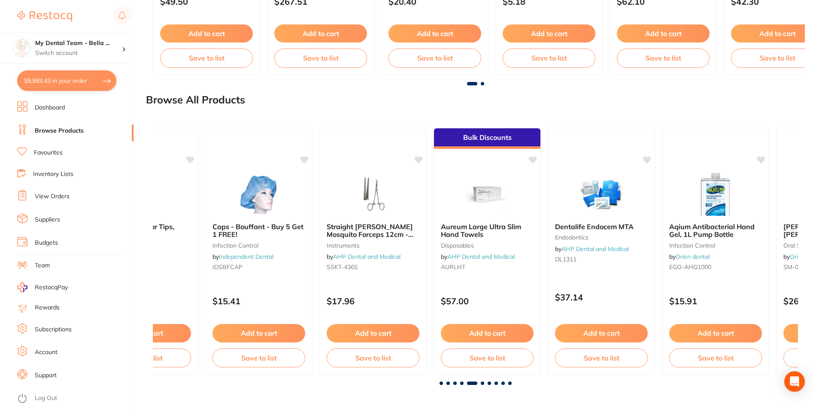
click at [483, 383] on span at bounding box center [482, 383] width 3 height 3
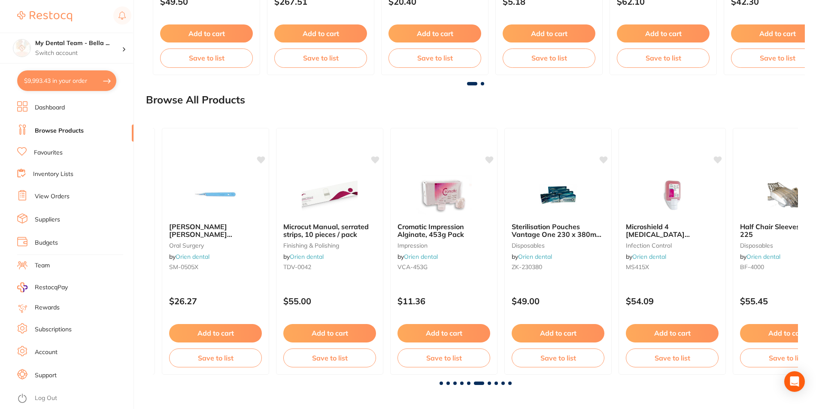
scroll to position [0, 3226]
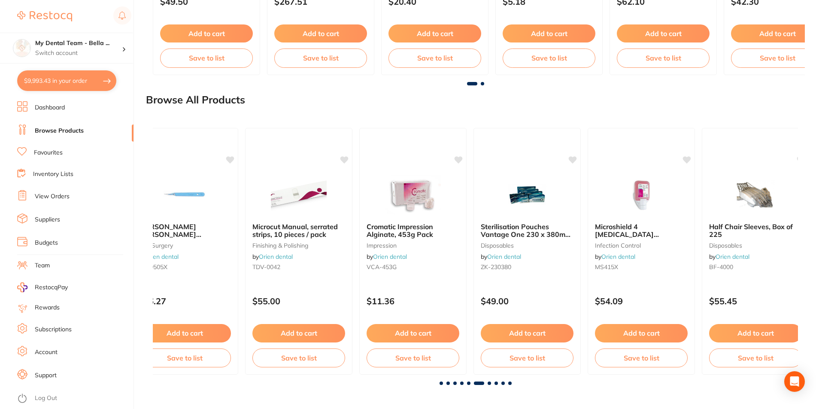
click at [488, 383] on span at bounding box center [489, 383] width 3 height 3
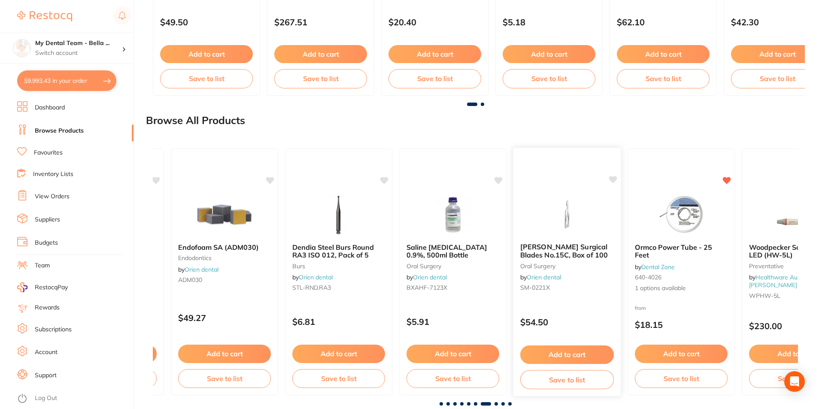
scroll to position [930, 0]
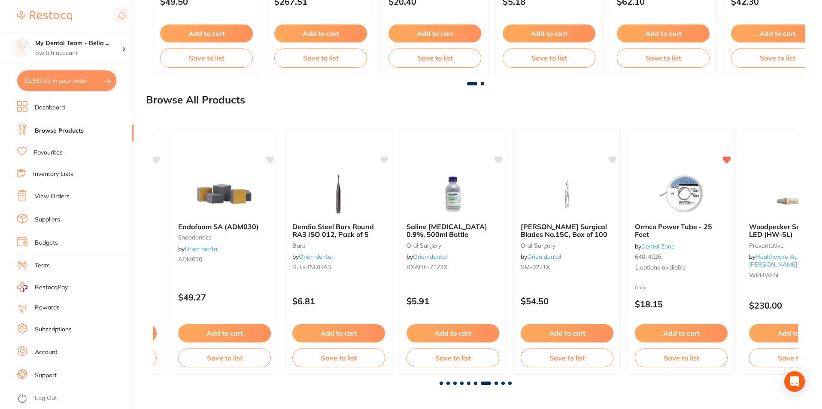
click at [475, 383] on span at bounding box center [475, 383] width 3 height 3
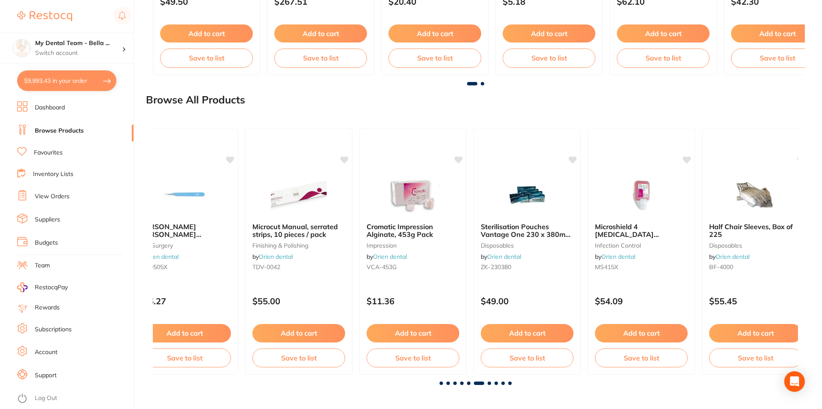
click at [488, 383] on span at bounding box center [489, 383] width 3 height 3
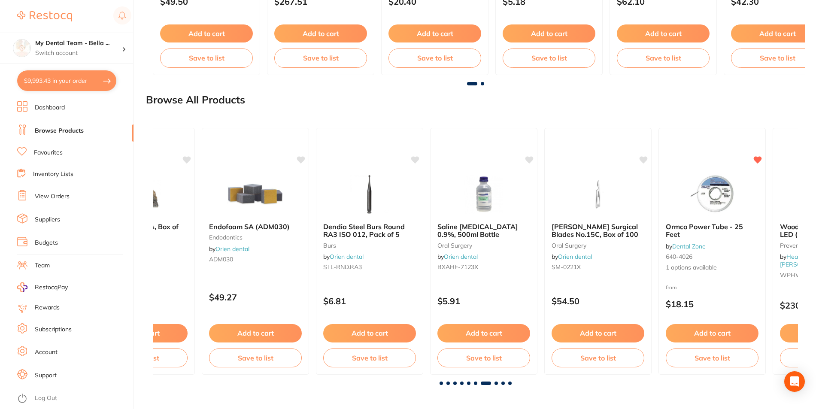
scroll to position [0, 3871]
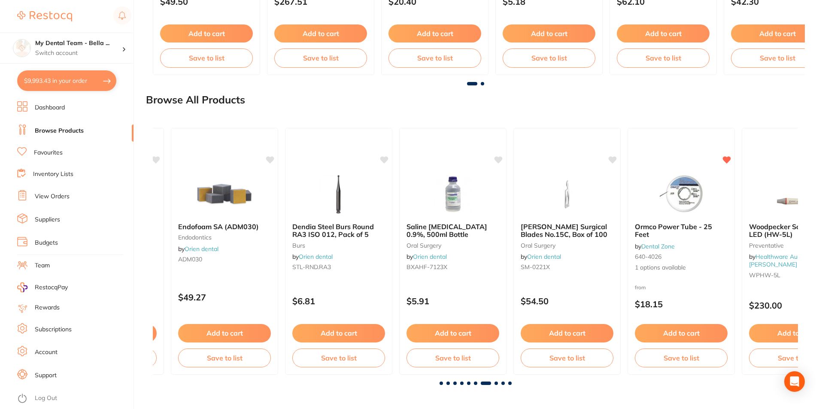
click at [496, 383] on span at bounding box center [496, 383] width 3 height 3
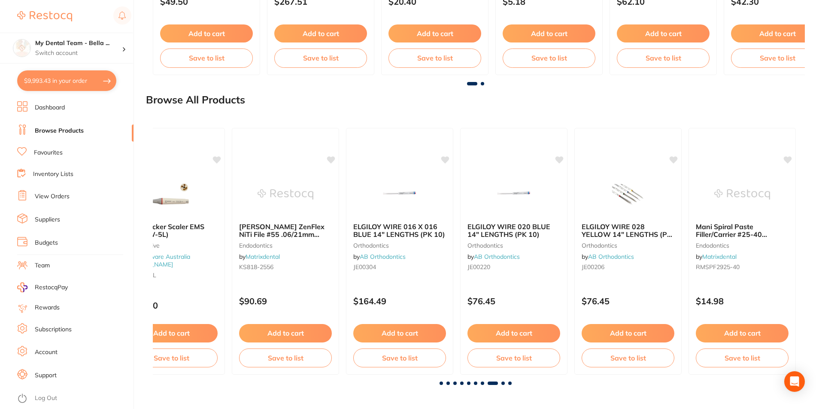
scroll to position [0, 4517]
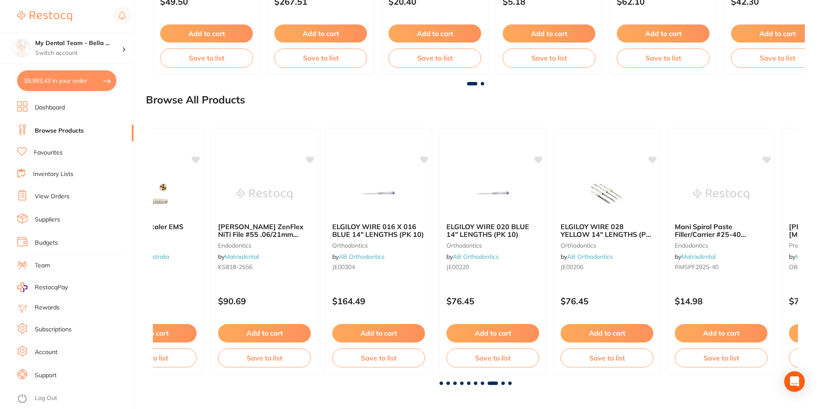
click at [502, 384] on span at bounding box center [502, 383] width 3 height 3
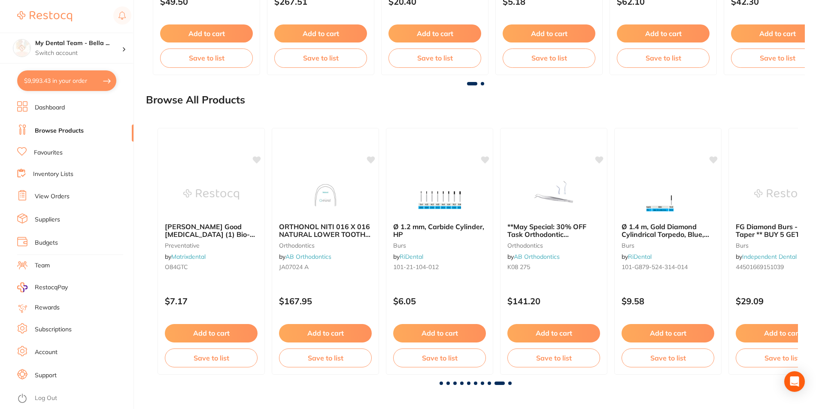
scroll to position [0, 5162]
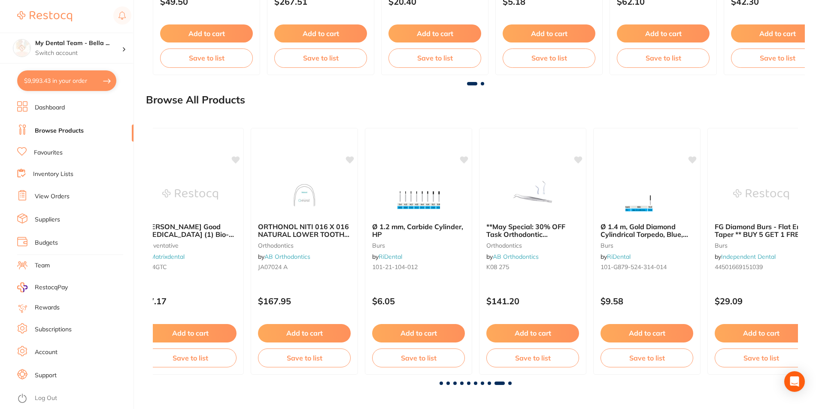
click at [510, 384] on span at bounding box center [509, 383] width 3 height 3
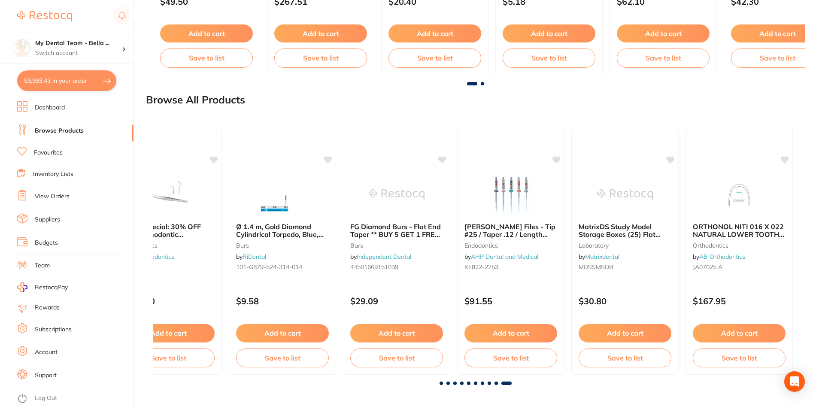
scroll to position [0, 5528]
click at [440, 383] on span at bounding box center [441, 383] width 3 height 3
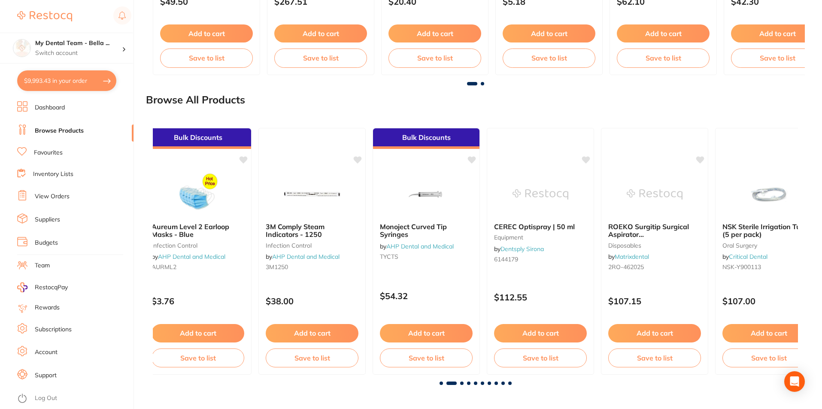
scroll to position [0, 0]
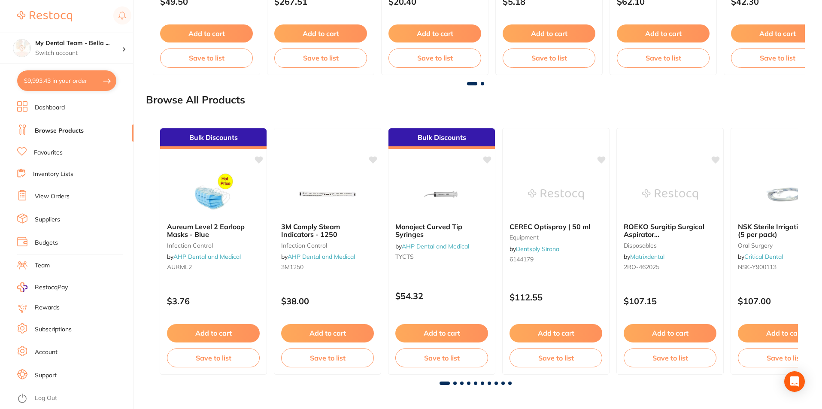
drag, startPoint x: 754, startPoint y: 231, endPoint x: 745, endPoint y: 234, distance: 9.6
click at [754, 231] on span "NSK Sterile Irrigation Tubing (5 per pack)" at bounding box center [784, 230] width 93 height 16
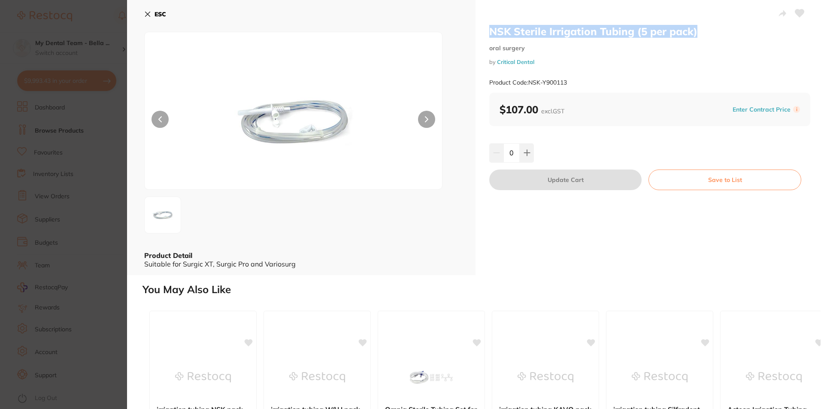
drag, startPoint x: 489, startPoint y: 29, endPoint x: 705, endPoint y: 28, distance: 216.4
click at [705, 28] on h2 "NSK Sterile Irrigation Tubing (5 per pack)" at bounding box center [649, 31] width 321 height 13
copy h2 "NSK Sterile Irrigation Tubing (5 per pack)"
click at [149, 15] on icon at bounding box center [148, 14] width 5 height 5
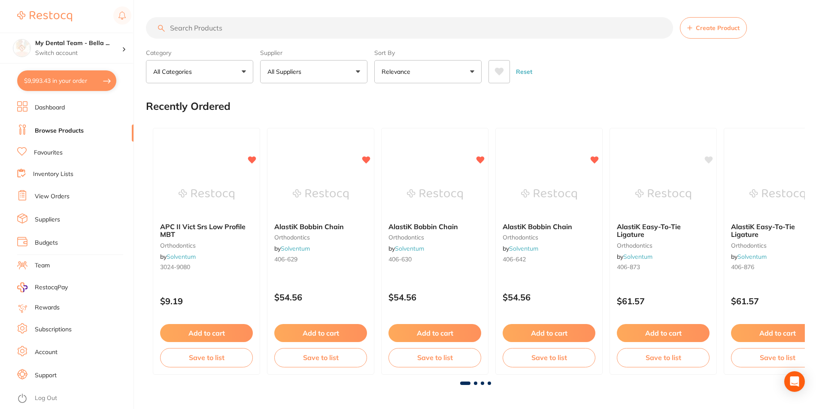
paste input "NSK Sterile Irrigation Tubing (5 per pack)"
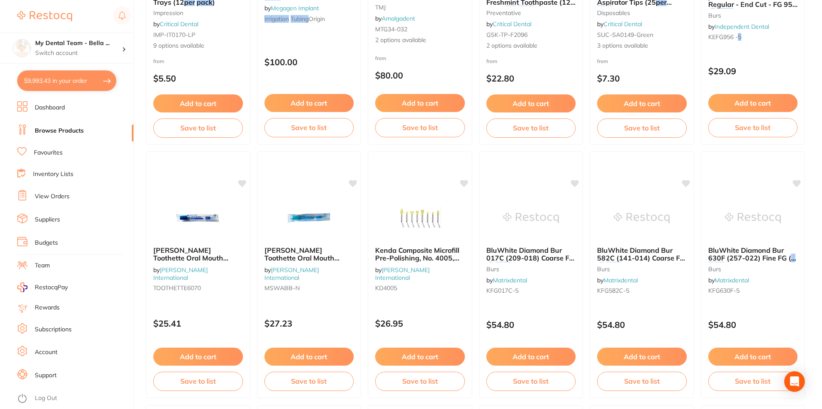
scroll to position [1331, 0]
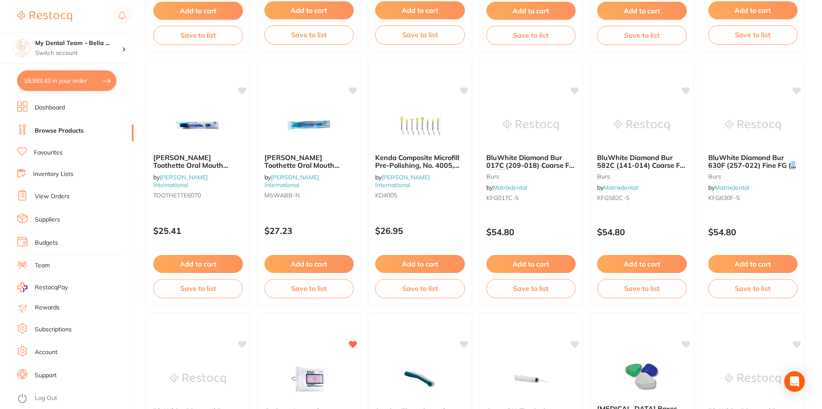
type input "NSK Sterile Irrigation Tubing (5 per pack)"
click at [52, 198] on link "View Orders" at bounding box center [52, 196] width 35 height 9
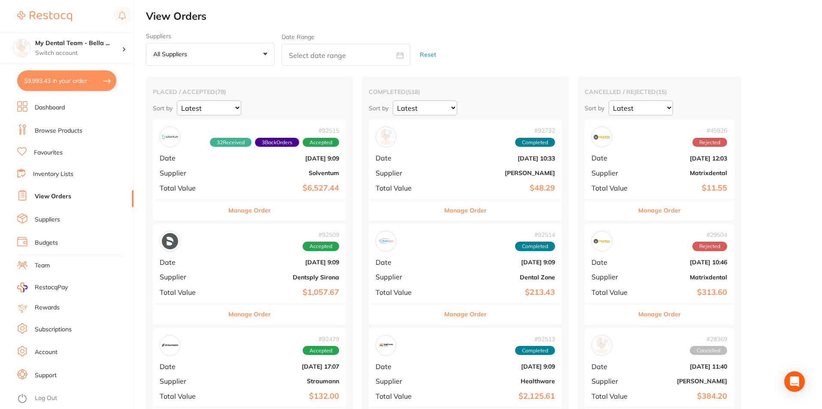
click at [62, 176] on link "Inventory Lists" at bounding box center [53, 174] width 40 height 9
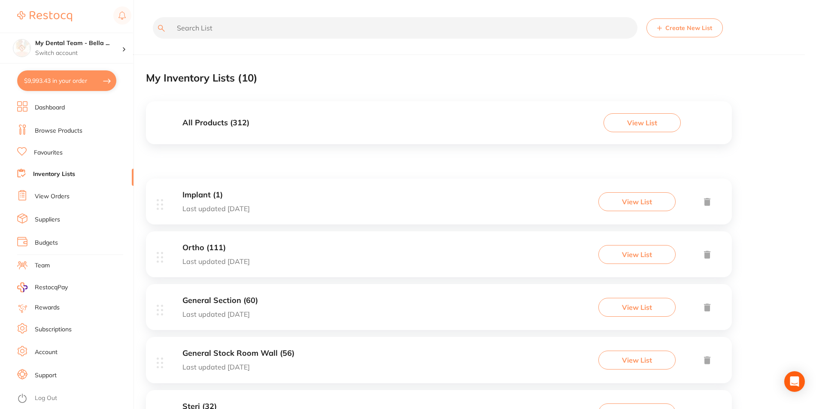
click at [54, 197] on link "View Orders" at bounding box center [52, 196] width 35 height 9
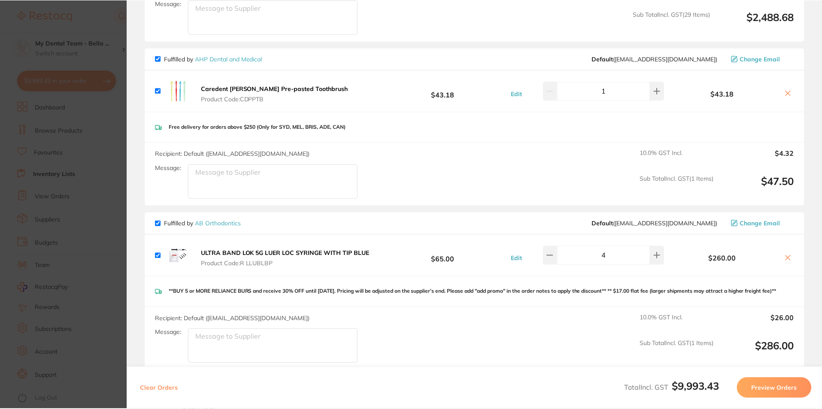
scroll to position [3134, 0]
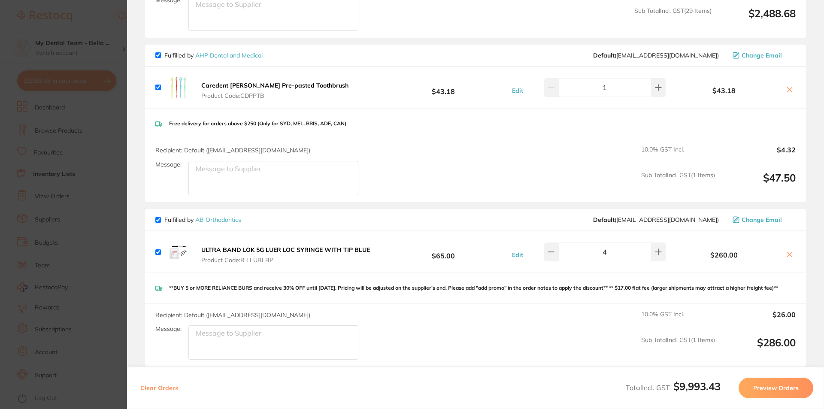
click at [227, 52] on link "AHP Dental and Medical" at bounding box center [228, 56] width 67 height 8
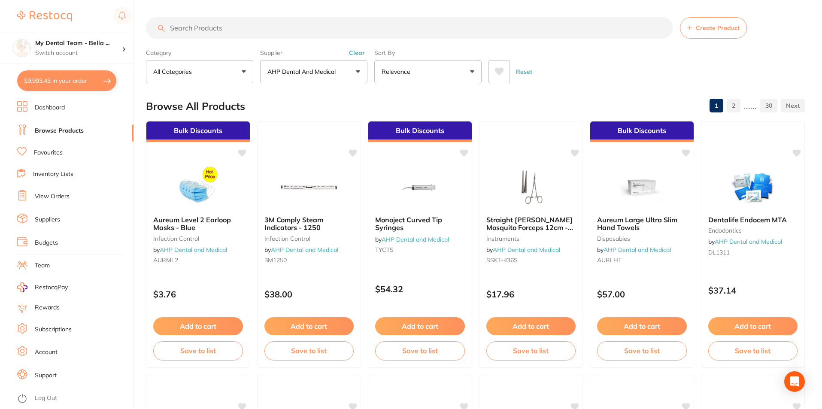
click at [295, 28] on input "search" at bounding box center [409, 27] width 527 height 21
paste input "NSK Sterile Irrigation Tubing (5 per pack)"
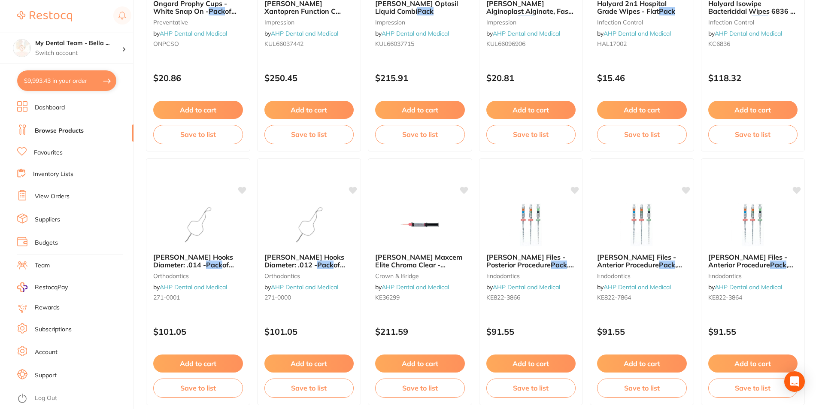
scroll to position [2033, 0]
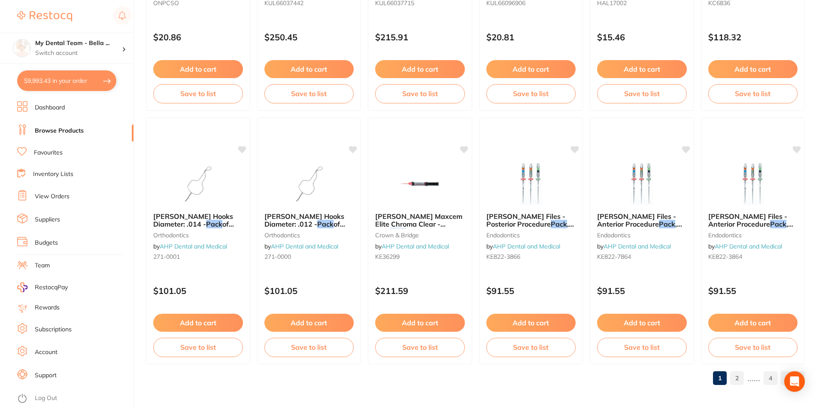
type input "NSK Sterile Irrigation Tubing (5 per pack)"
click at [71, 87] on button "$9,993.43 in your order" at bounding box center [66, 80] width 99 height 21
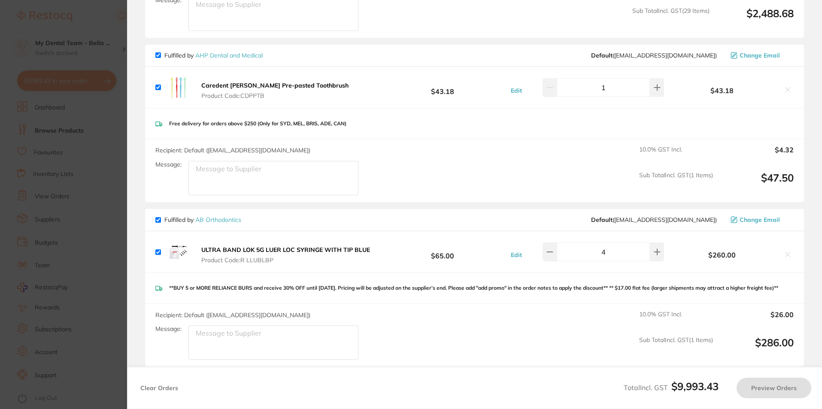
scroll to position [0, 0]
click at [242, 45] on div "Fulfilled by AHP Dental and Medical Default ( orders@ahpdentalmedical.com.au ) …" at bounding box center [475, 56] width 661 height 22
click at [242, 52] on link "AHP Dental and Medical" at bounding box center [228, 56] width 67 height 8
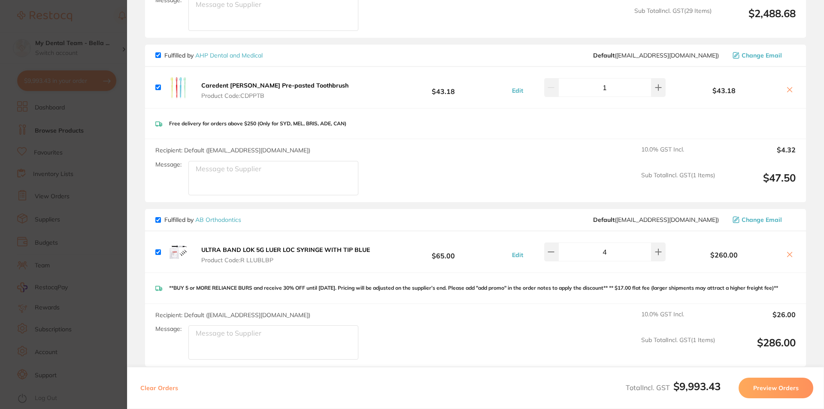
click at [243, 52] on link "AHP Dental and Medical" at bounding box center [228, 56] width 67 height 8
click at [222, 52] on link "AHP Dental and Medical" at bounding box center [228, 56] width 67 height 8
click at [87, 115] on section "Update RRP Set your pre negotiated price for this item. Item Agreed RRP (excl. …" at bounding box center [412, 204] width 824 height 409
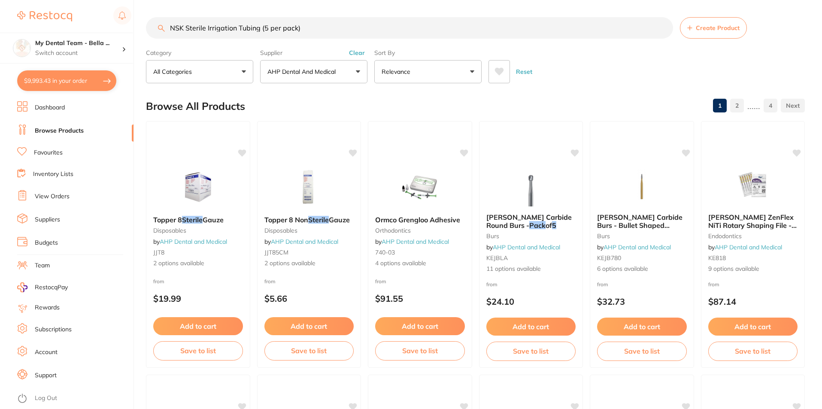
click at [226, 79] on button "All Categories" at bounding box center [199, 71] width 107 height 23
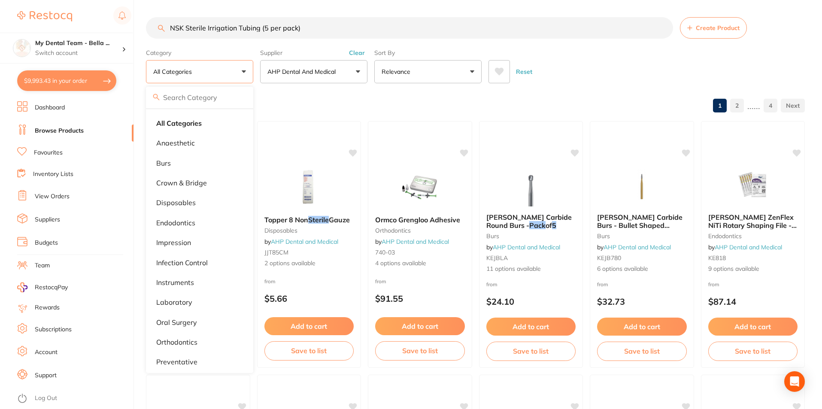
click at [288, 70] on p "AHP Dental and Medical" at bounding box center [303, 71] width 72 height 9
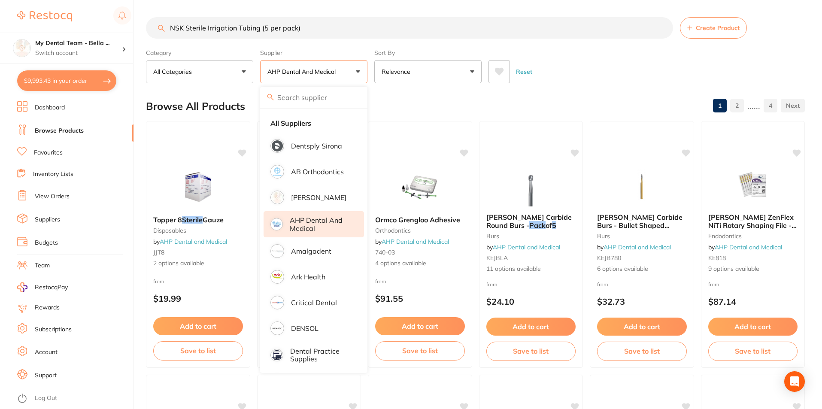
click at [313, 229] on p "AHP Dental and Medical" at bounding box center [321, 224] width 62 height 16
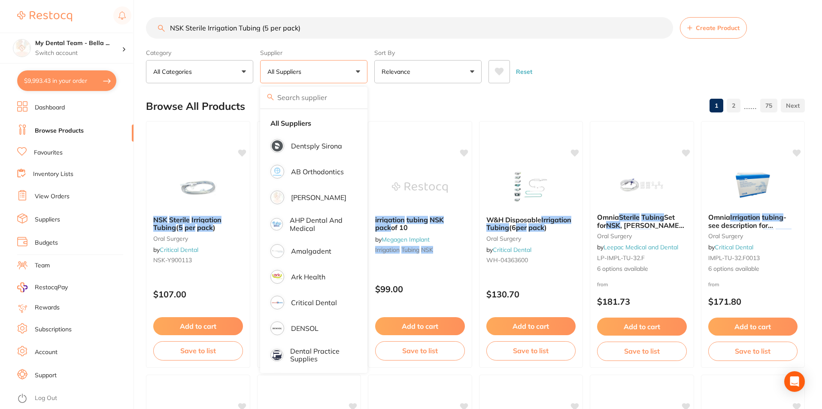
click at [620, 68] on div "Reset" at bounding box center [644, 68] width 310 height 30
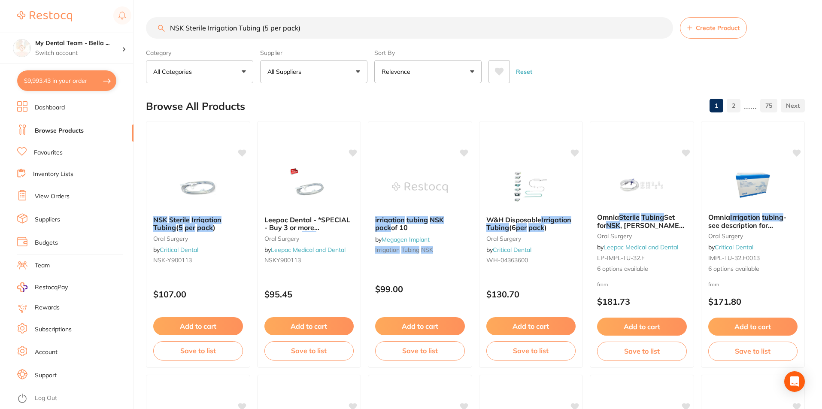
click at [334, 76] on button "All Suppliers" at bounding box center [313, 71] width 107 height 23
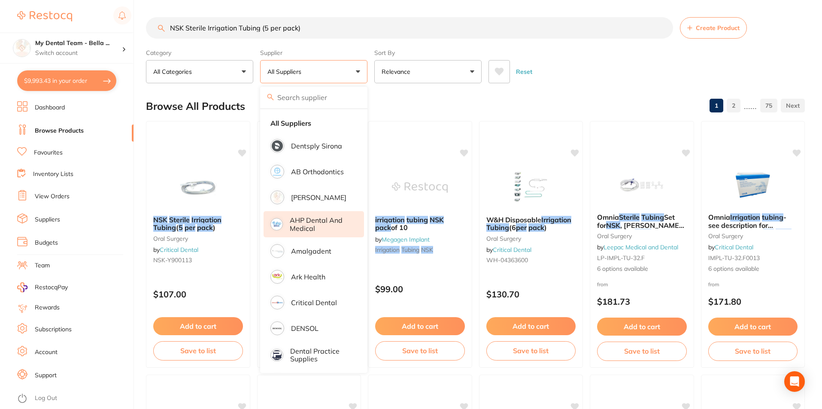
click at [335, 226] on p "AHP Dental and Medical" at bounding box center [321, 224] width 62 height 16
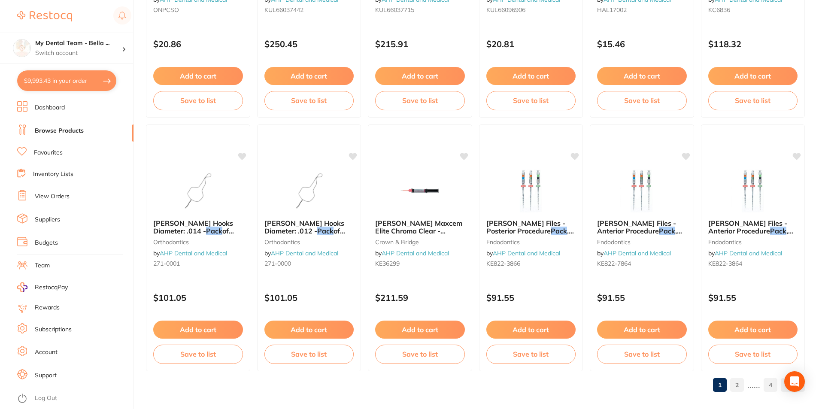
scroll to position [2033, 0]
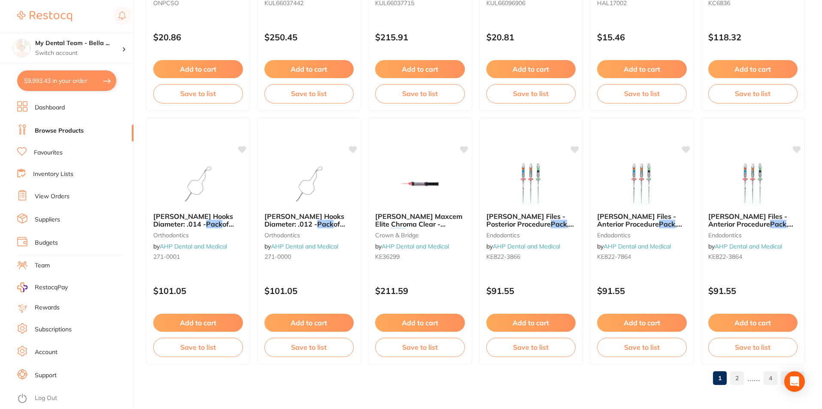
click at [737, 380] on link "2" at bounding box center [737, 378] width 14 height 17
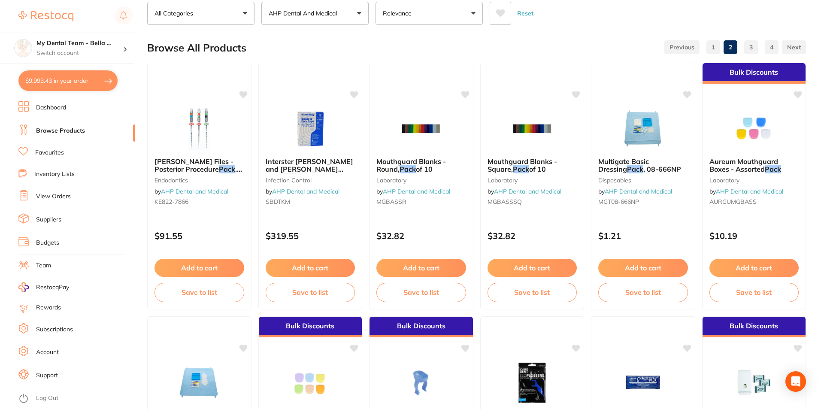
scroll to position [0, 0]
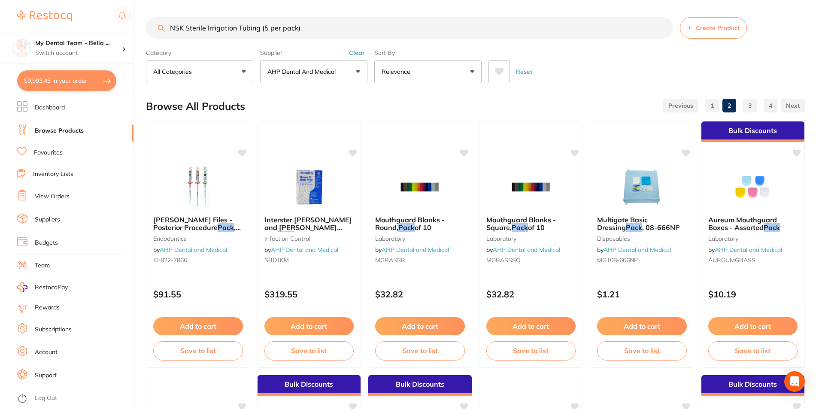
click at [662, 28] on input "NSK Sterile Irrigation Tubing (5 per pack)" at bounding box center [409, 27] width 527 height 21
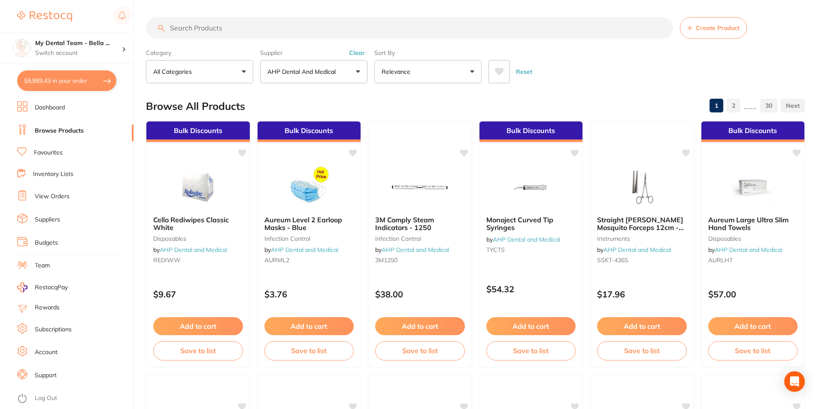
paste input "NK-Y900-113"
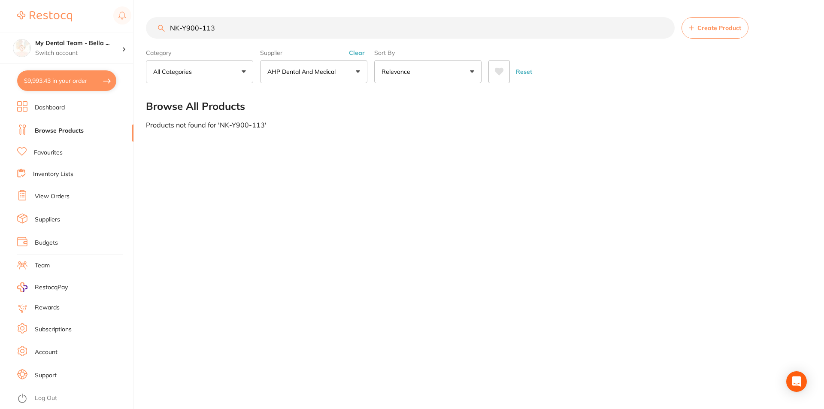
type input "NK-Y900-113"
click at [50, 397] on link "Log Out" at bounding box center [46, 398] width 22 height 9
